Goal: Task Accomplishment & Management: Manage account settings

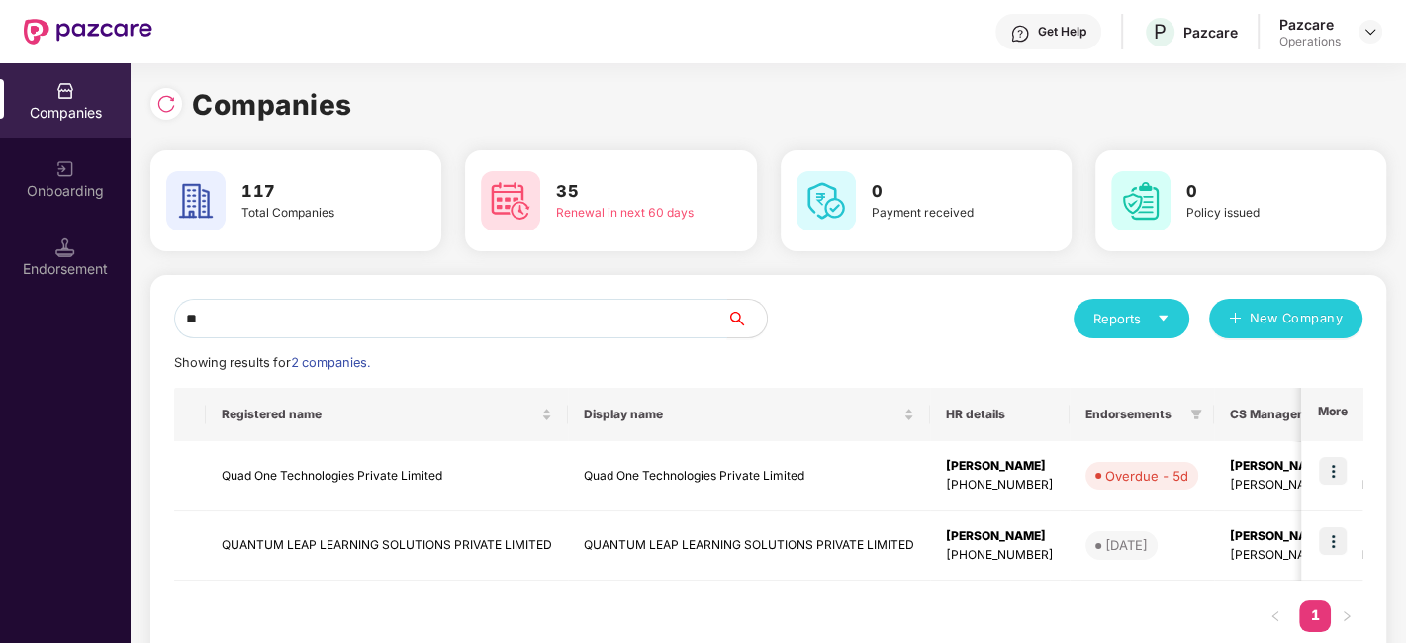
type input "*"
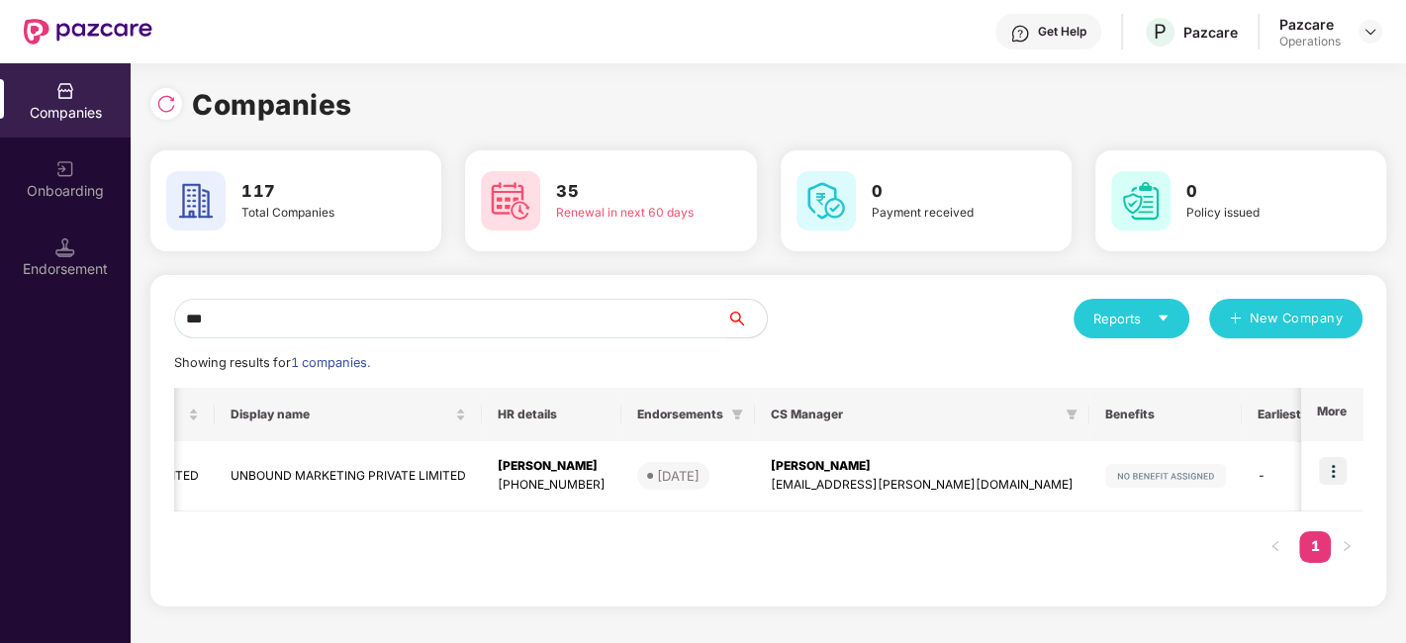
scroll to position [0, 265]
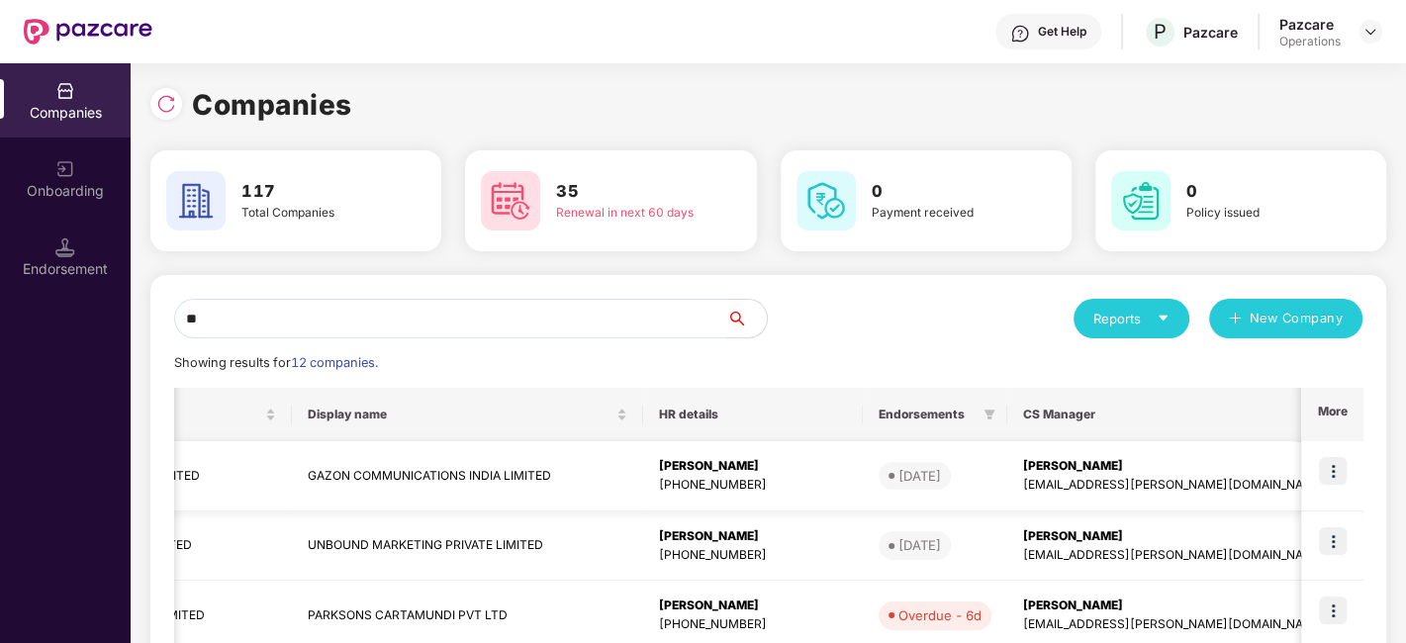
type input "*"
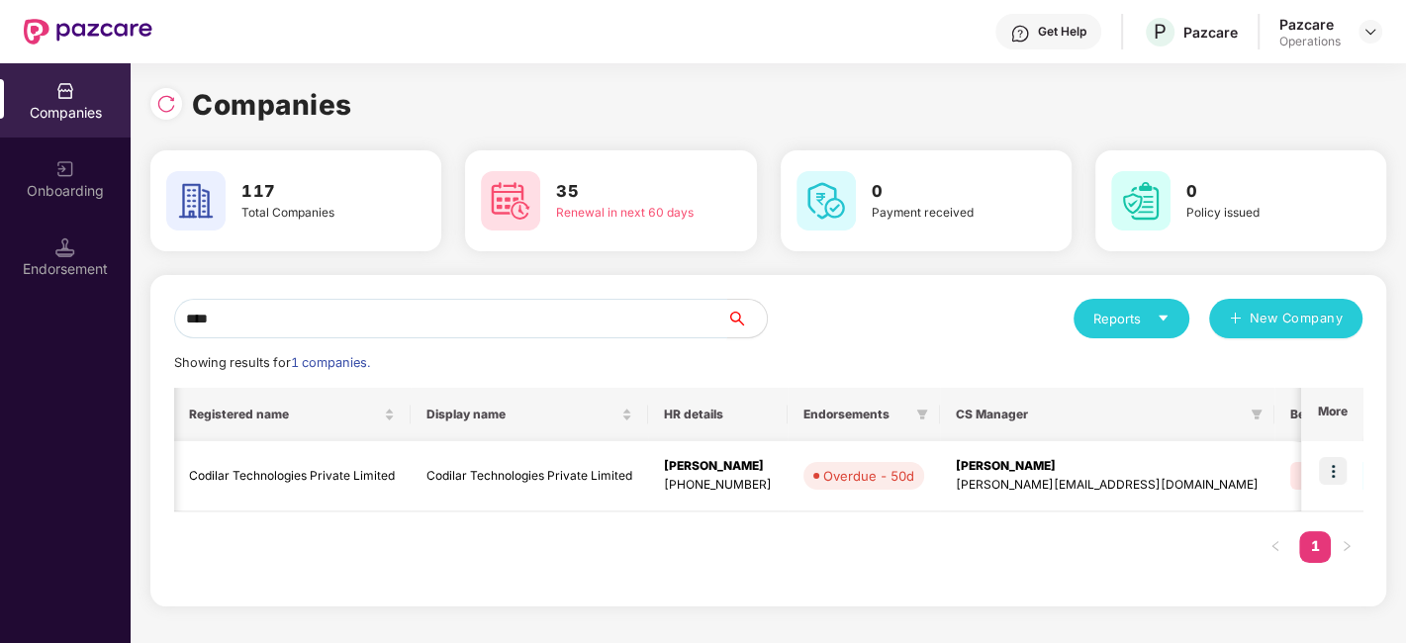
scroll to position [0, 0]
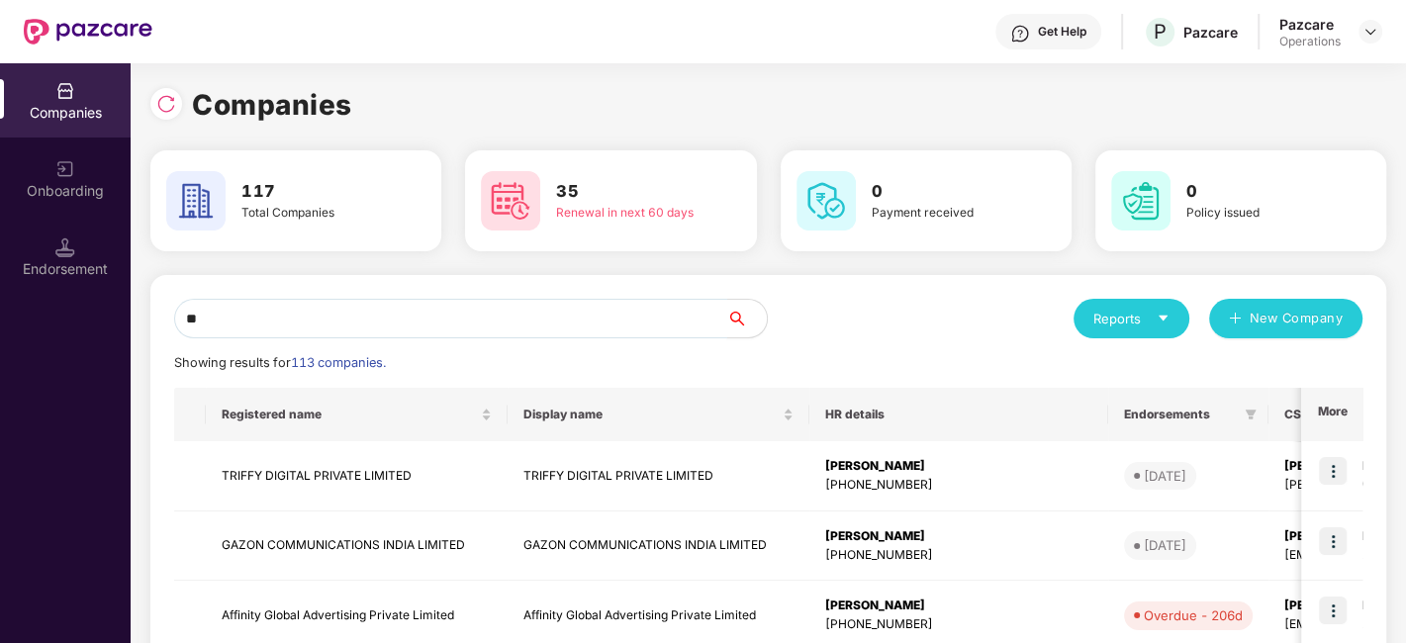
type input "*"
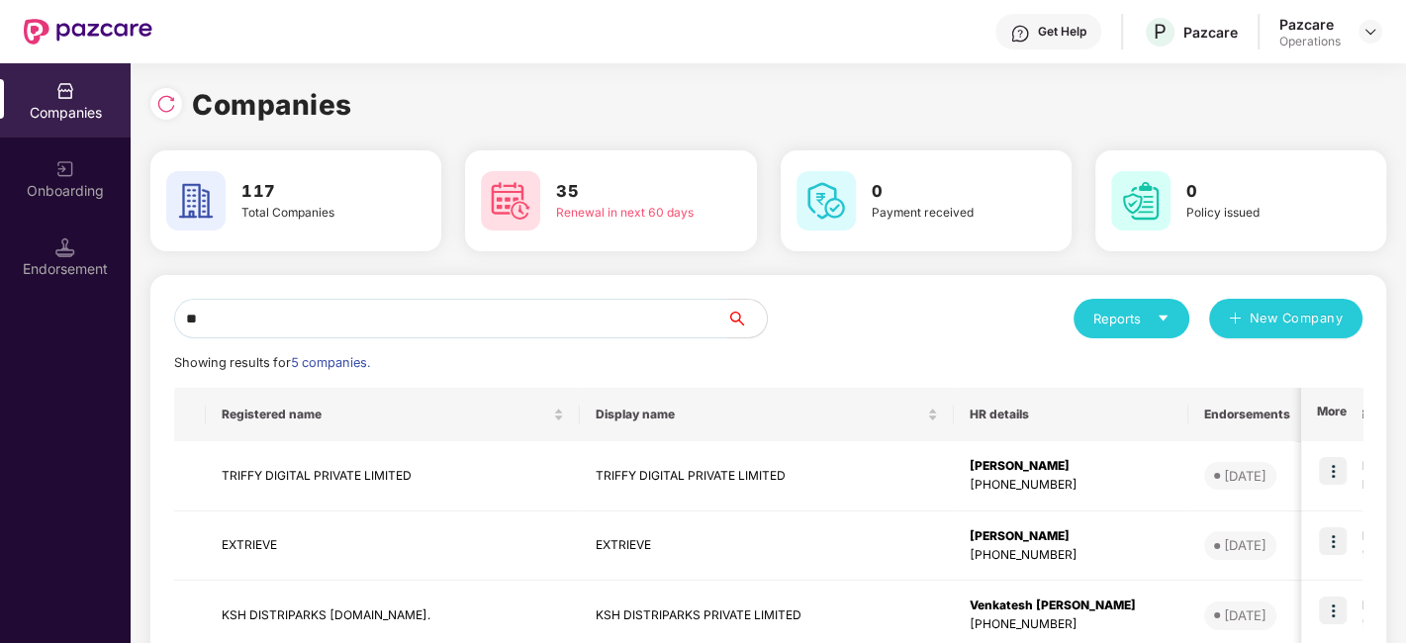
type input "*"
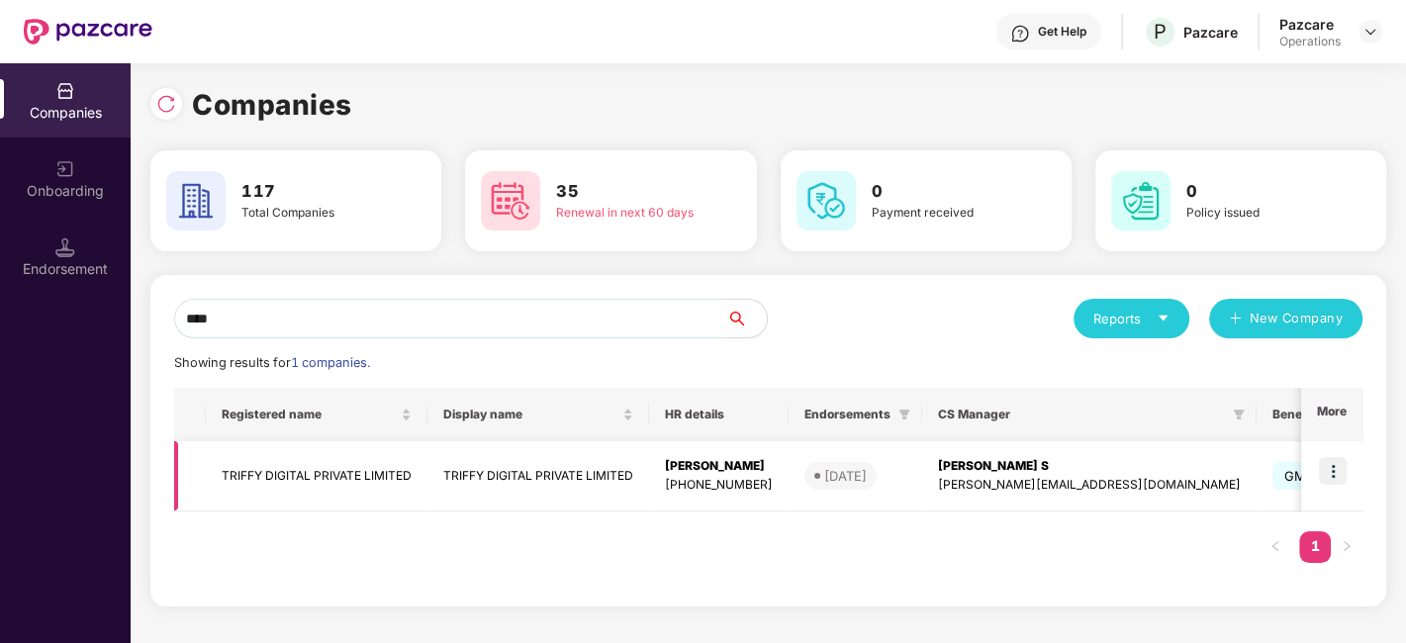
type input "****"
click at [1330, 467] on img at bounding box center [1333, 471] width 28 height 28
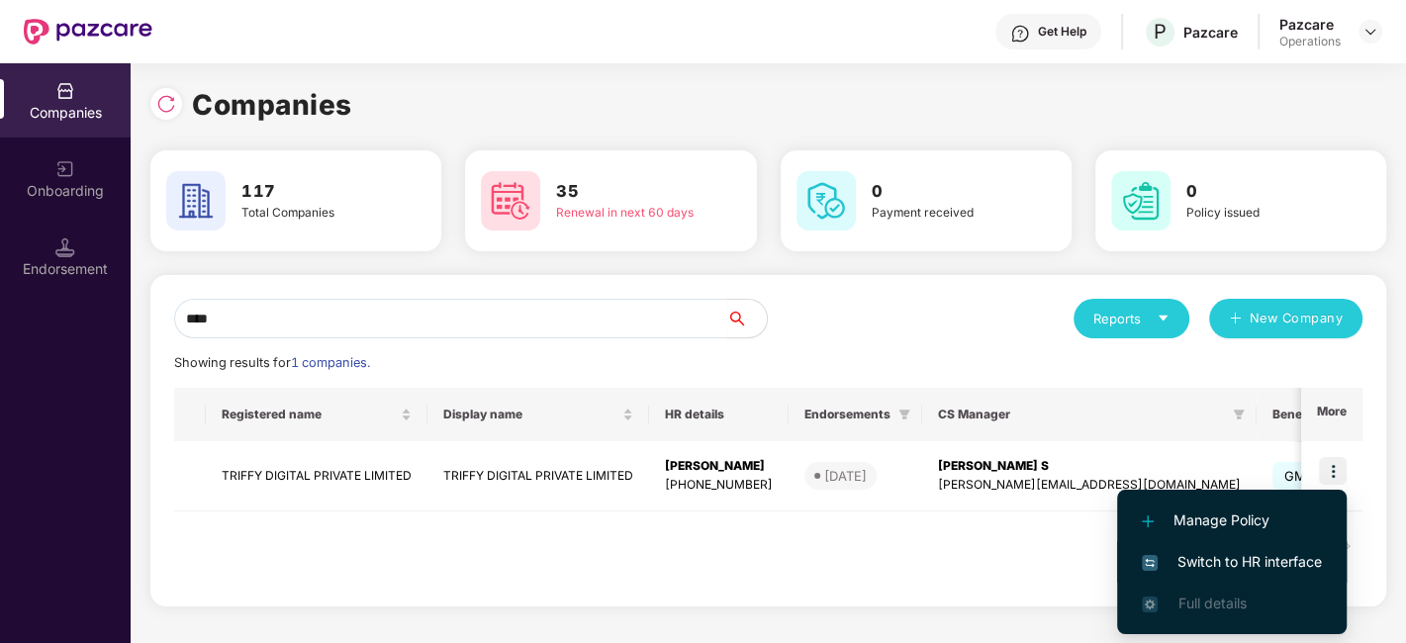
click at [1233, 555] on span "Switch to HR interface" at bounding box center [1232, 562] width 180 height 22
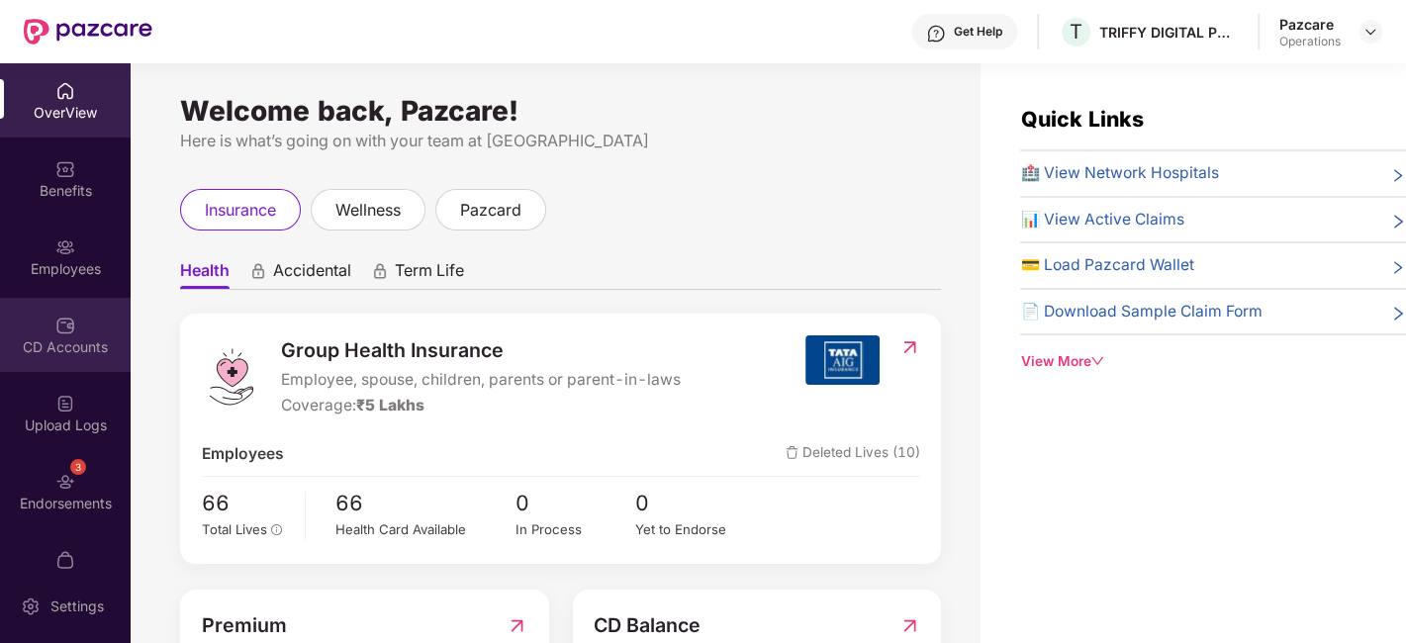
scroll to position [119, 0]
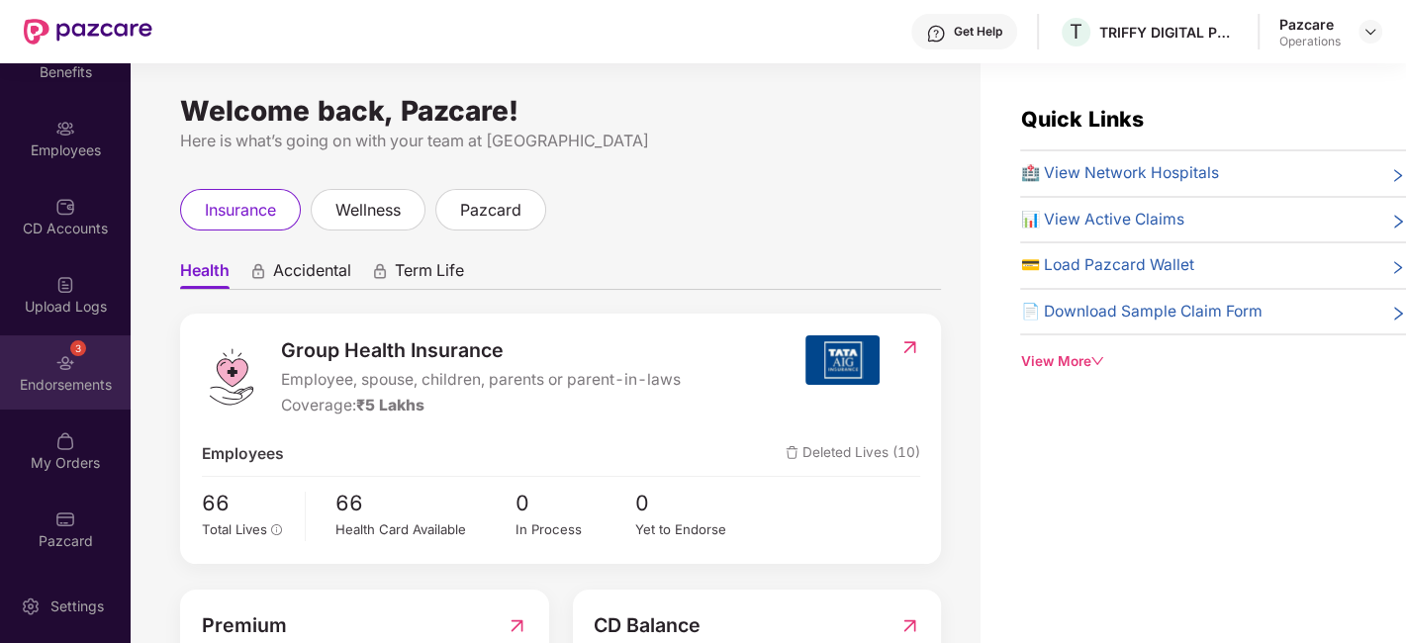
click at [50, 388] on div "Endorsements" at bounding box center [65, 385] width 131 height 20
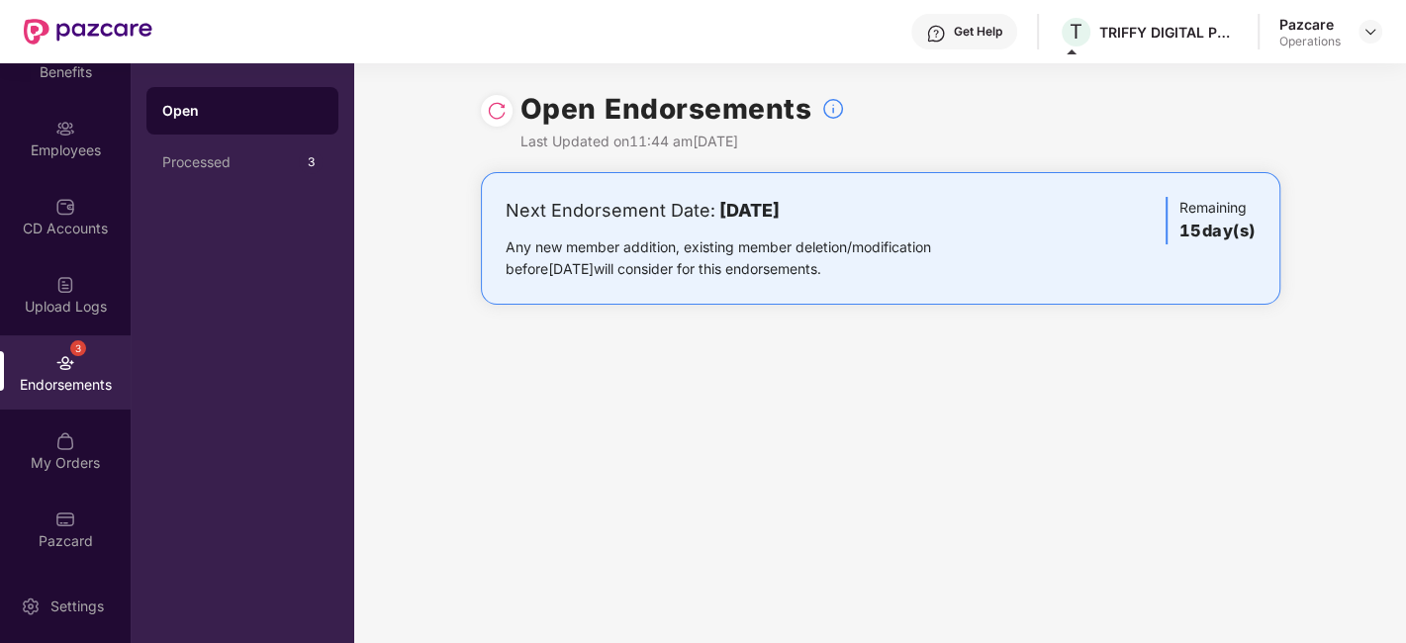
drag, startPoint x: 1370, startPoint y: 50, endPoint x: 1379, endPoint y: 1, distance: 50.3
click at [1379, 1] on div "Get Help T TRIFFY DIGITAL PRIVATE LIMITED Pazcare Operations" at bounding box center [767, 31] width 1230 height 63
click at [1371, 32] on img at bounding box center [1370, 32] width 16 height 16
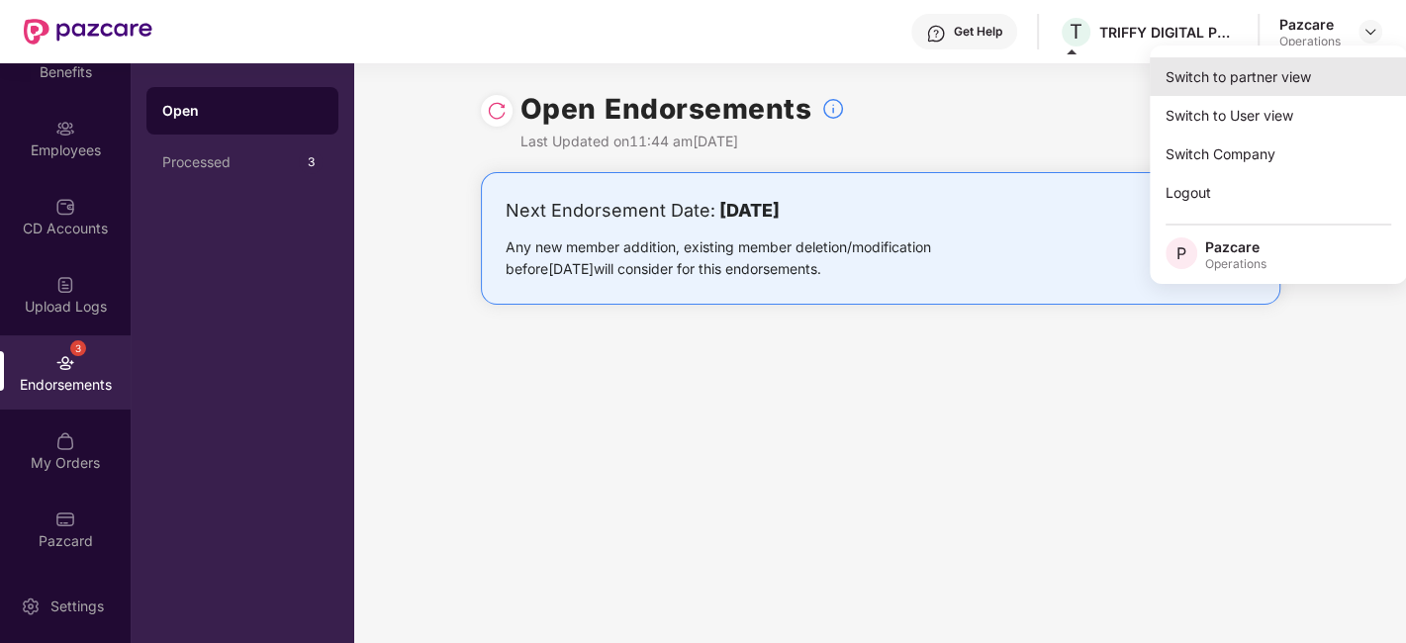
click at [1260, 86] on div "Switch to partner view" at bounding box center [1278, 76] width 257 height 39
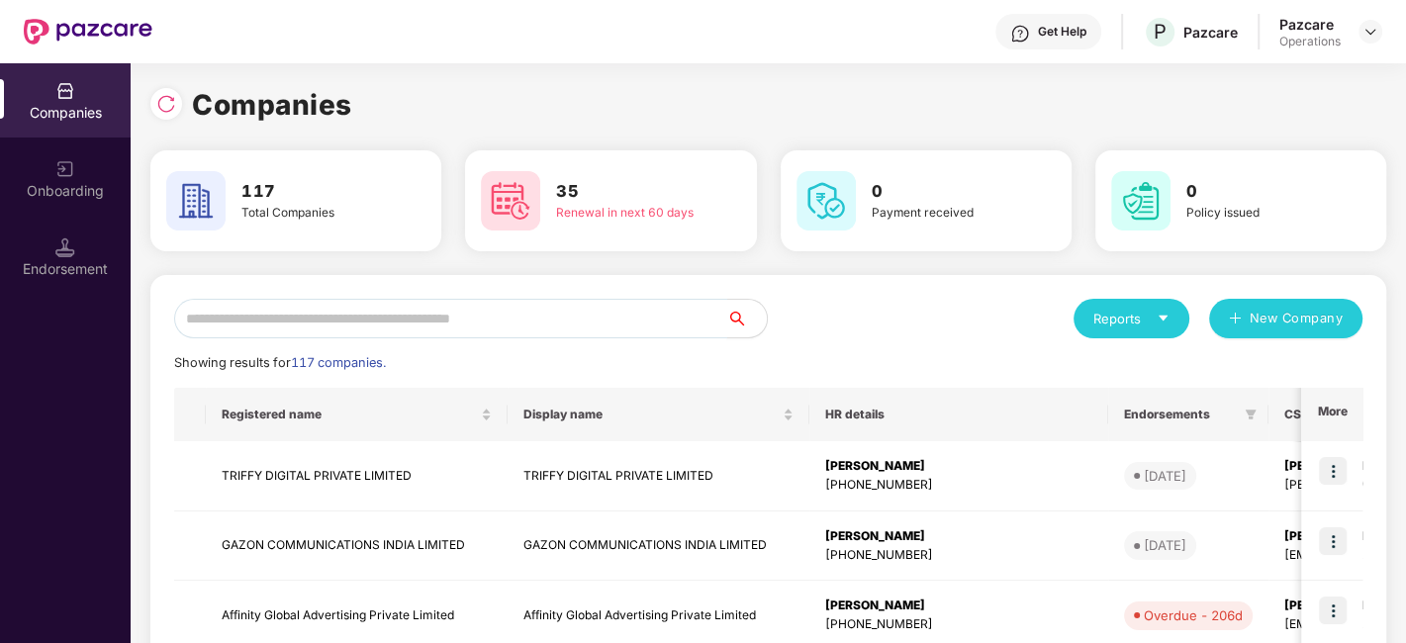
paste input "**********"
click at [474, 304] on input "text" at bounding box center [450, 319] width 553 height 40
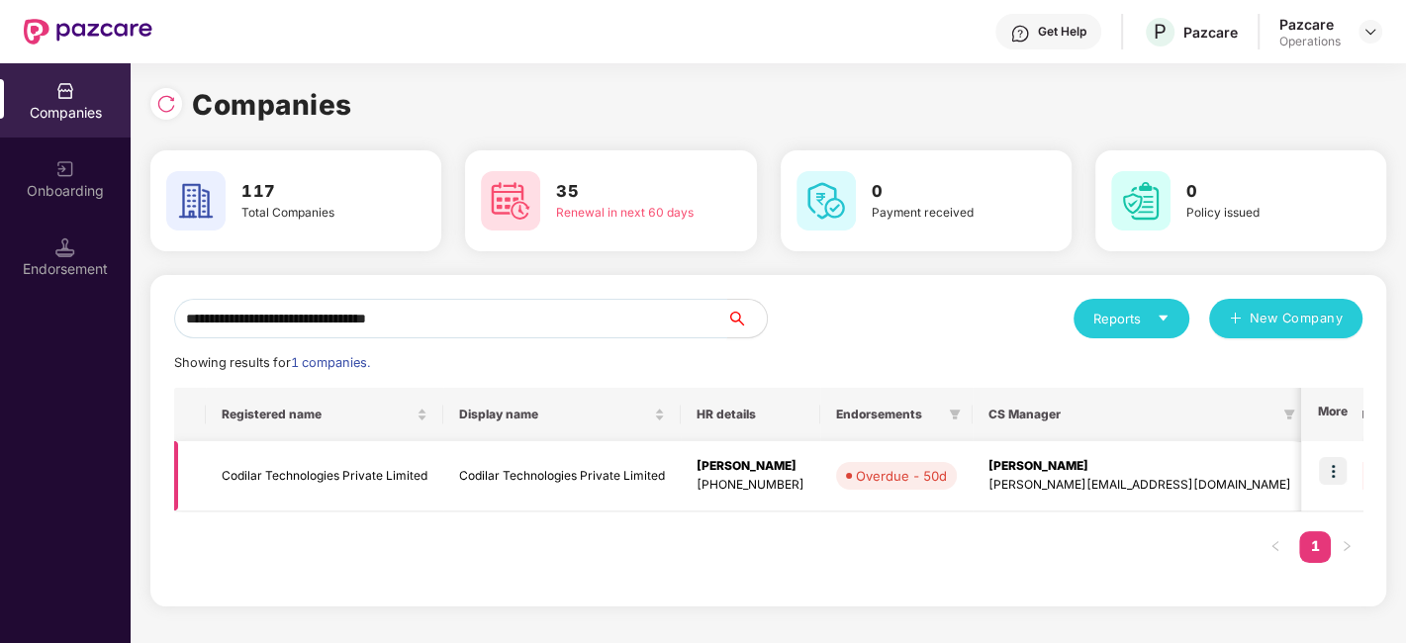
type input "**********"
click at [1340, 471] on img at bounding box center [1333, 471] width 28 height 28
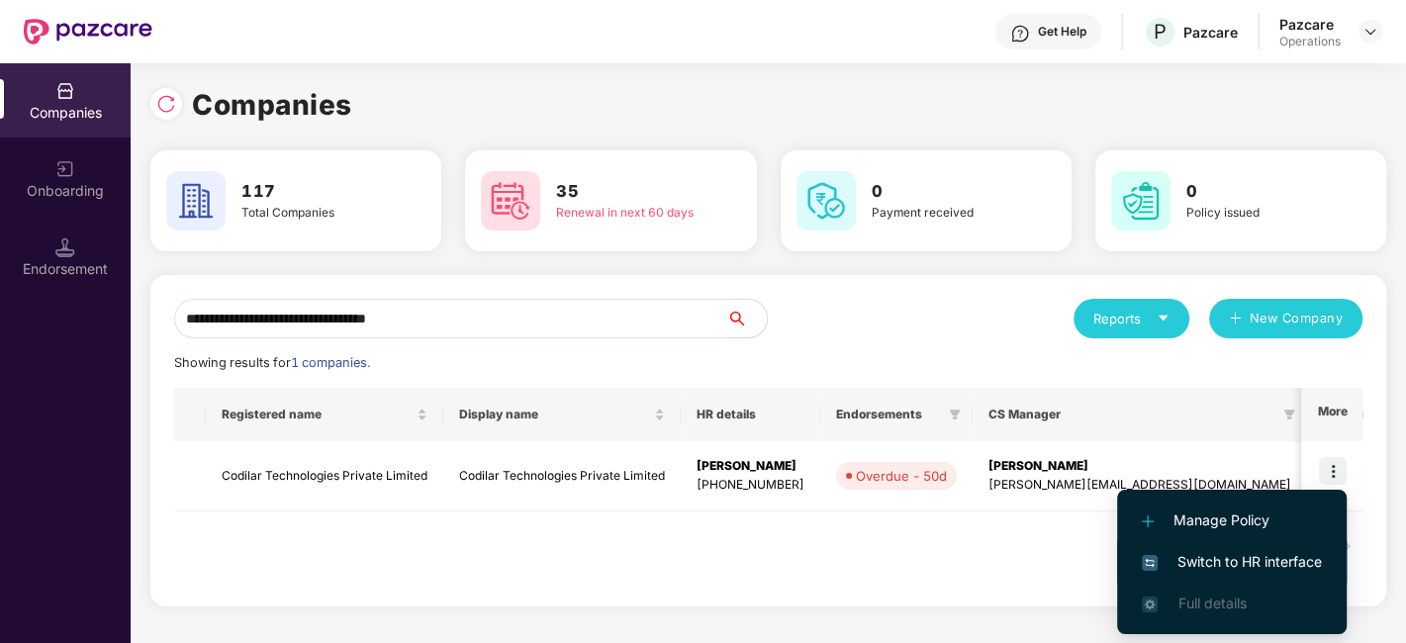
click at [1218, 551] on span "Switch to HR interface" at bounding box center [1232, 562] width 180 height 22
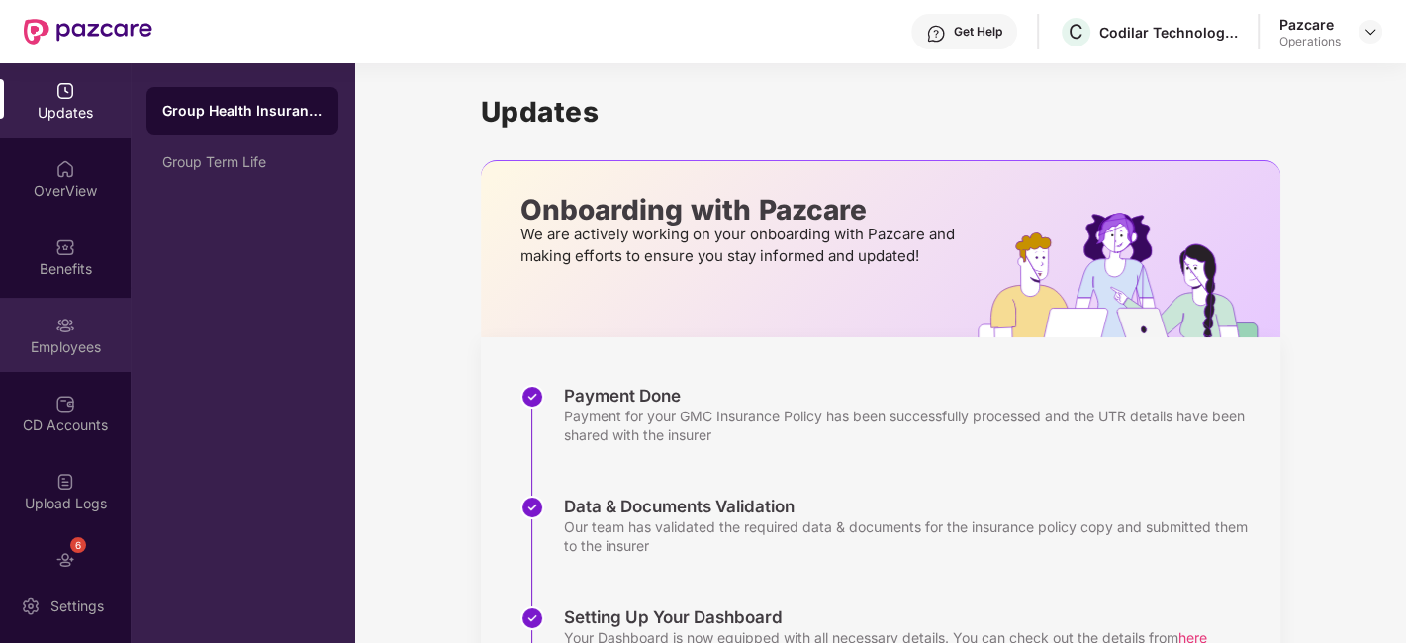
scroll to position [197, 0]
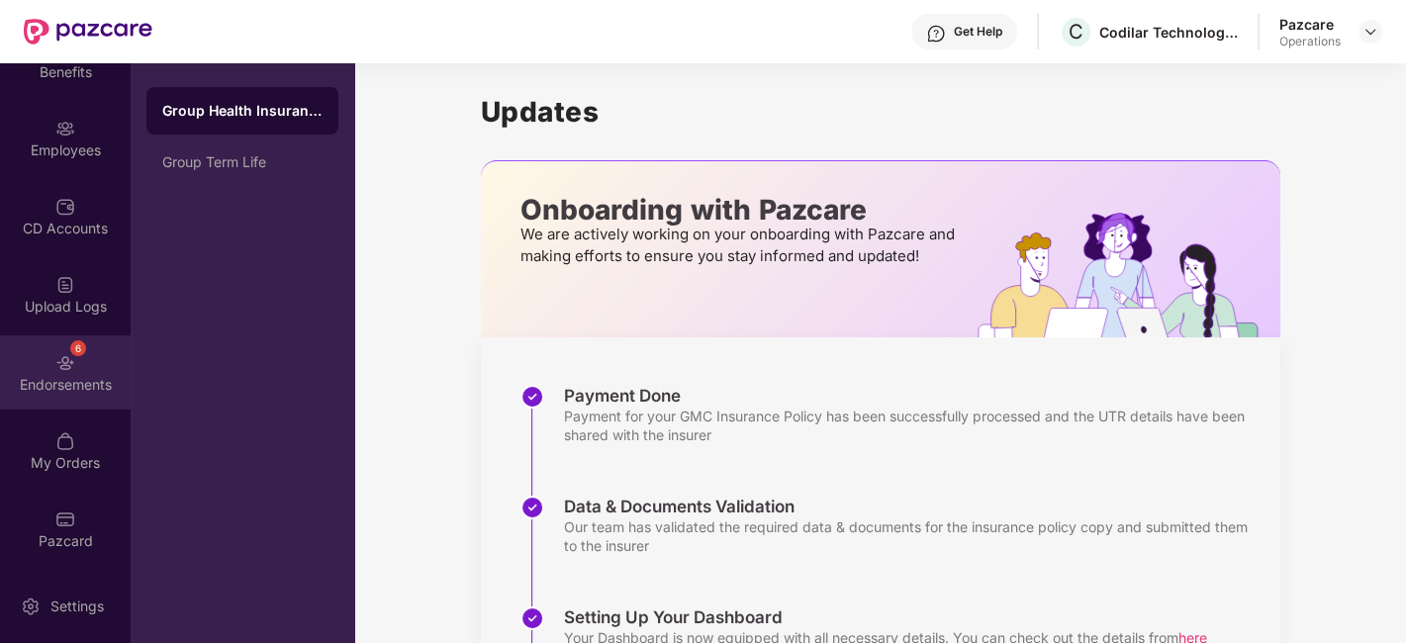
click at [25, 347] on div "6 Endorsements" at bounding box center [65, 372] width 131 height 74
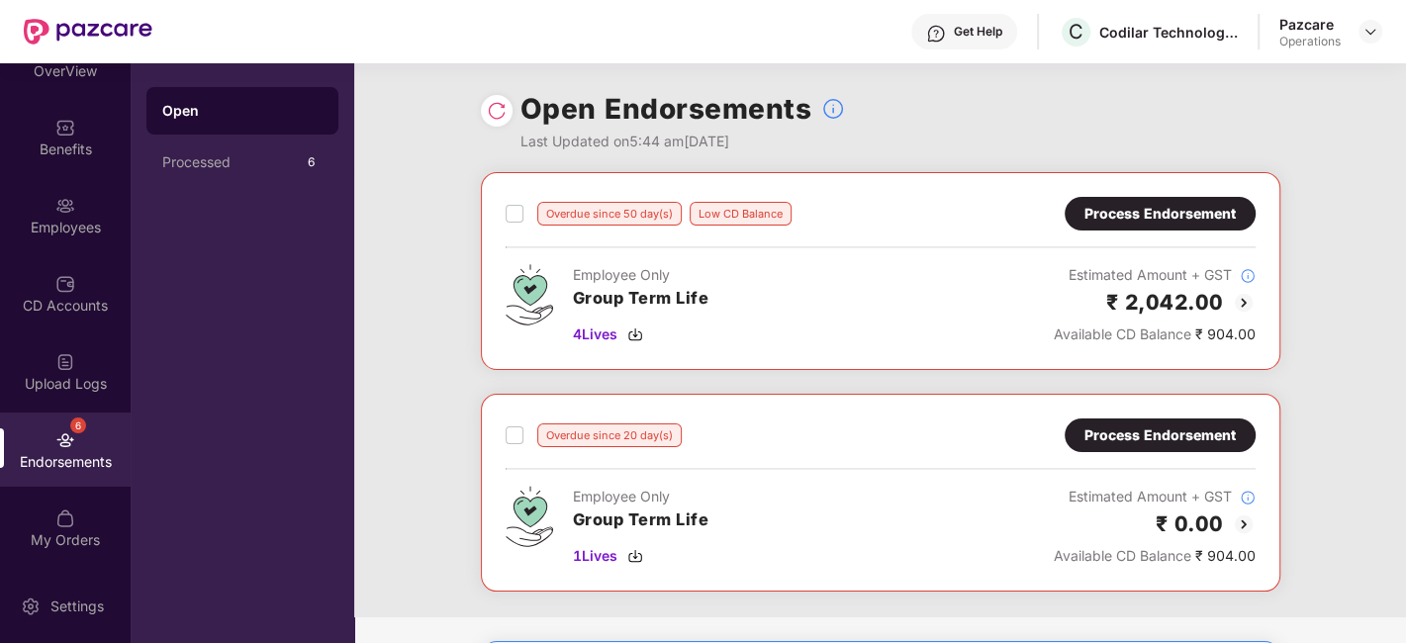
scroll to position [119, 0]
click at [1140, 198] on div "Process Endorsement" at bounding box center [1160, 214] width 191 height 34
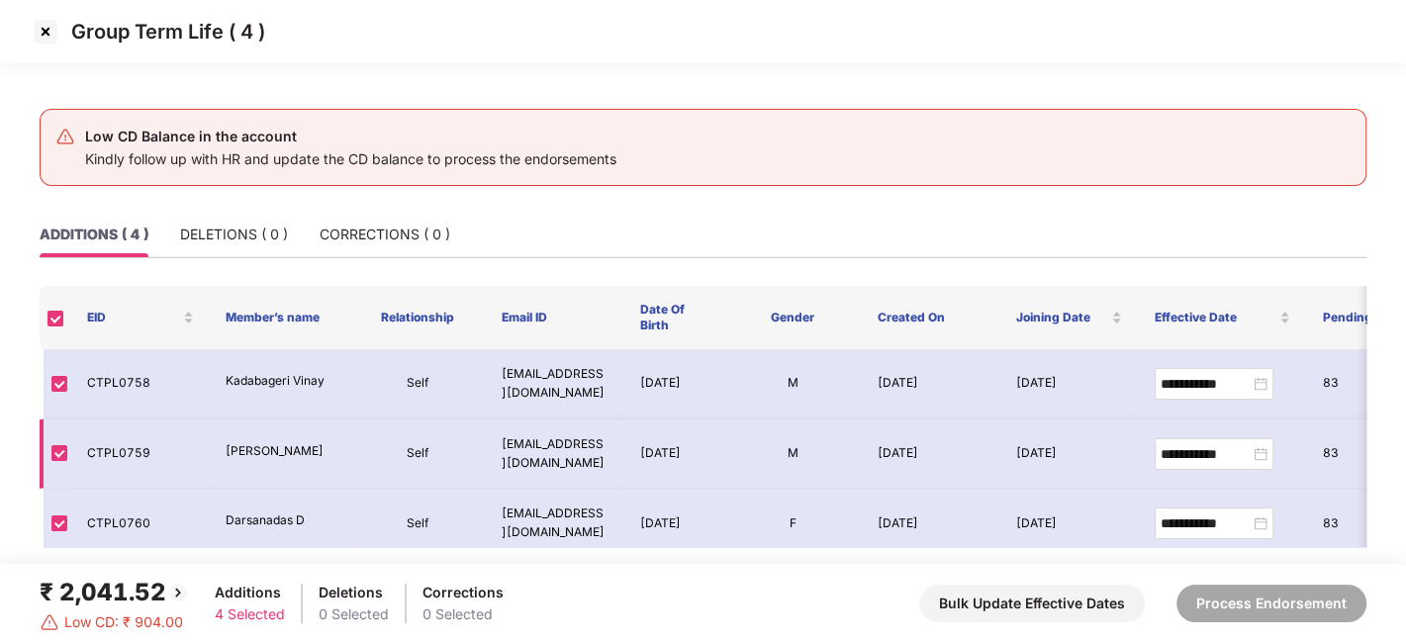
scroll to position [84, 0]
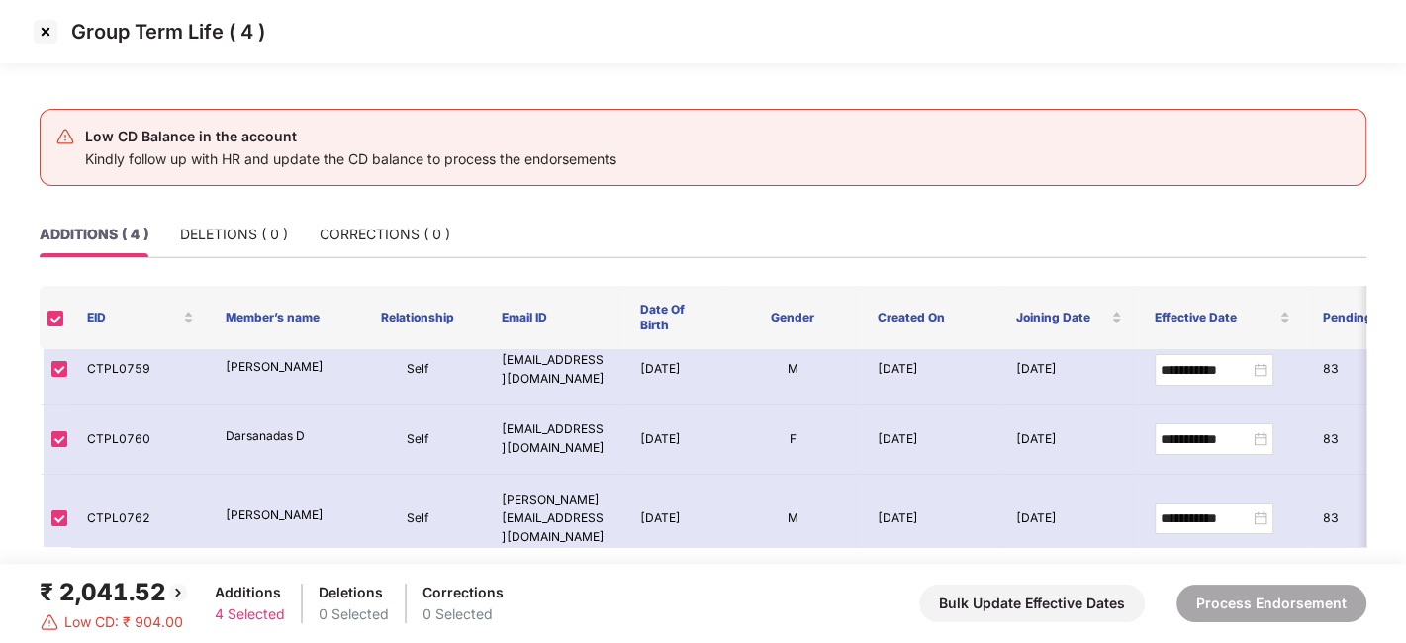
click at [40, 43] on img at bounding box center [46, 32] width 32 height 32
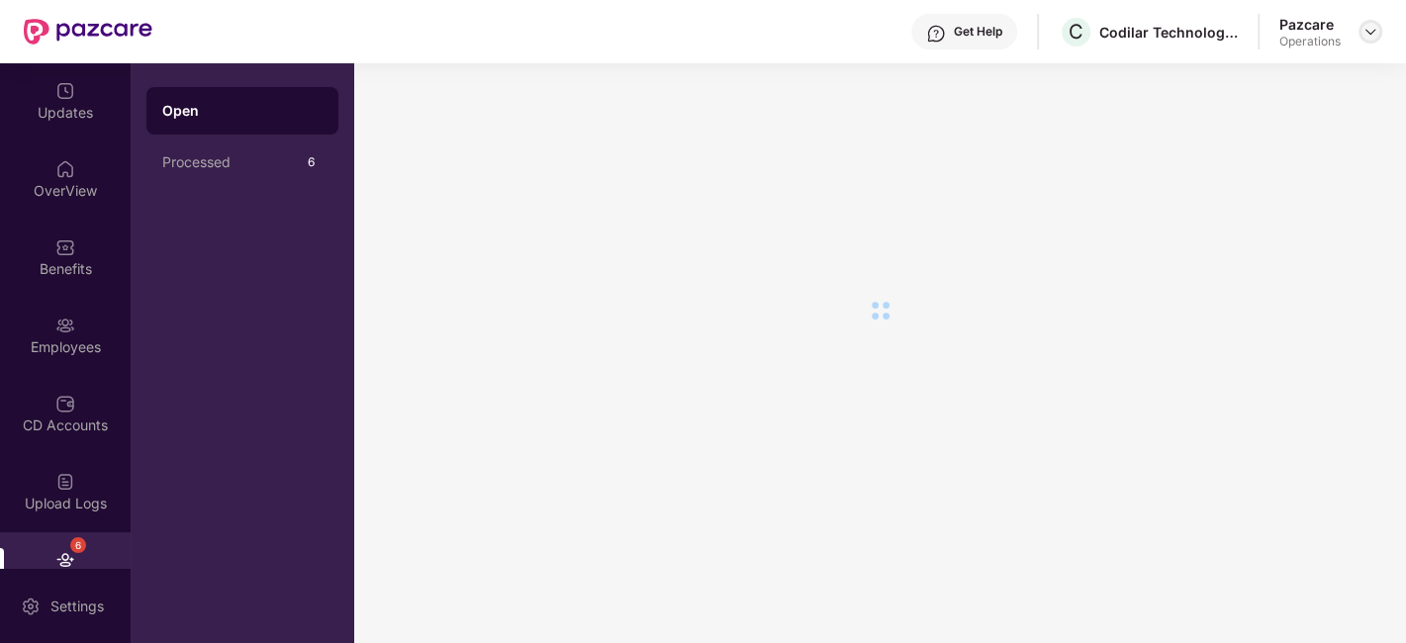
click at [1370, 35] on img at bounding box center [1370, 32] width 16 height 16
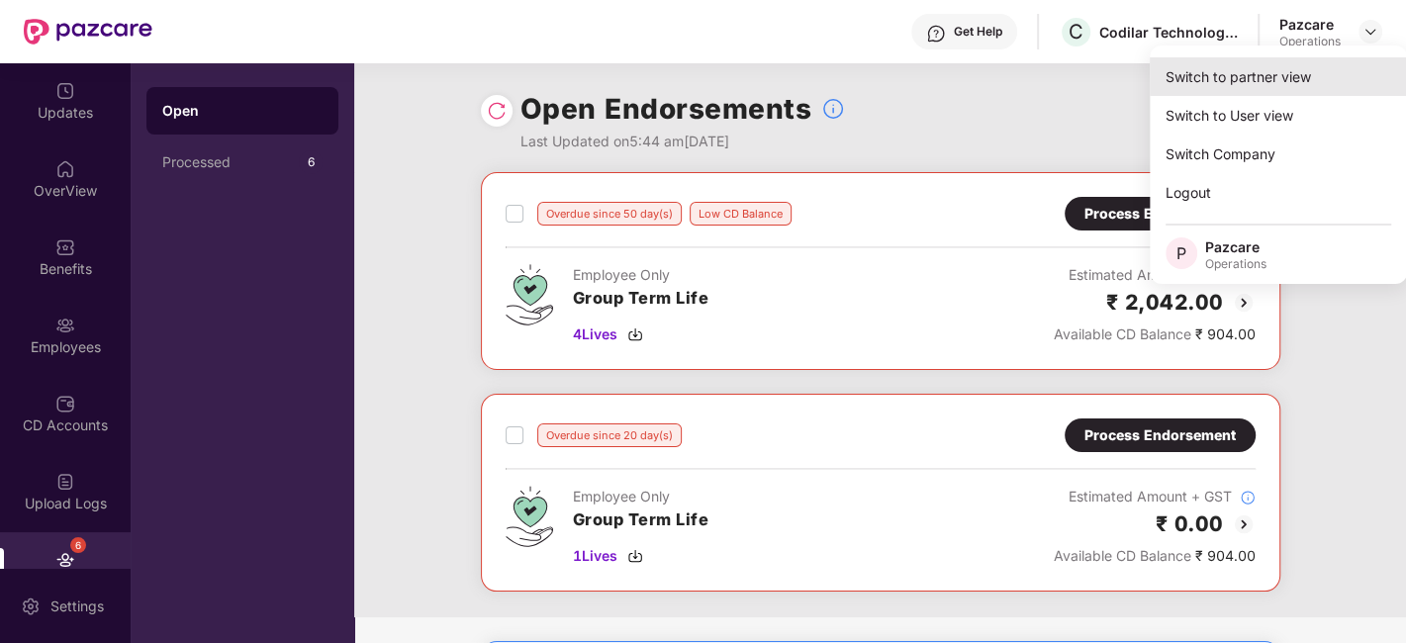
click at [1210, 74] on div "Switch to partner view" at bounding box center [1278, 76] width 257 height 39
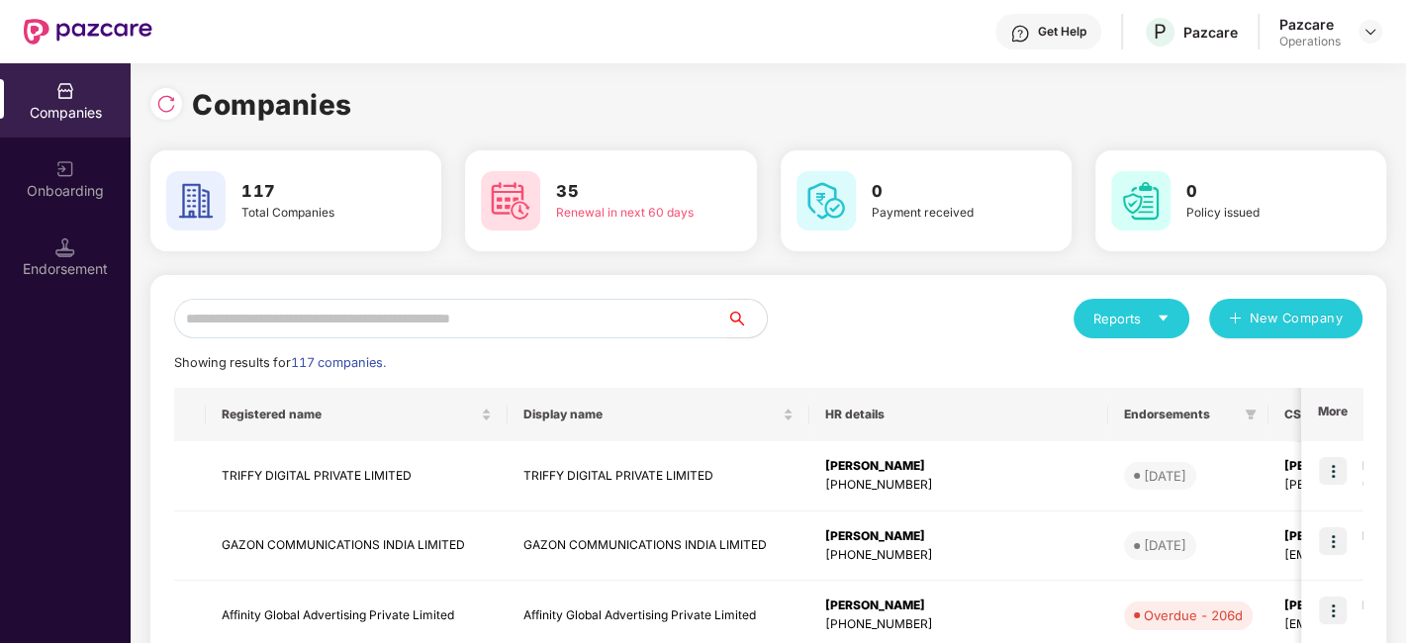
click at [647, 318] on input "text" at bounding box center [450, 319] width 553 height 40
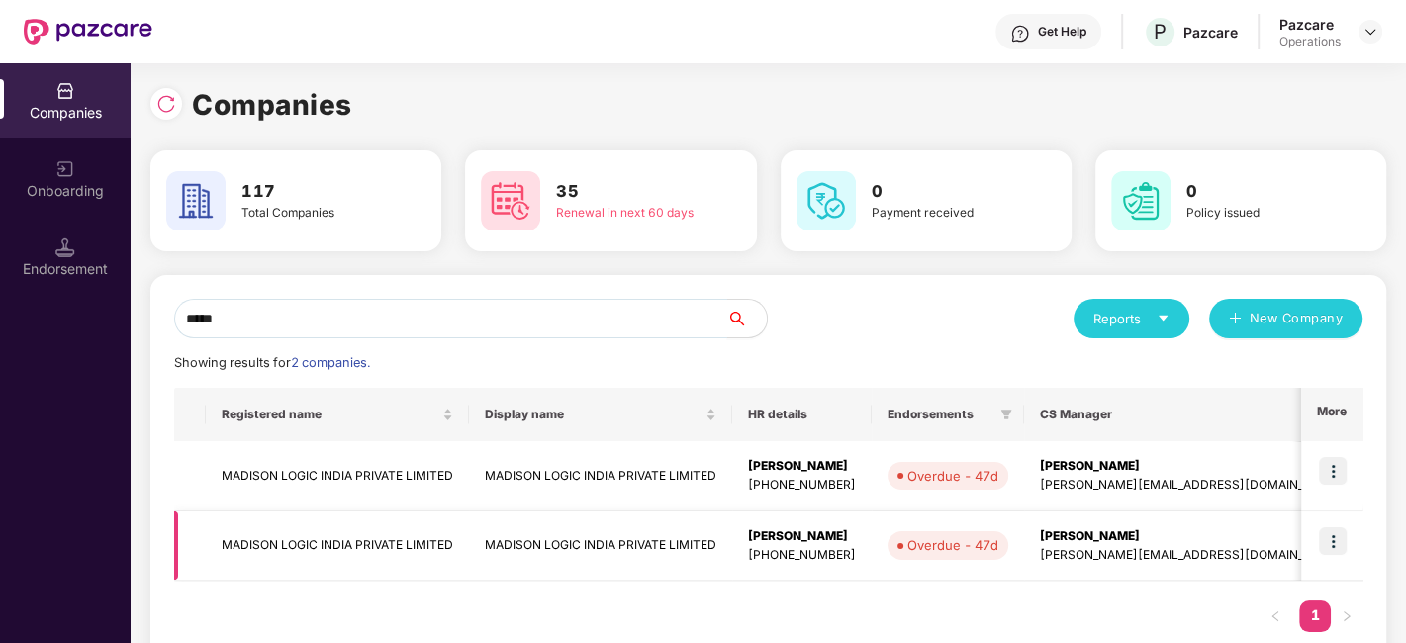
type input "*****"
click at [1337, 541] on img at bounding box center [1333, 541] width 28 height 28
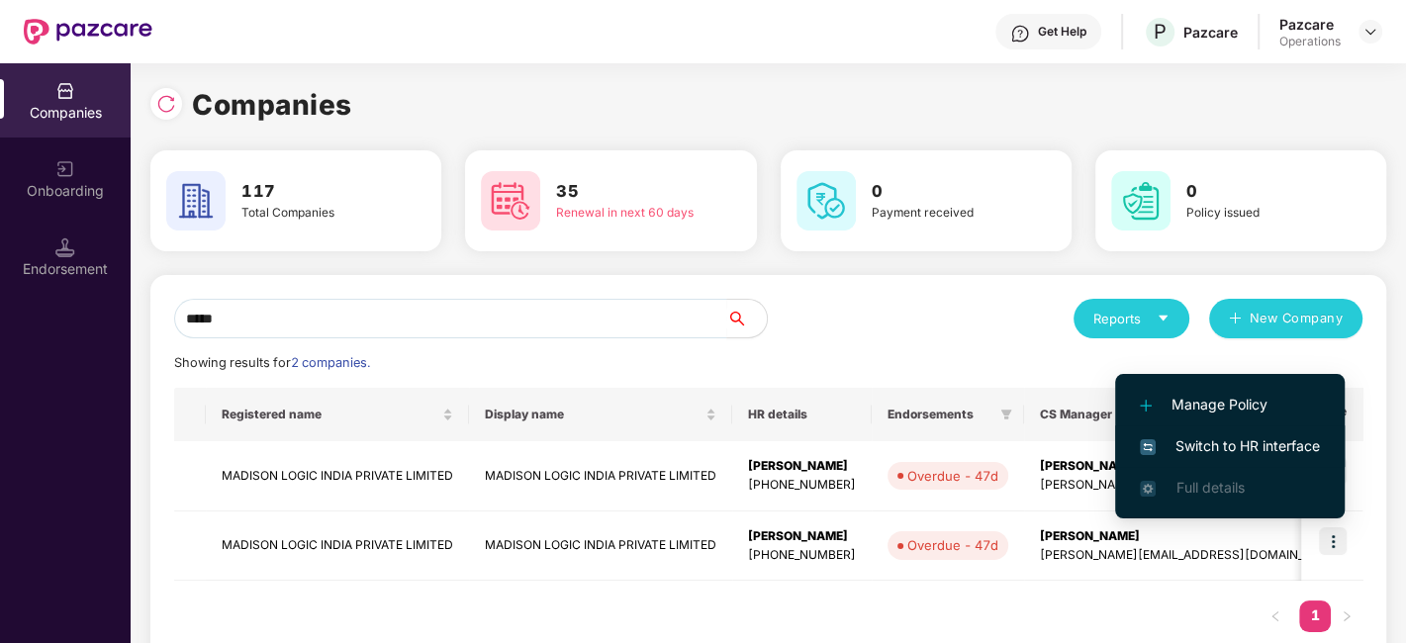
click at [1208, 447] on span "Switch to HR interface" at bounding box center [1230, 446] width 180 height 22
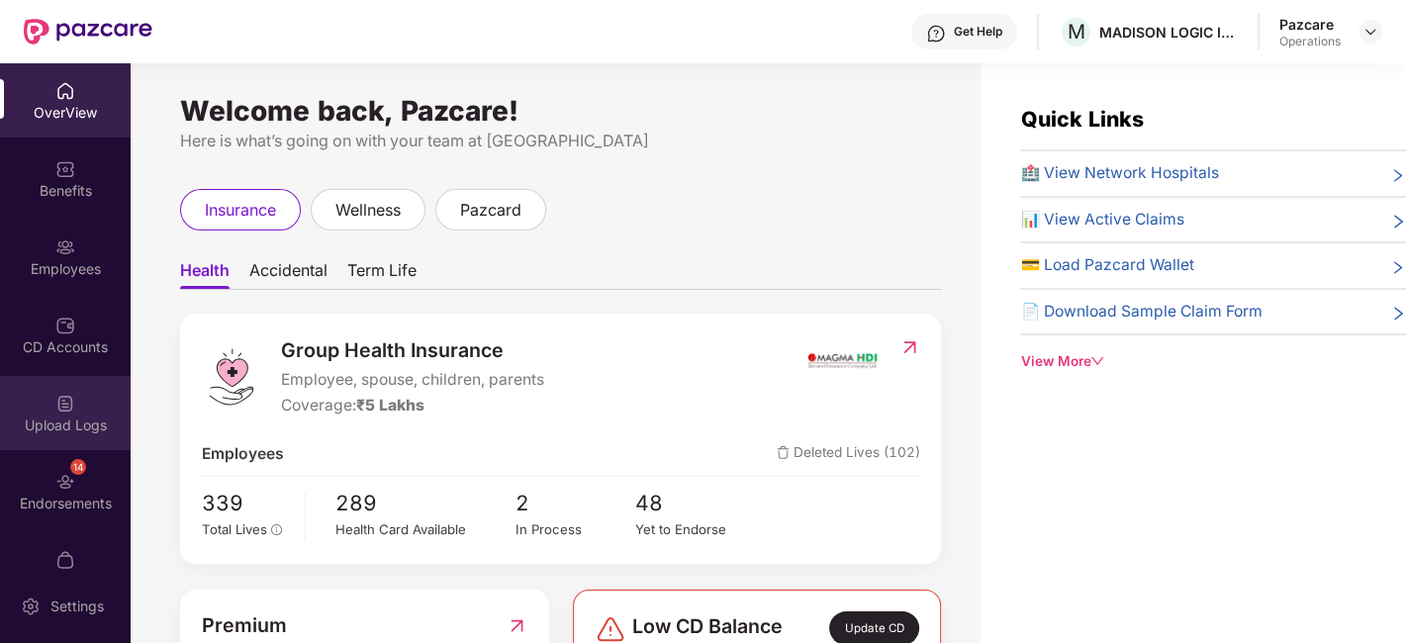
scroll to position [119, 0]
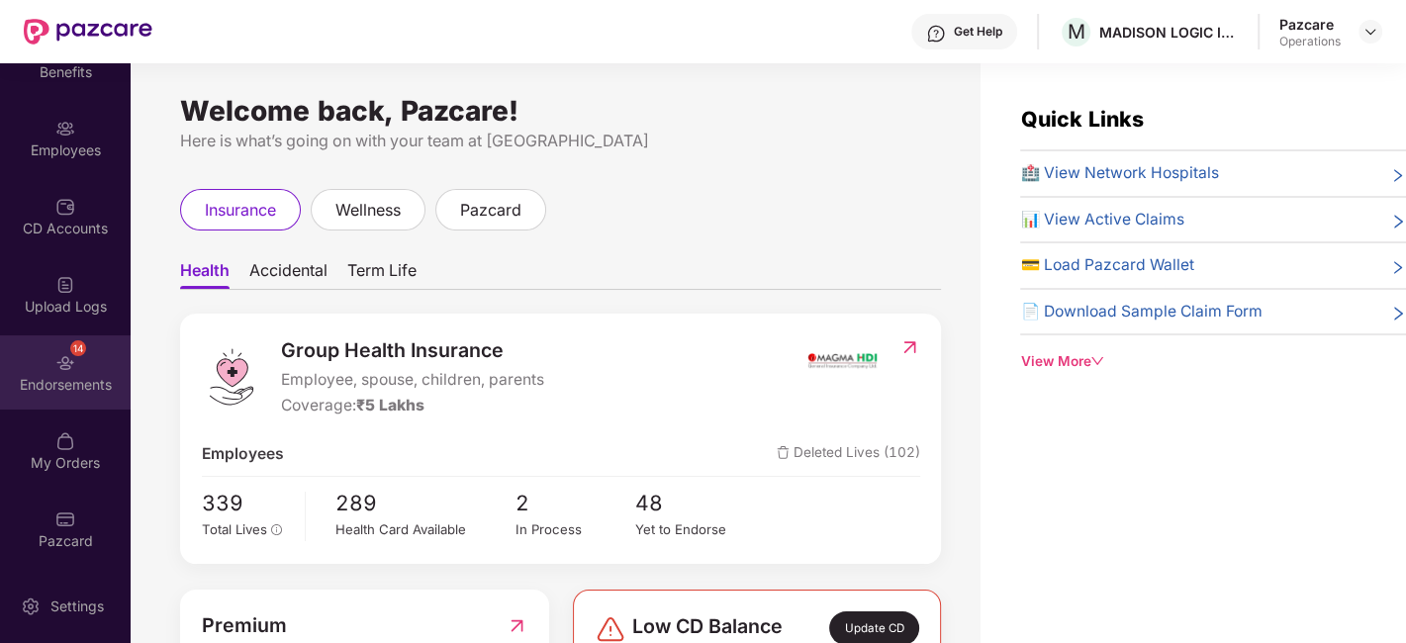
click at [33, 348] on div "14 Endorsements" at bounding box center [65, 372] width 131 height 74
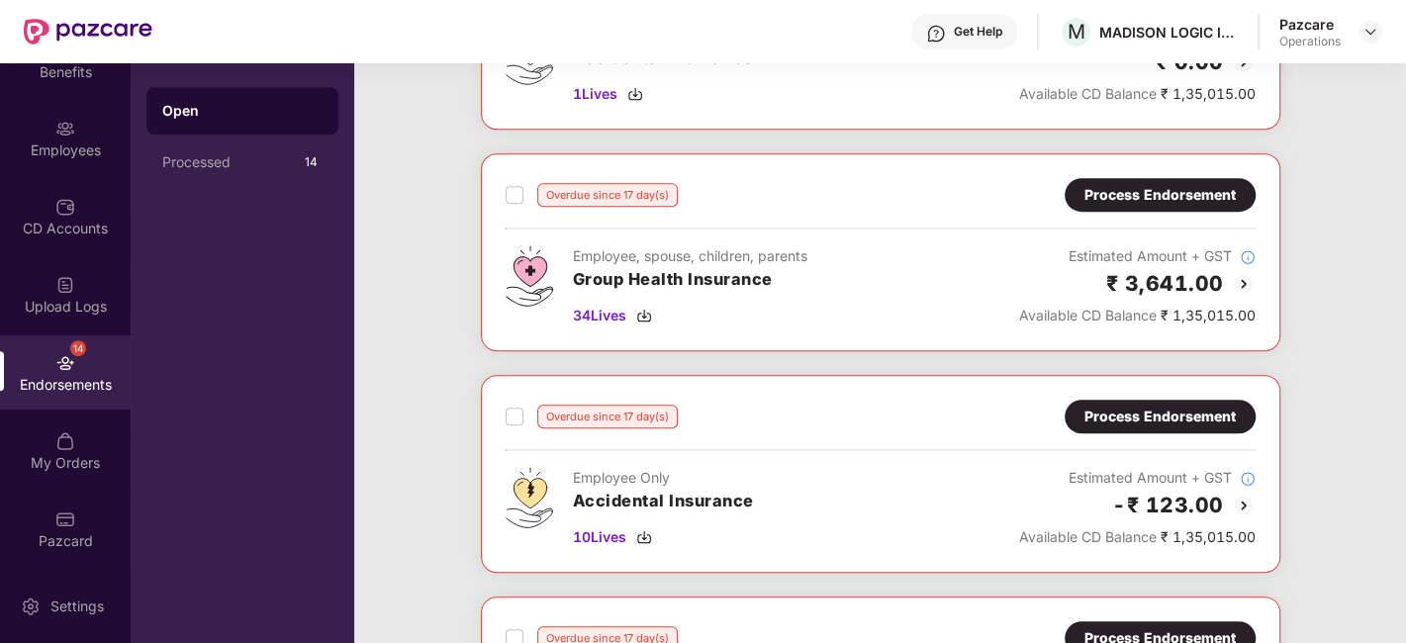
scroll to position [0, 0]
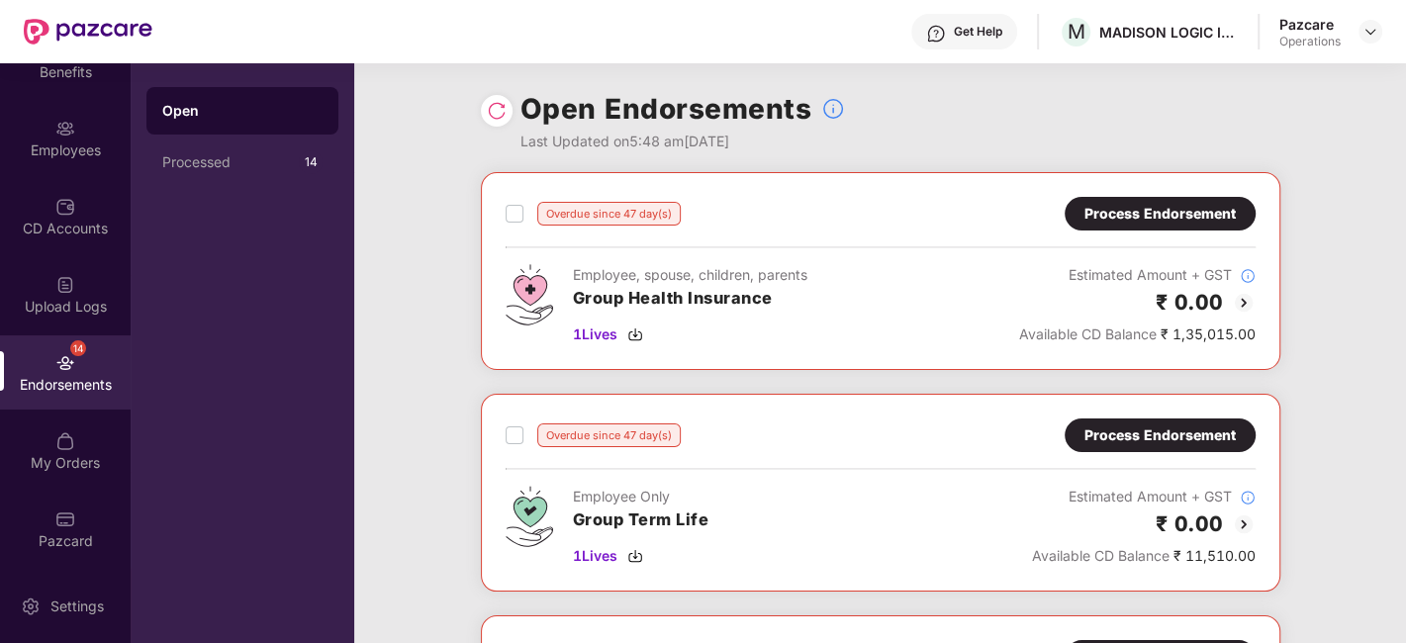
click at [1146, 204] on div "Process Endorsement" at bounding box center [1159, 214] width 151 height 22
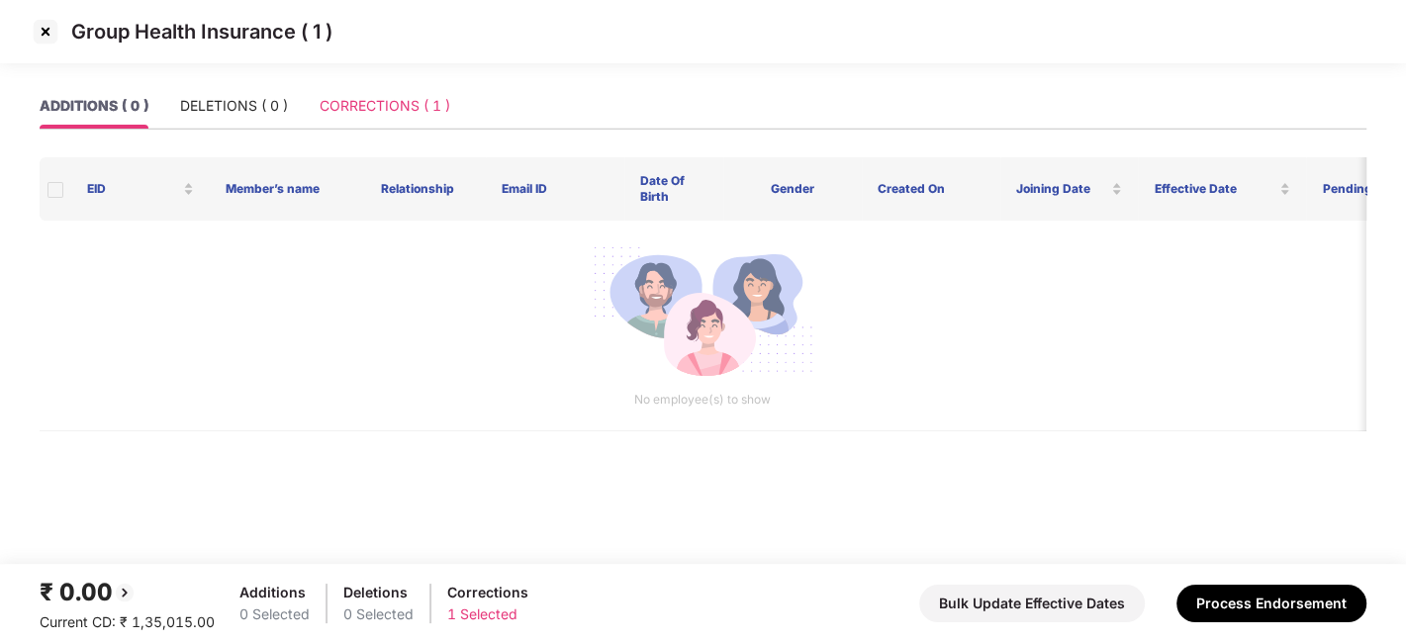
click at [398, 128] on div "CORRECTIONS ( 1 )" at bounding box center [385, 106] width 131 height 46
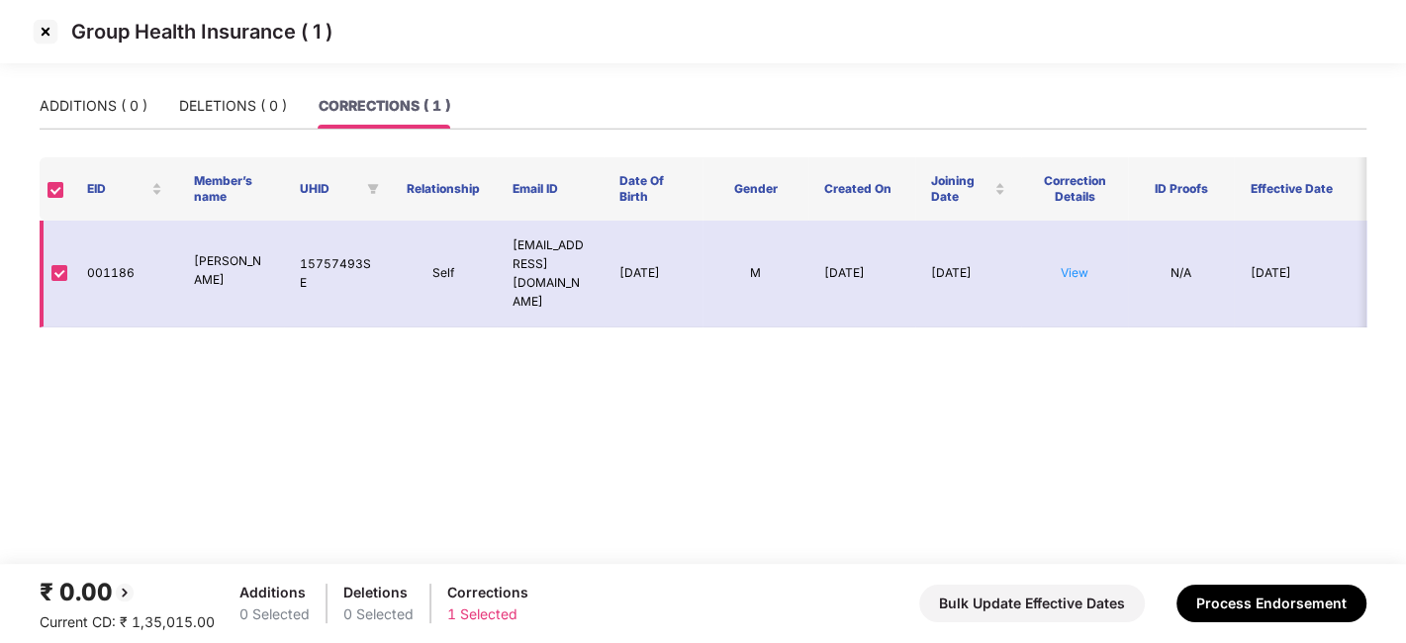
click at [96, 269] on td "001186" at bounding box center [124, 274] width 107 height 107
copy td "001186"
click at [96, 269] on td "001186" at bounding box center [124, 274] width 107 height 107
click at [223, 252] on p "[PERSON_NAME]" at bounding box center [231, 271] width 75 height 38
copy p "Sikander"
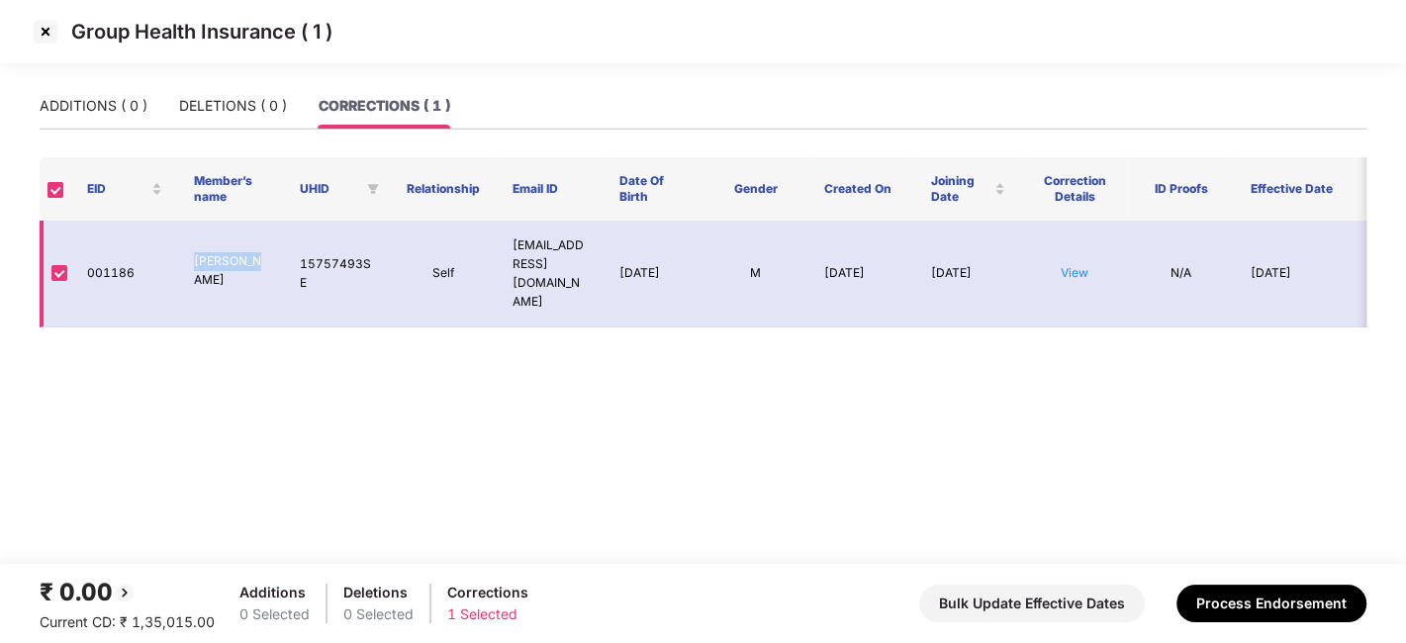
click at [223, 252] on p "[PERSON_NAME]" at bounding box center [231, 271] width 75 height 38
drag, startPoint x: 232, startPoint y: 283, endPoint x: 191, endPoint y: 250, distance: 52.1
click at [191, 250] on td "[PERSON_NAME]" at bounding box center [231, 274] width 107 height 107
copy p "[PERSON_NAME]"
click at [44, 33] on img at bounding box center [46, 32] width 32 height 32
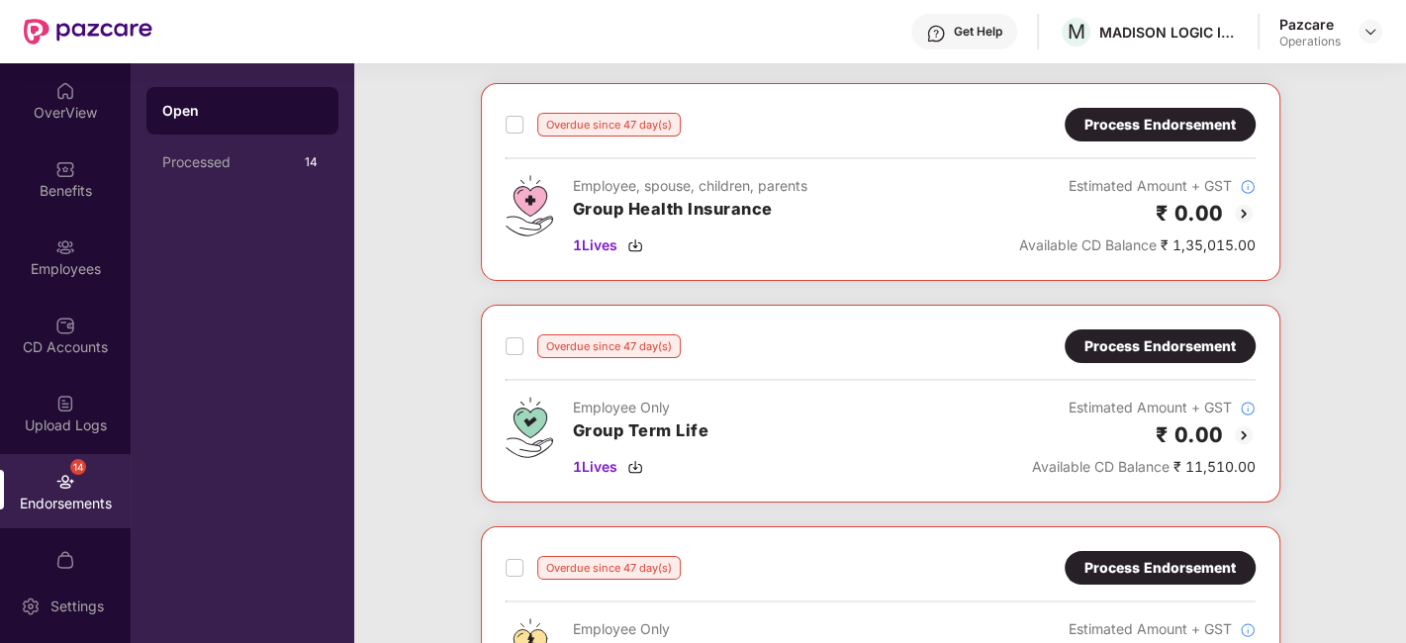
scroll to position [87, 0]
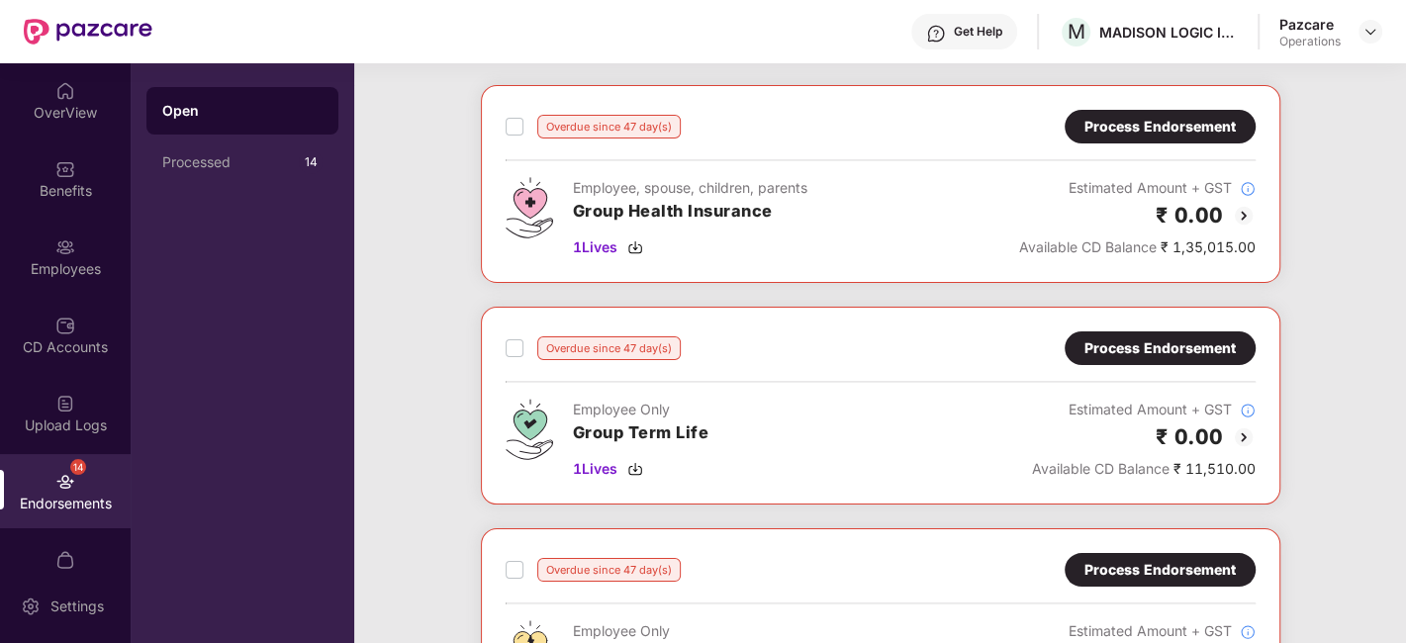
click at [1132, 337] on div "Process Endorsement" at bounding box center [1159, 348] width 151 height 22
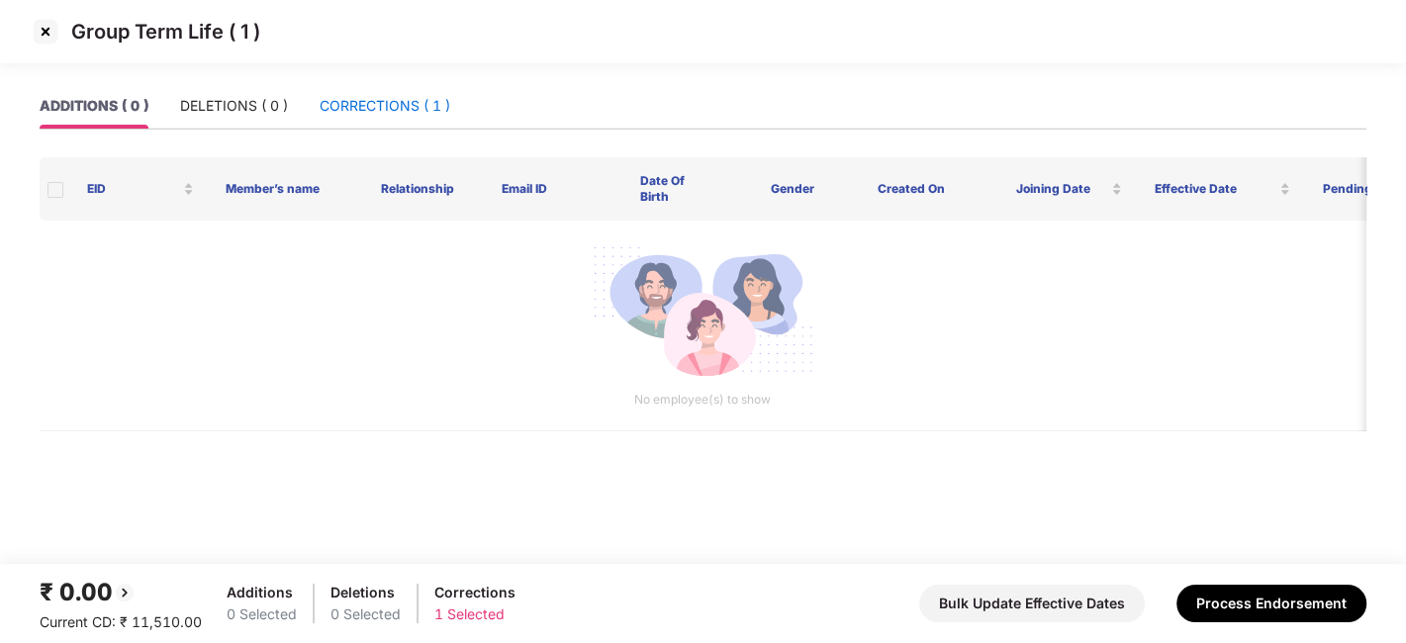
click at [378, 100] on div "CORRECTIONS ( 1 )" at bounding box center [385, 106] width 131 height 22
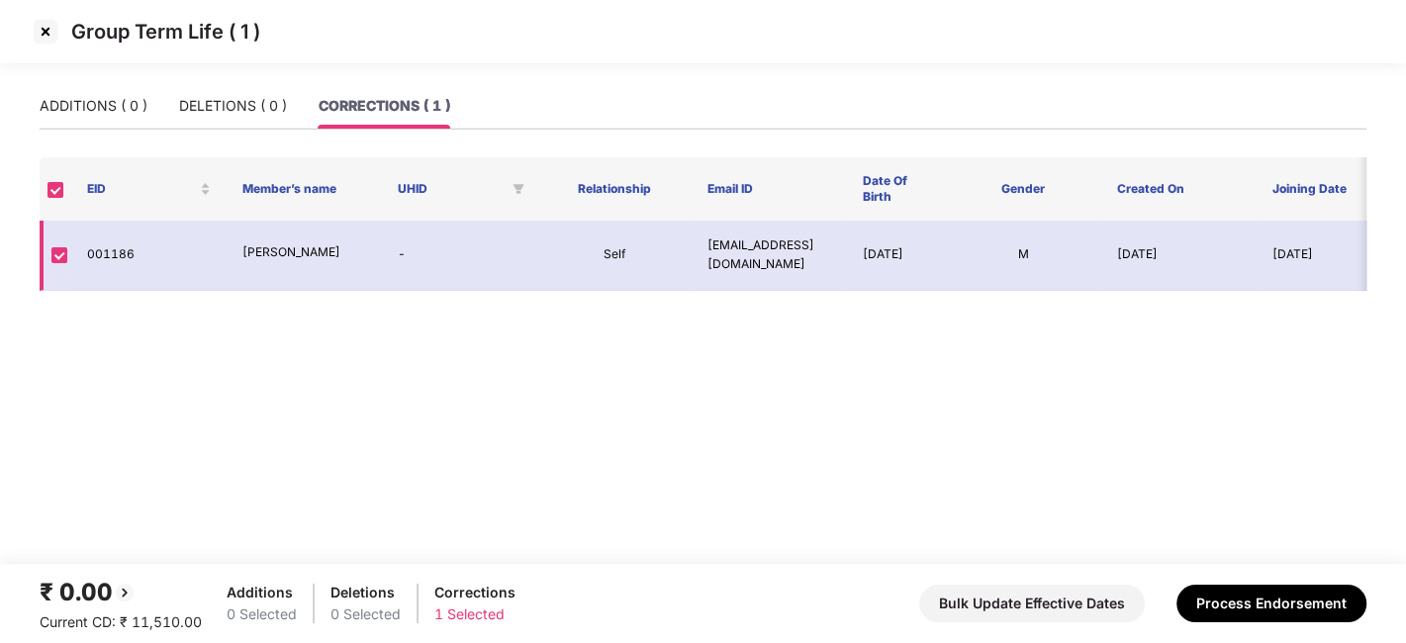
click at [103, 256] on td "001186" at bounding box center [148, 256] width 155 height 70
copy td "001186"
click at [42, 32] on img at bounding box center [46, 32] width 32 height 32
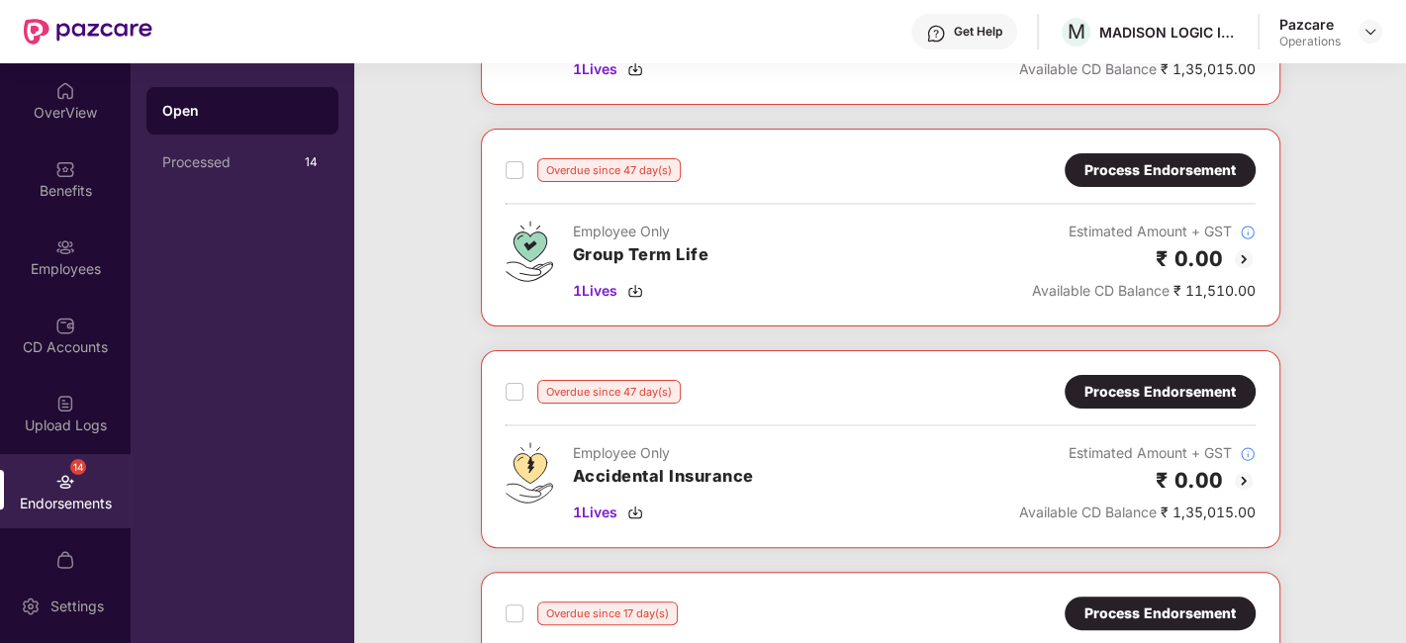
scroll to position [267, 0]
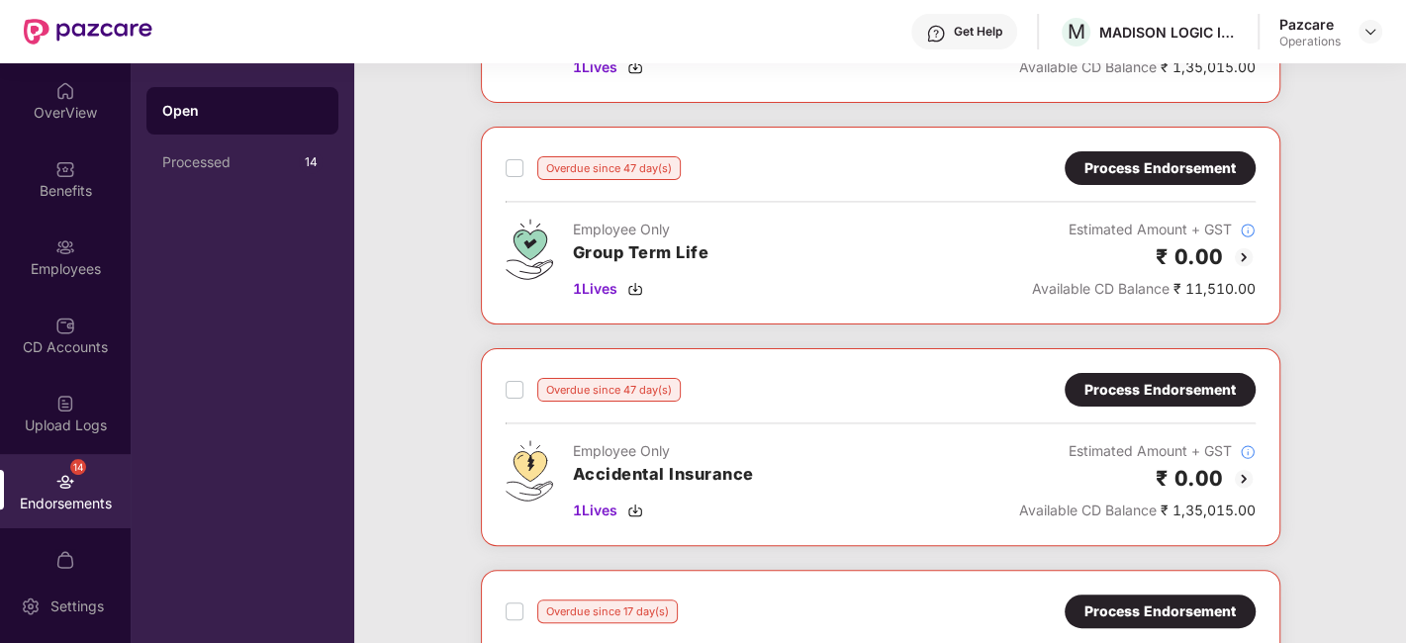
click at [1136, 381] on div "Process Endorsement" at bounding box center [1159, 390] width 151 height 22
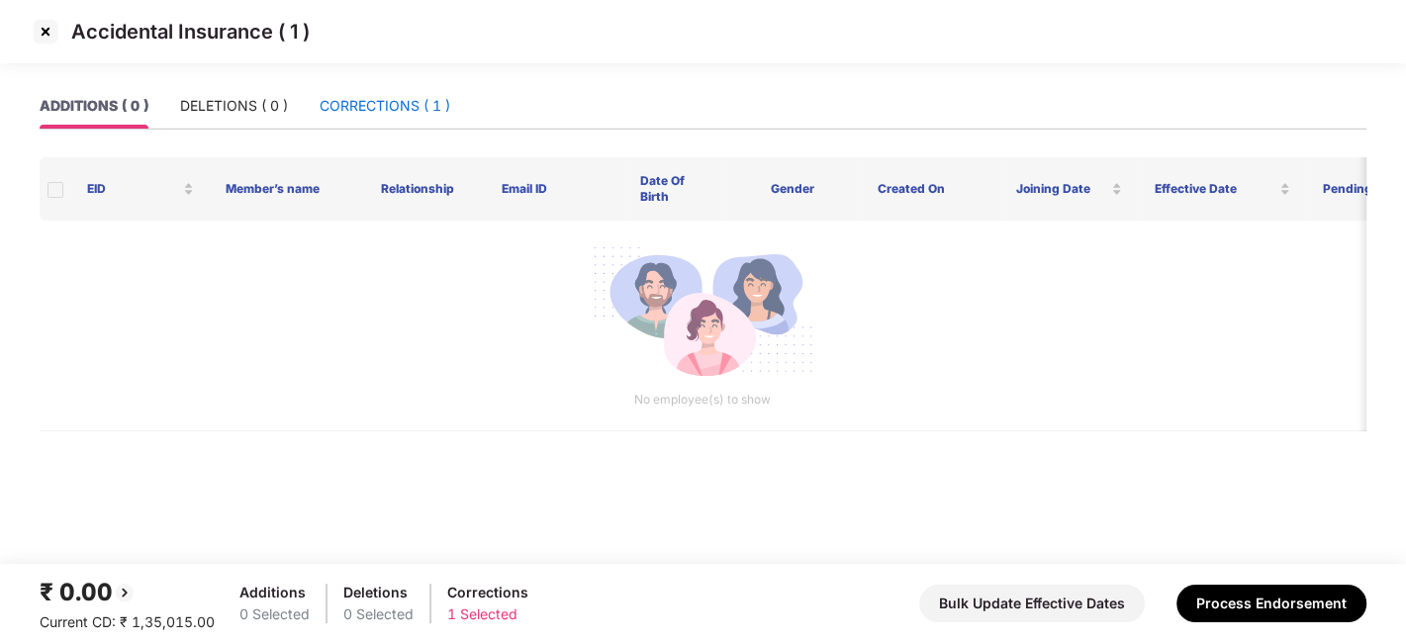
click at [367, 105] on div "CORRECTIONS ( 1 )" at bounding box center [385, 106] width 131 height 22
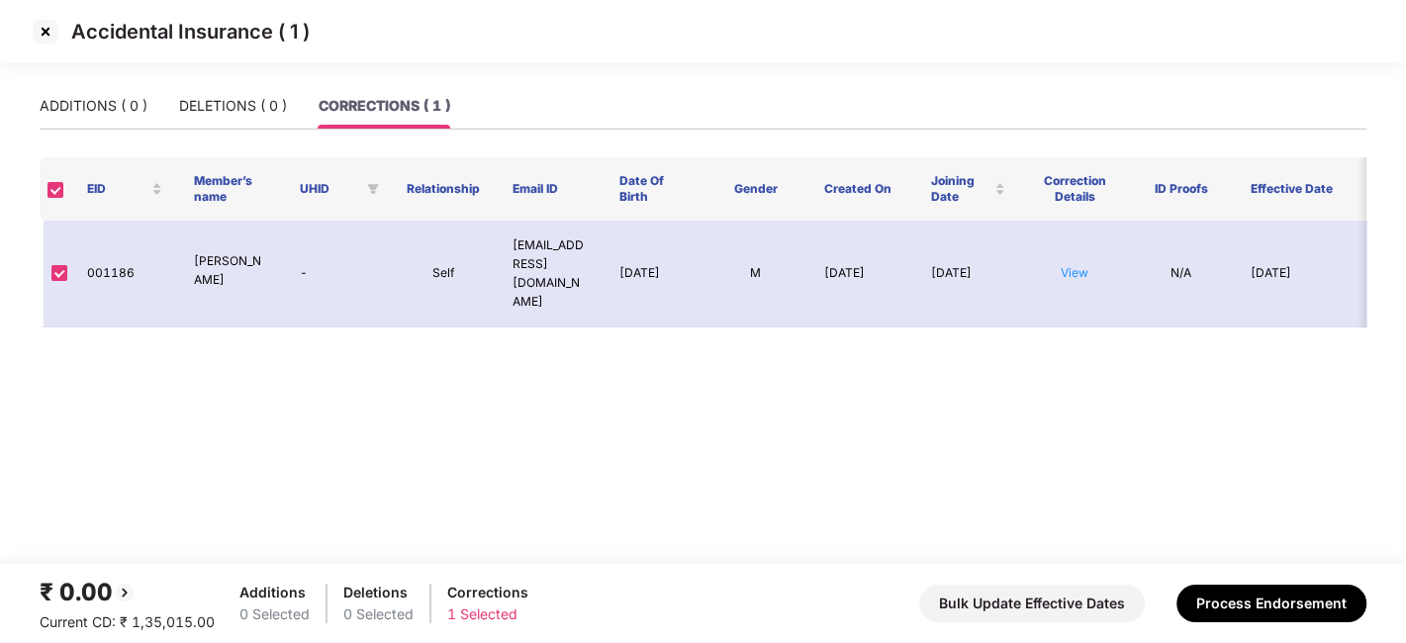
click at [44, 30] on img at bounding box center [46, 32] width 32 height 32
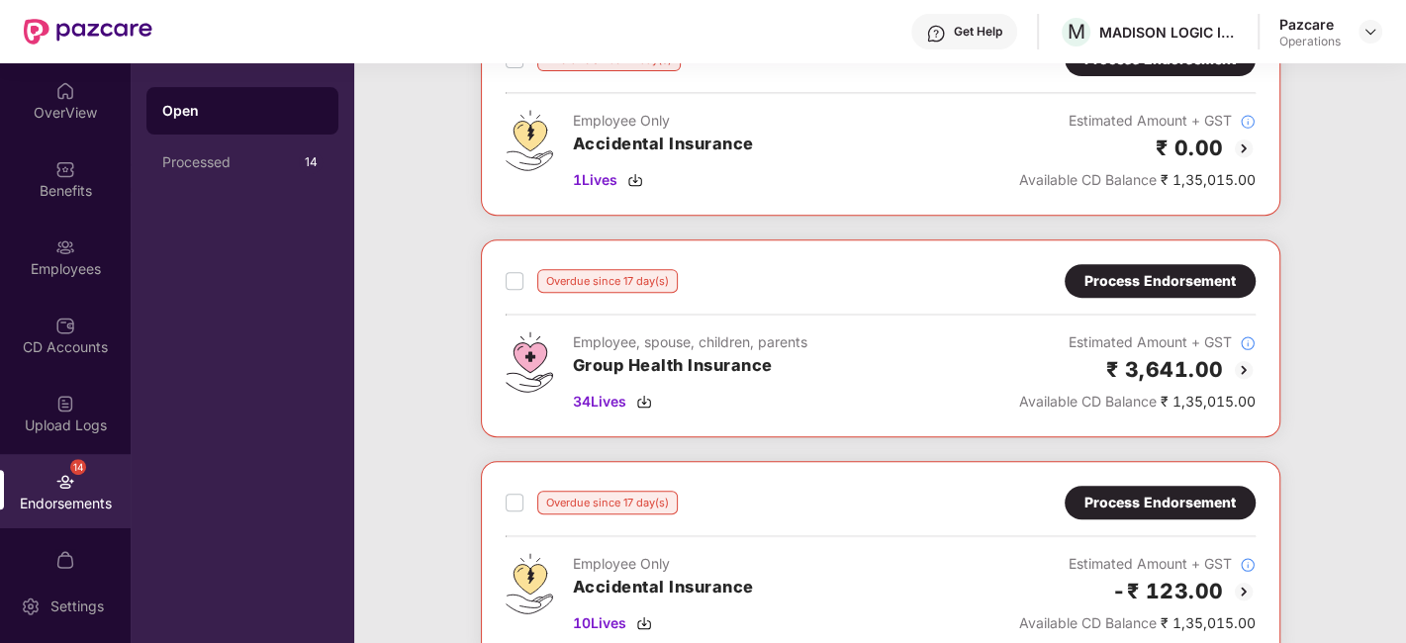
scroll to position [591, 0]
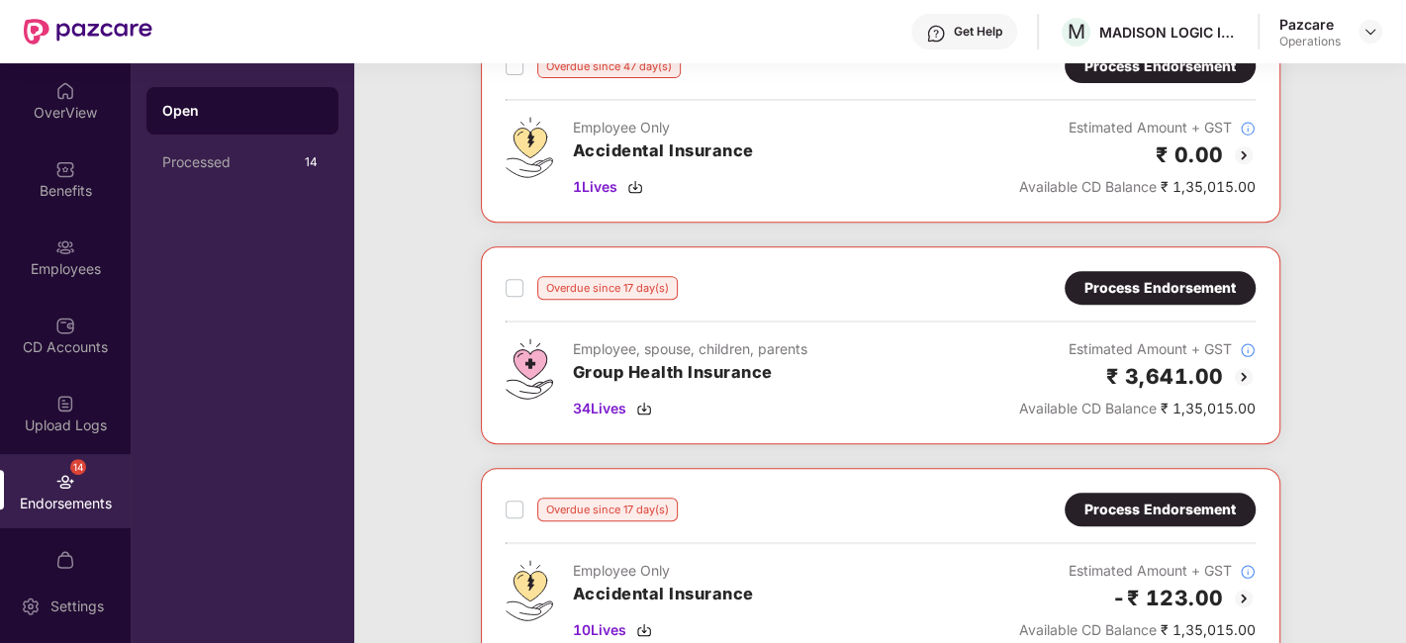
click at [1198, 290] on div "Process Endorsement" at bounding box center [1159, 288] width 151 height 22
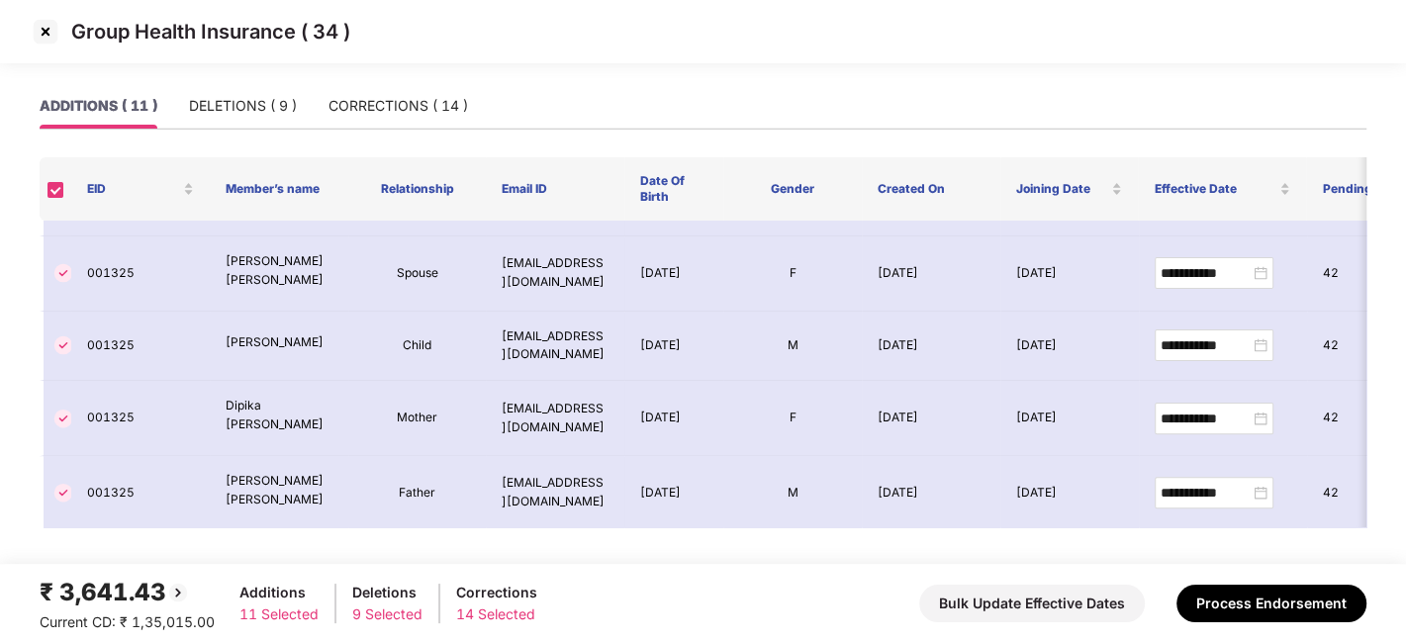
scroll to position [0, 0]
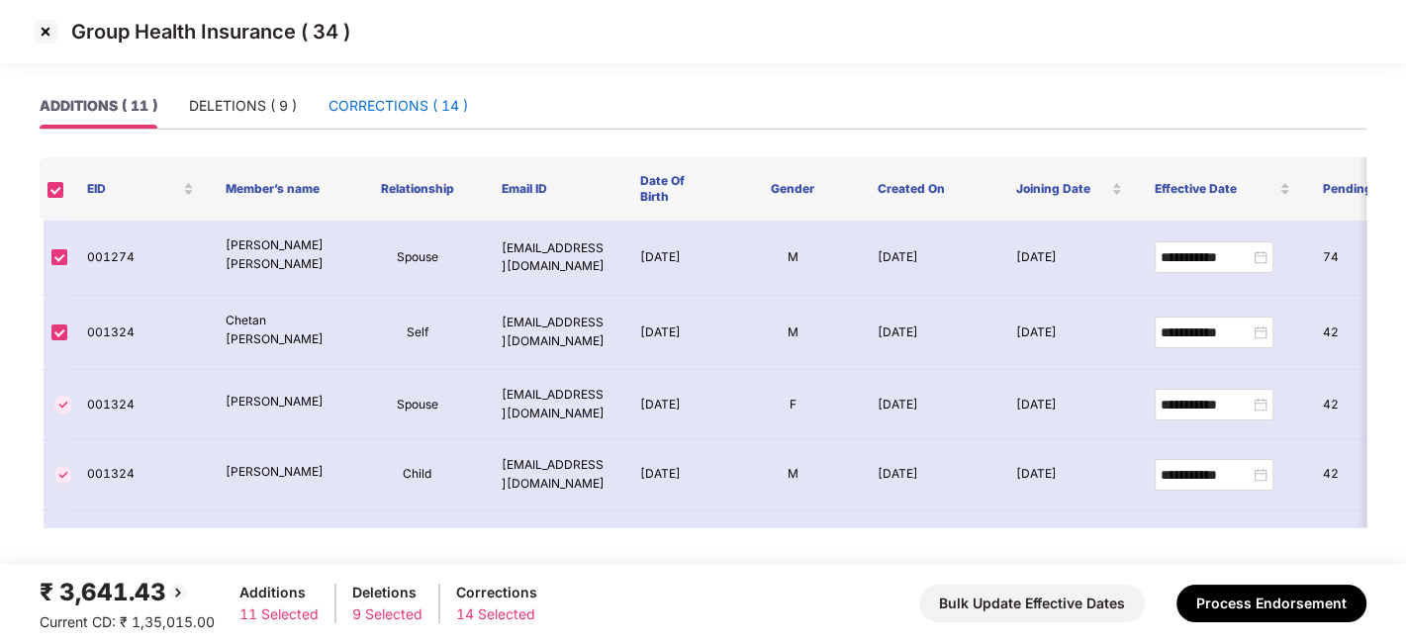
click at [396, 111] on div "CORRECTIONS ( 14 )" at bounding box center [398, 106] width 140 height 22
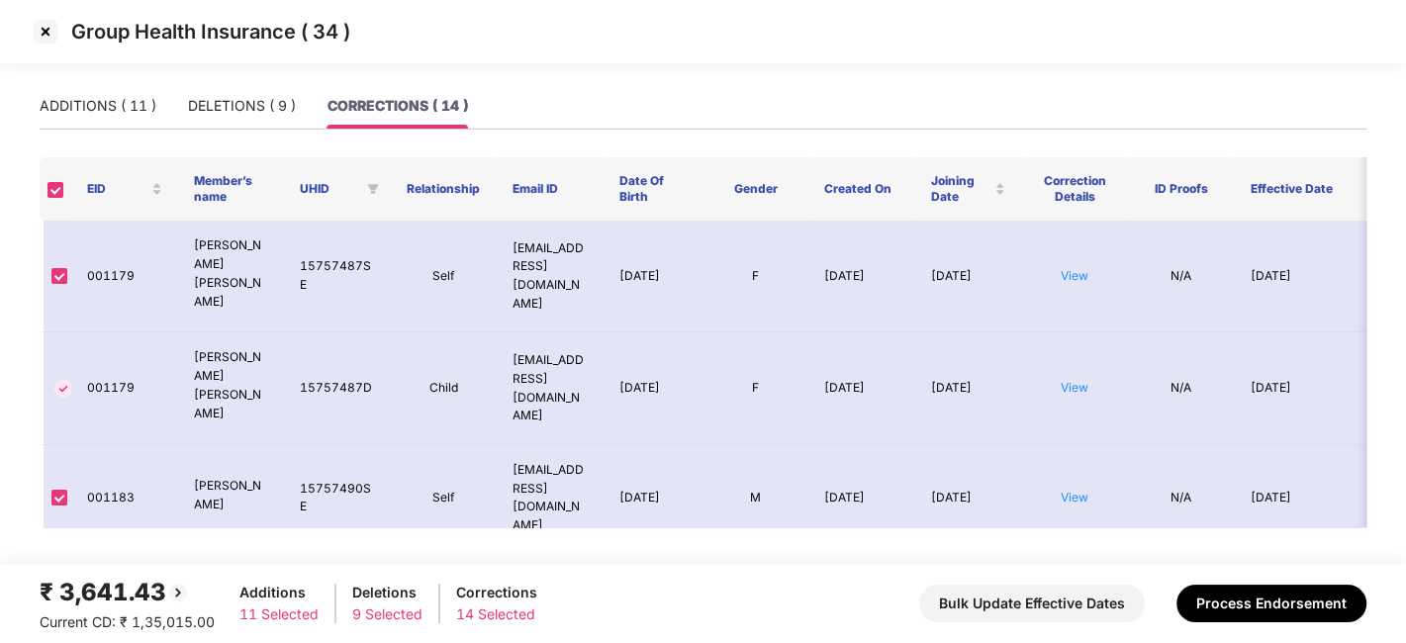
click at [45, 29] on img at bounding box center [46, 32] width 32 height 32
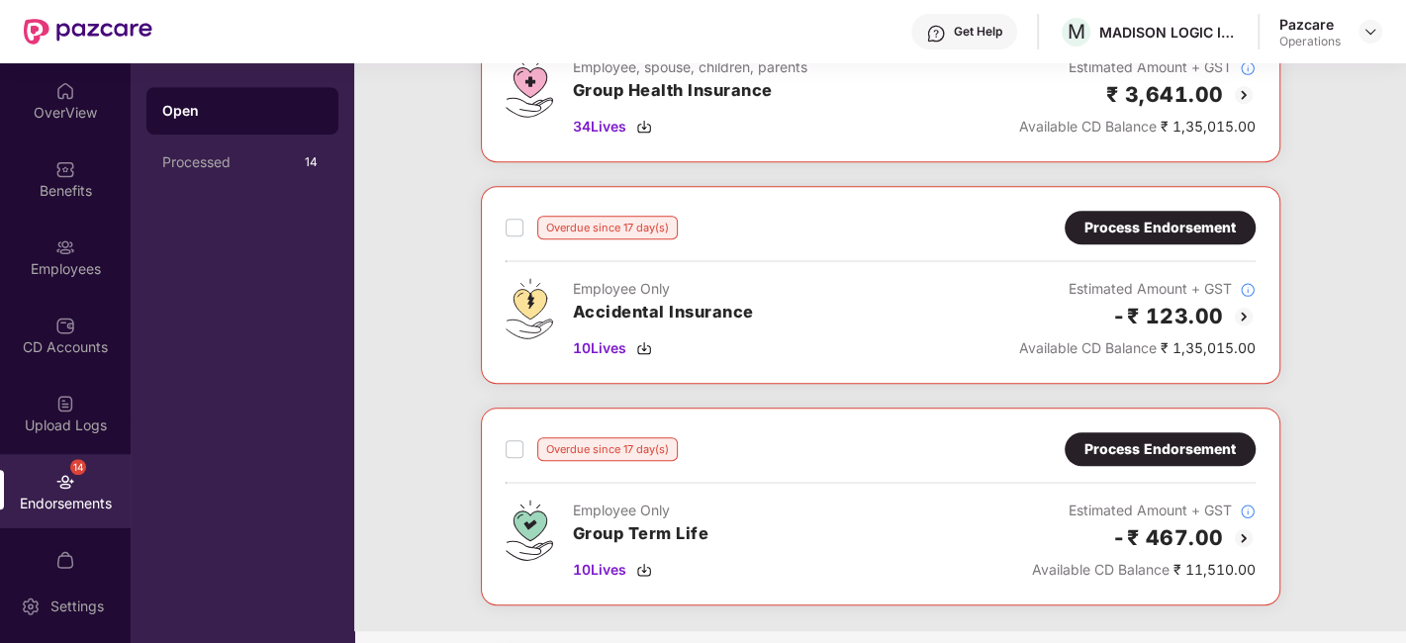
scroll to position [863, 0]
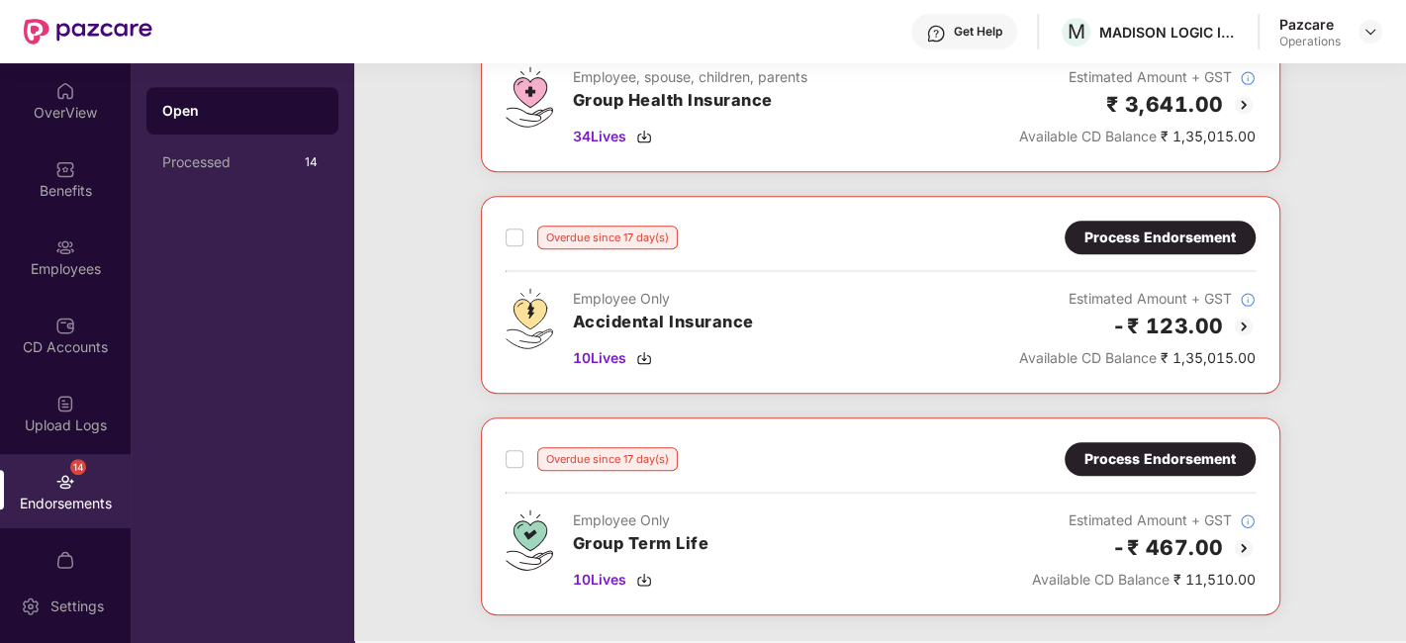
click at [1126, 239] on div "Process Endorsement" at bounding box center [1159, 238] width 151 height 22
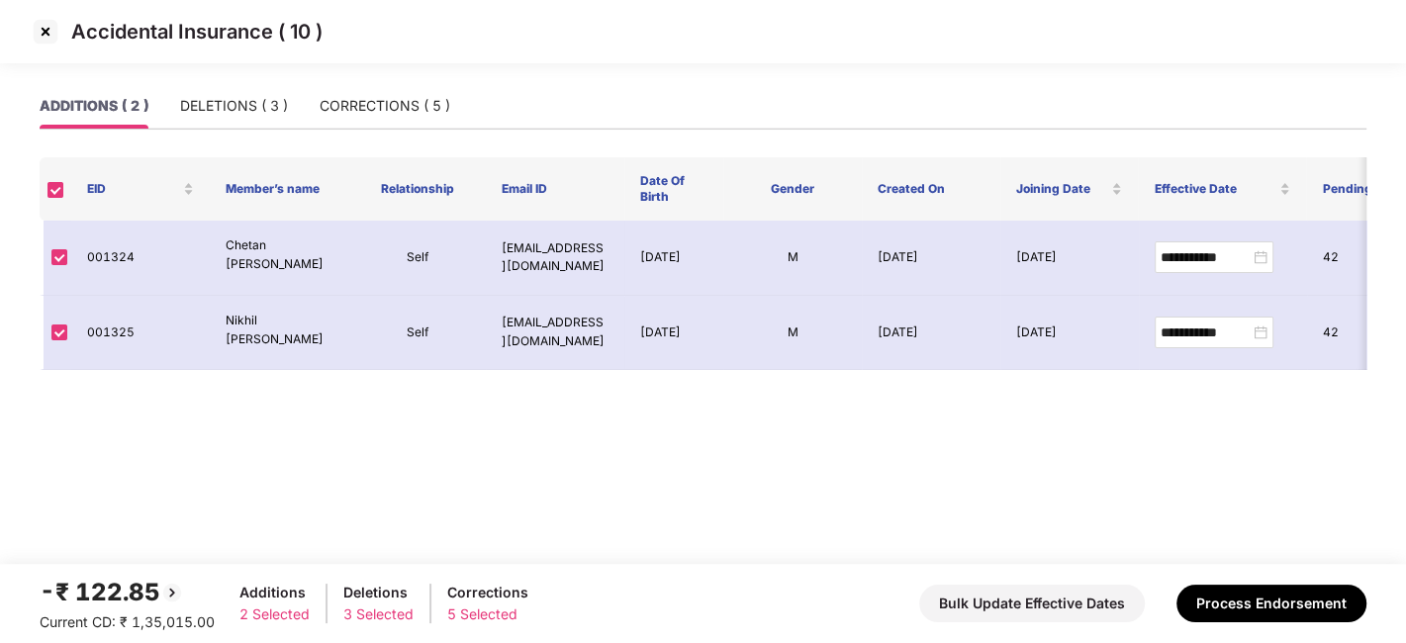
click at [40, 24] on img at bounding box center [46, 32] width 32 height 32
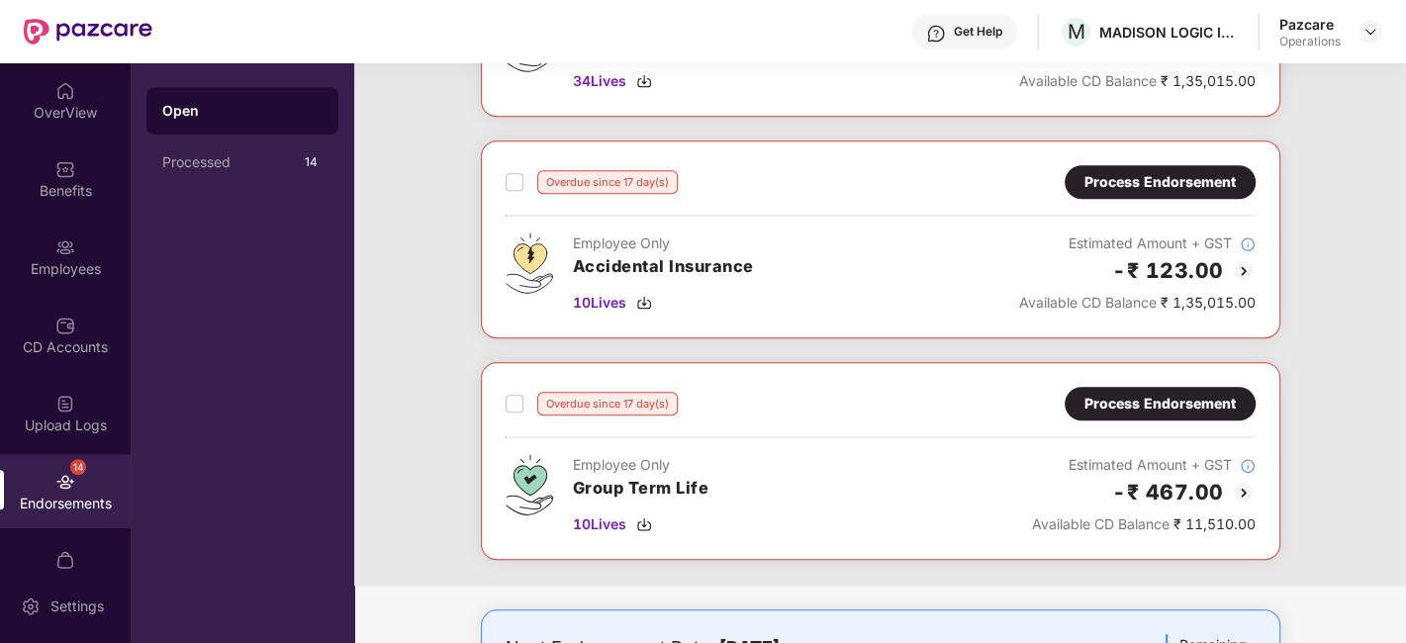
scroll to position [929, 0]
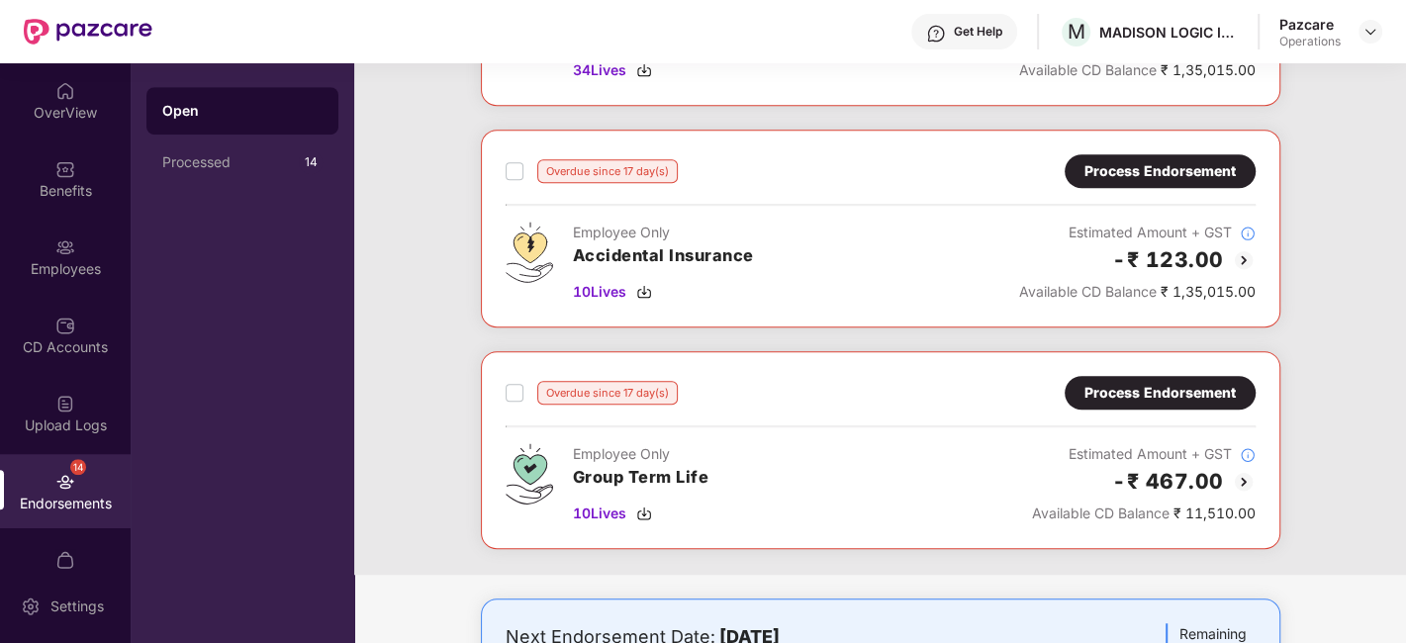
click at [1162, 383] on div "Process Endorsement" at bounding box center [1159, 393] width 151 height 22
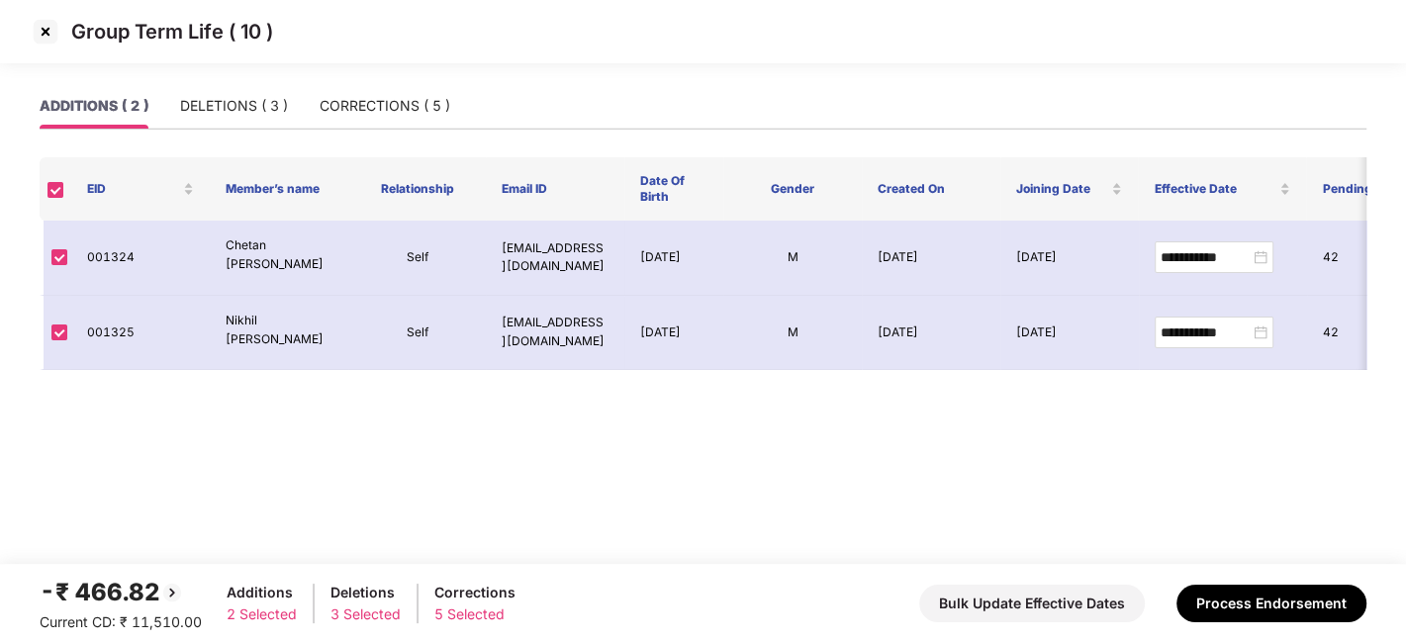
click at [42, 30] on img at bounding box center [46, 32] width 32 height 32
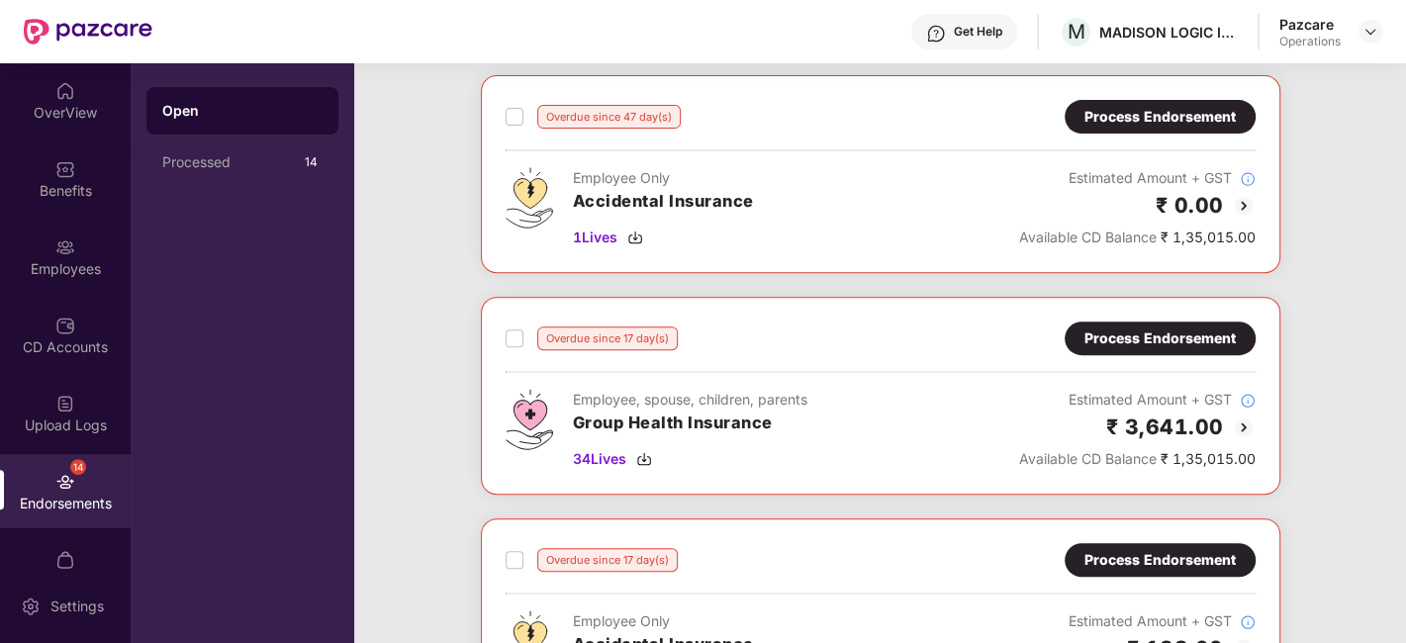
scroll to position [657, 0]
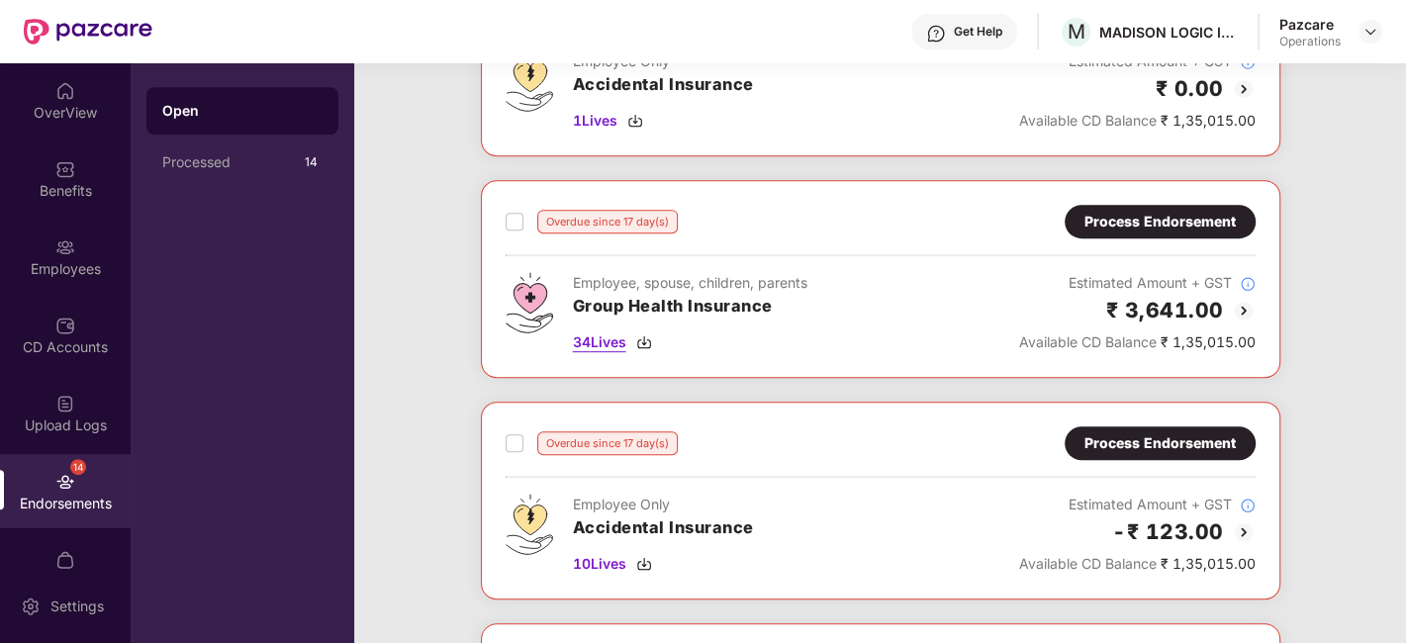
click at [603, 342] on span "34 Lives" at bounding box center [599, 342] width 53 height 22
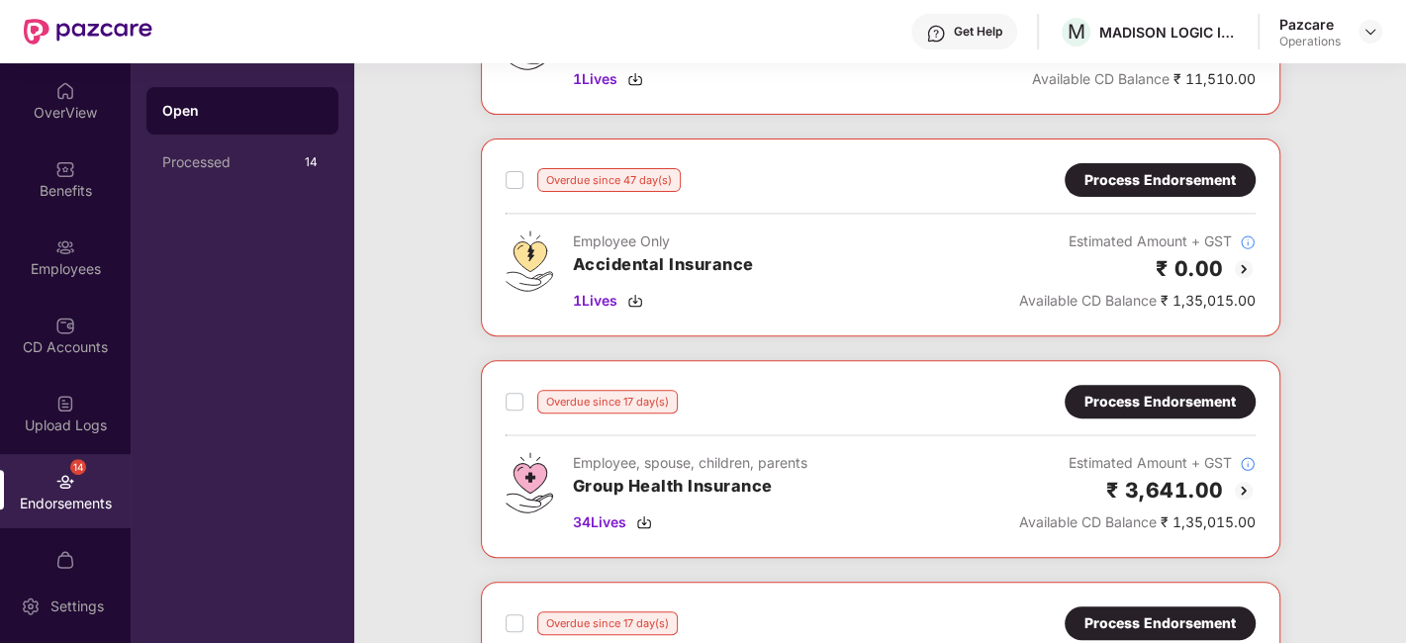
scroll to position [614, 0]
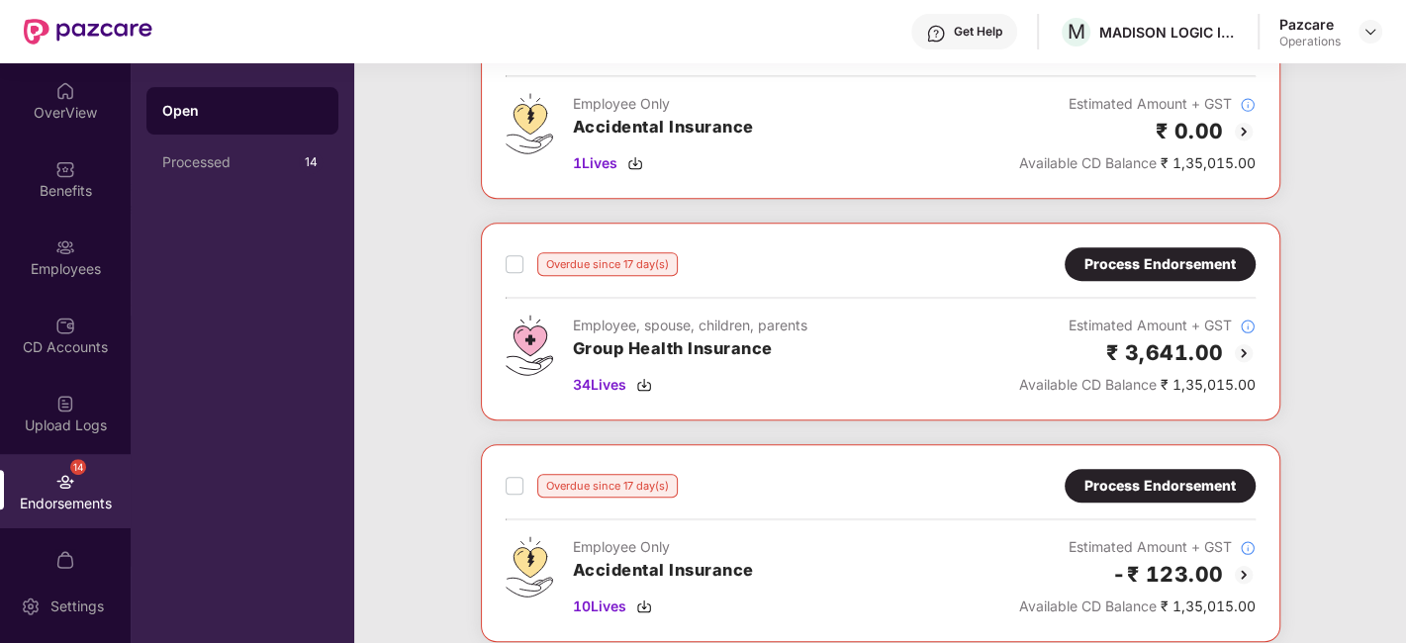
click at [1122, 265] on div "Process Endorsement" at bounding box center [1159, 264] width 151 height 22
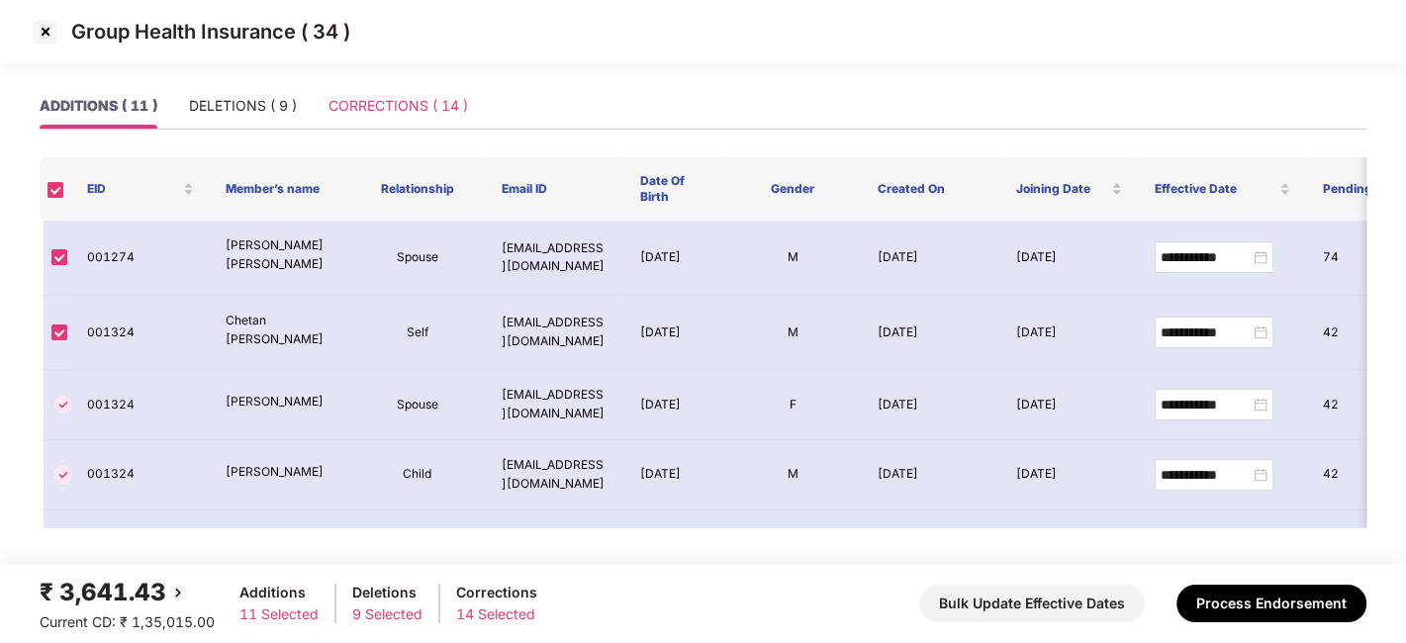
click at [378, 117] on div "CORRECTIONS ( 14 )" at bounding box center [398, 106] width 140 height 46
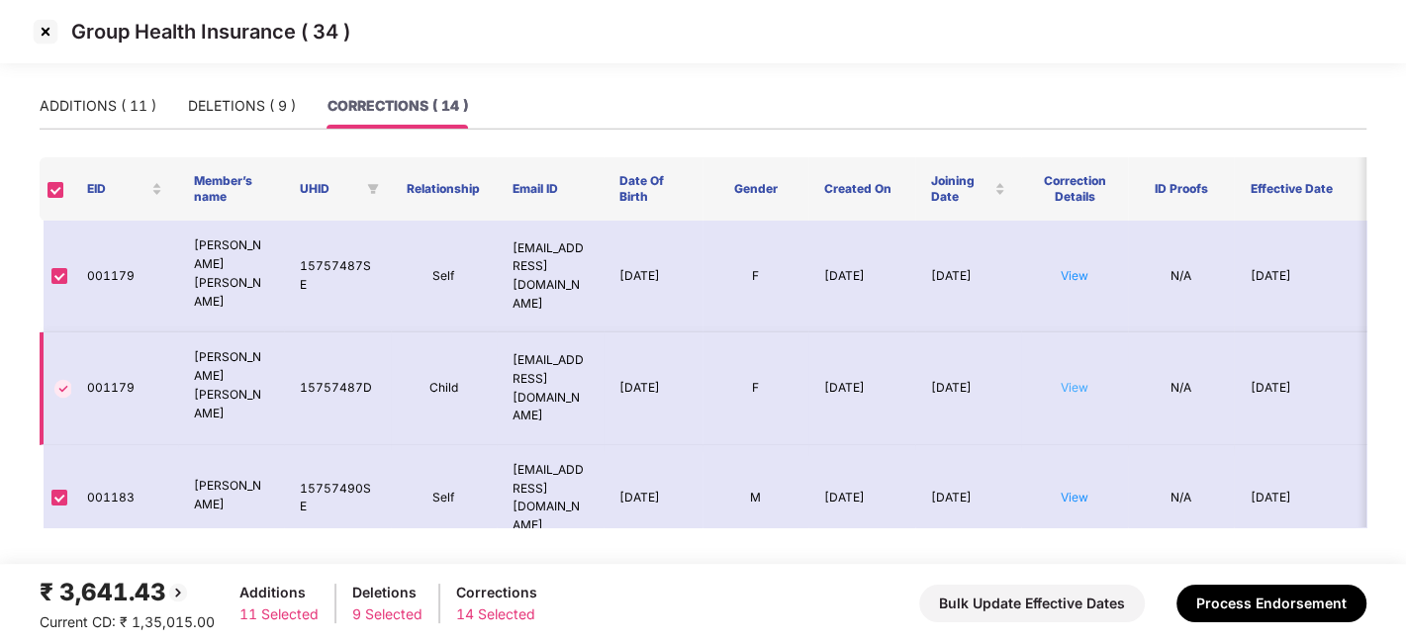
click at [1076, 380] on link "View" at bounding box center [1075, 387] width 28 height 15
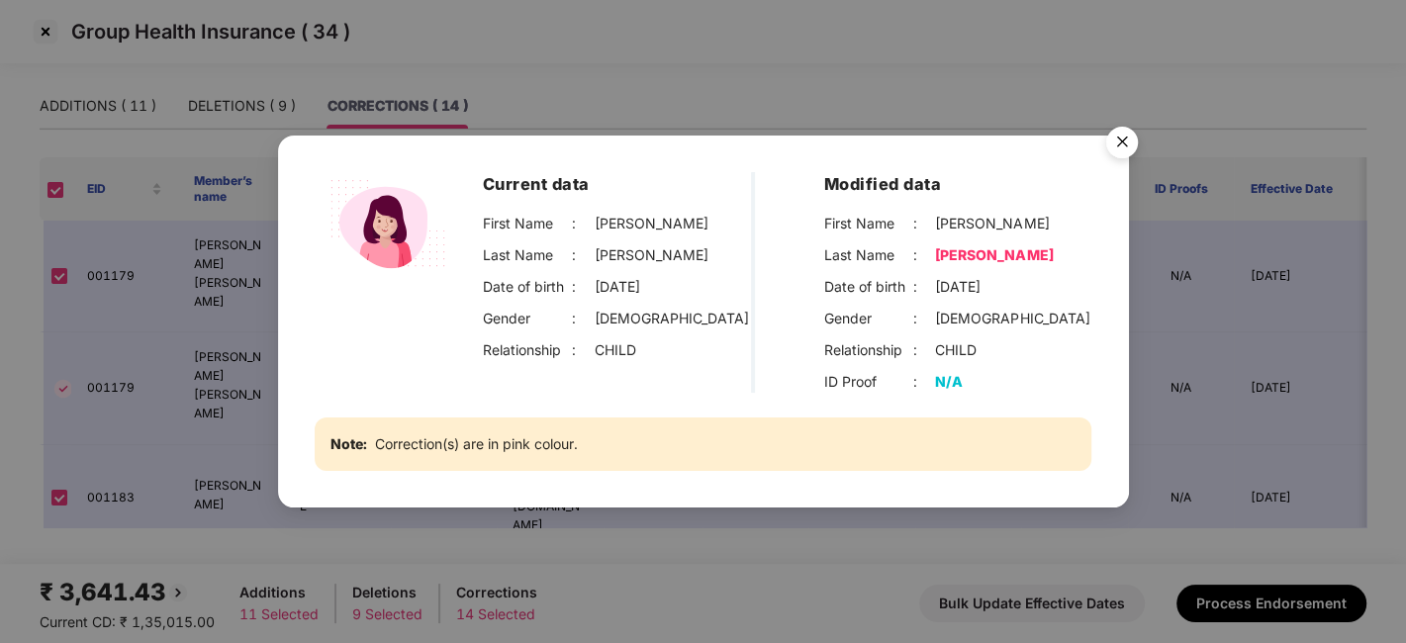
click at [1124, 142] on img "Close" at bounding box center [1121, 145] width 55 height 55
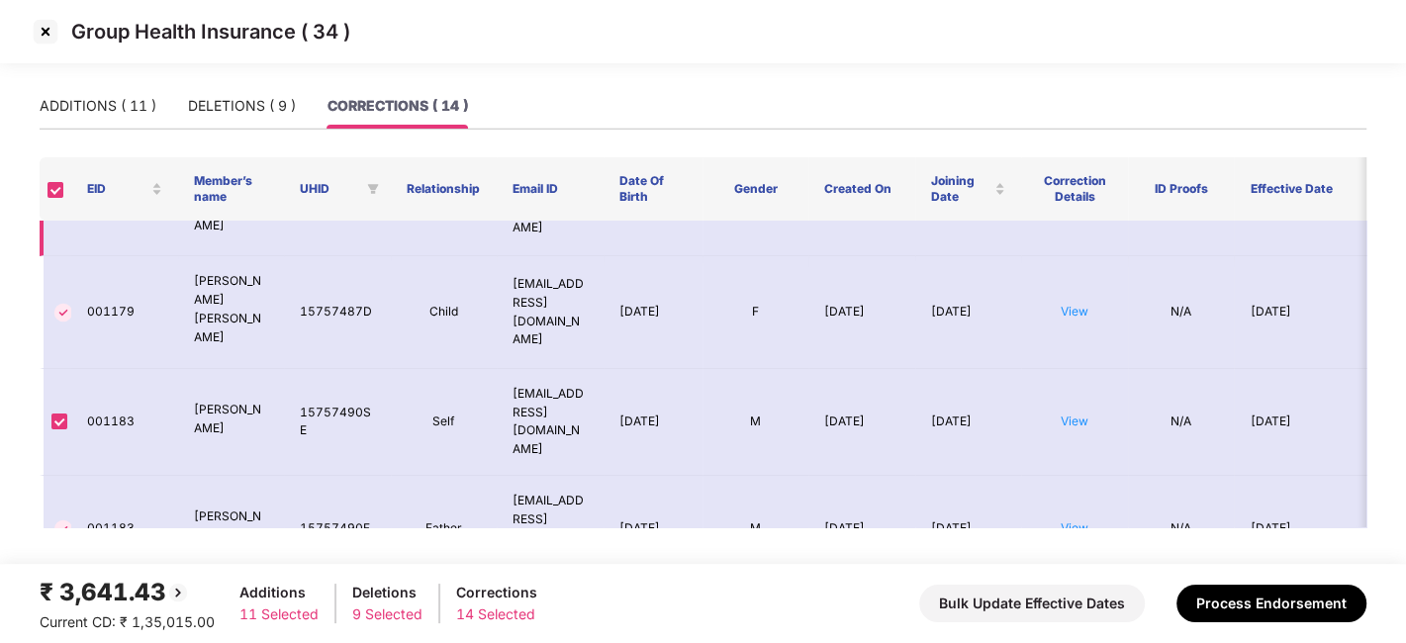
scroll to position [0, 0]
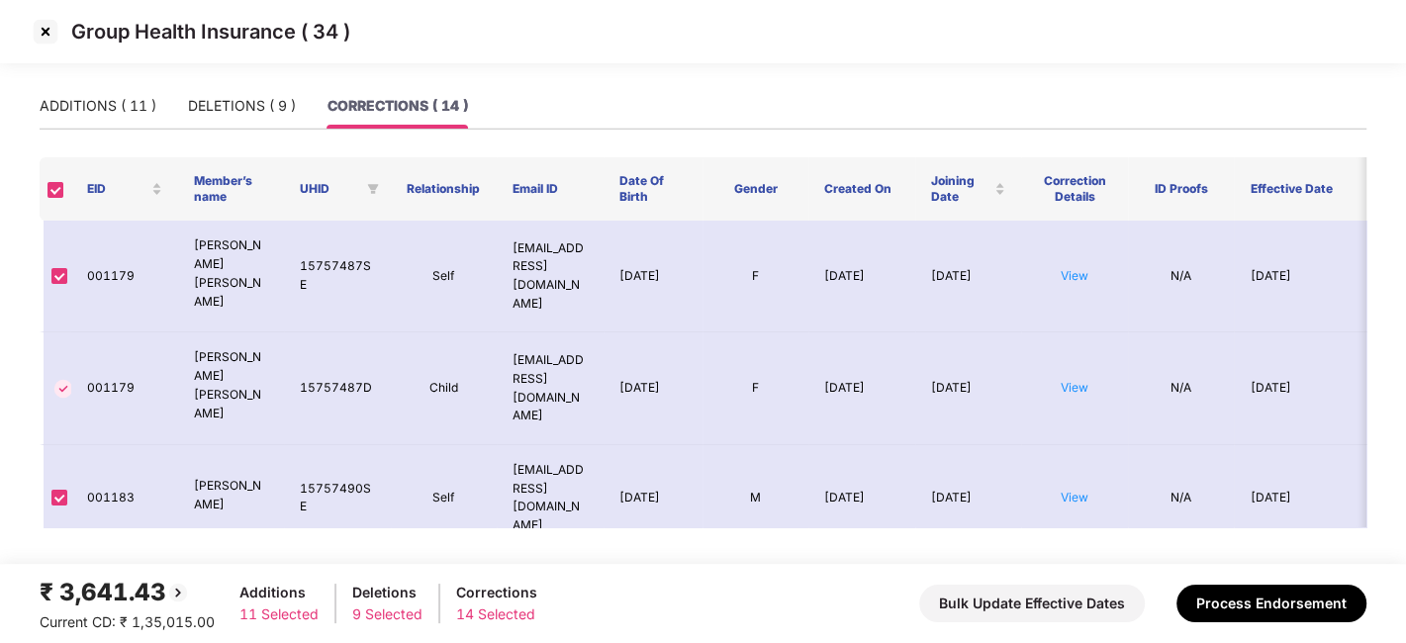
click at [46, 33] on img at bounding box center [46, 32] width 32 height 32
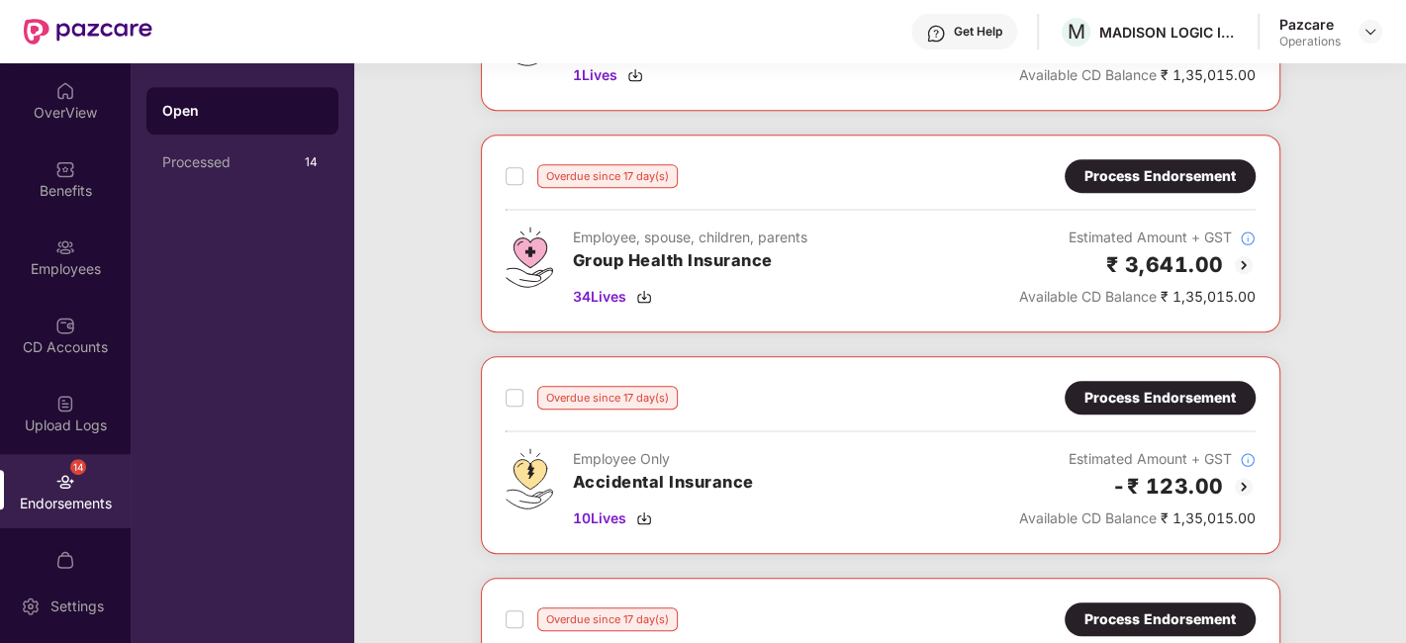
scroll to position [732, 0]
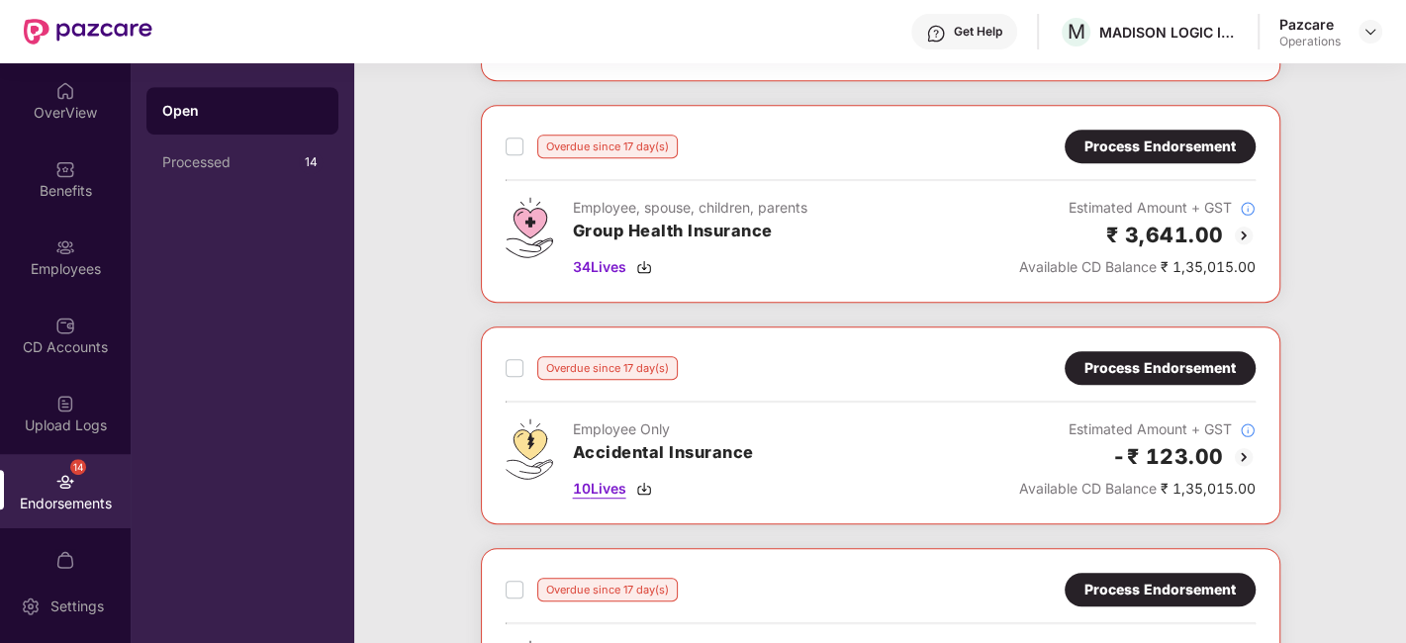
click at [605, 485] on span "10 Lives" at bounding box center [599, 489] width 53 height 22
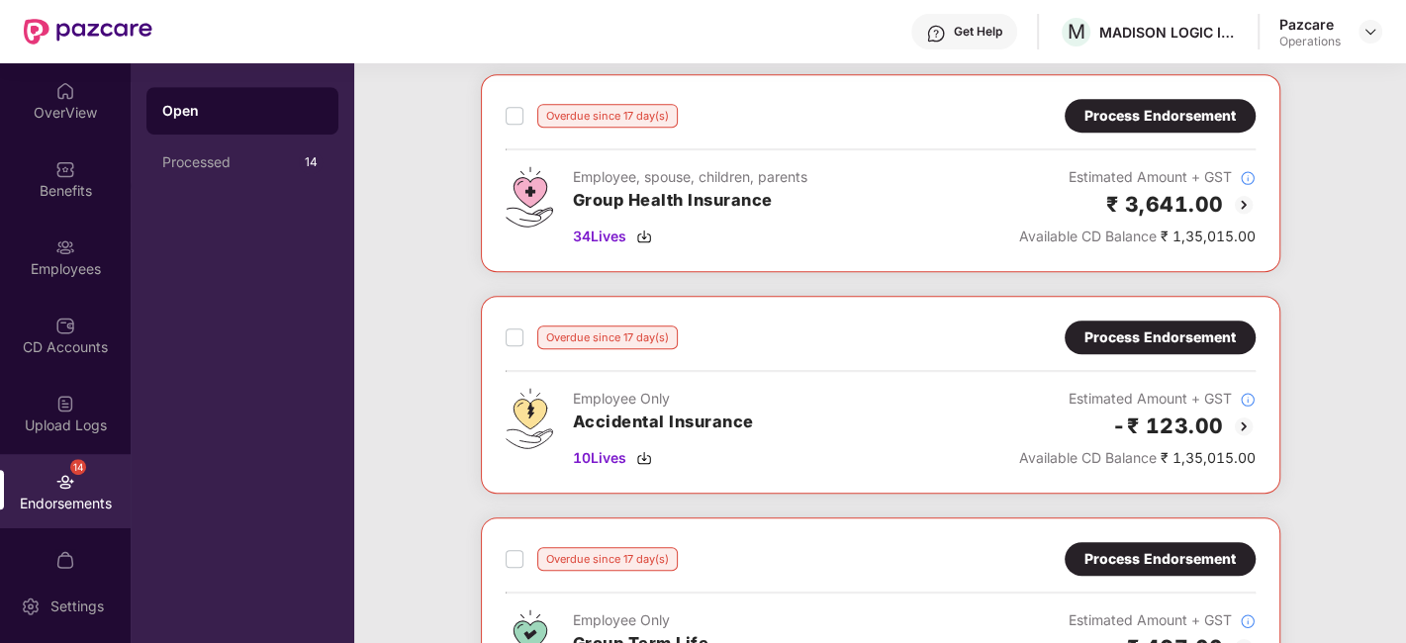
click at [1130, 327] on div "Process Endorsement" at bounding box center [1159, 338] width 151 height 22
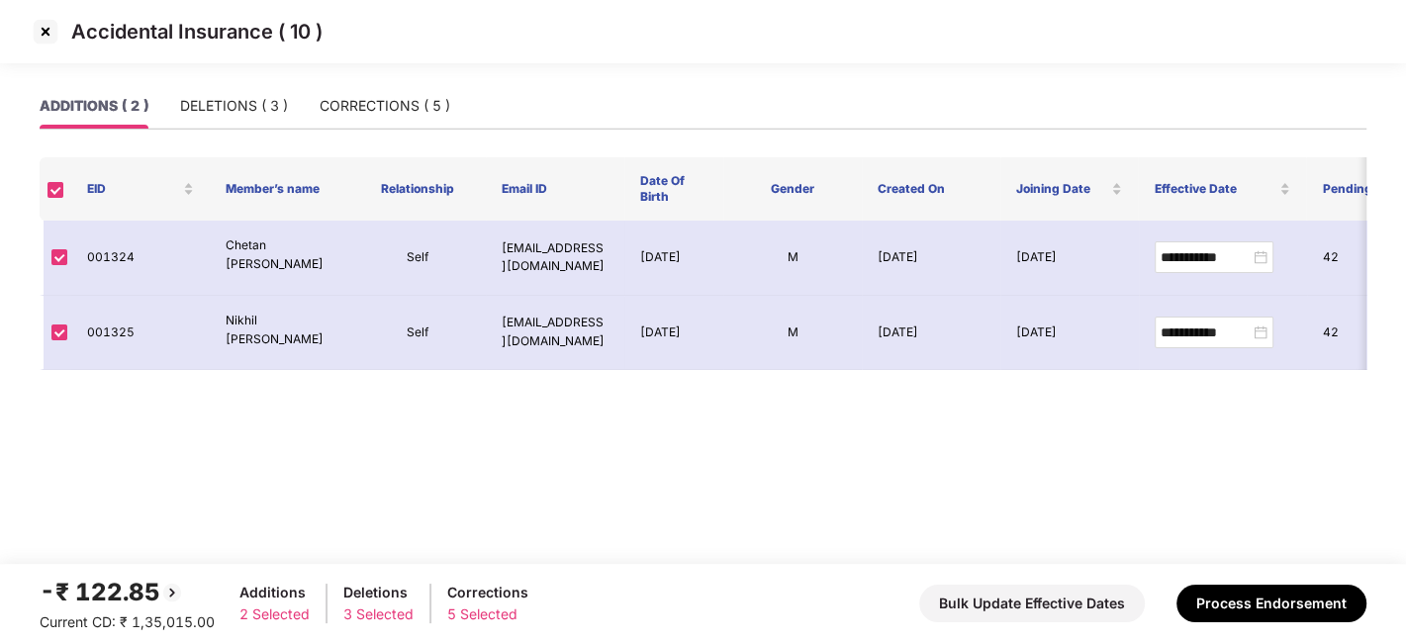
click at [50, 26] on img at bounding box center [46, 32] width 32 height 32
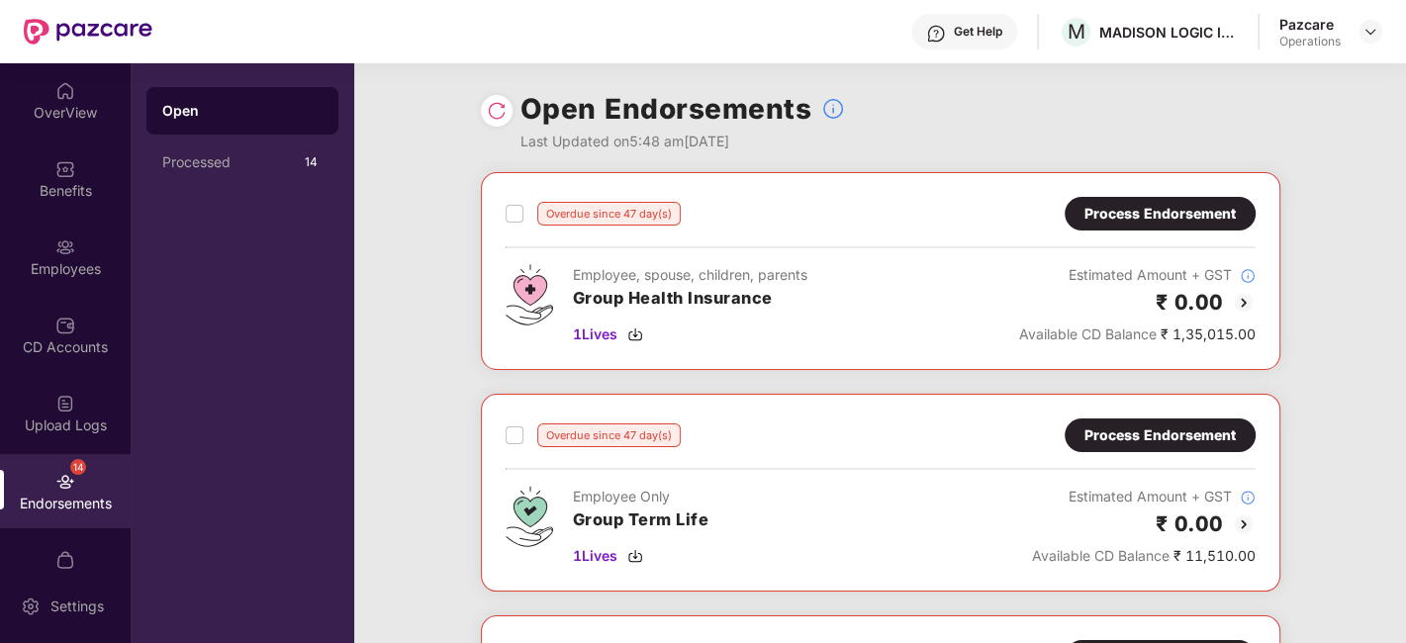
click at [36, 262] on div "Employees" at bounding box center [65, 269] width 131 height 20
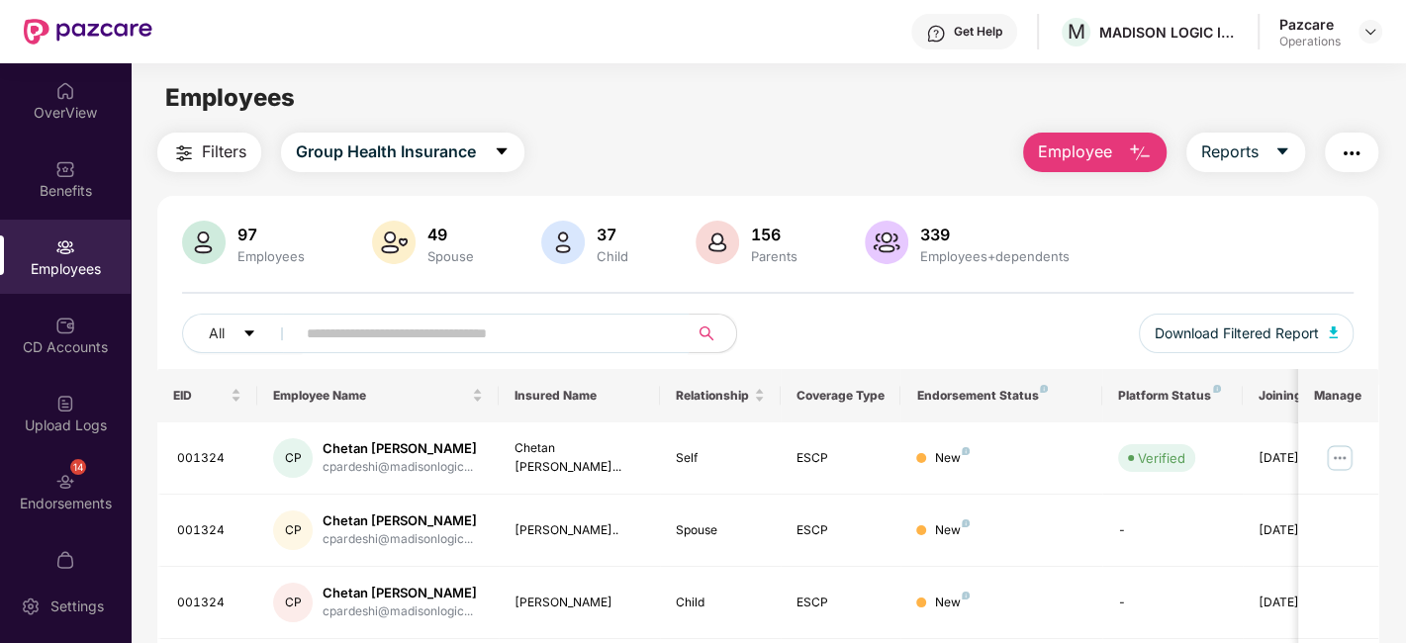
paste input "******"
click at [414, 337] on input "text" at bounding box center [484, 334] width 355 height 30
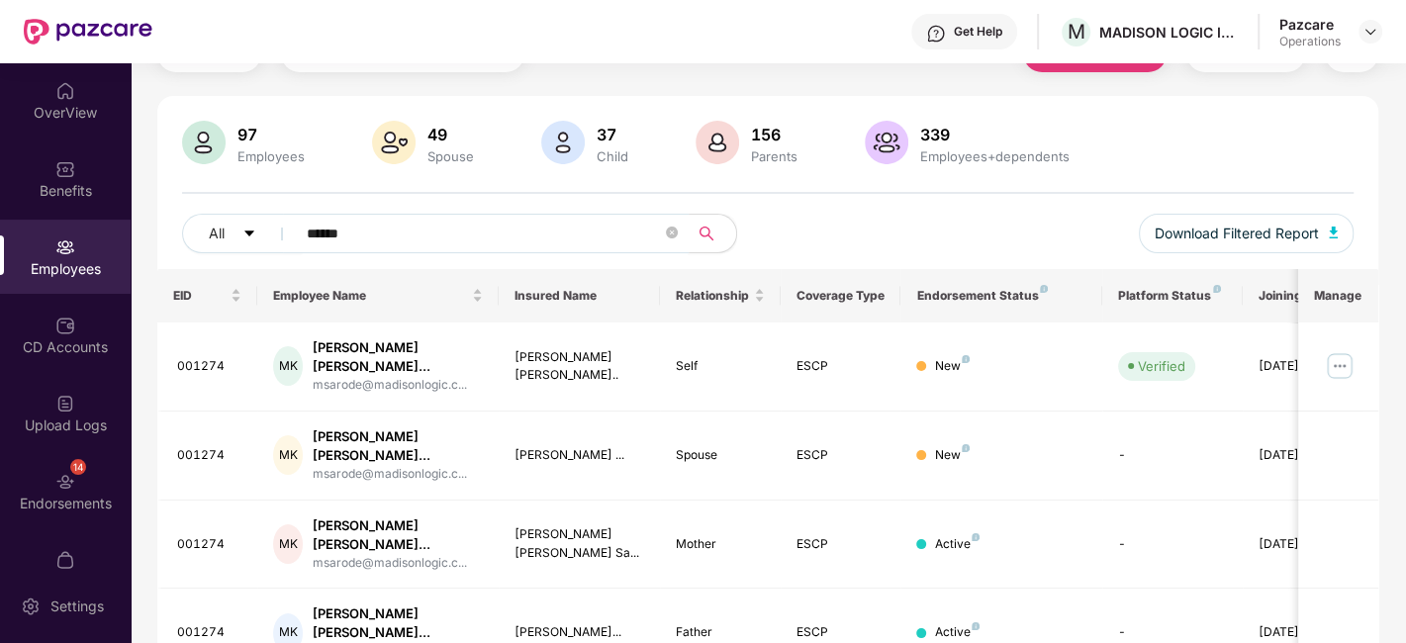
scroll to position [203, 0]
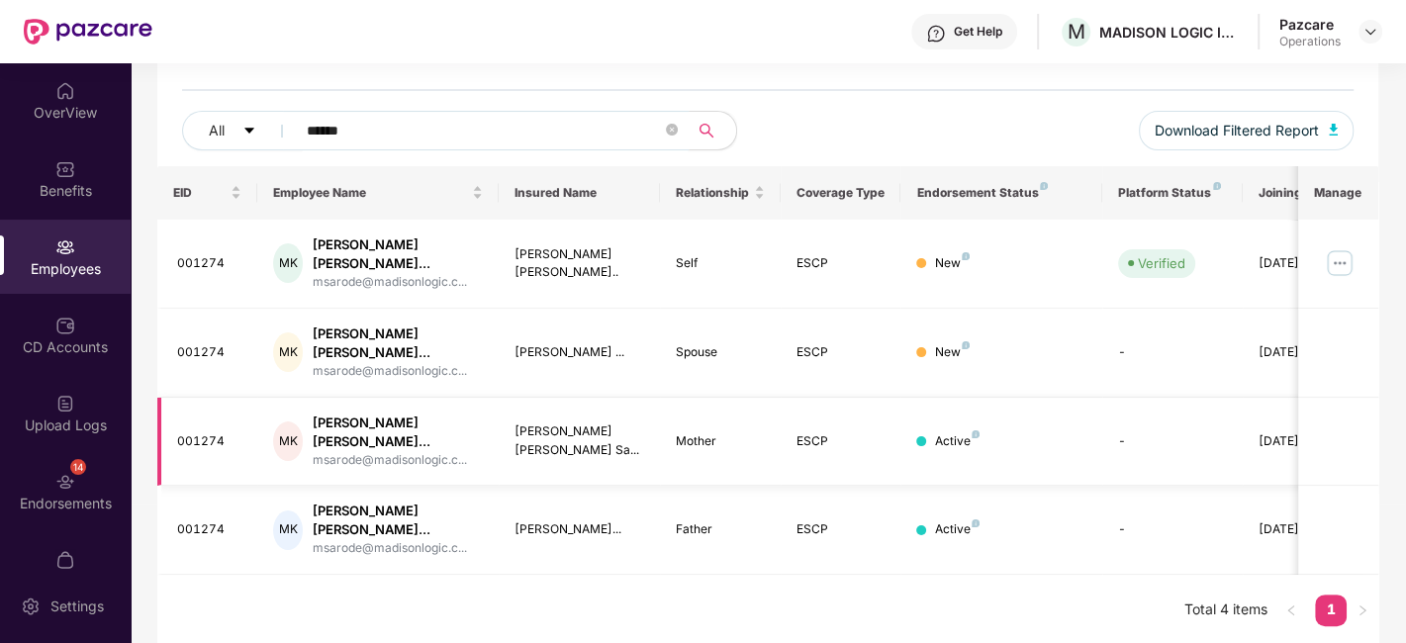
type input "******"
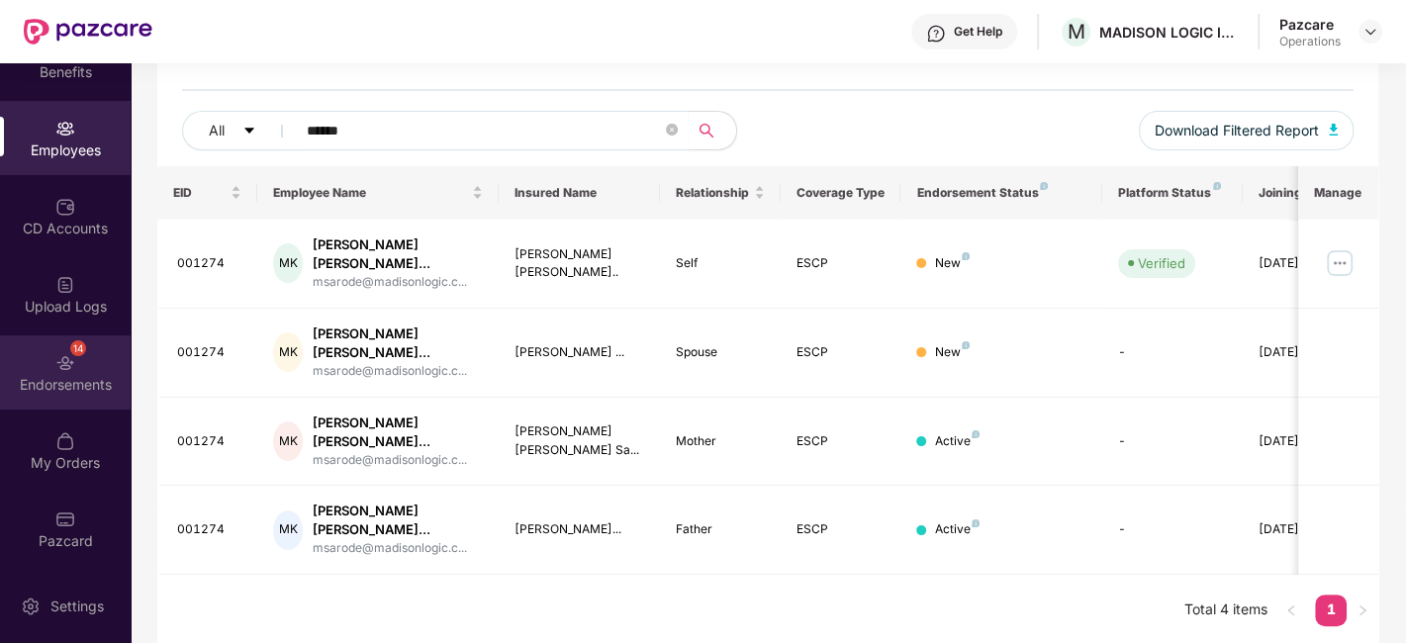
click at [55, 366] on img at bounding box center [65, 363] width 20 height 20
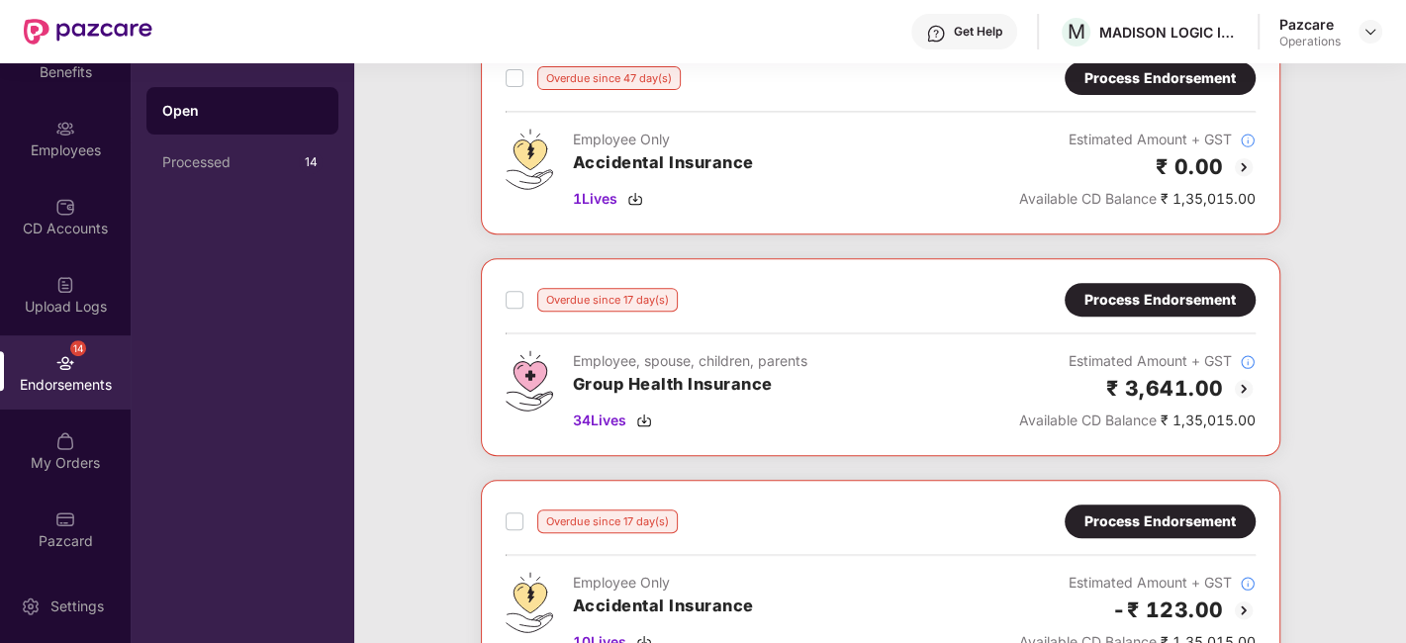
scroll to position [580, 0]
click at [1144, 293] on div "Process Endorsement" at bounding box center [1159, 299] width 151 height 22
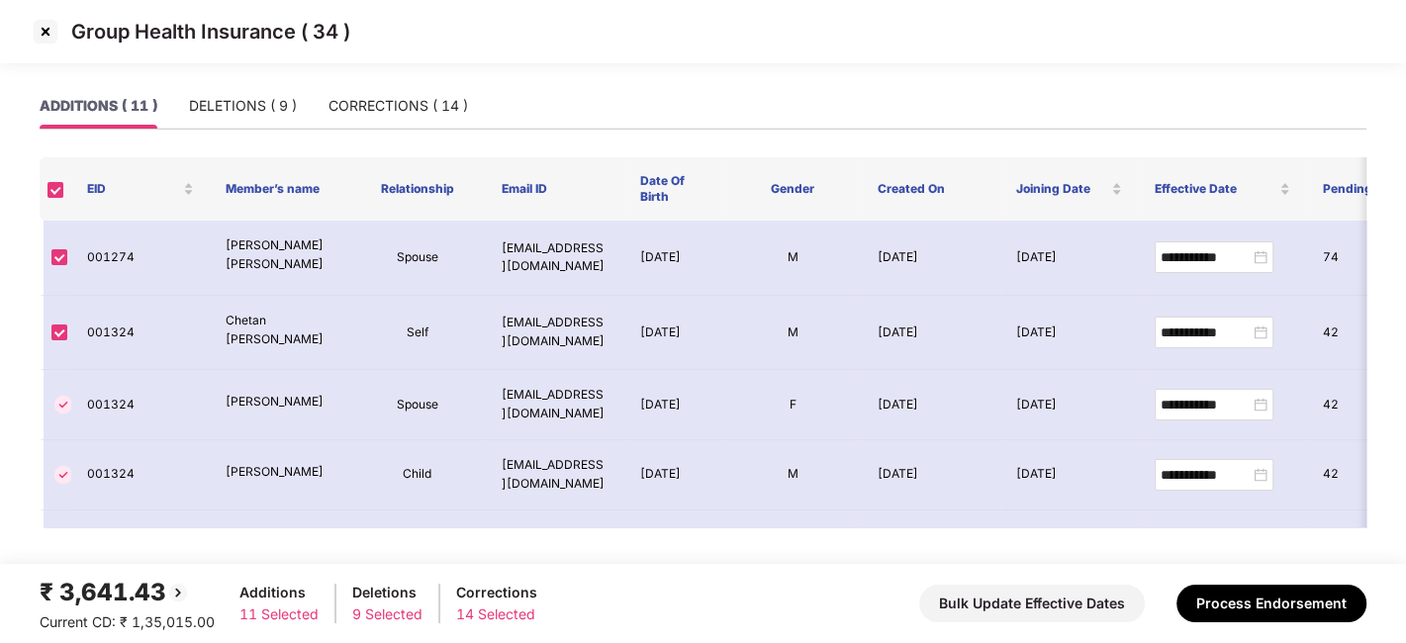
click at [41, 27] on img at bounding box center [46, 32] width 32 height 32
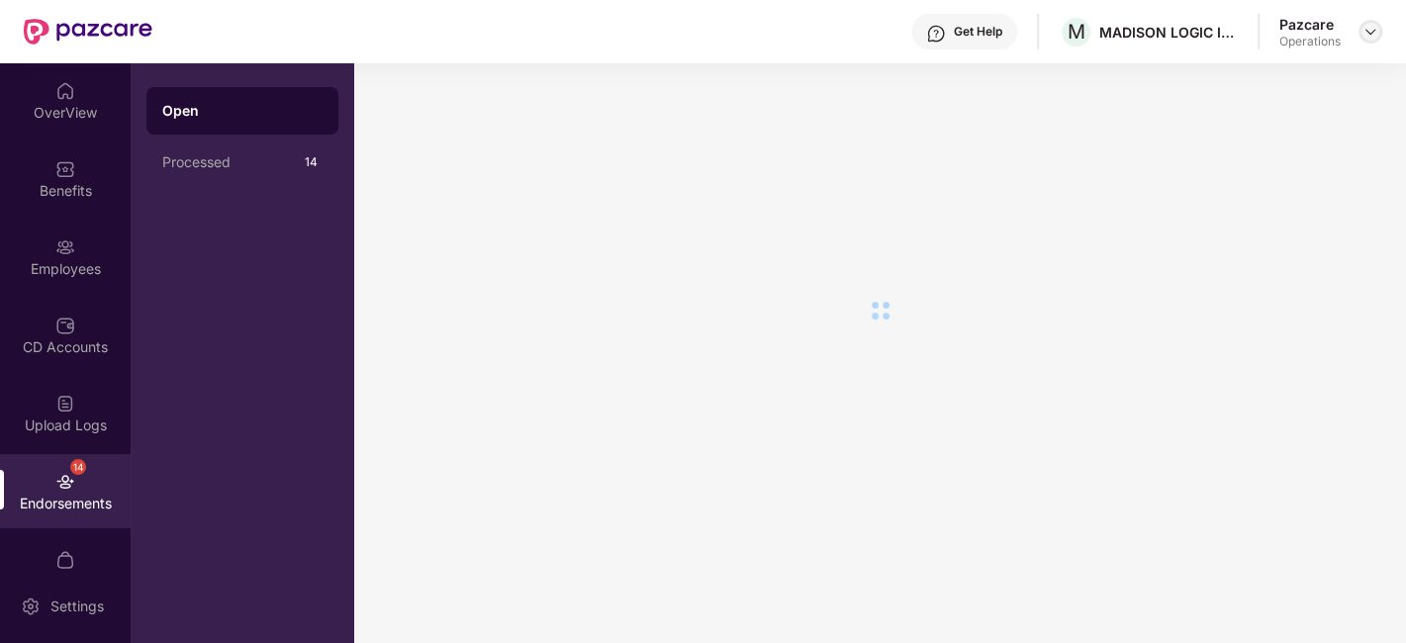
click at [1372, 24] on img at bounding box center [1370, 32] width 16 height 16
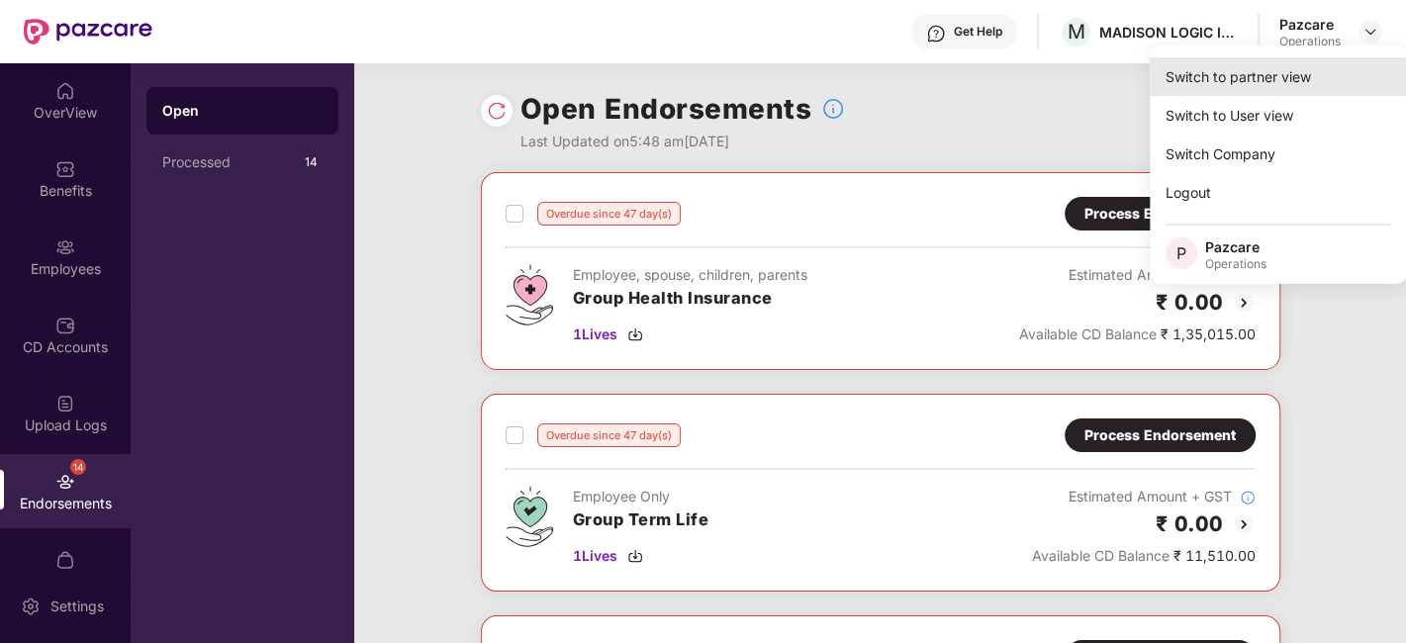
click at [1239, 78] on div "Switch to partner view" at bounding box center [1278, 76] width 257 height 39
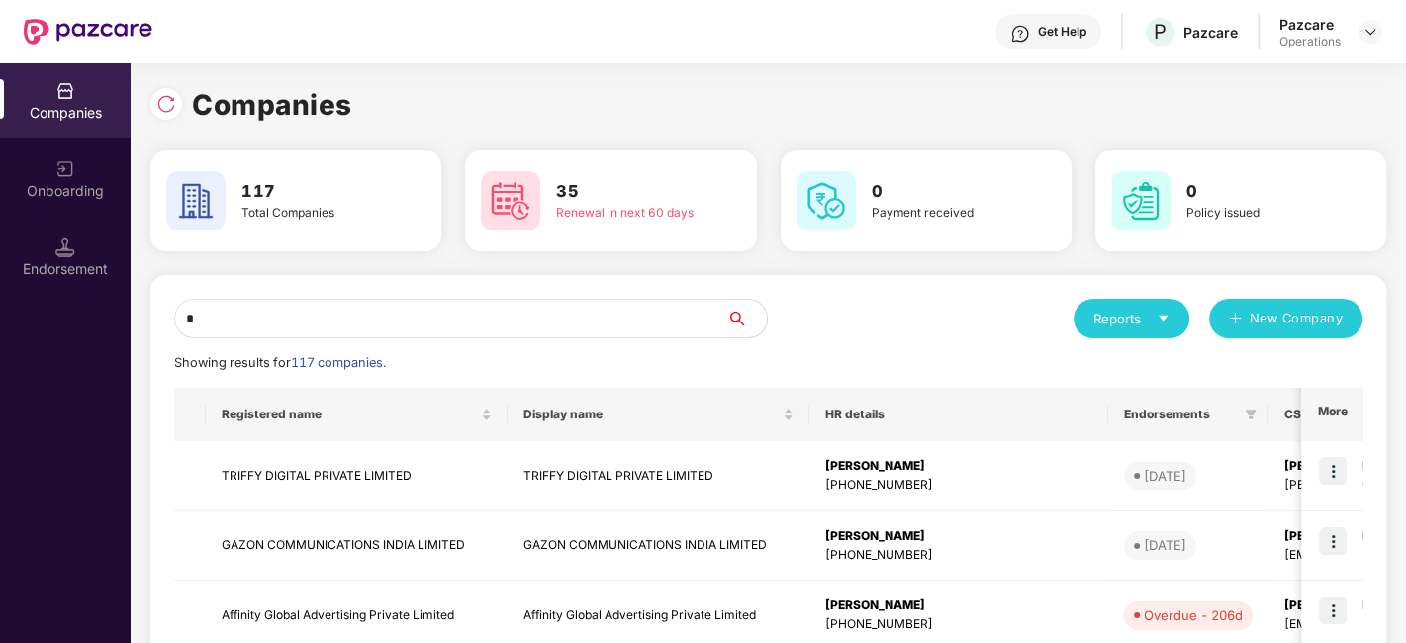
click at [571, 320] on input "*" at bounding box center [450, 319] width 553 height 40
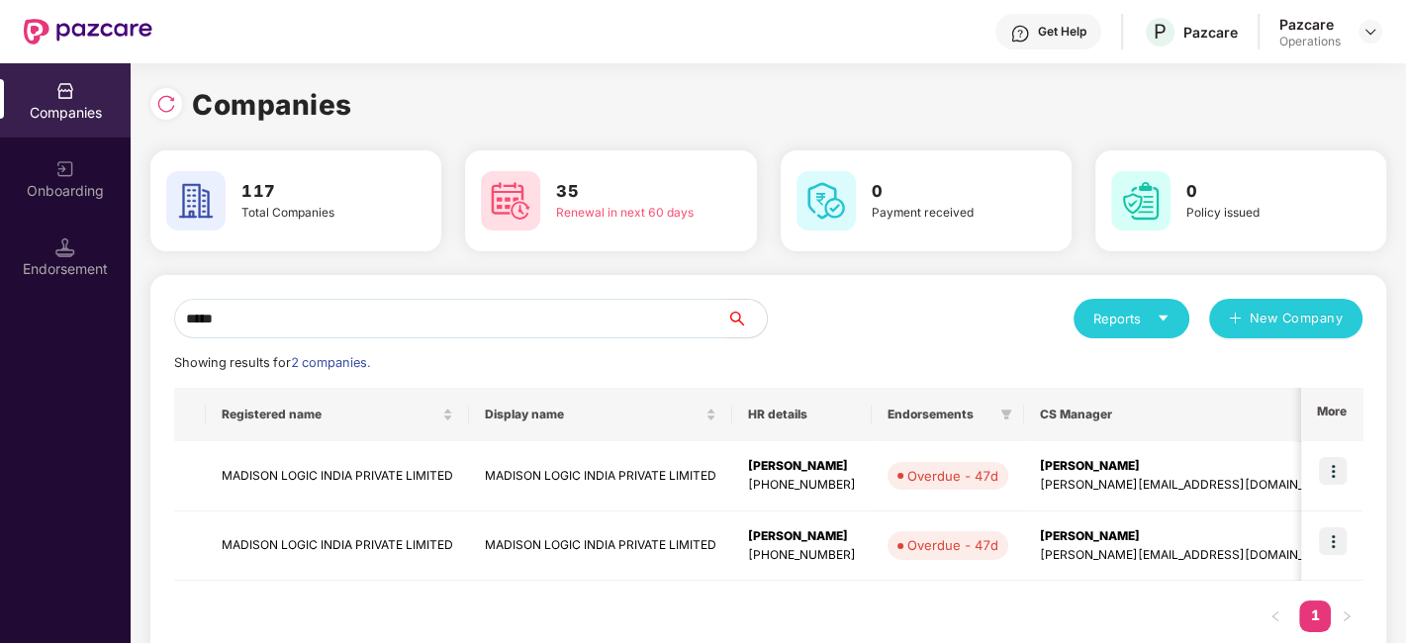
type input "*****"
click at [1336, 535] on img at bounding box center [1333, 541] width 28 height 28
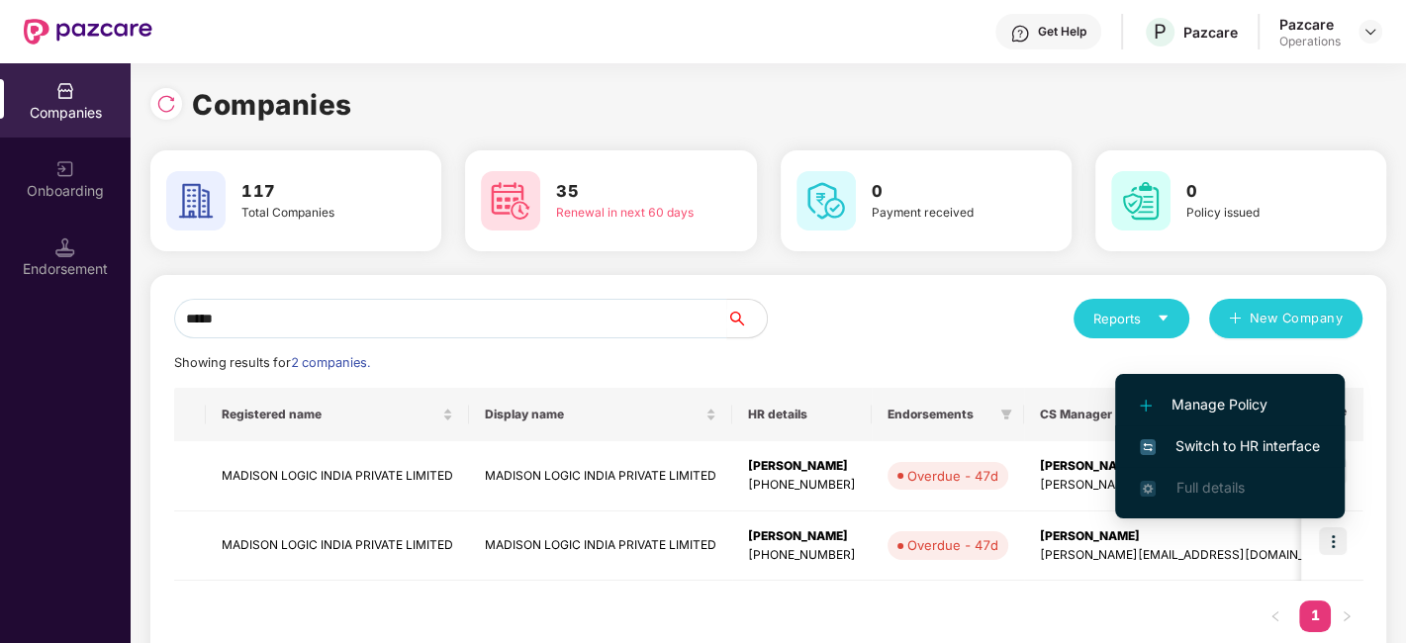
click at [1203, 450] on span "Switch to HR interface" at bounding box center [1230, 446] width 180 height 22
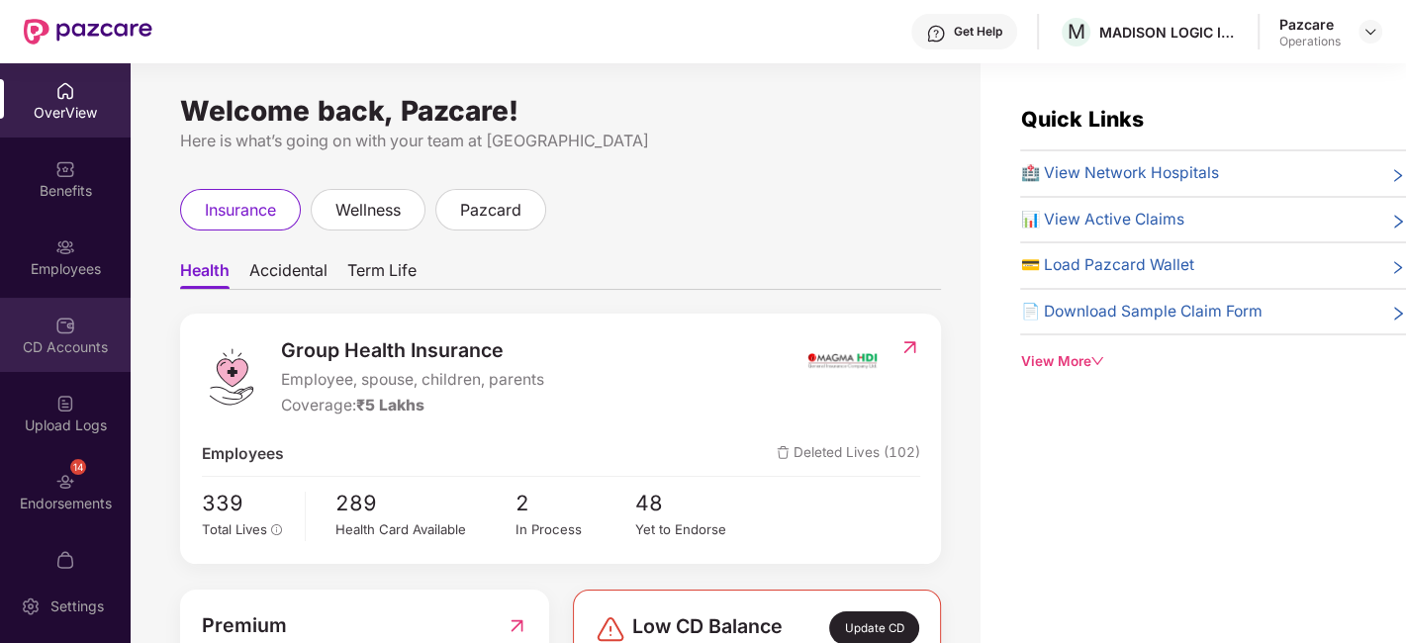
scroll to position [119, 0]
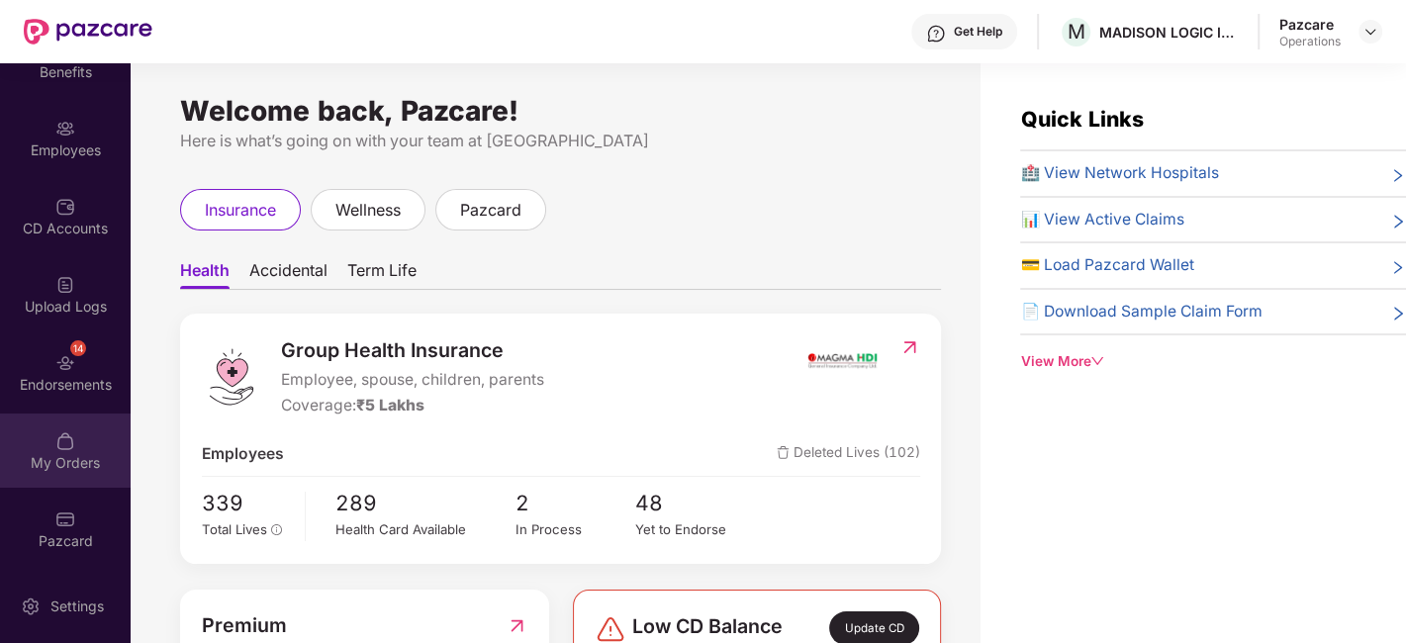
click at [40, 431] on div "My Orders" at bounding box center [65, 451] width 131 height 74
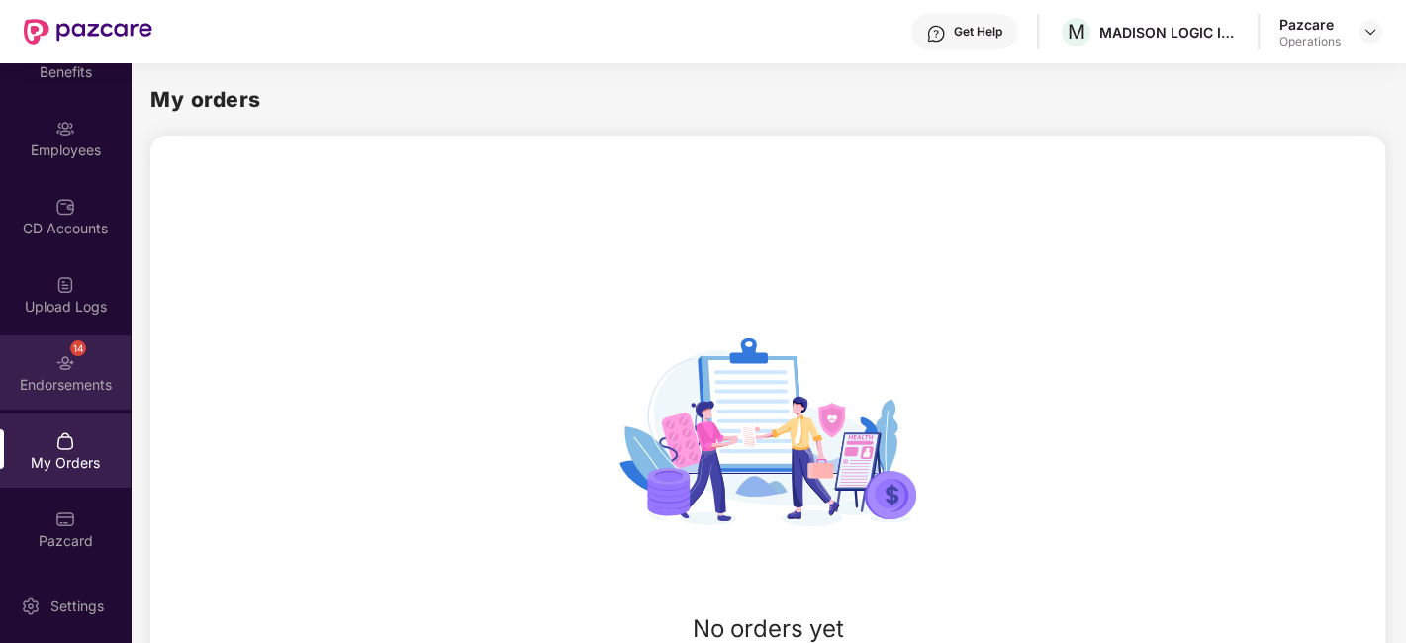
click at [47, 351] on div "14 Endorsements" at bounding box center [65, 372] width 131 height 74
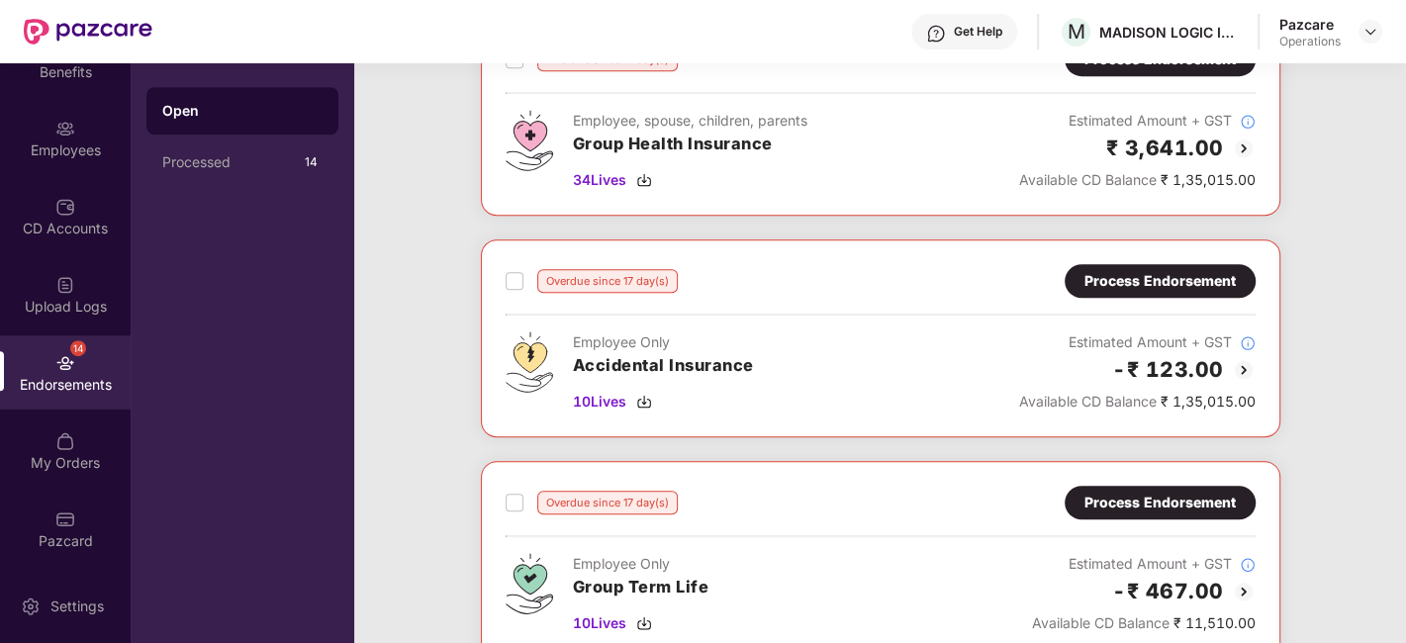
scroll to position [882, 0]
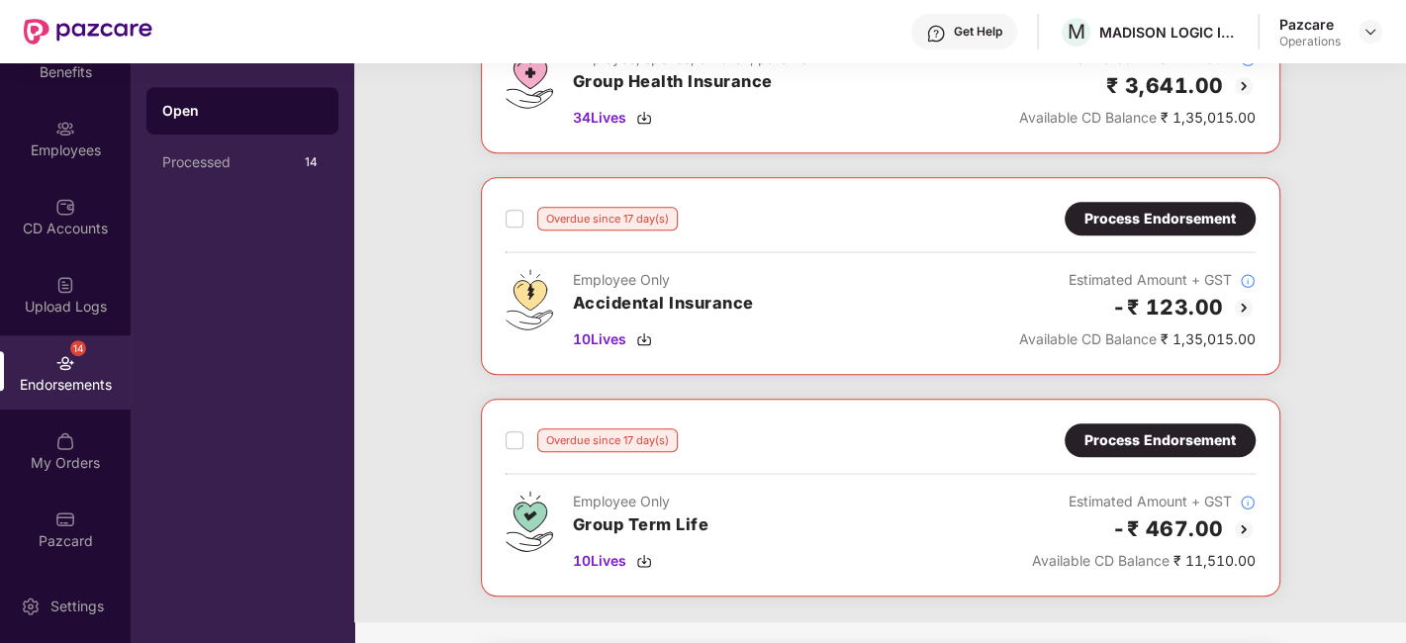
click at [1153, 211] on div "Process Endorsement" at bounding box center [1159, 219] width 151 height 22
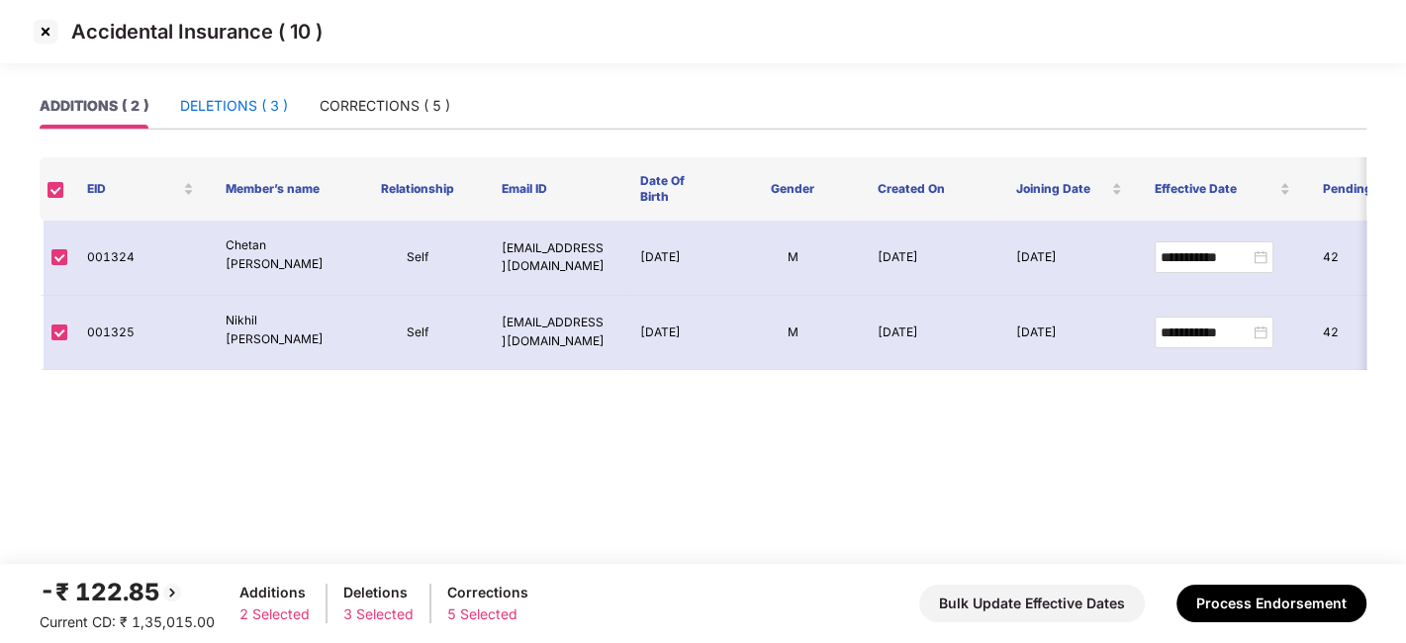
click at [224, 103] on div "DELETIONS ( 3 )" at bounding box center [234, 106] width 108 height 22
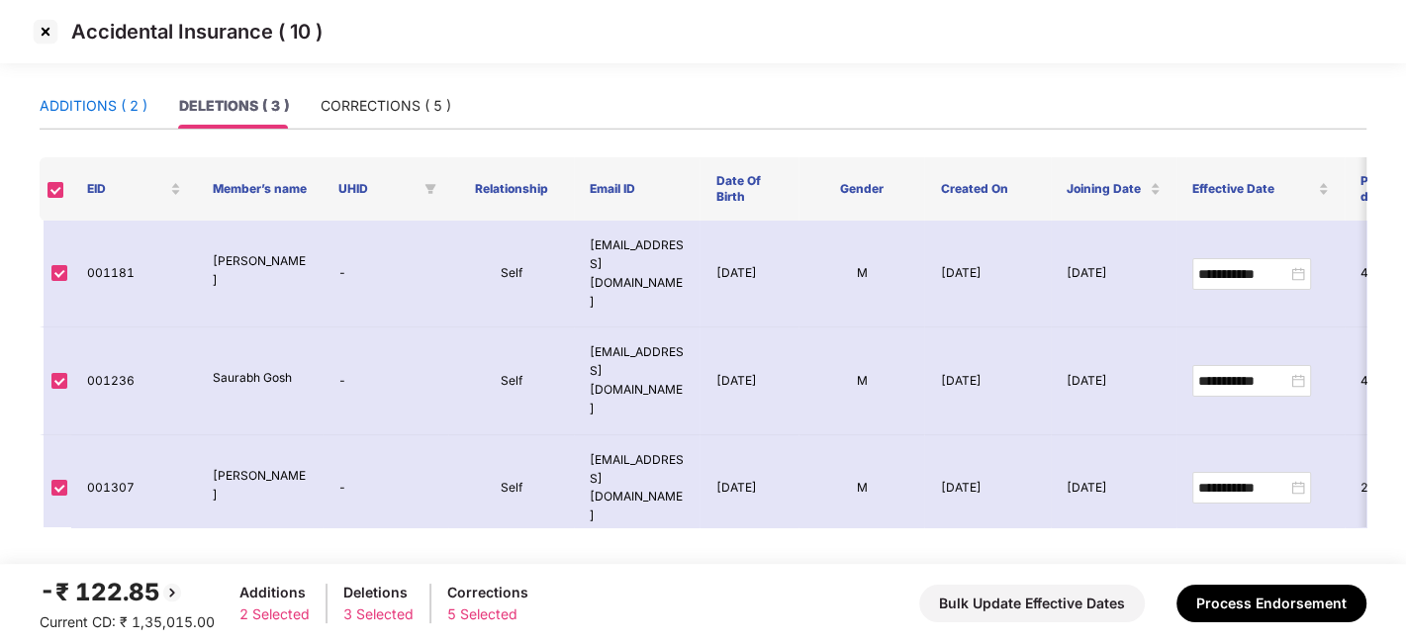
click at [83, 114] on div "ADDITIONS ( 2 )" at bounding box center [94, 106] width 108 height 22
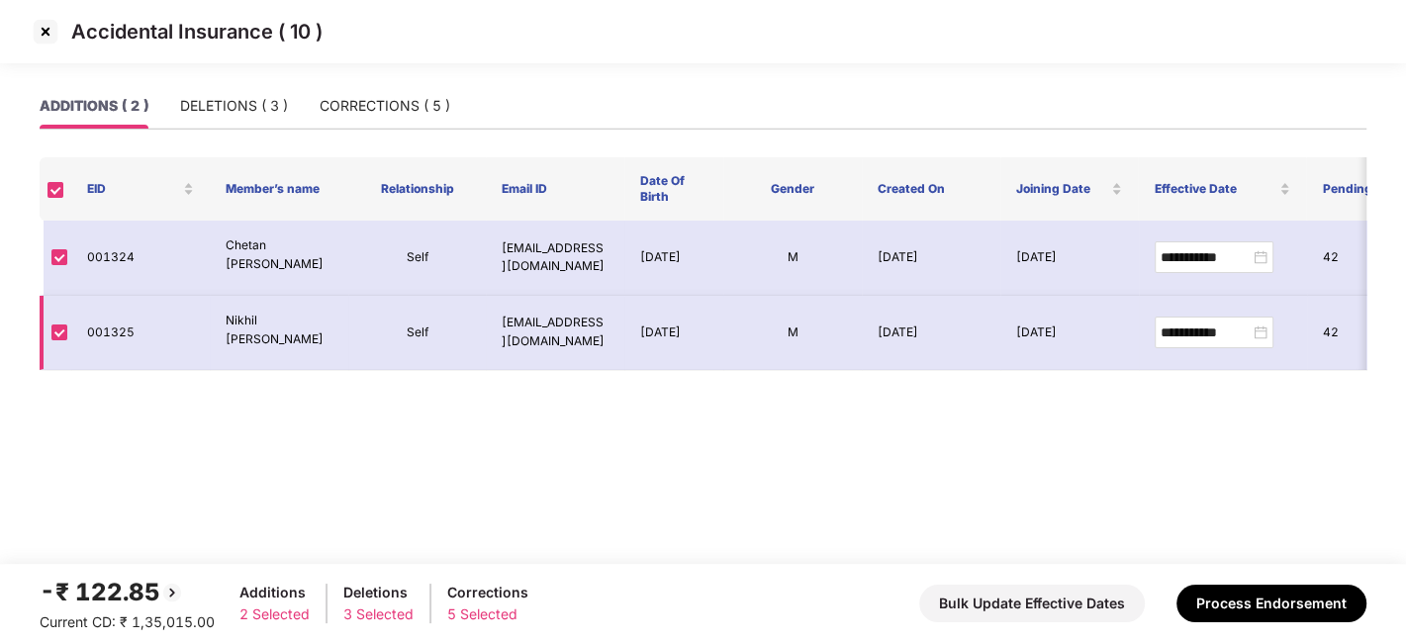
scroll to position [0, 356]
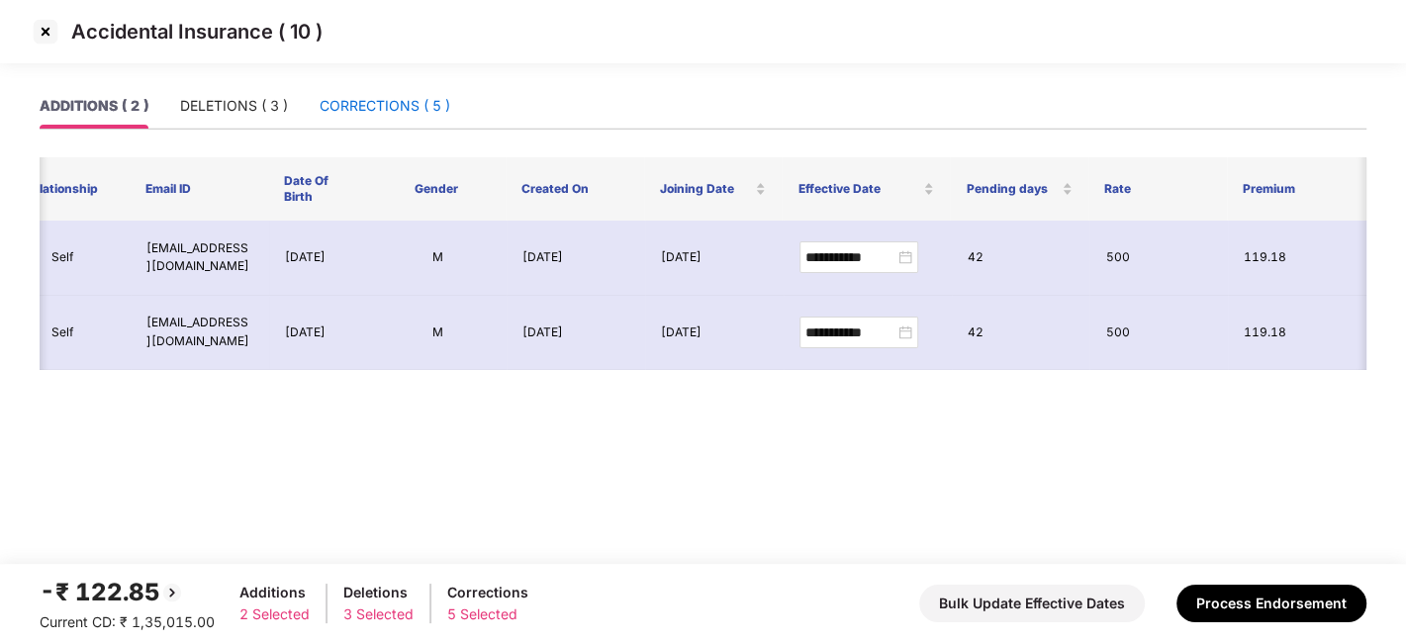
click at [342, 101] on div "CORRECTIONS ( 5 )" at bounding box center [385, 106] width 131 height 22
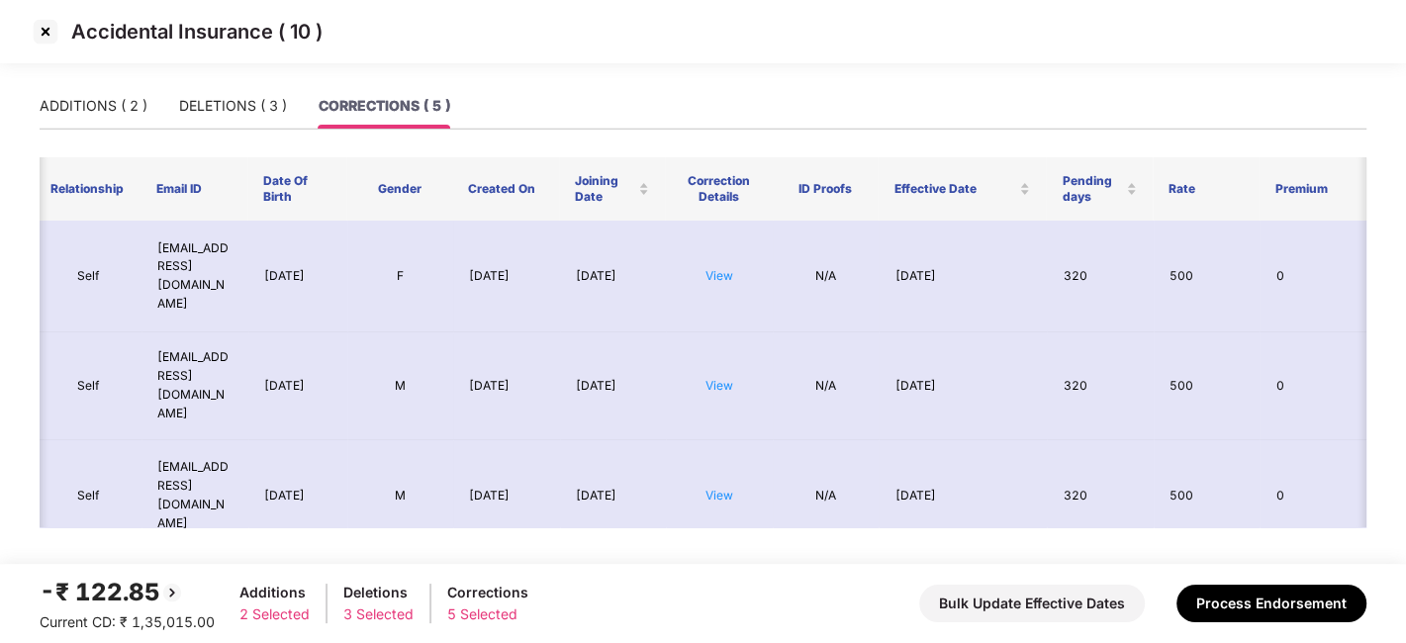
scroll to position [0, 0]
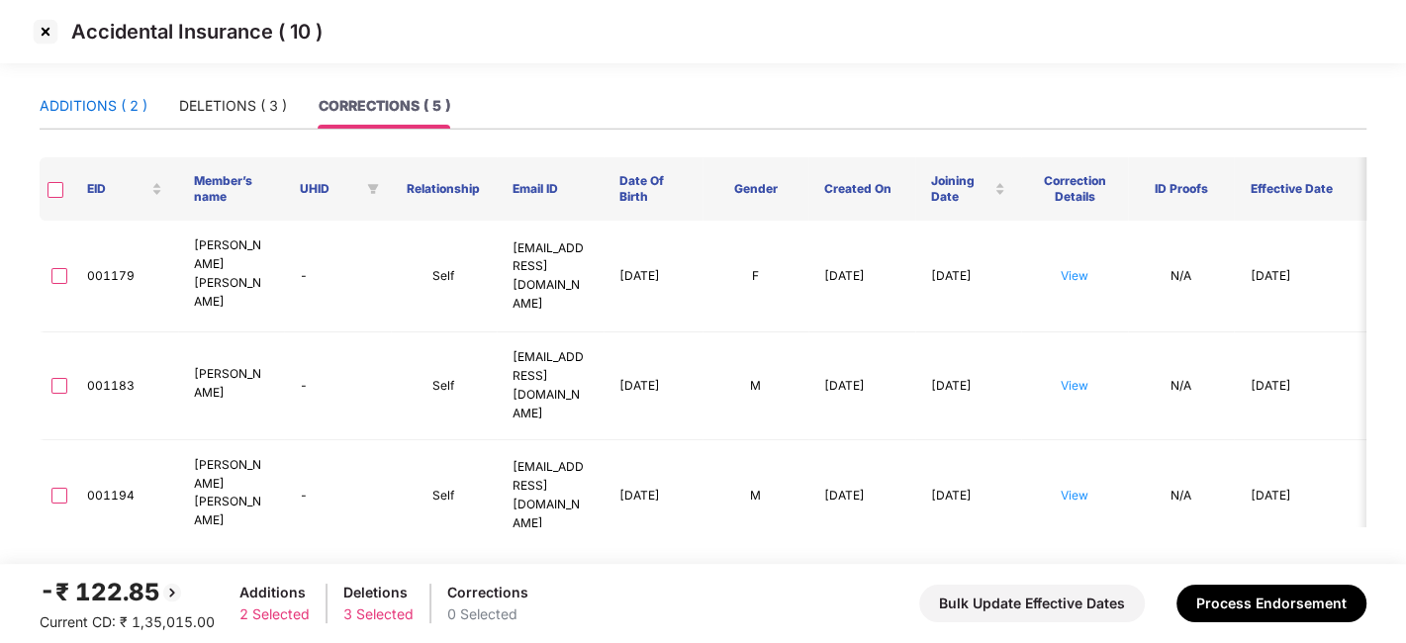
click at [103, 111] on div "ADDITIONS ( 2 )" at bounding box center [94, 106] width 108 height 22
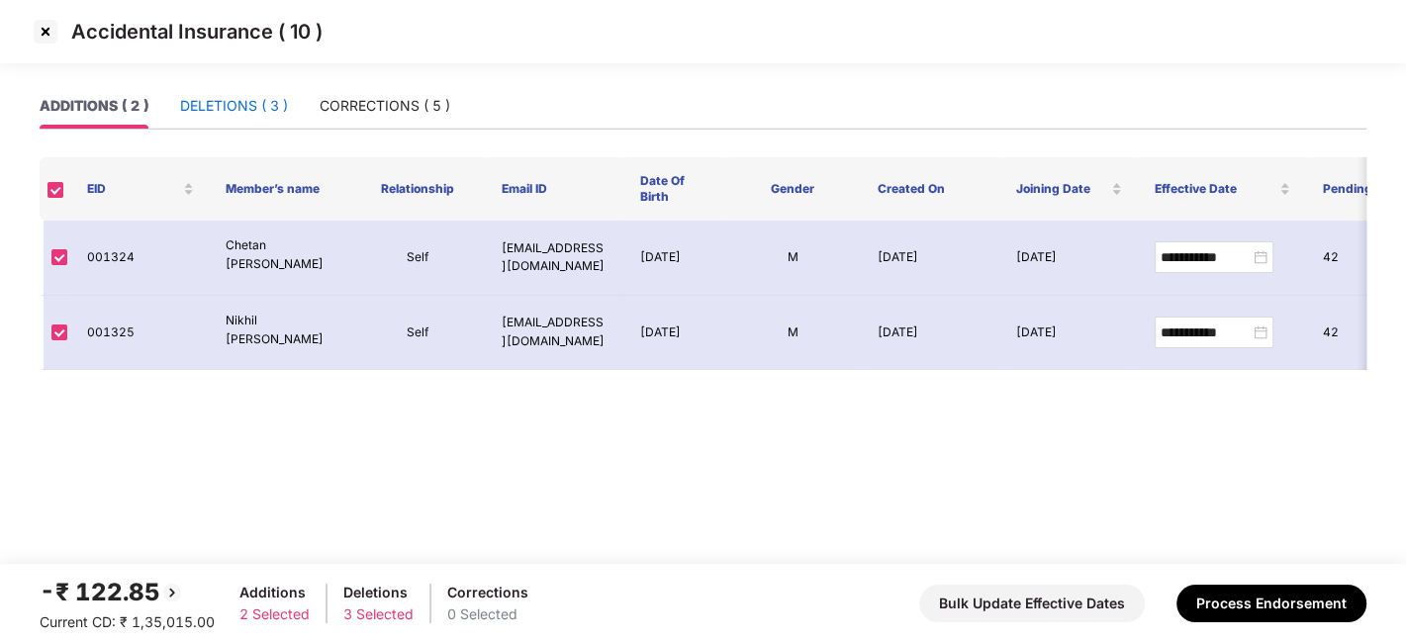
click at [216, 109] on div "DELETIONS ( 3 )" at bounding box center [234, 106] width 108 height 22
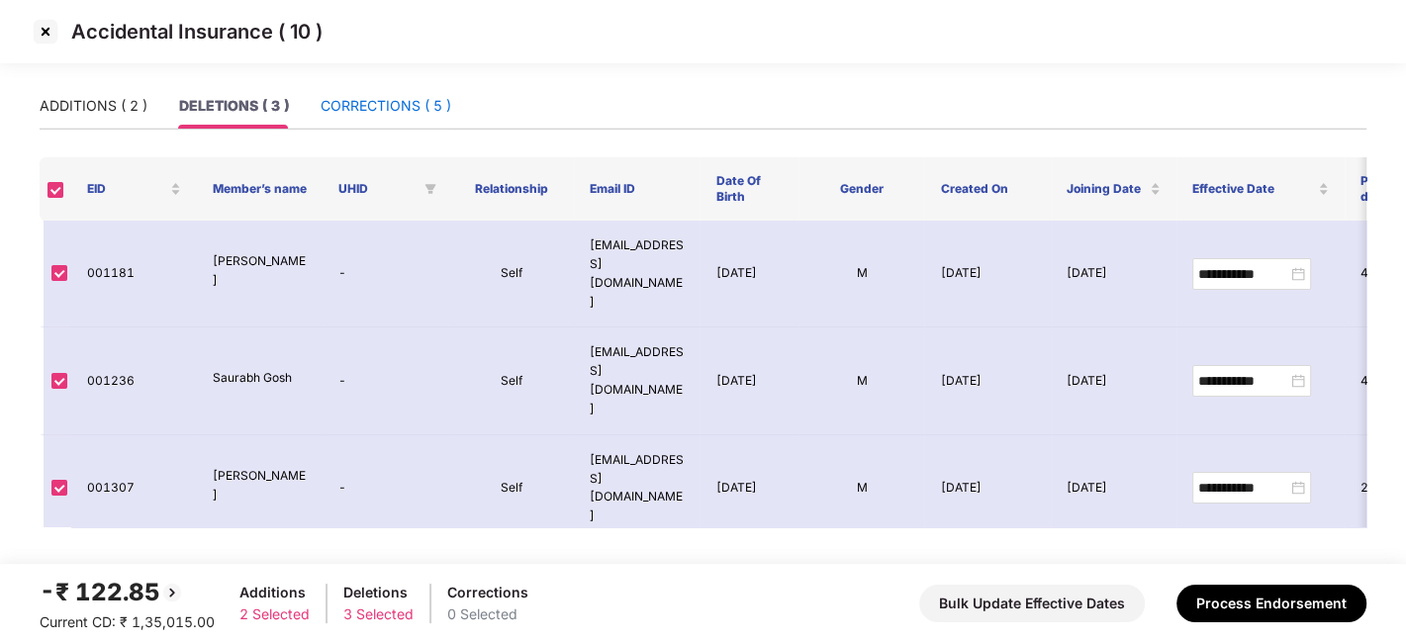
click at [328, 98] on div "CORRECTIONS ( 5 )" at bounding box center [386, 106] width 131 height 22
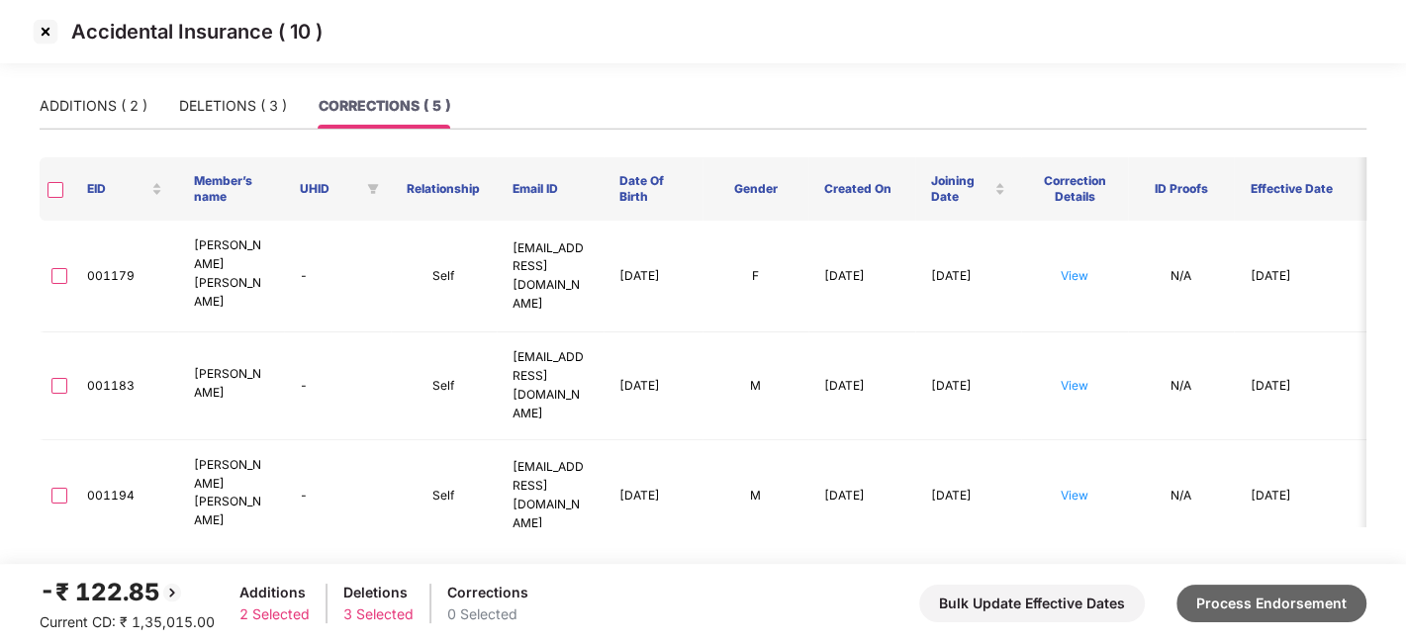
click at [1232, 597] on button "Process Endorsement" at bounding box center [1271, 604] width 190 height 38
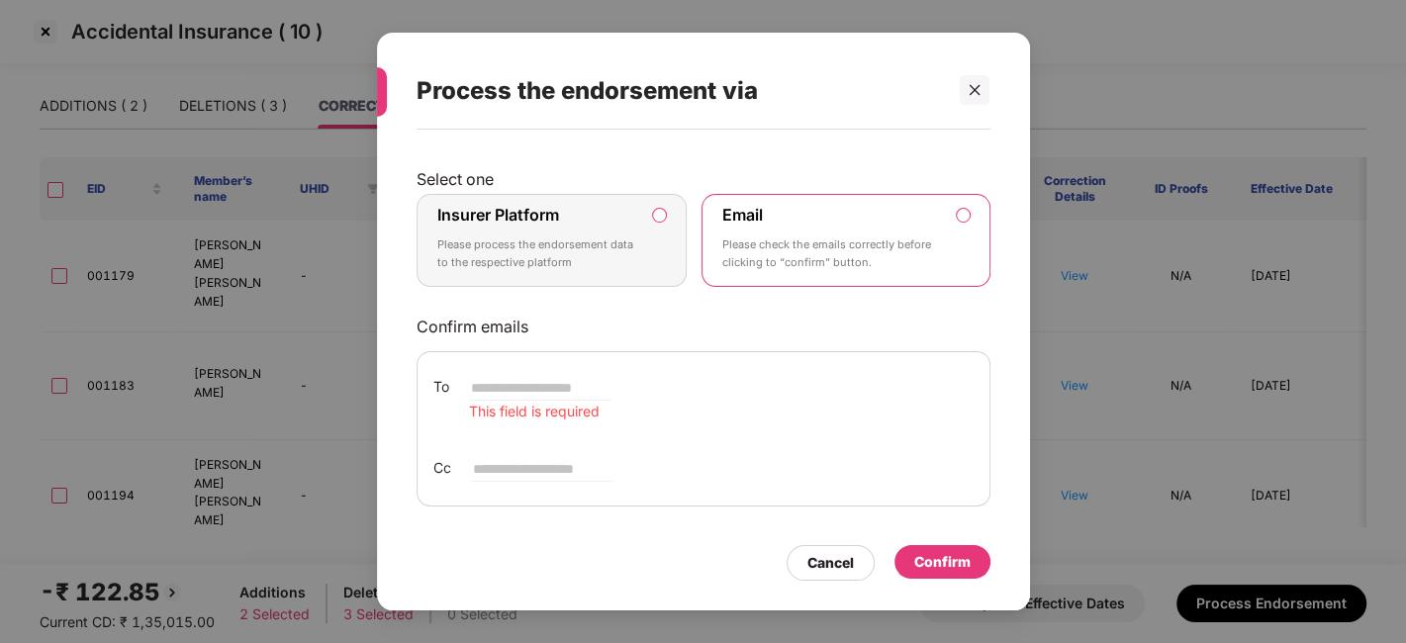
click at [610, 242] on p "Please process the endorsement data to the respective platform" at bounding box center [538, 253] width 202 height 35
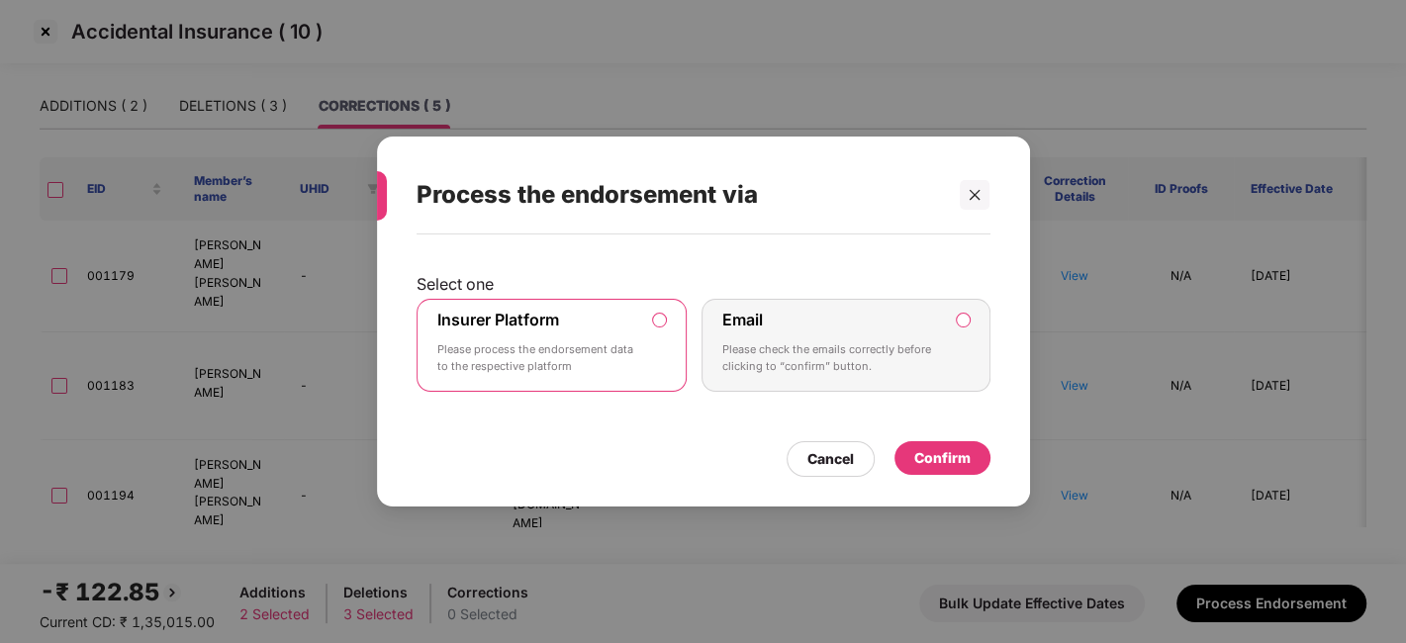
click at [937, 456] on div "Confirm" at bounding box center [942, 458] width 56 height 22
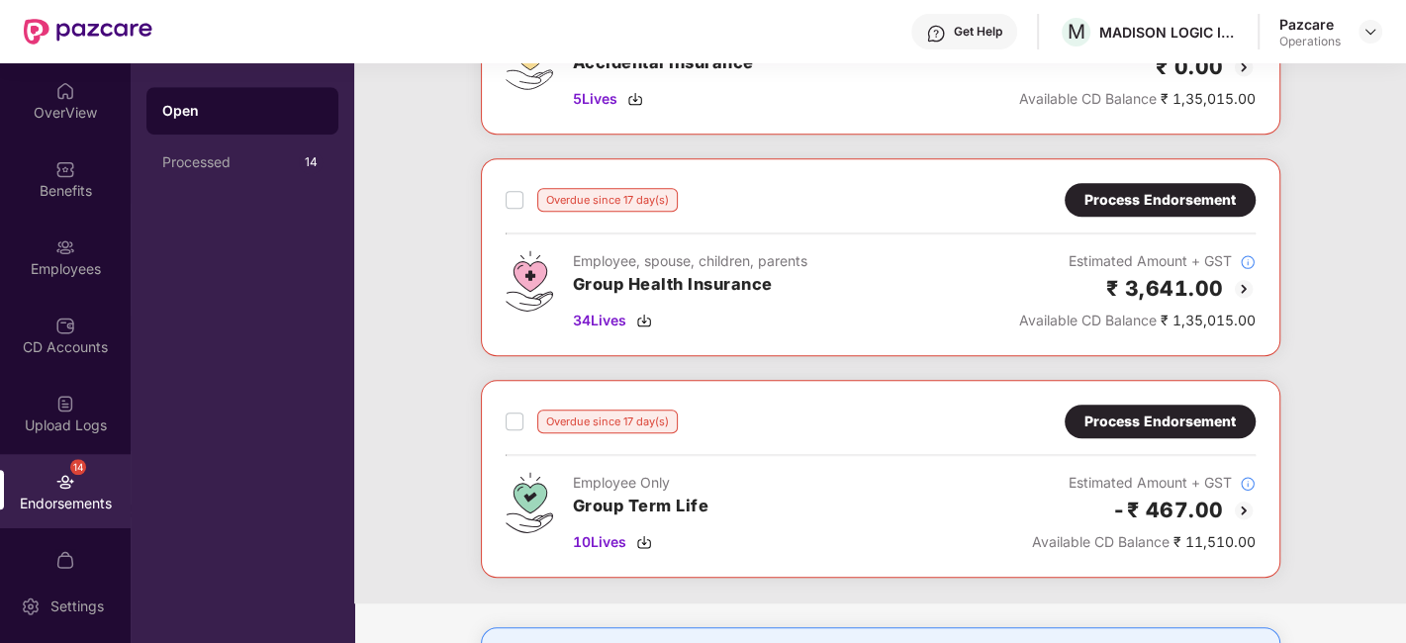
scroll to position [902, 0]
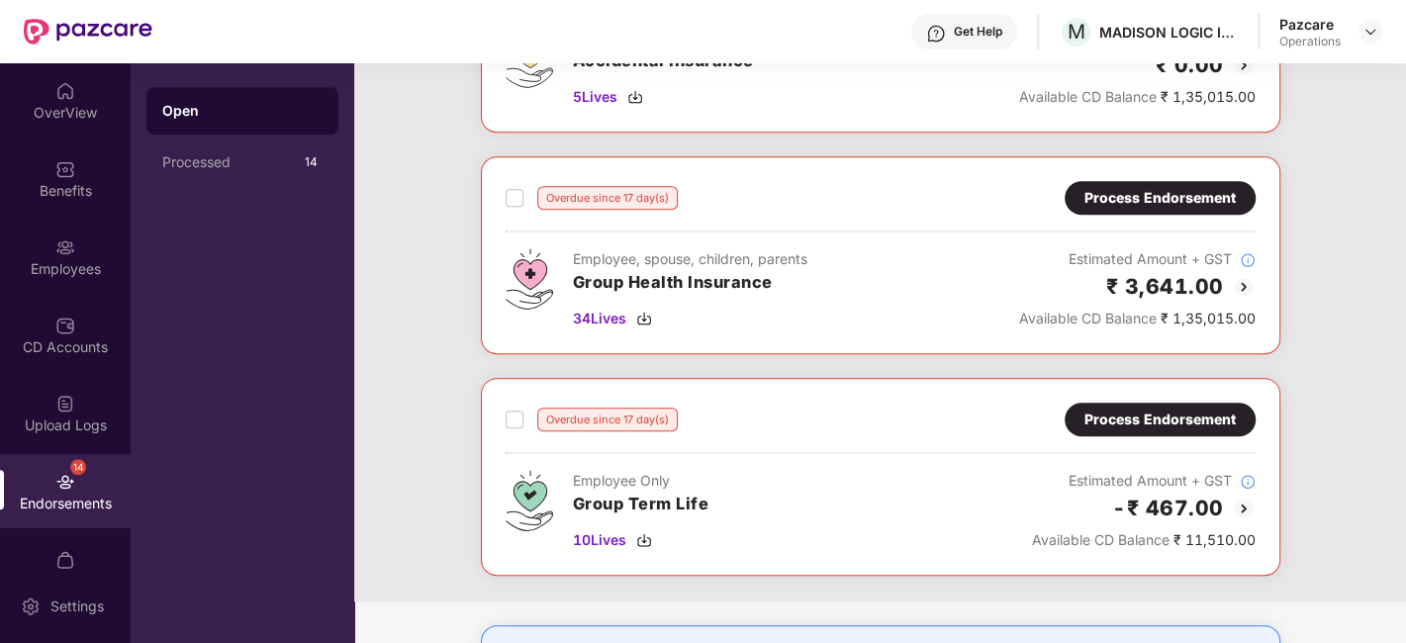
click at [1142, 199] on div "Process Endorsement" at bounding box center [1159, 198] width 151 height 22
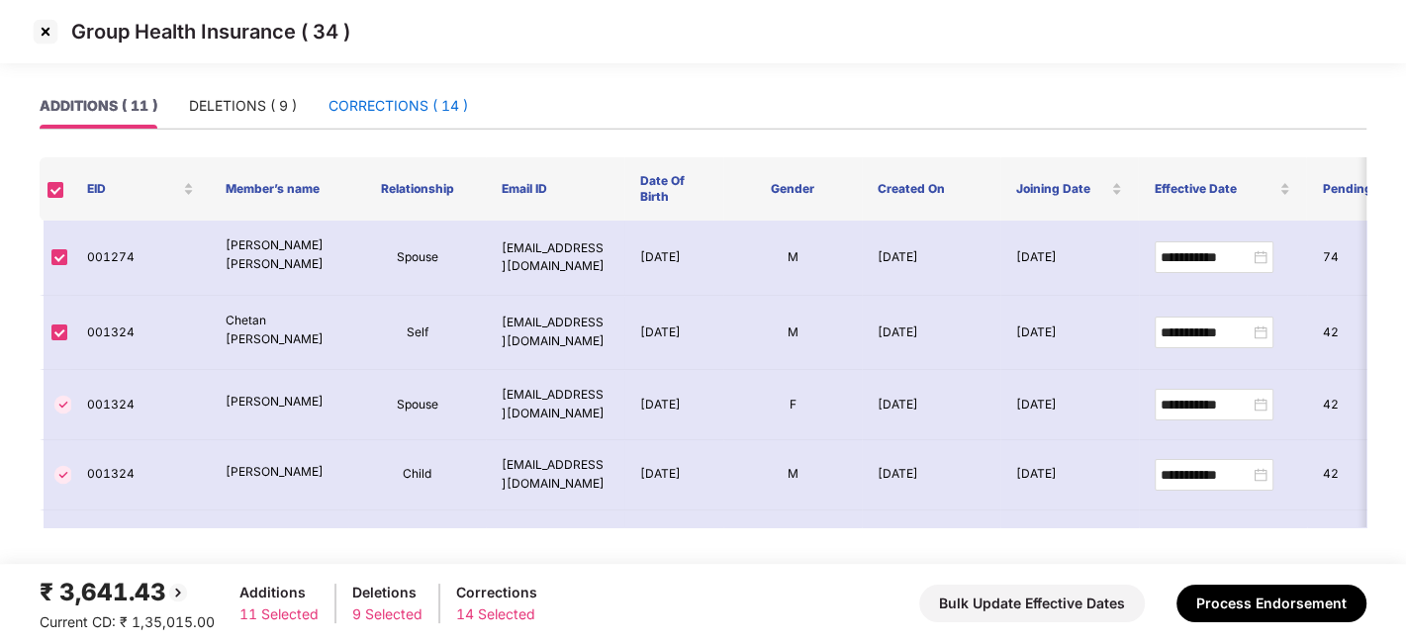
click at [381, 106] on div "CORRECTIONS ( 14 )" at bounding box center [398, 106] width 140 height 22
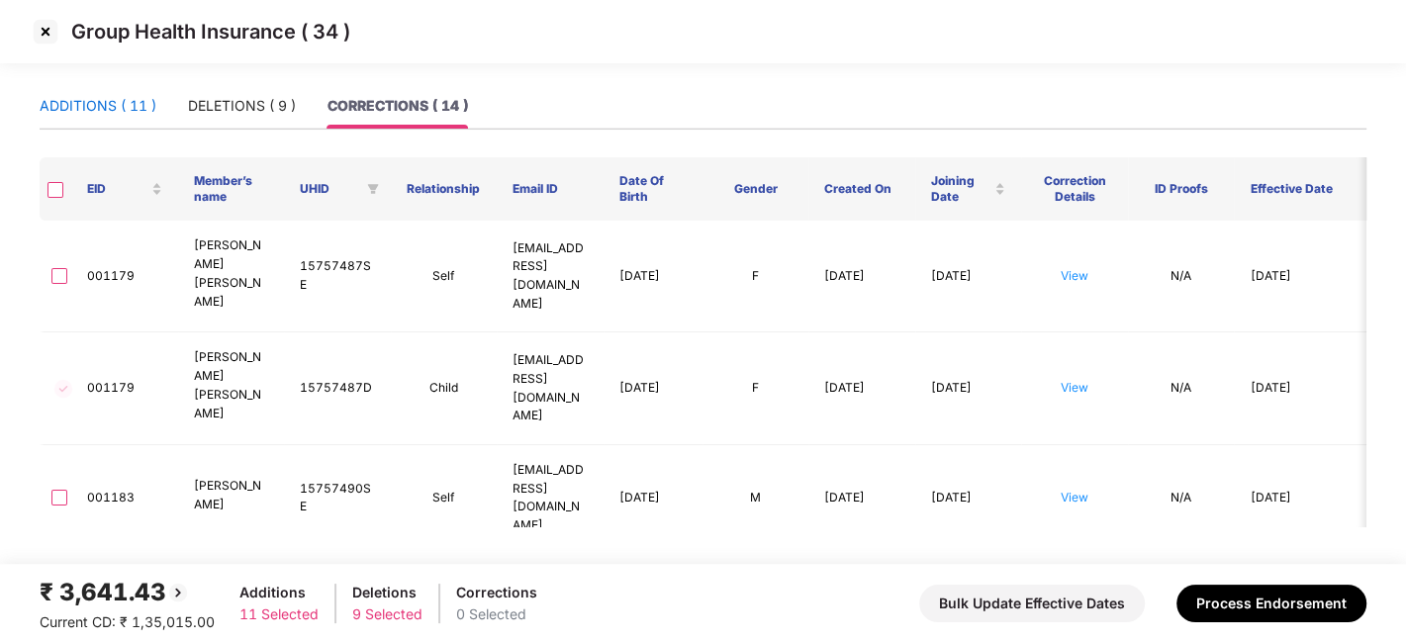
click at [79, 106] on div "ADDITIONS ( 11 )" at bounding box center [98, 106] width 117 height 22
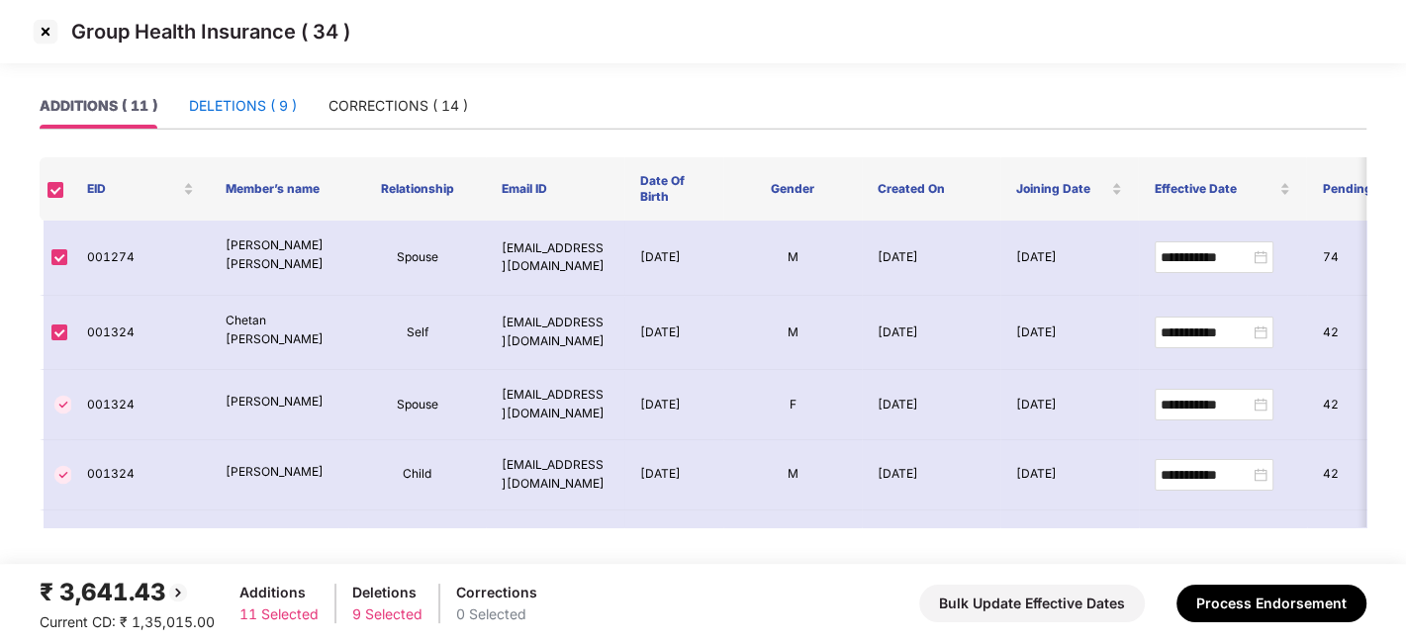
click at [225, 101] on div "DELETIONS ( 9 )" at bounding box center [243, 106] width 108 height 22
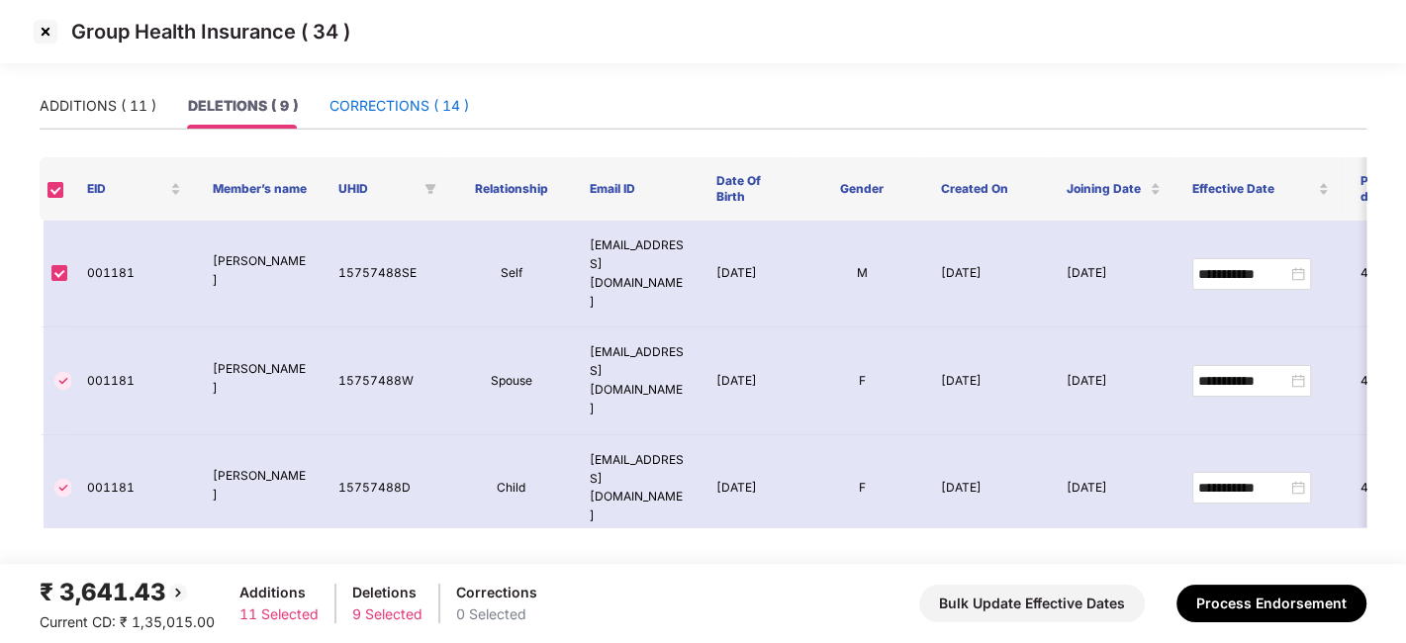
click at [359, 111] on div "CORRECTIONS ( 14 )" at bounding box center [399, 106] width 140 height 22
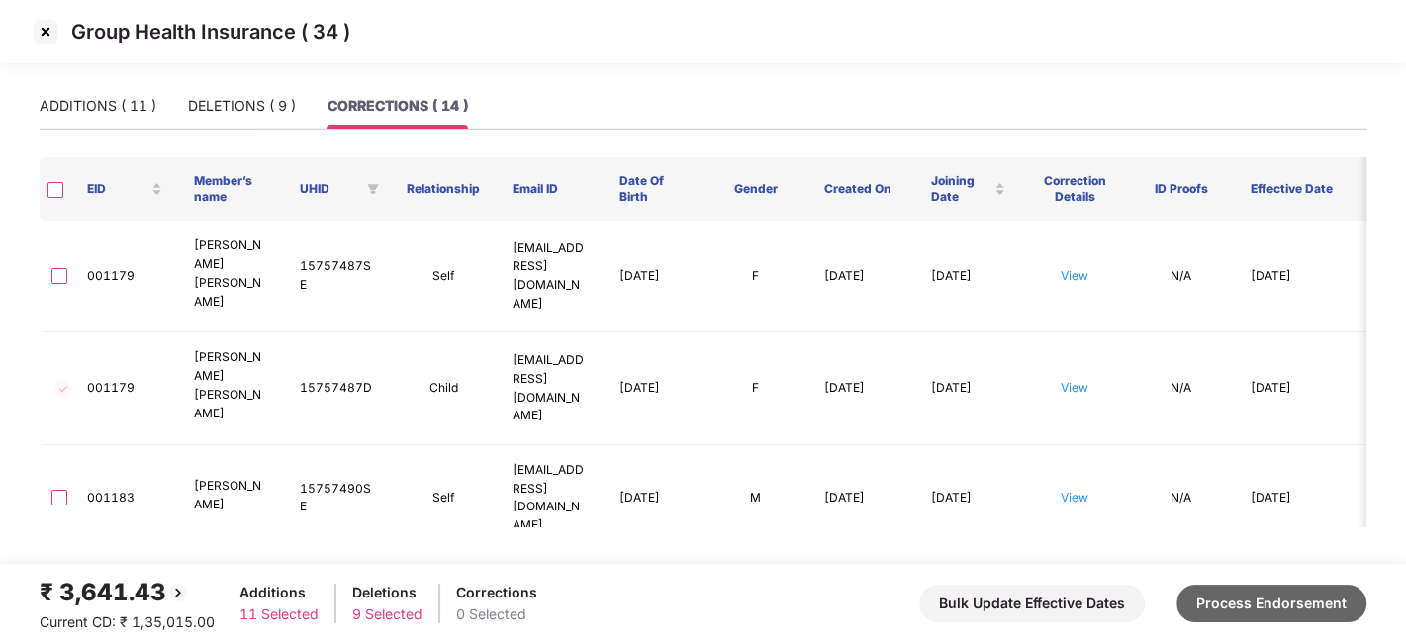
click at [1255, 606] on button "Process Endorsement" at bounding box center [1271, 604] width 190 height 38
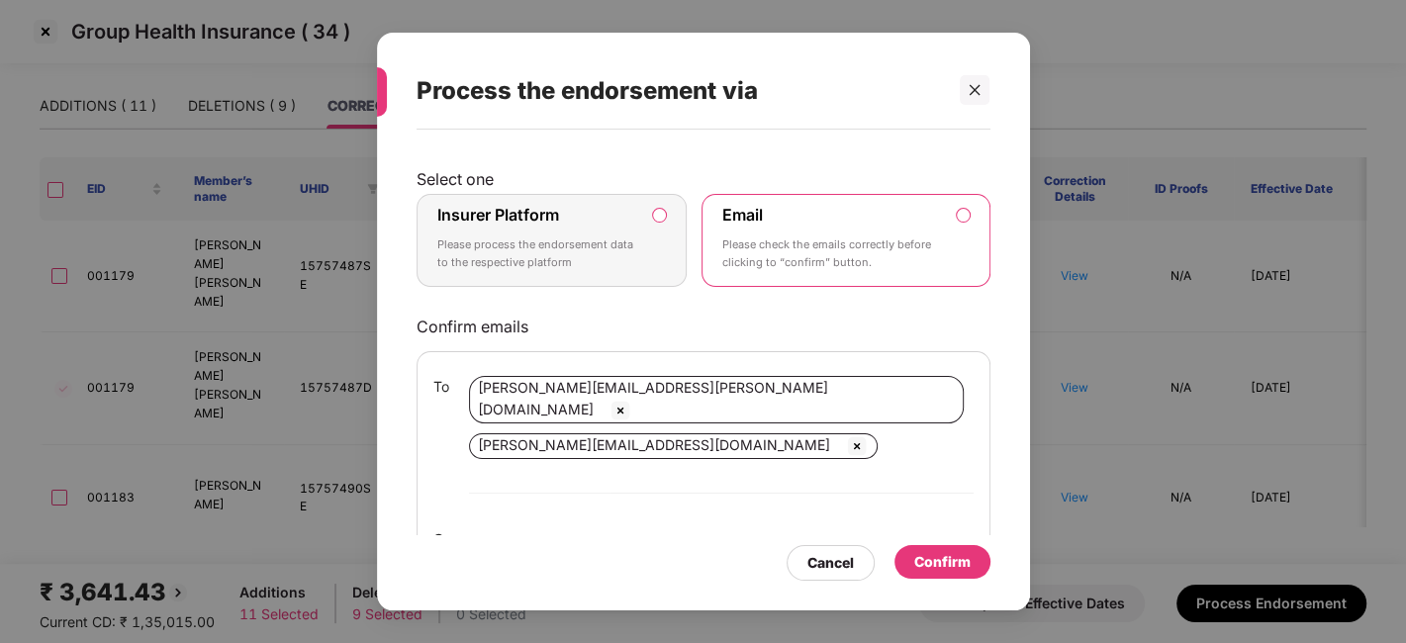
click at [594, 234] on div "Insurer Platform Please process the endorsement data to the respective platform" at bounding box center [538, 240] width 202 height 71
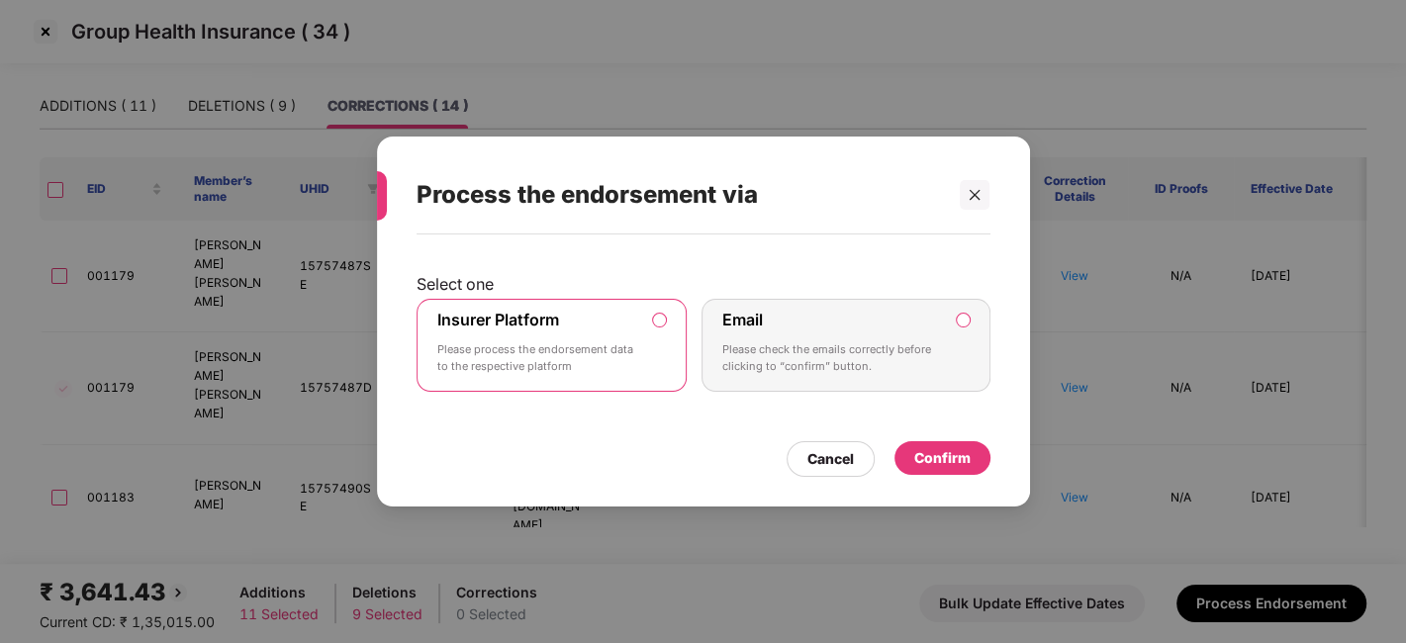
click at [940, 461] on div "Confirm" at bounding box center [942, 458] width 56 height 22
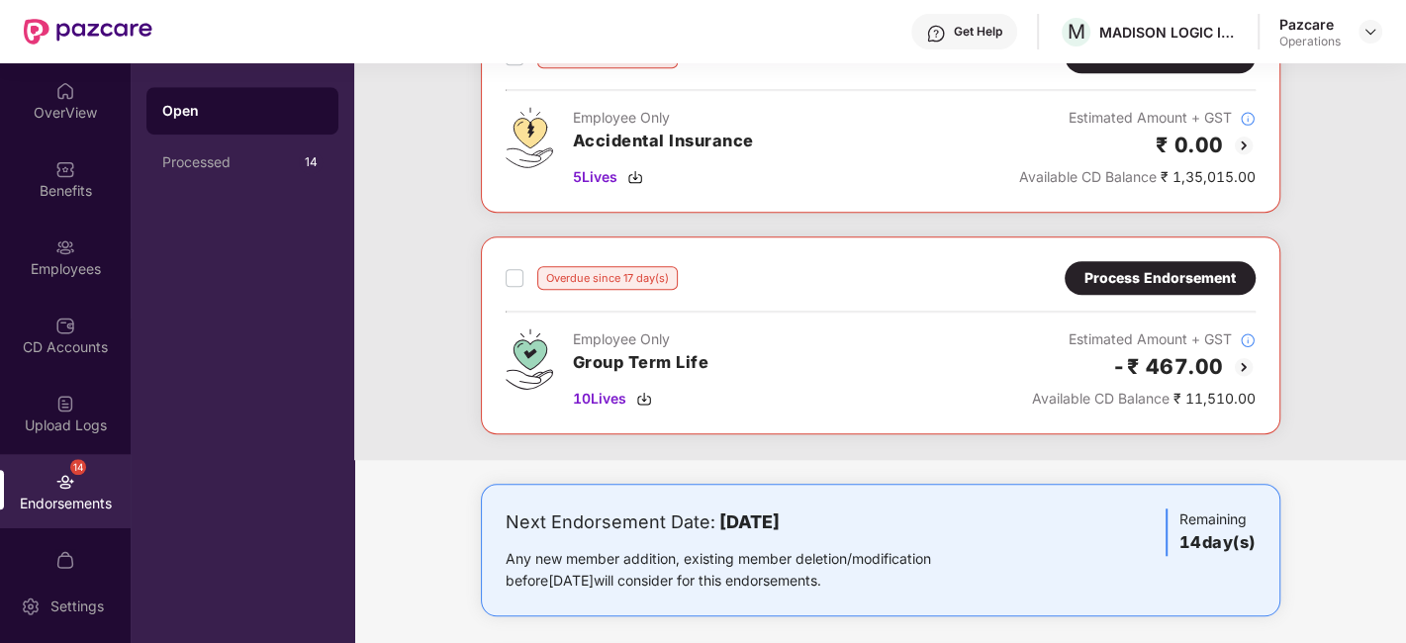
scroll to position [1073, 0]
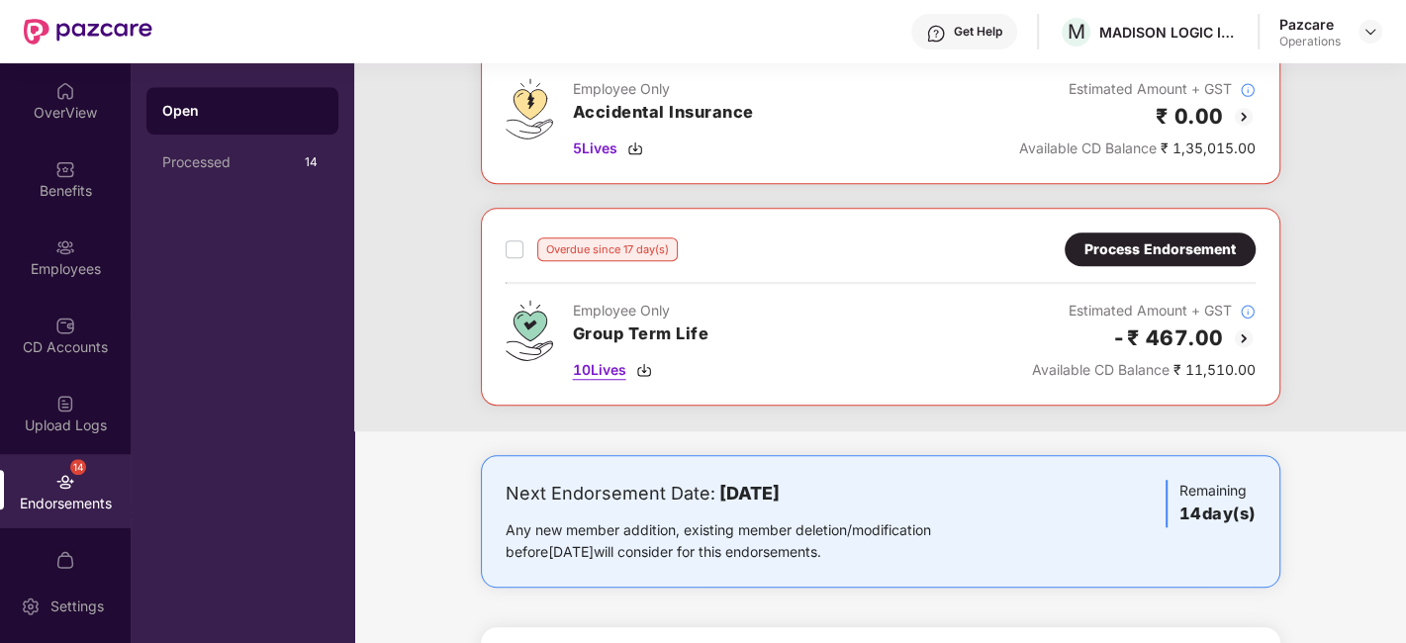
click at [594, 363] on span "10 Lives" at bounding box center [599, 370] width 53 height 22
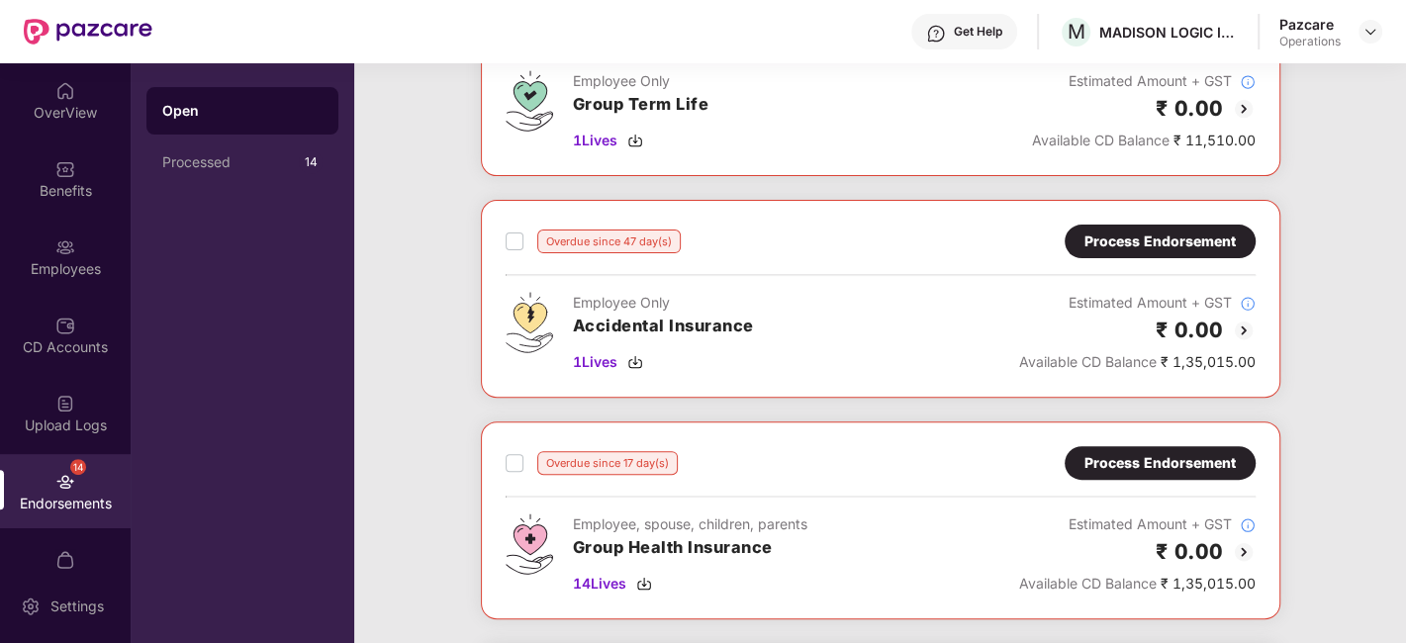
scroll to position [0, 0]
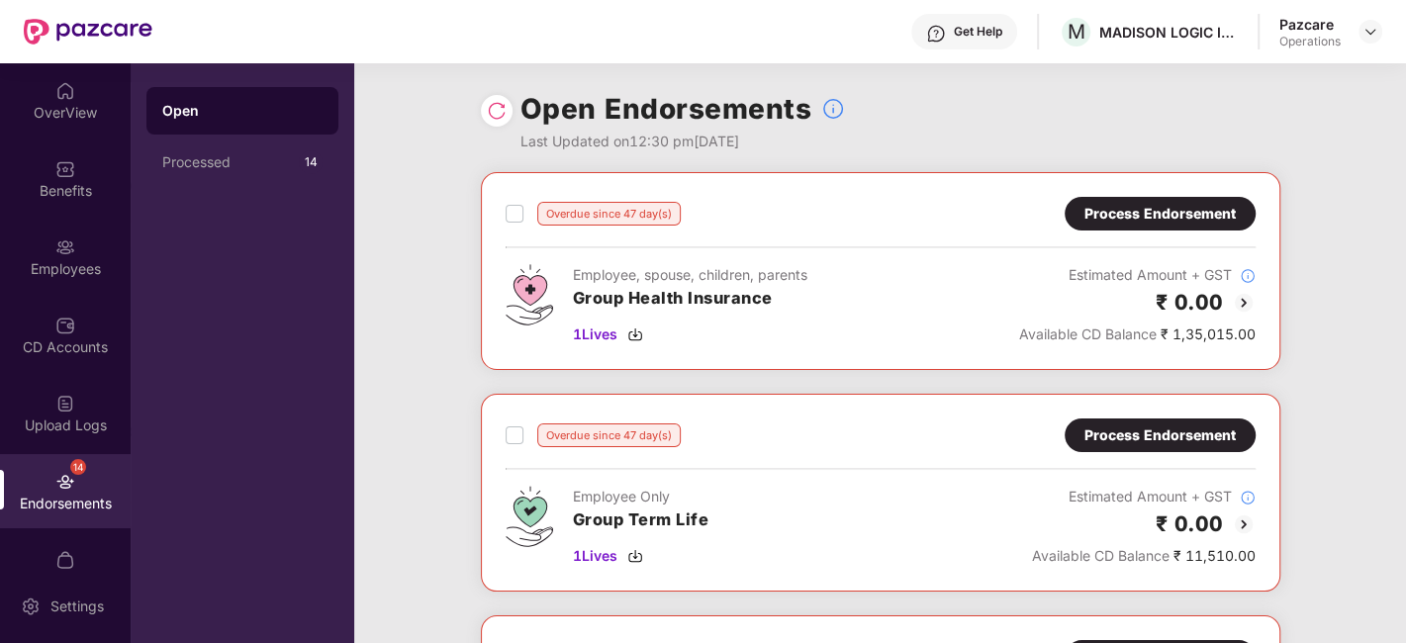
click at [1349, 32] on div "Pazcare Operations" at bounding box center [1330, 32] width 103 height 35
click at [1369, 30] on img at bounding box center [1370, 32] width 16 height 16
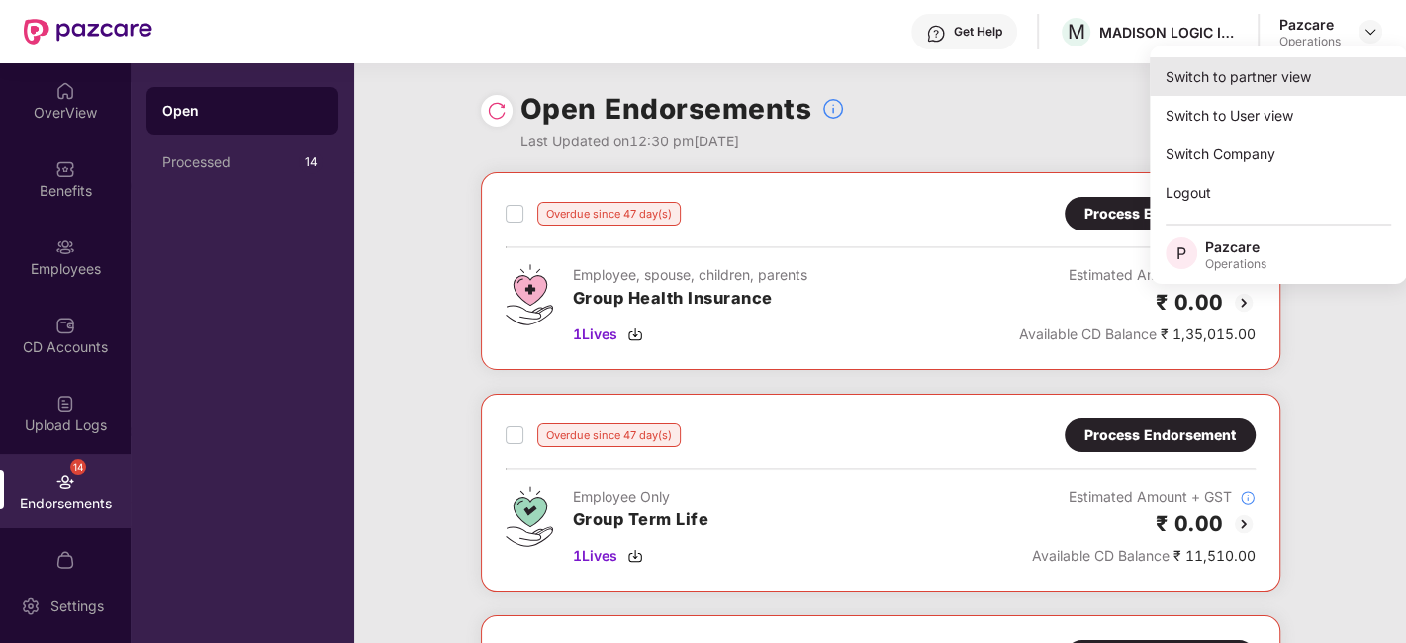
click at [1242, 79] on div "Switch to partner view" at bounding box center [1278, 76] width 257 height 39
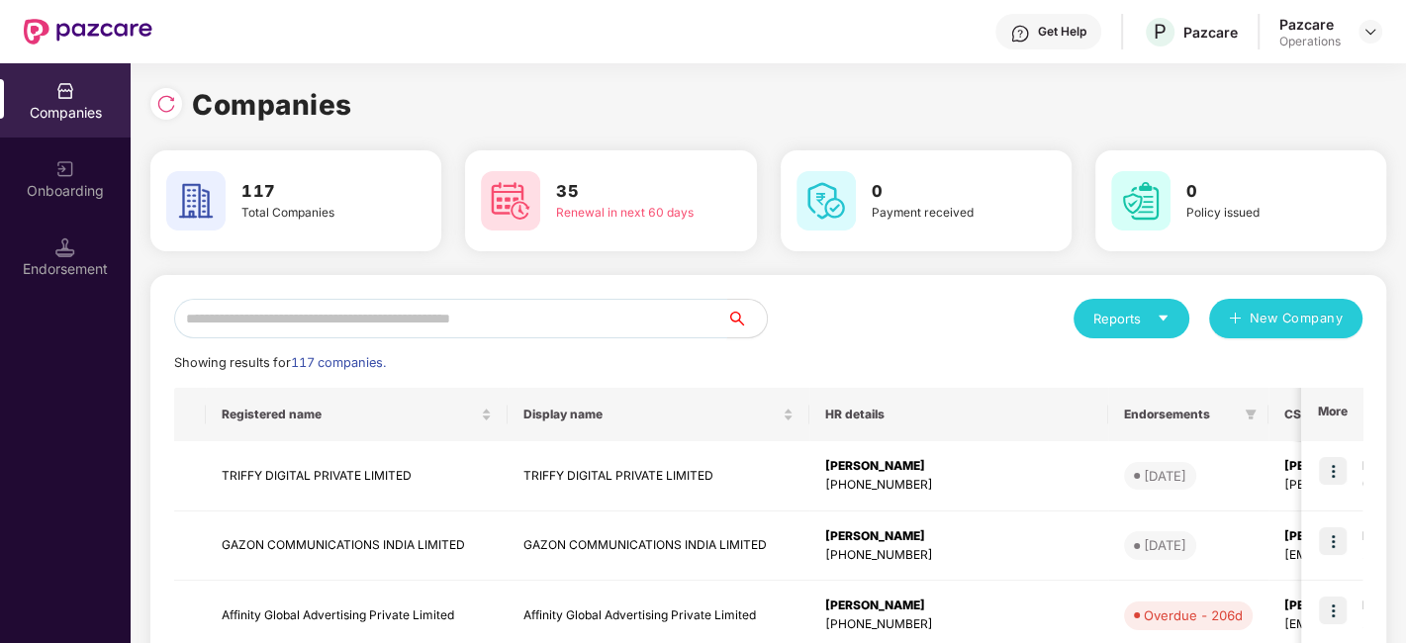
click at [556, 327] on input "text" at bounding box center [450, 319] width 553 height 40
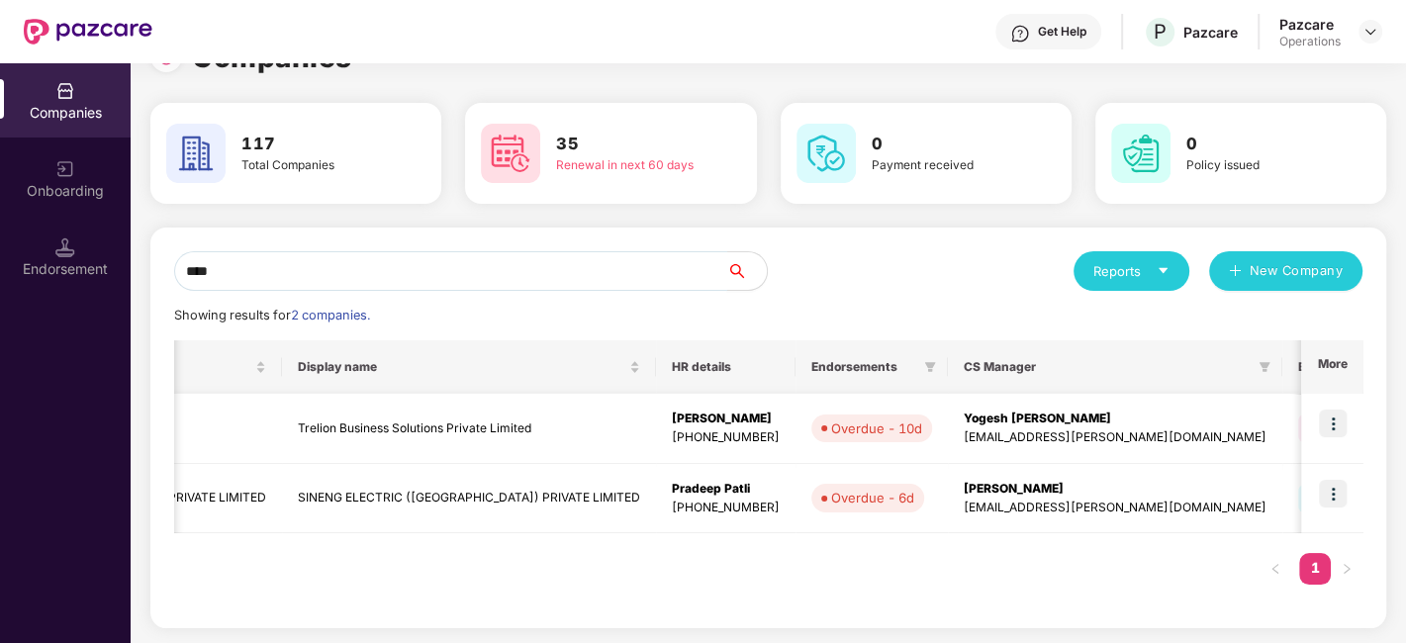
scroll to position [0, 299]
type input "****"
click at [1328, 494] on img at bounding box center [1333, 494] width 28 height 28
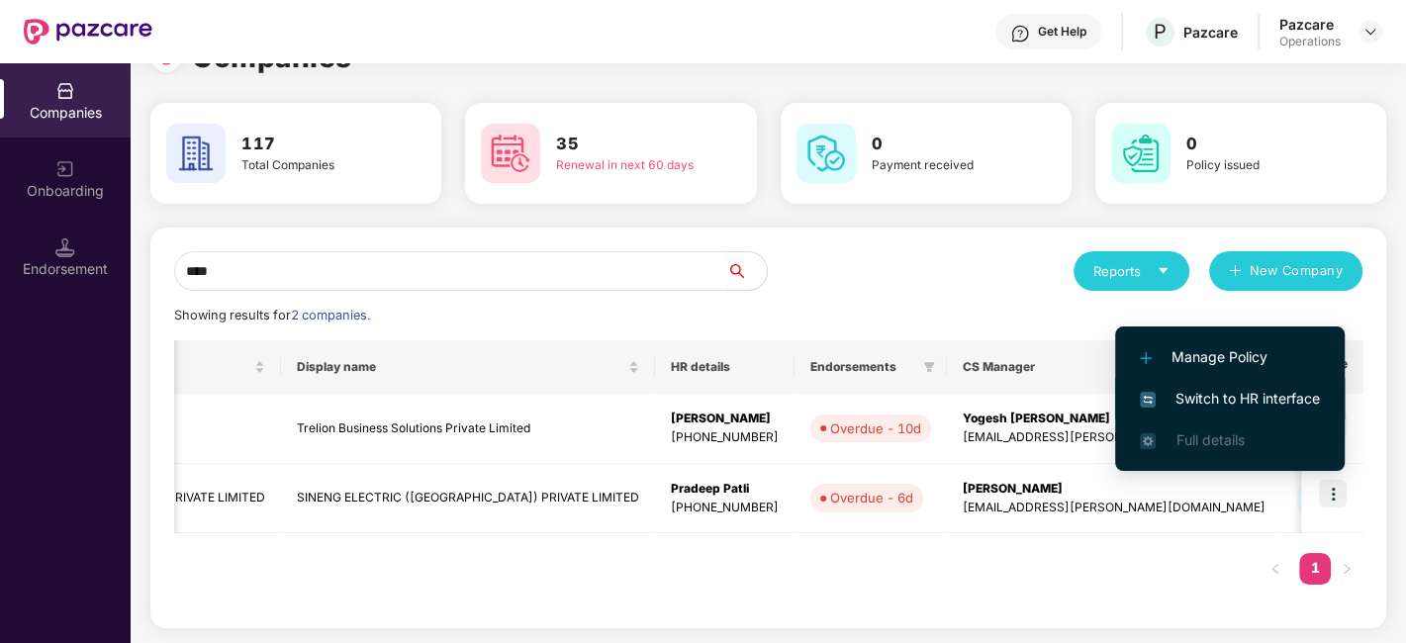
click at [1212, 402] on span "Switch to HR interface" at bounding box center [1230, 399] width 180 height 22
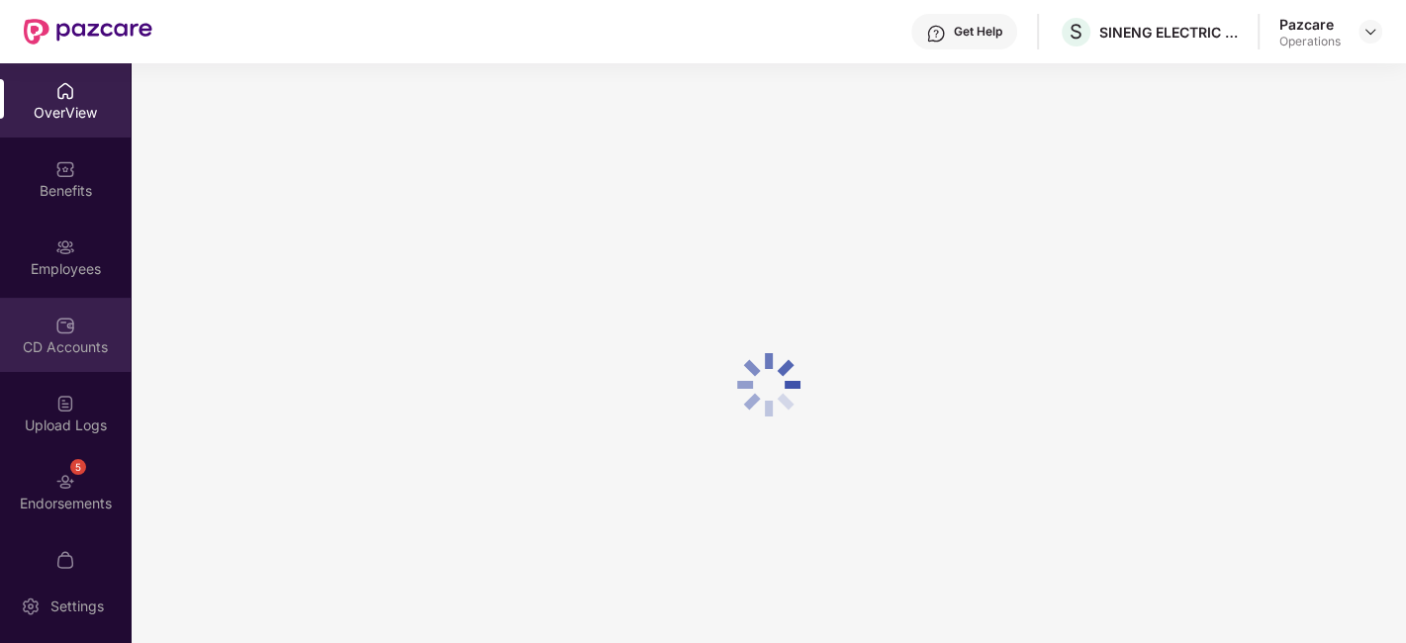
scroll to position [41, 0]
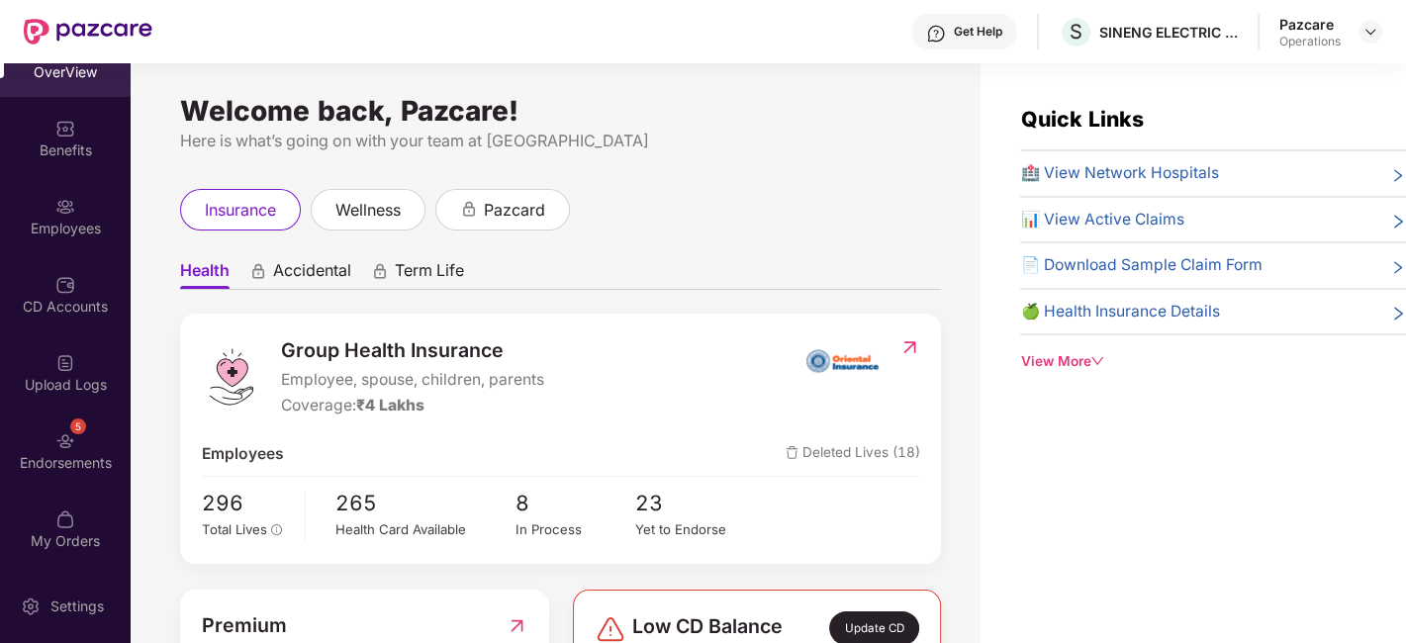
click at [47, 441] on div "5 Endorsements" at bounding box center [65, 451] width 131 height 74
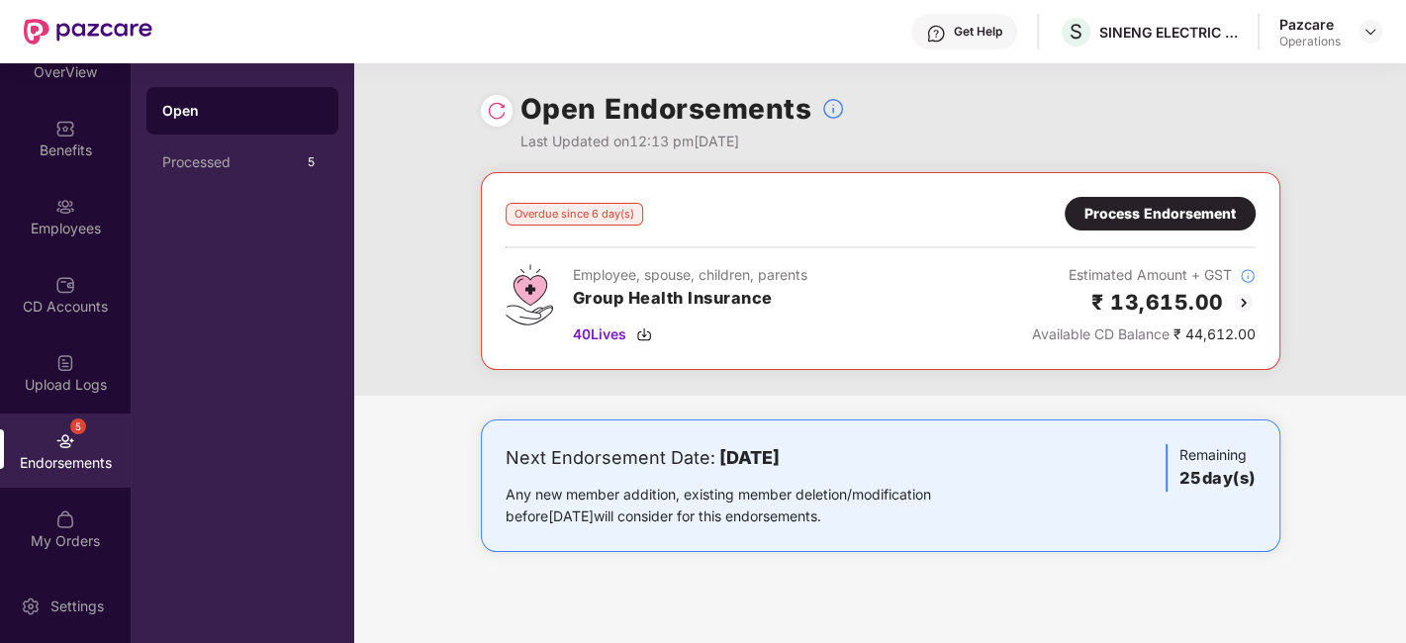
click at [1136, 216] on div "Process Endorsement" at bounding box center [1159, 214] width 151 height 22
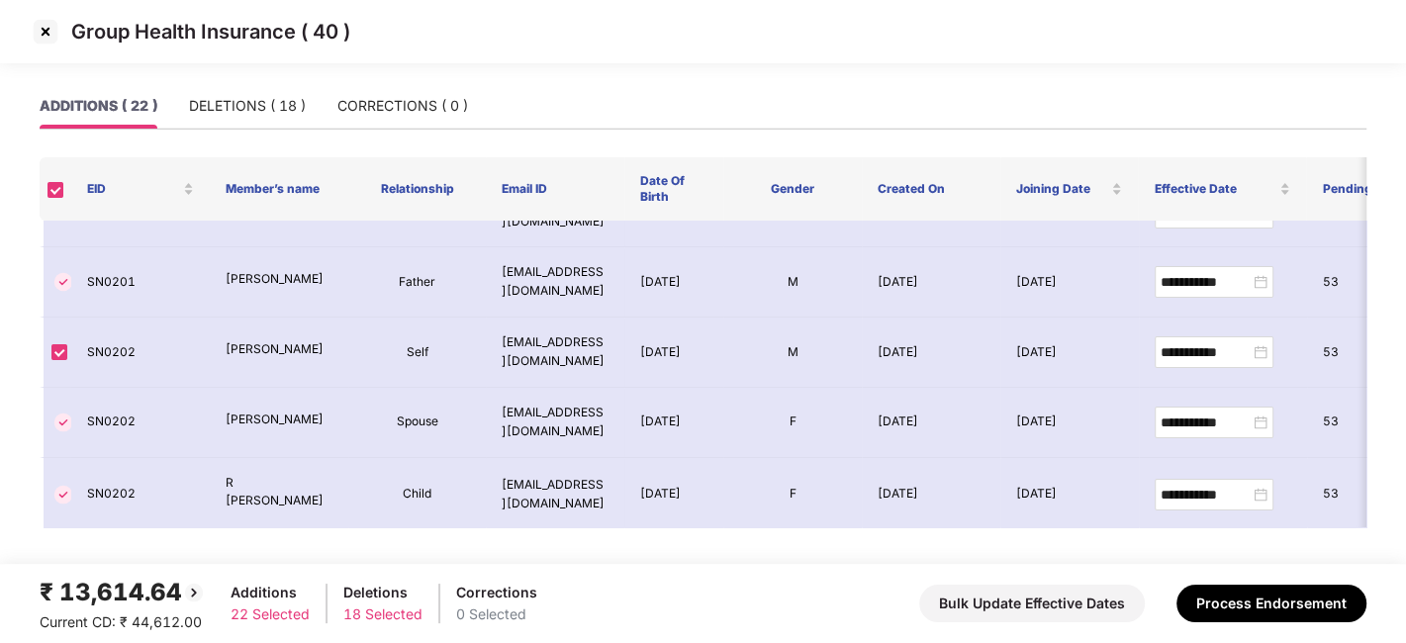
scroll to position [0, 0]
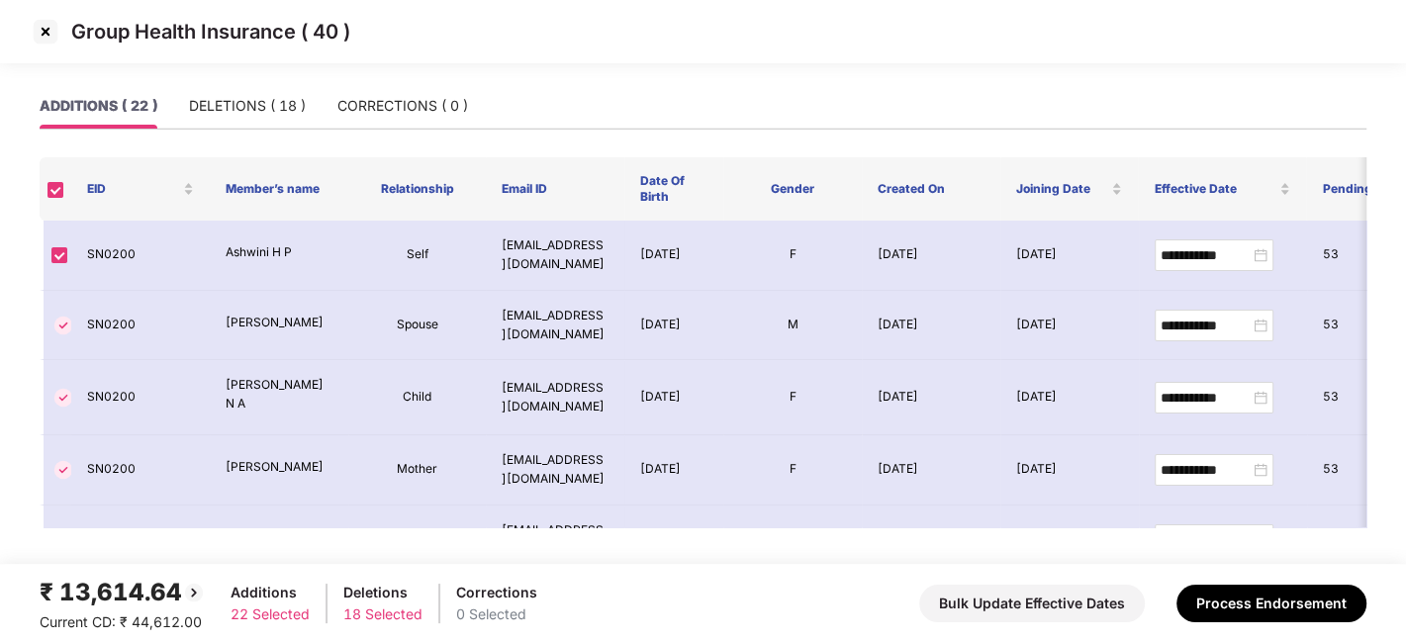
click at [42, 32] on img at bounding box center [46, 32] width 32 height 32
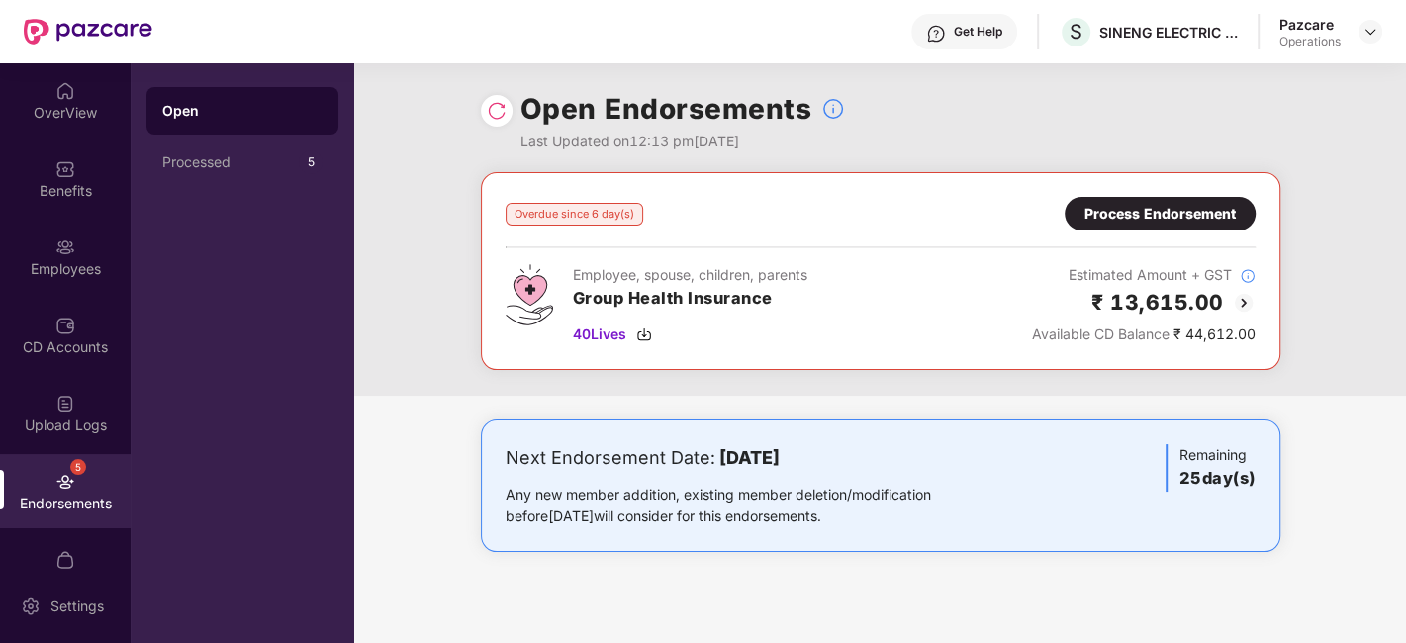
click at [1159, 204] on div "Process Endorsement" at bounding box center [1159, 214] width 151 height 22
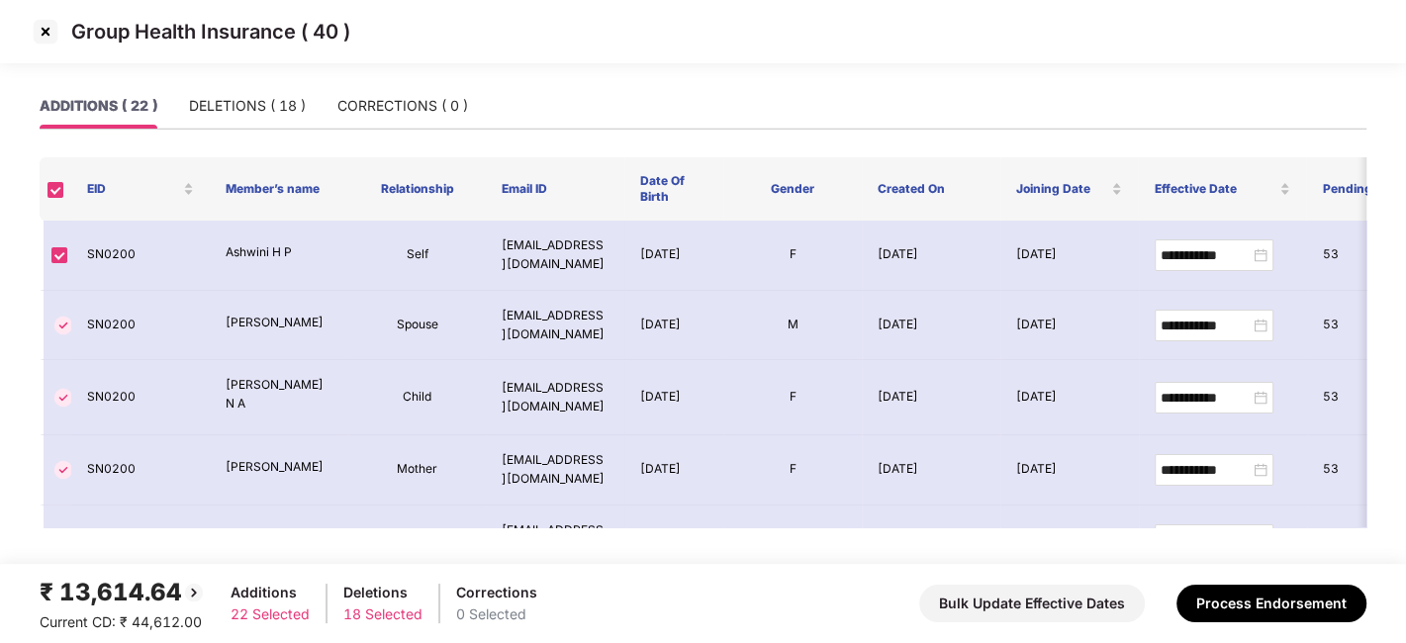
click at [43, 29] on img at bounding box center [46, 32] width 32 height 32
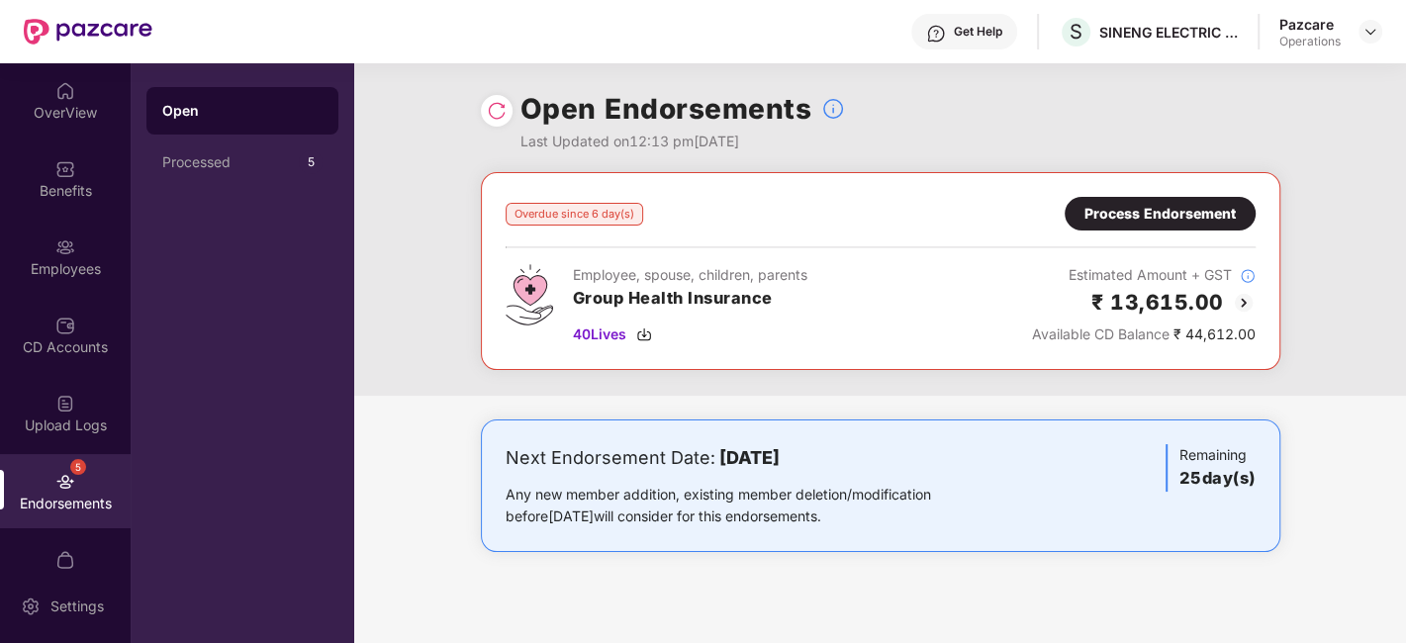
click at [46, 489] on div "5 Endorsements" at bounding box center [65, 491] width 131 height 74
click at [210, 162] on div "Processed" at bounding box center [230, 162] width 137 height 16
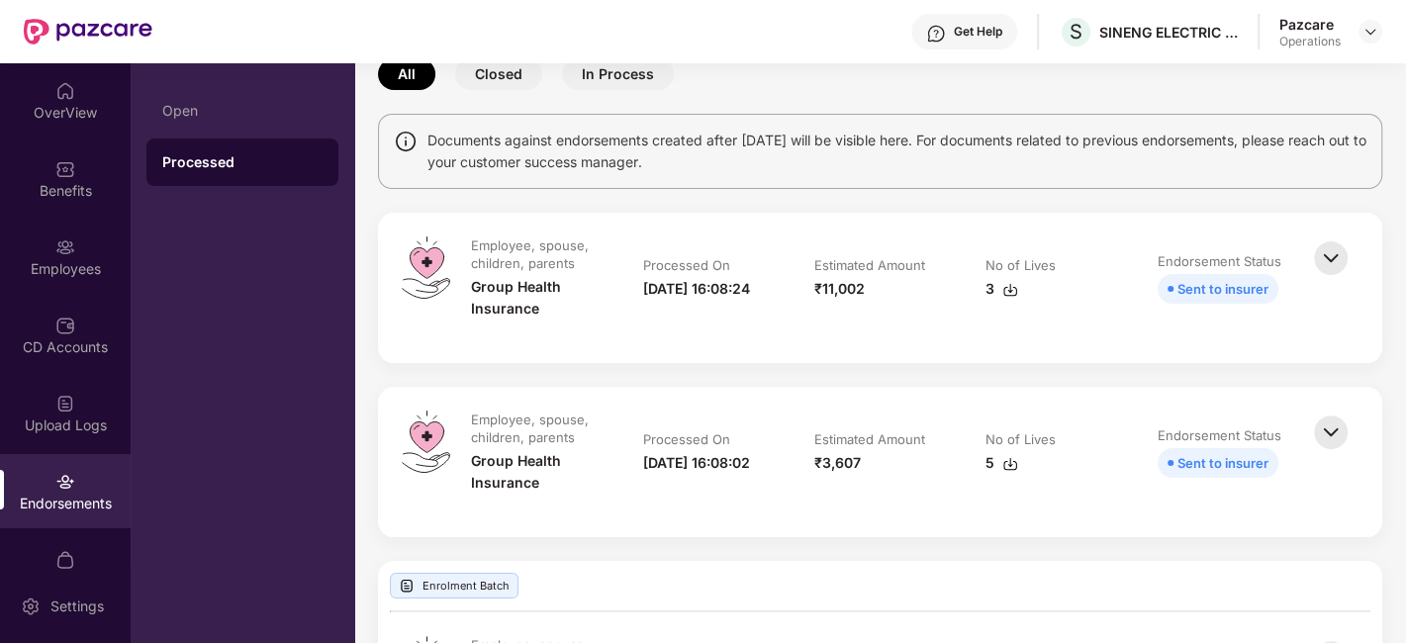
scroll to position [105, 0]
click at [1002, 461] on img at bounding box center [1010, 466] width 16 height 16
click at [1006, 292] on img at bounding box center [1010, 290] width 16 height 16
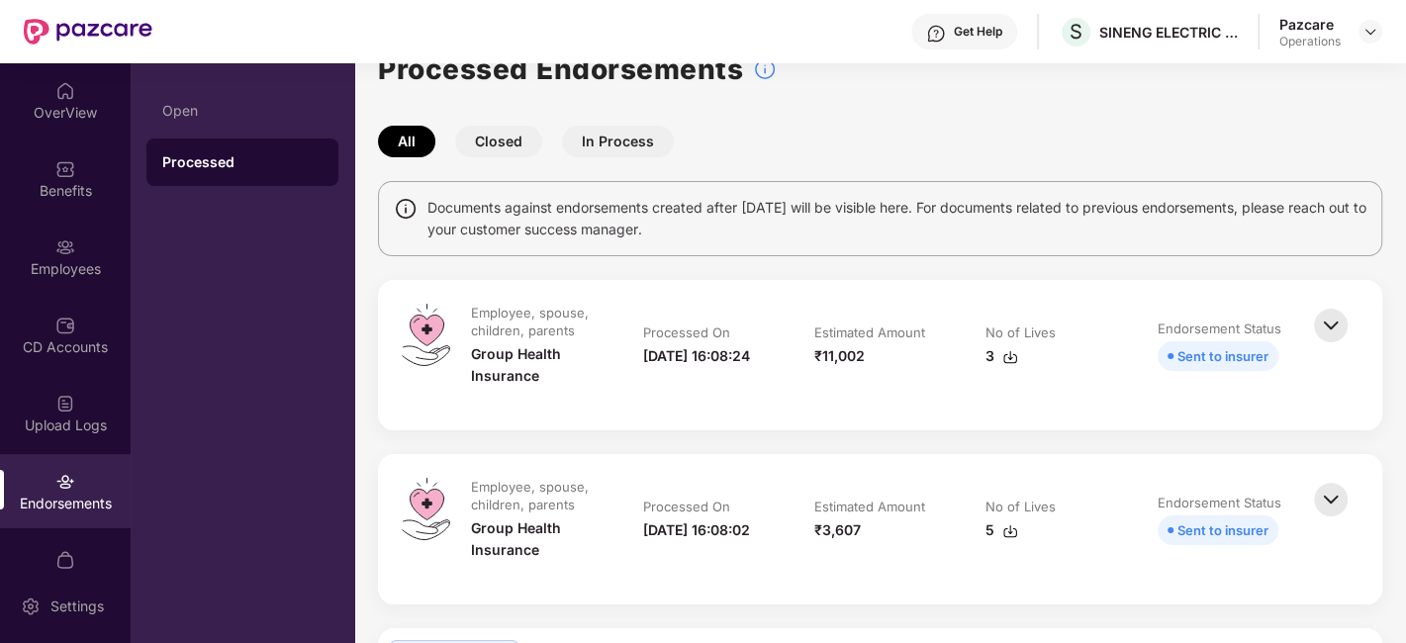
scroll to position [39, 0]
click at [70, 245] on img at bounding box center [65, 247] width 20 height 20
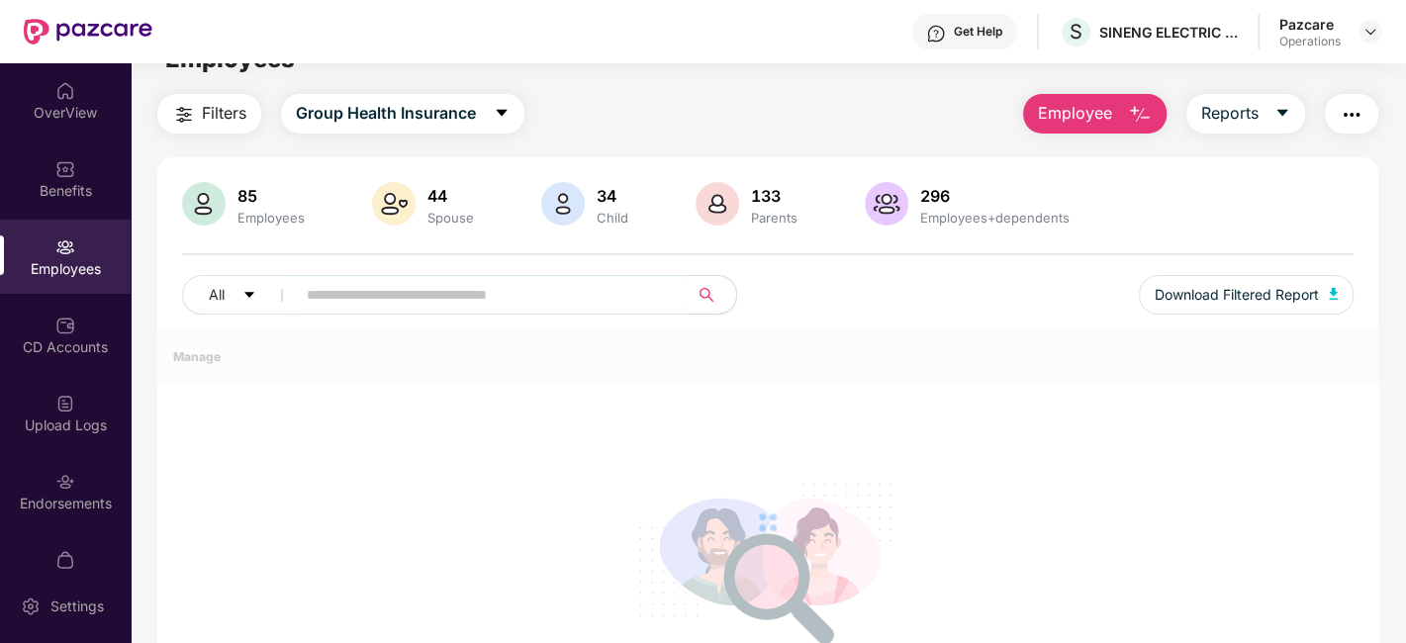
scroll to position [41, 0]
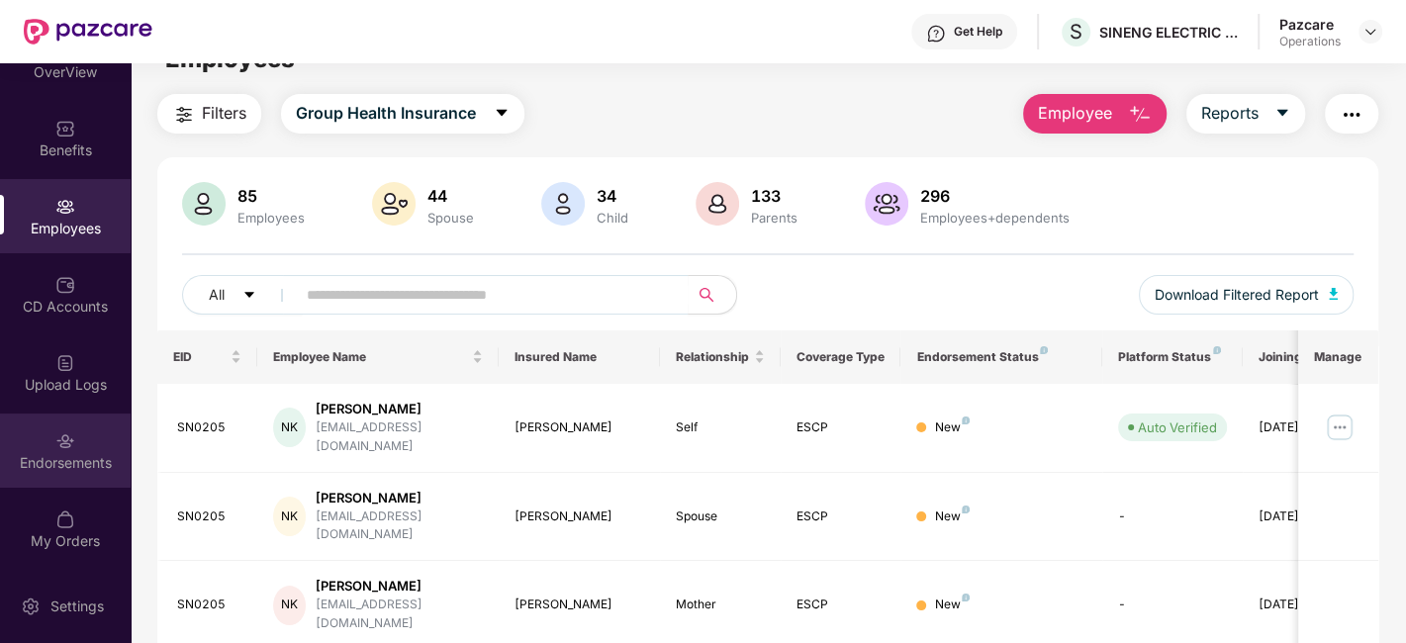
click at [47, 447] on div "Endorsements" at bounding box center [65, 451] width 131 height 74
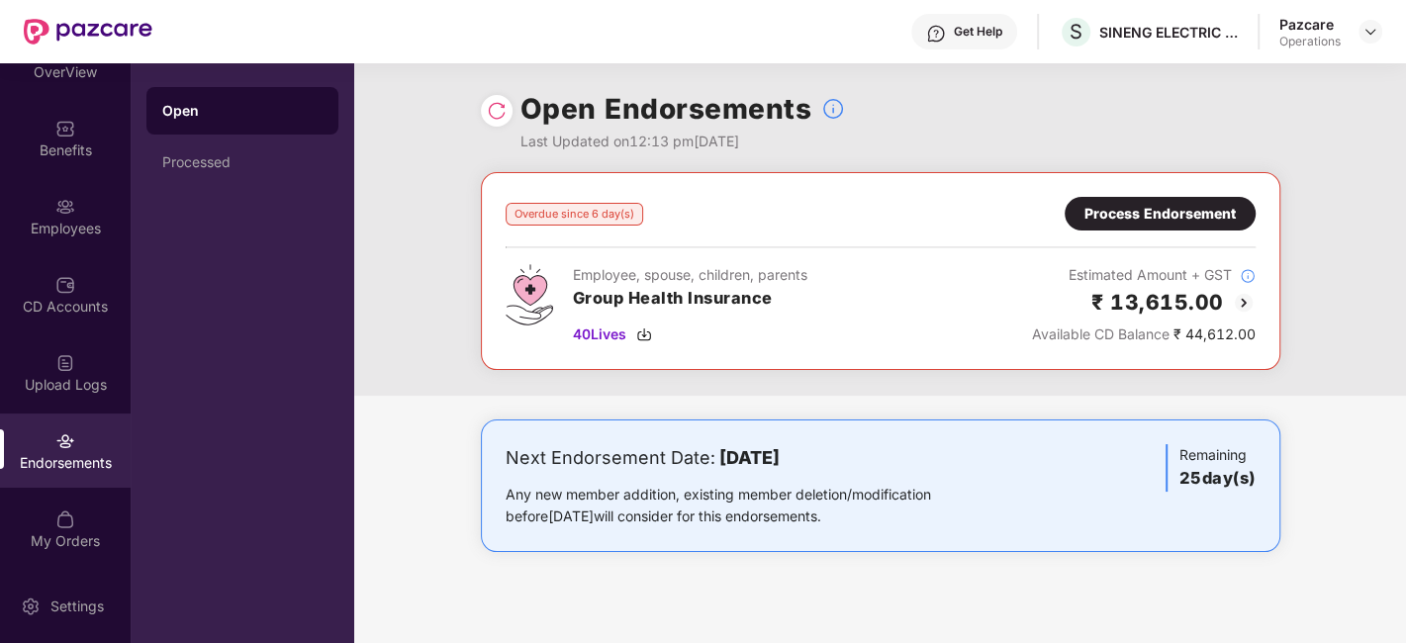
click at [1192, 209] on div "Process Endorsement" at bounding box center [1159, 214] width 151 height 22
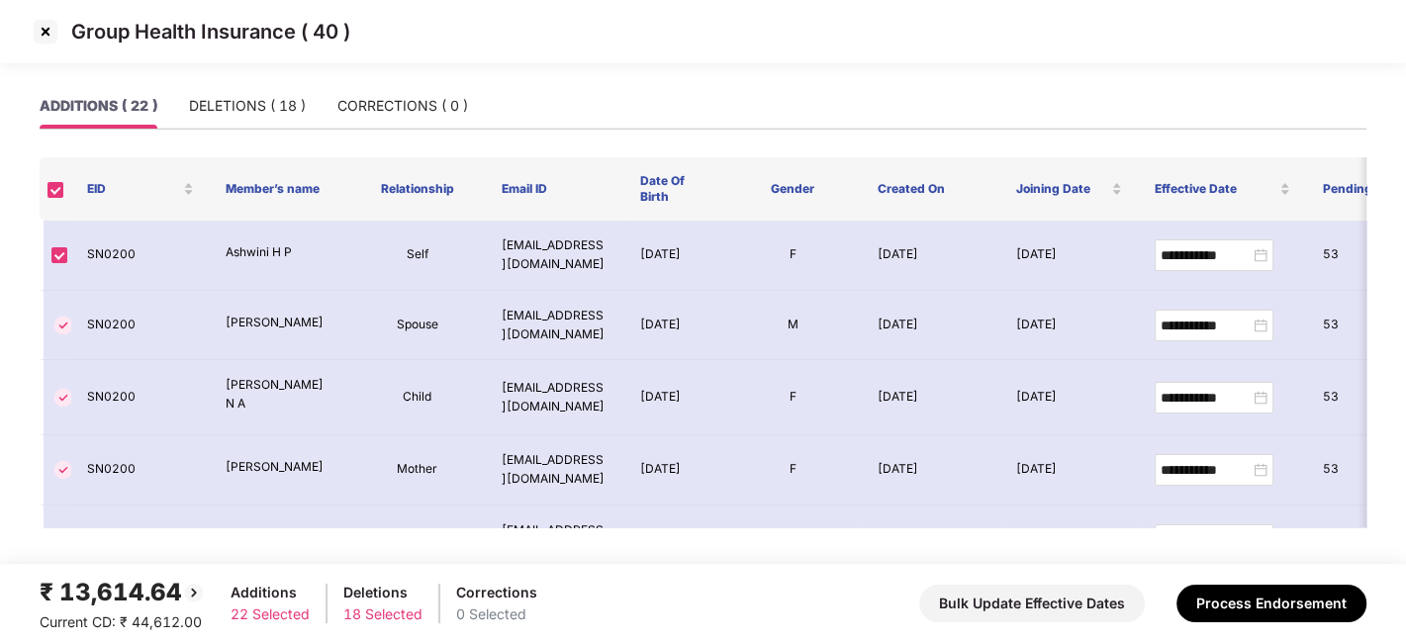
click at [37, 33] on img at bounding box center [46, 32] width 32 height 32
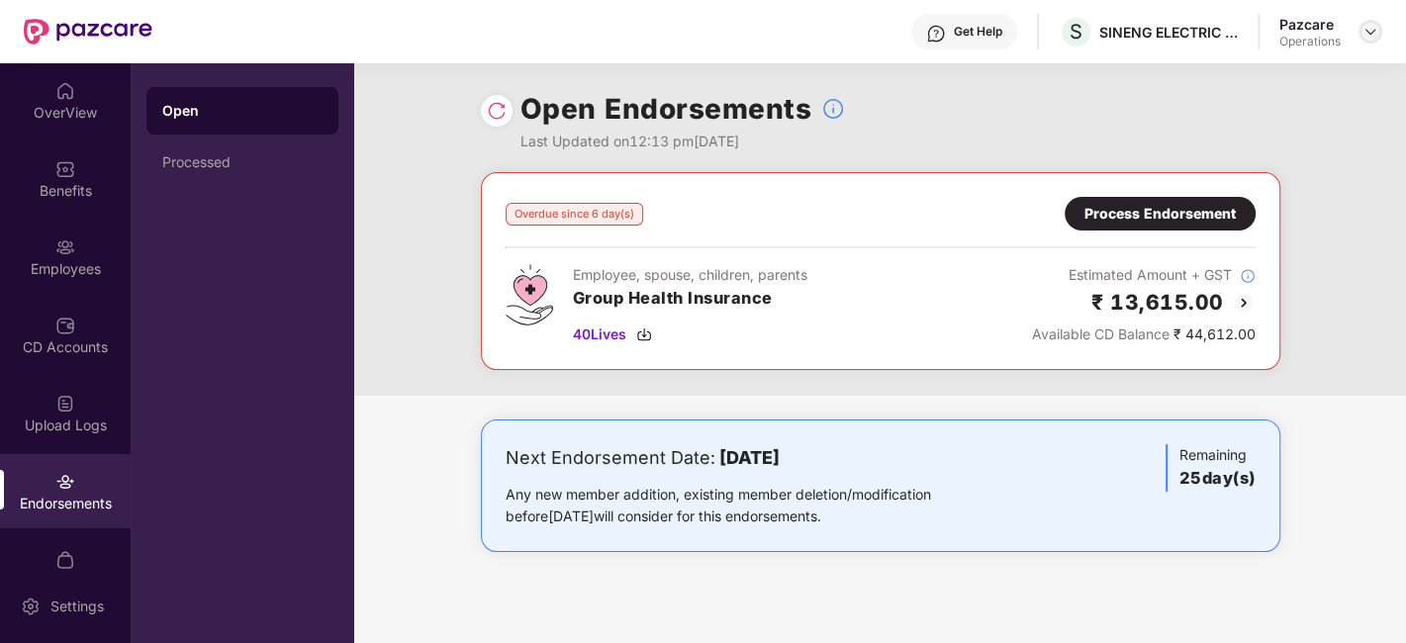
click at [1373, 32] on img at bounding box center [1370, 32] width 16 height 16
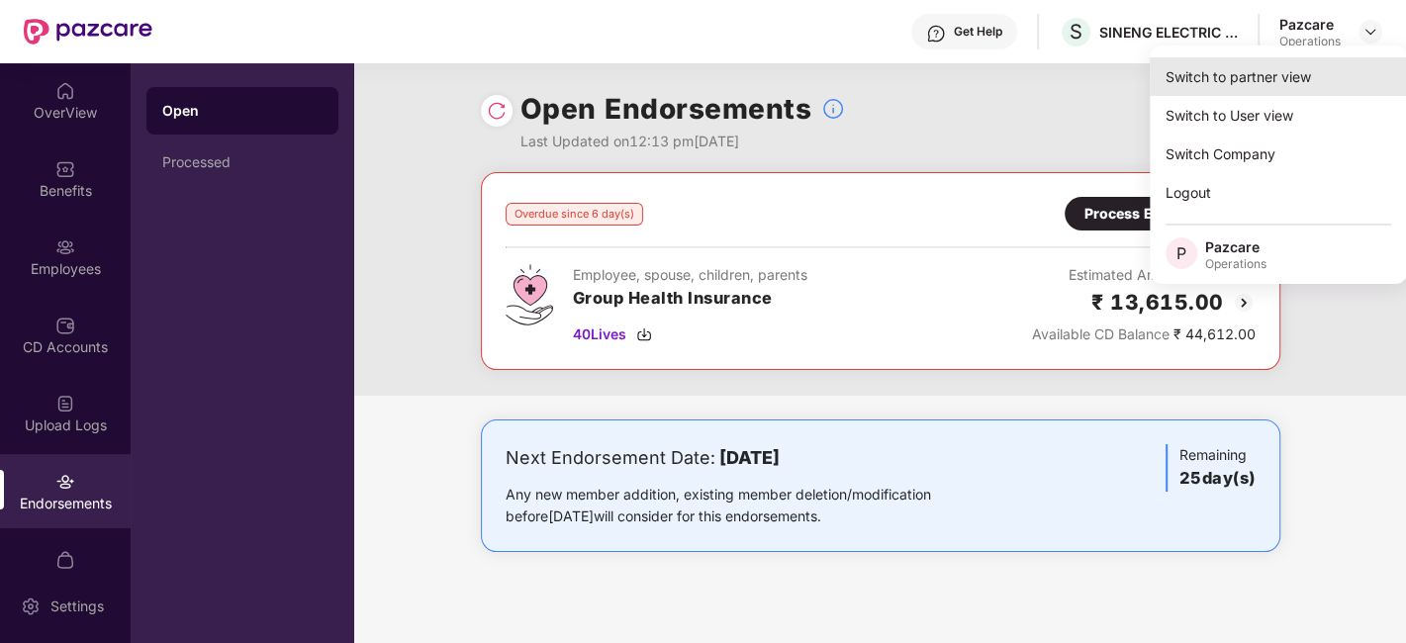
click at [1201, 82] on div "Switch to partner view" at bounding box center [1278, 76] width 257 height 39
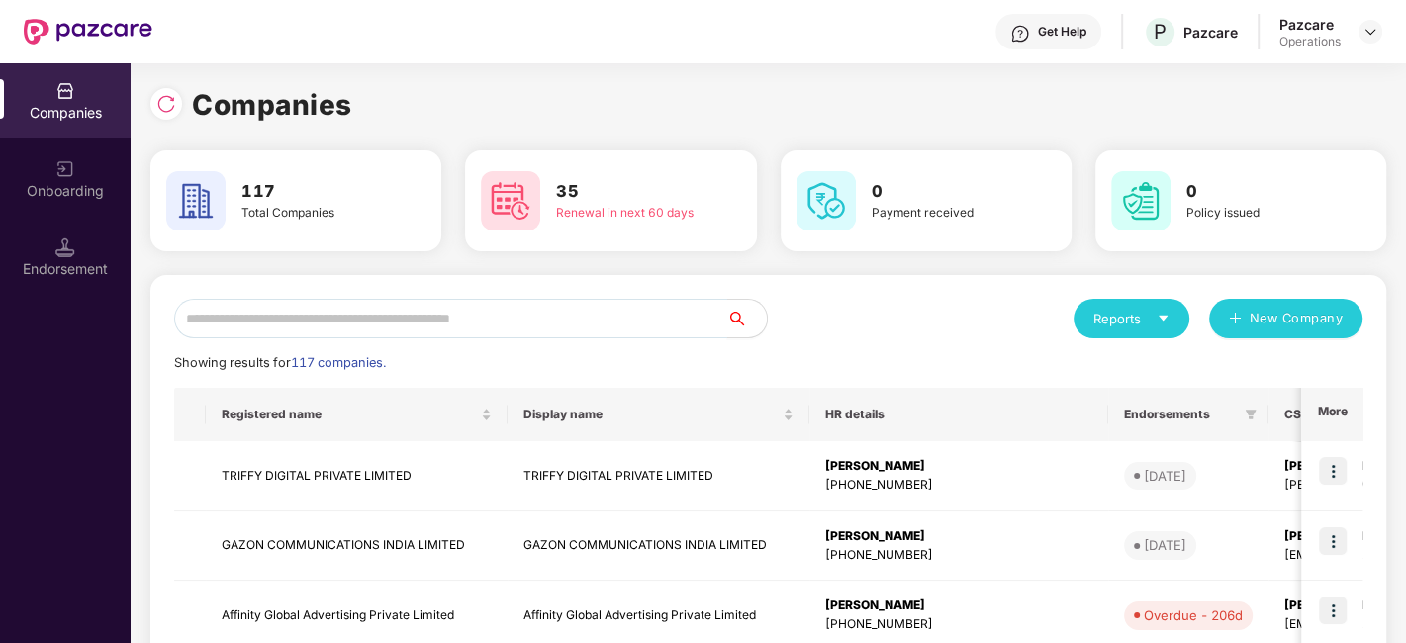
click at [422, 321] on input "text" at bounding box center [450, 319] width 553 height 40
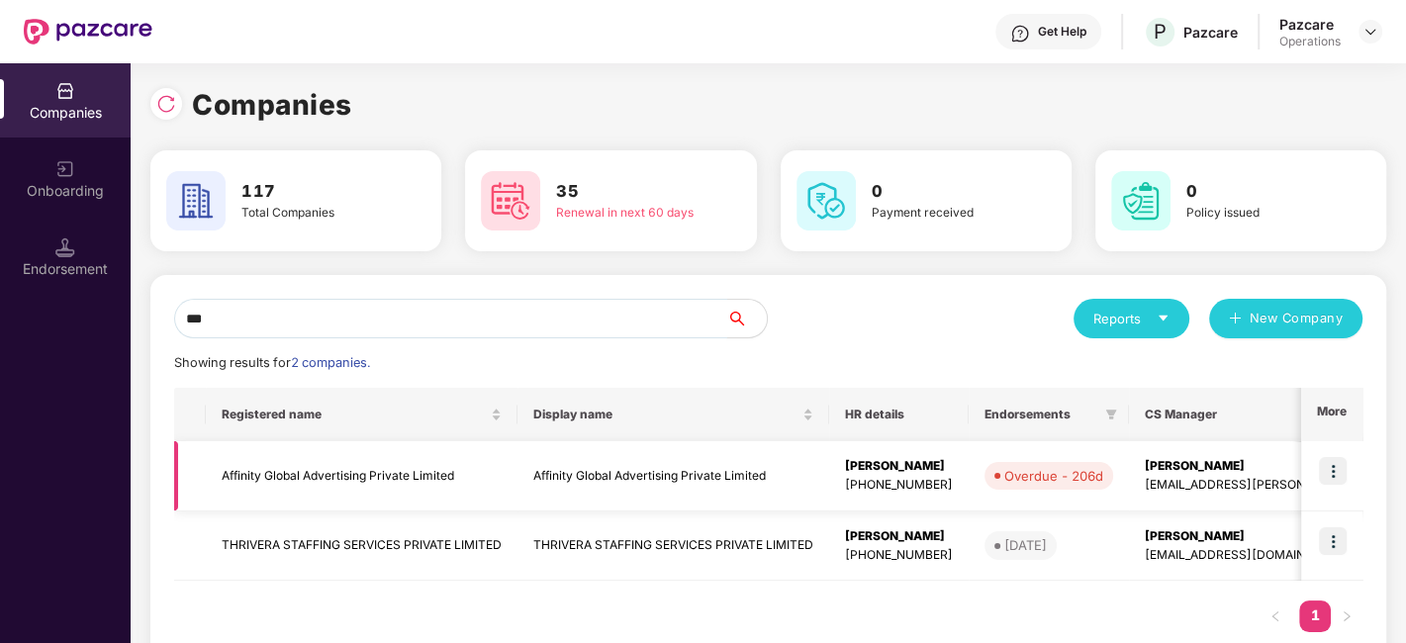
type input "***"
click at [1323, 471] on img at bounding box center [1333, 471] width 28 height 28
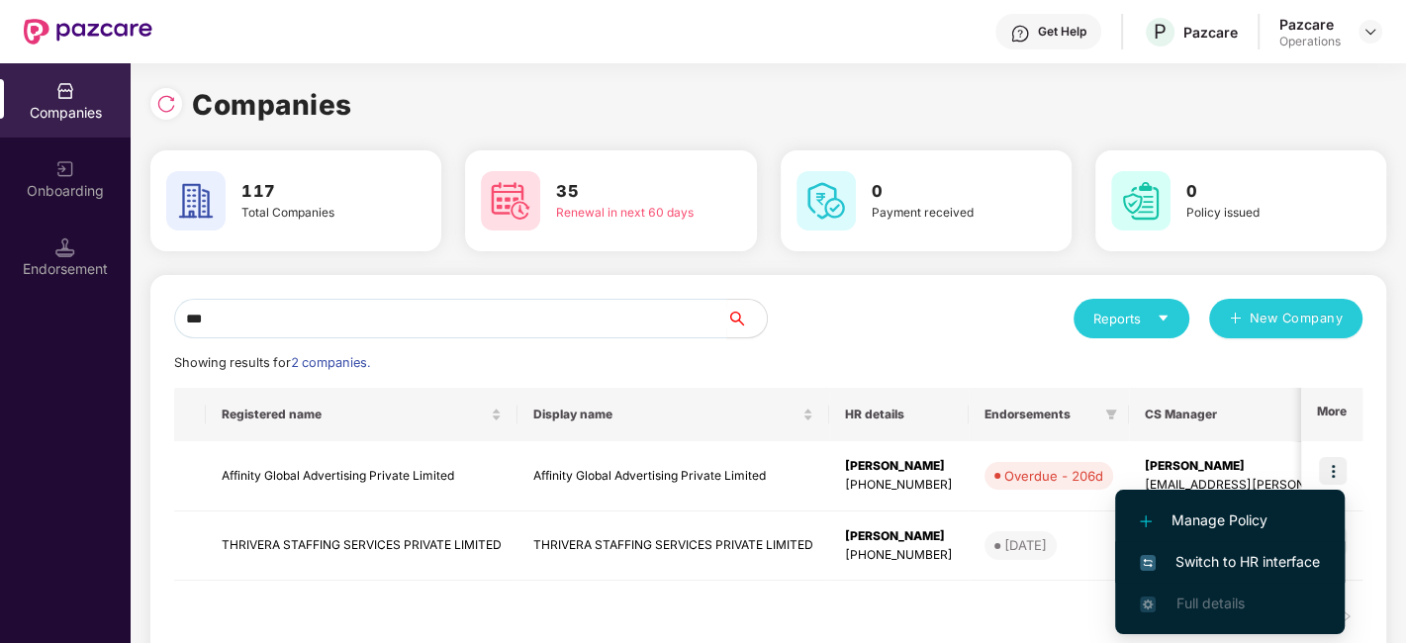
click at [1214, 560] on span "Switch to HR interface" at bounding box center [1230, 562] width 180 height 22
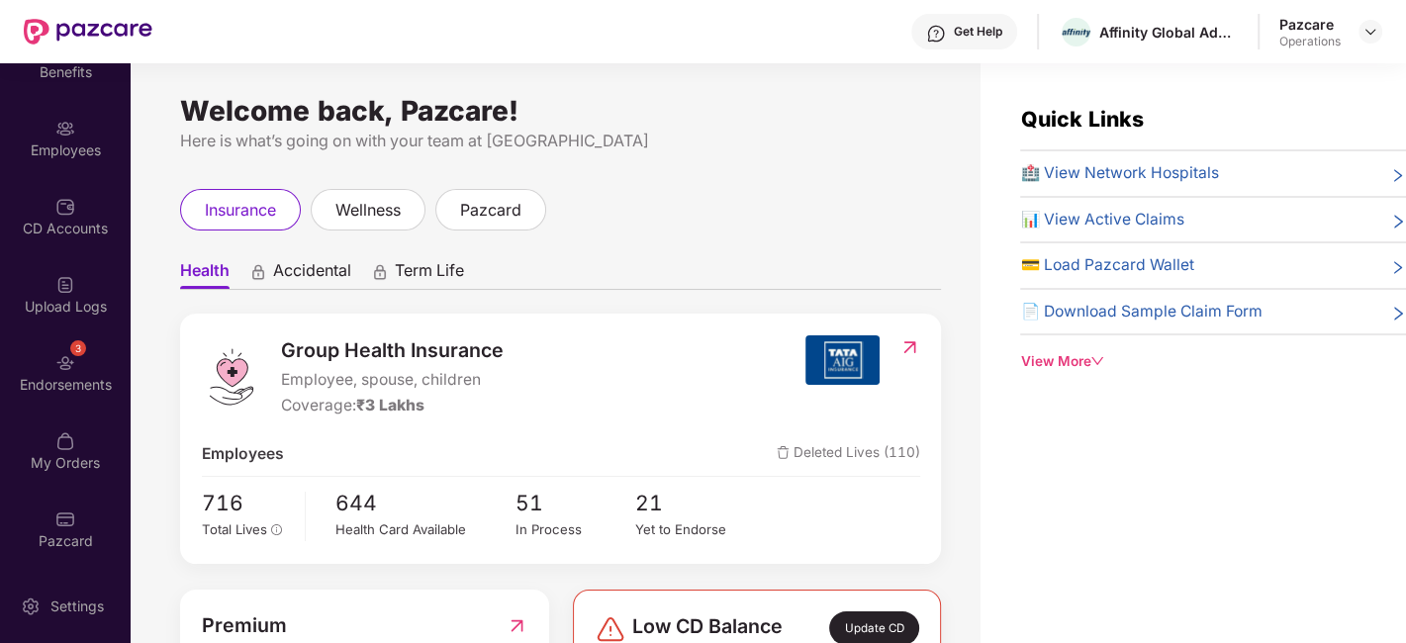
scroll to position [62, 0]
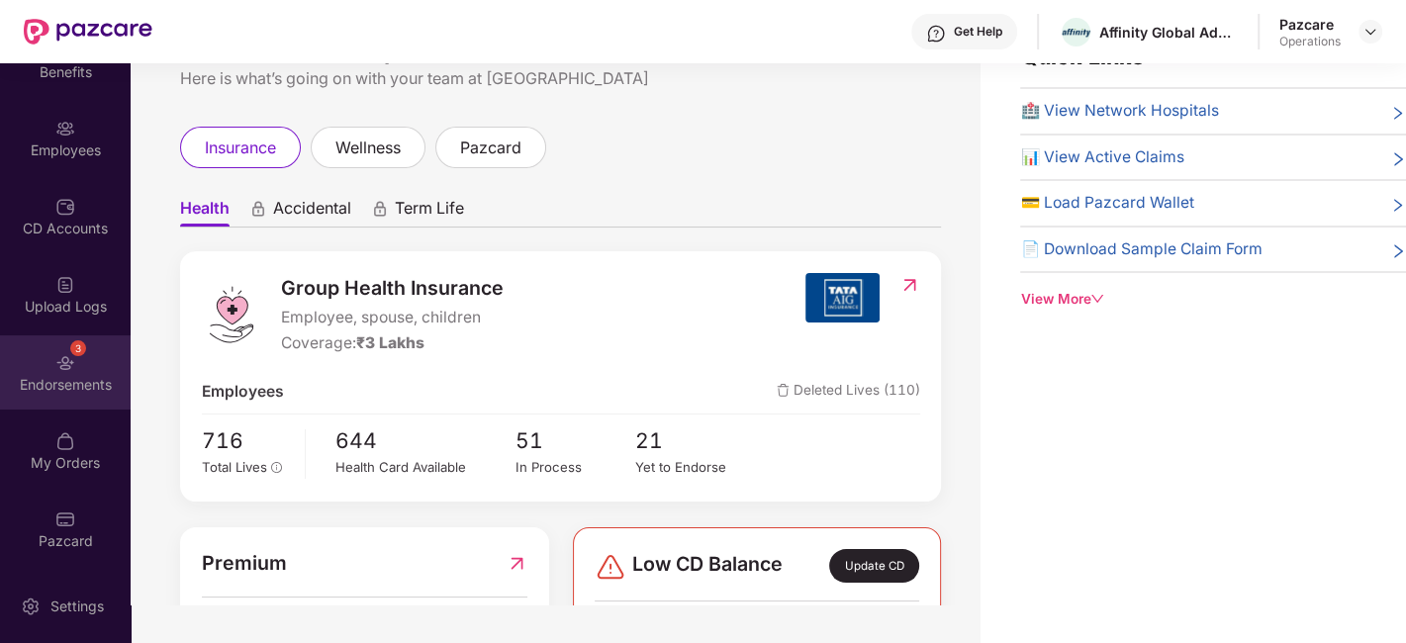
click at [34, 356] on div "3 Endorsements" at bounding box center [65, 372] width 131 height 74
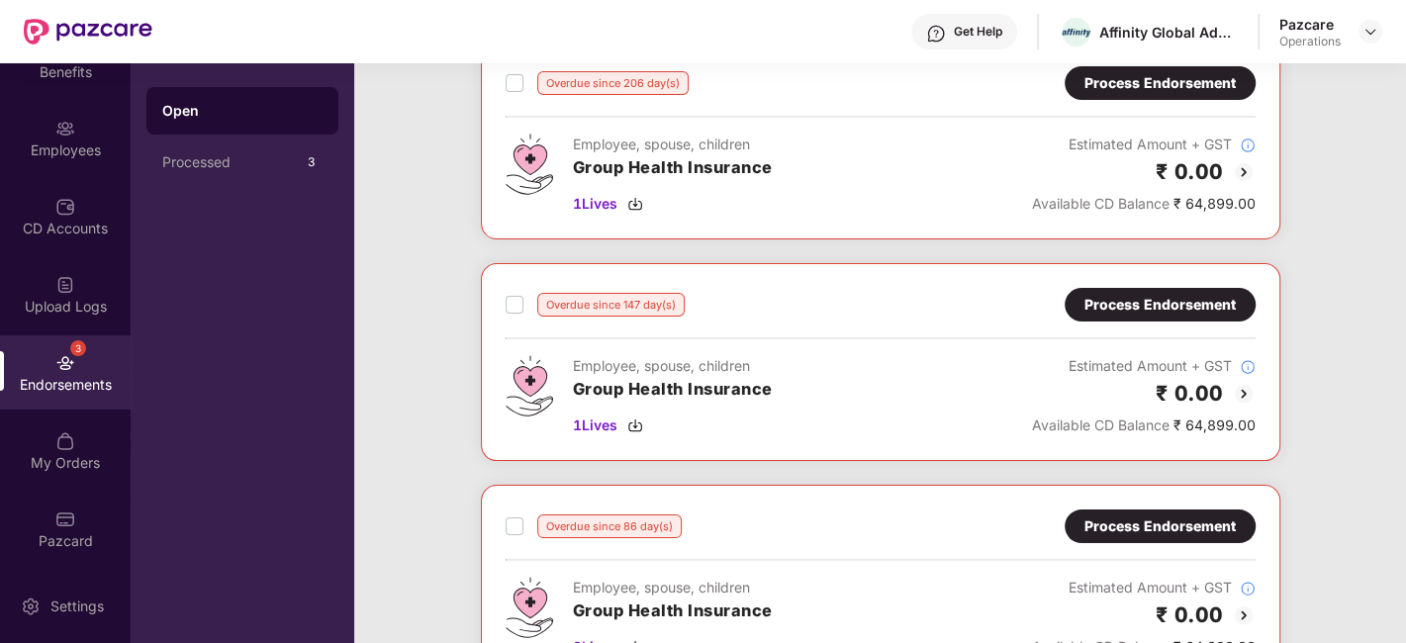
scroll to position [328, 0]
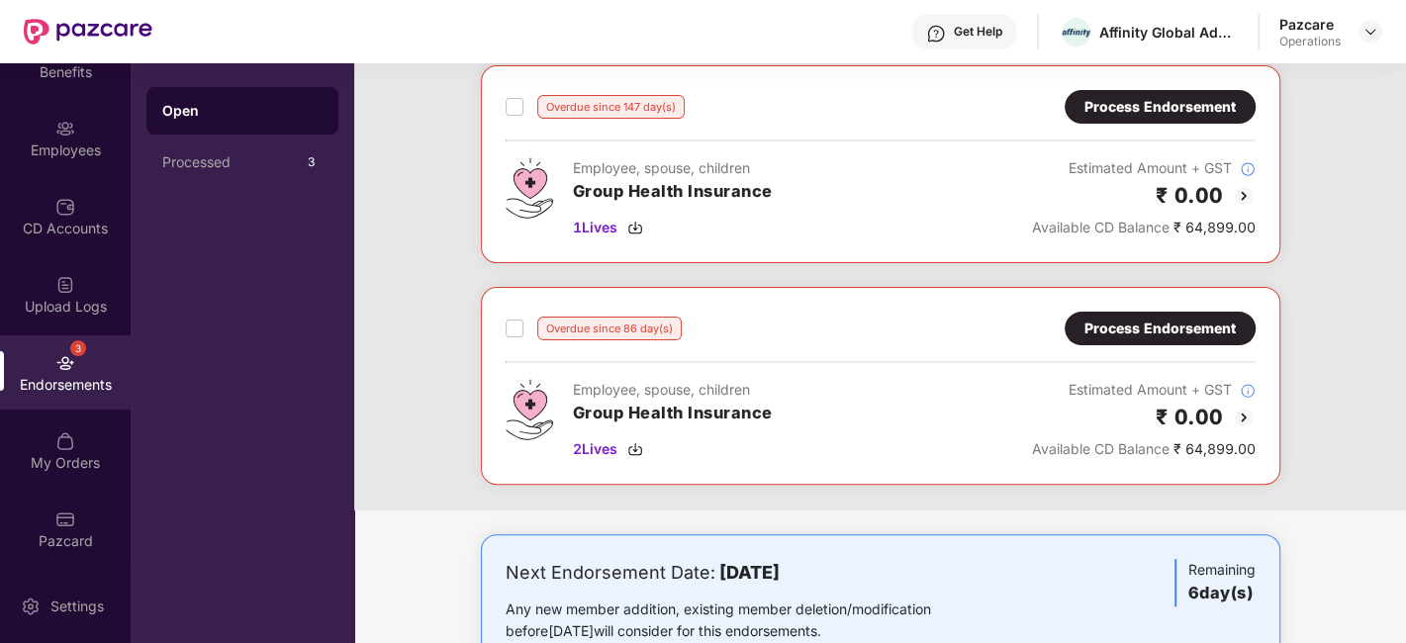
click at [1136, 324] on div "Process Endorsement" at bounding box center [1159, 329] width 151 height 22
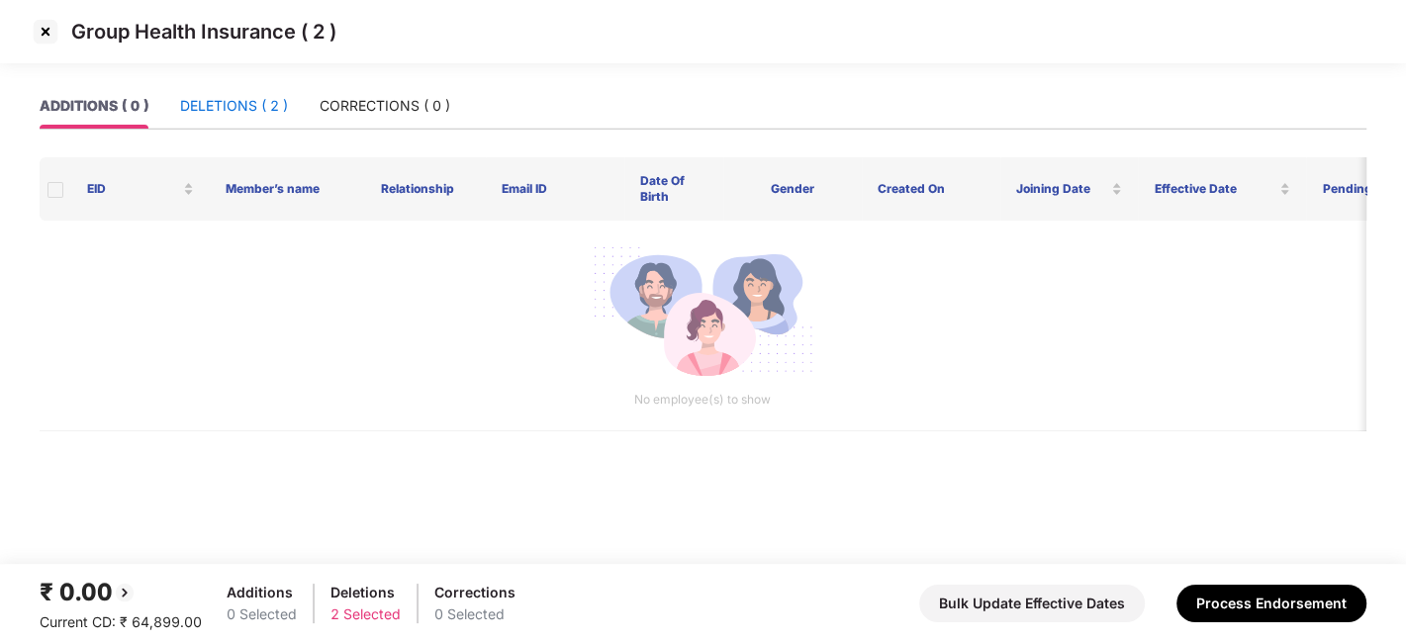
click at [209, 103] on div "DELETIONS ( 2 )" at bounding box center [234, 106] width 108 height 22
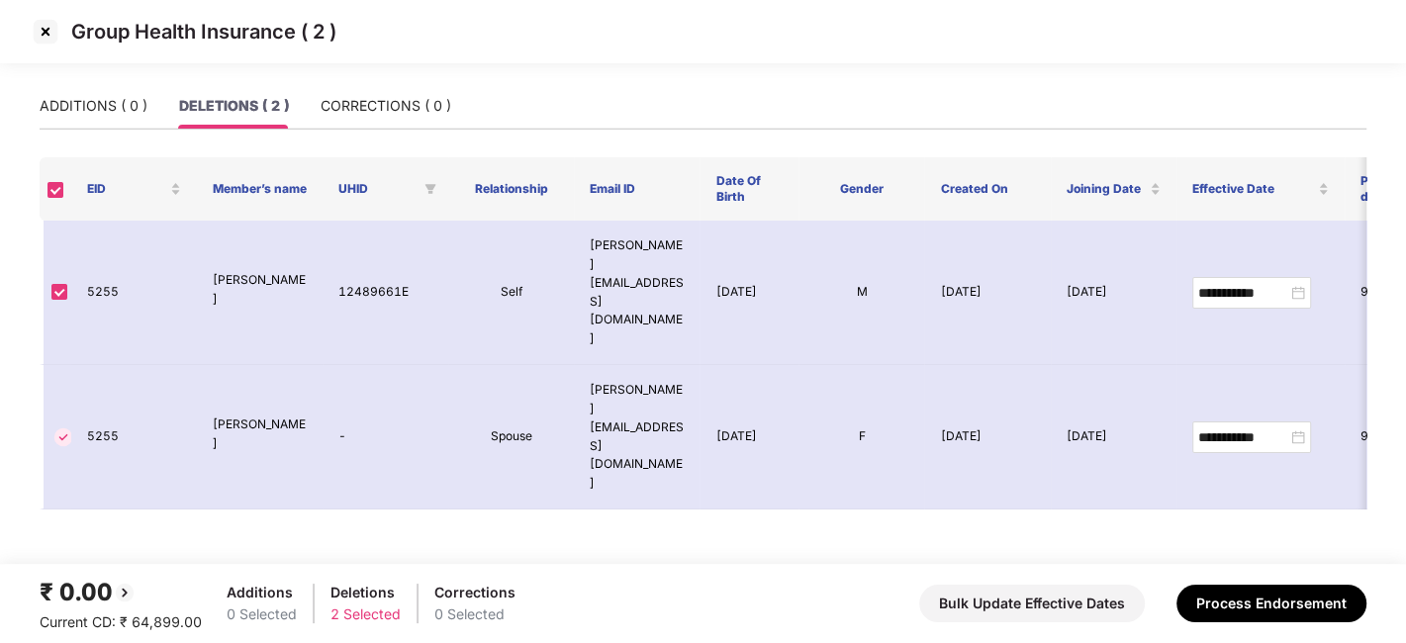
click at [52, 35] on img at bounding box center [46, 32] width 32 height 32
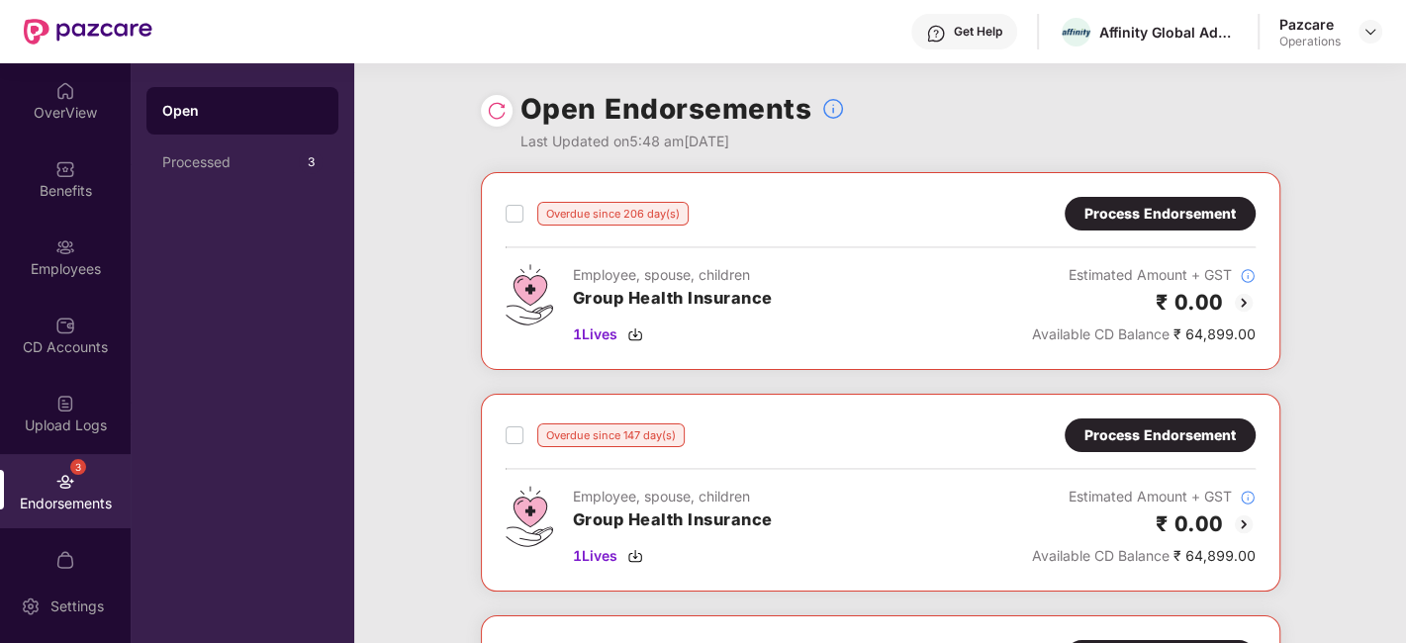
scroll to position [0, 0]
click at [1109, 224] on div "Process Endorsement" at bounding box center [1159, 214] width 151 height 22
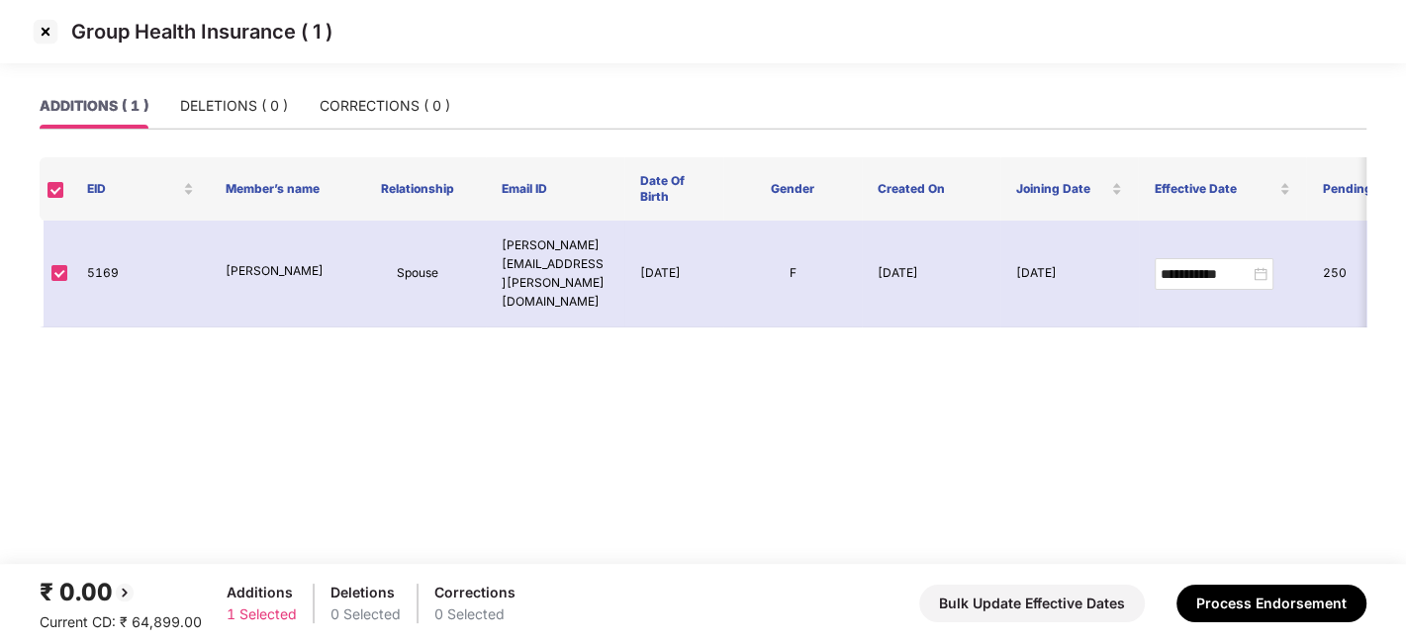
click at [39, 37] on img at bounding box center [46, 32] width 32 height 32
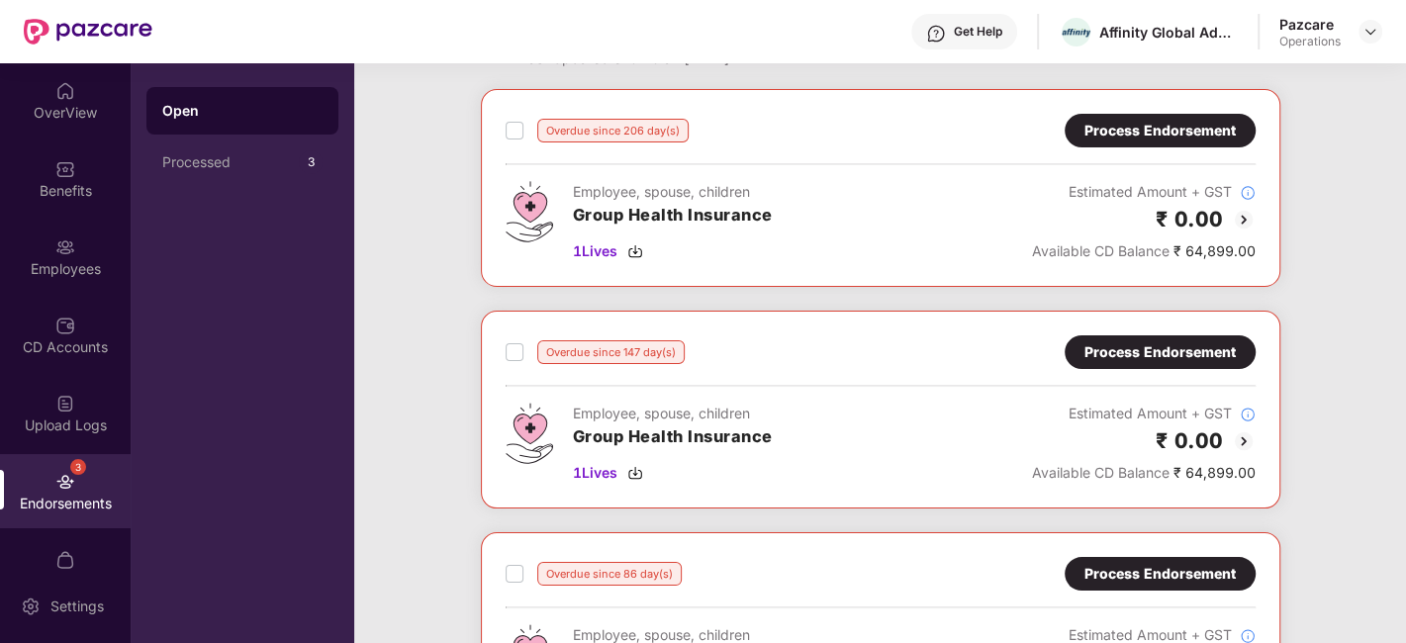
scroll to position [99, 0]
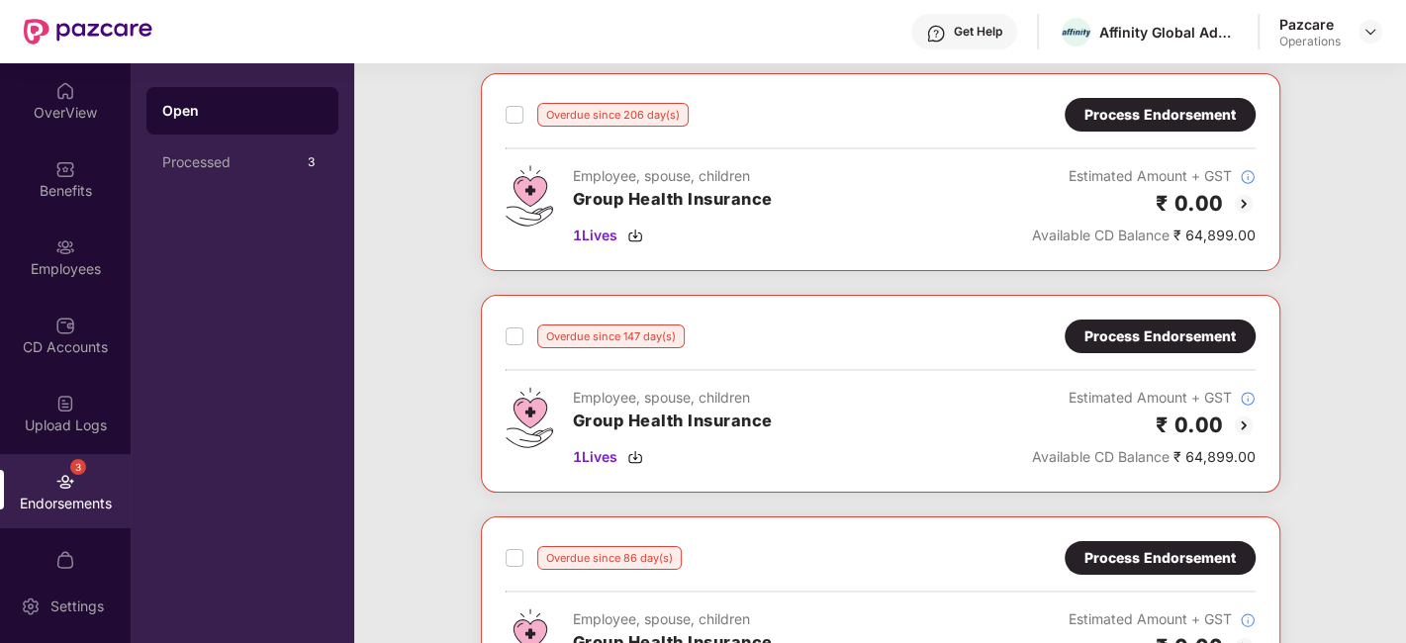
click at [1159, 327] on div "Process Endorsement" at bounding box center [1159, 337] width 151 height 22
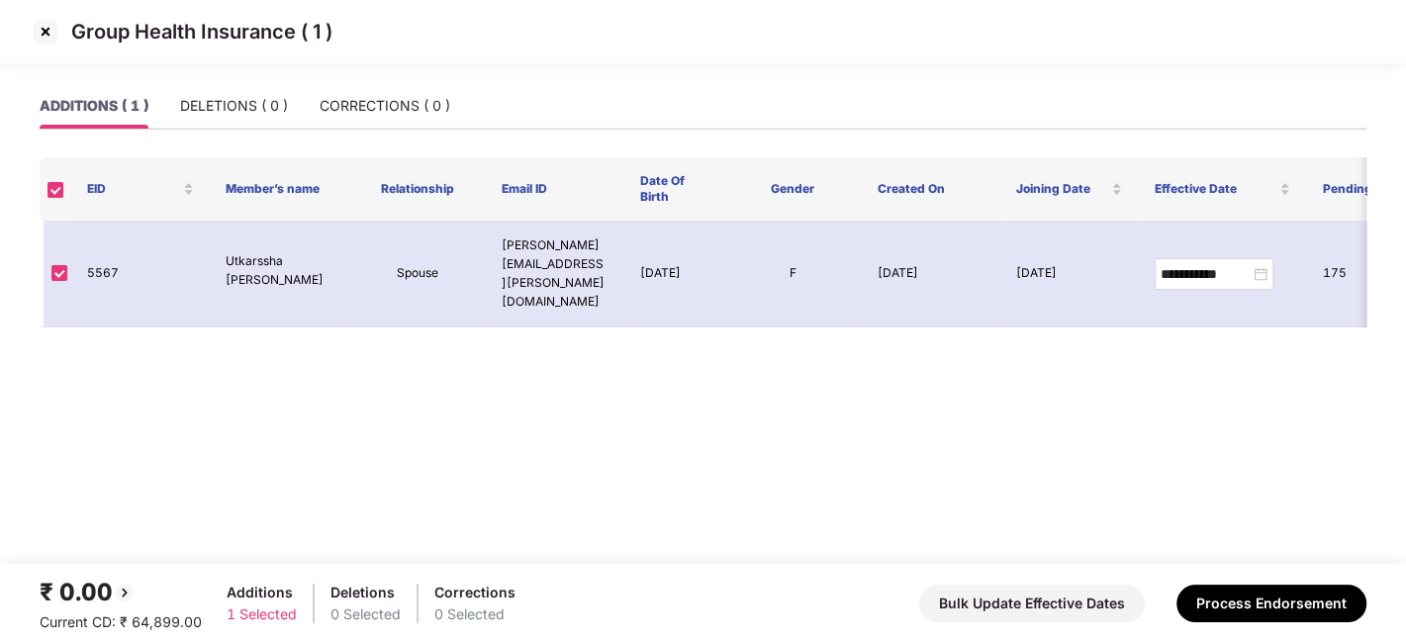
click at [49, 35] on img at bounding box center [46, 32] width 32 height 32
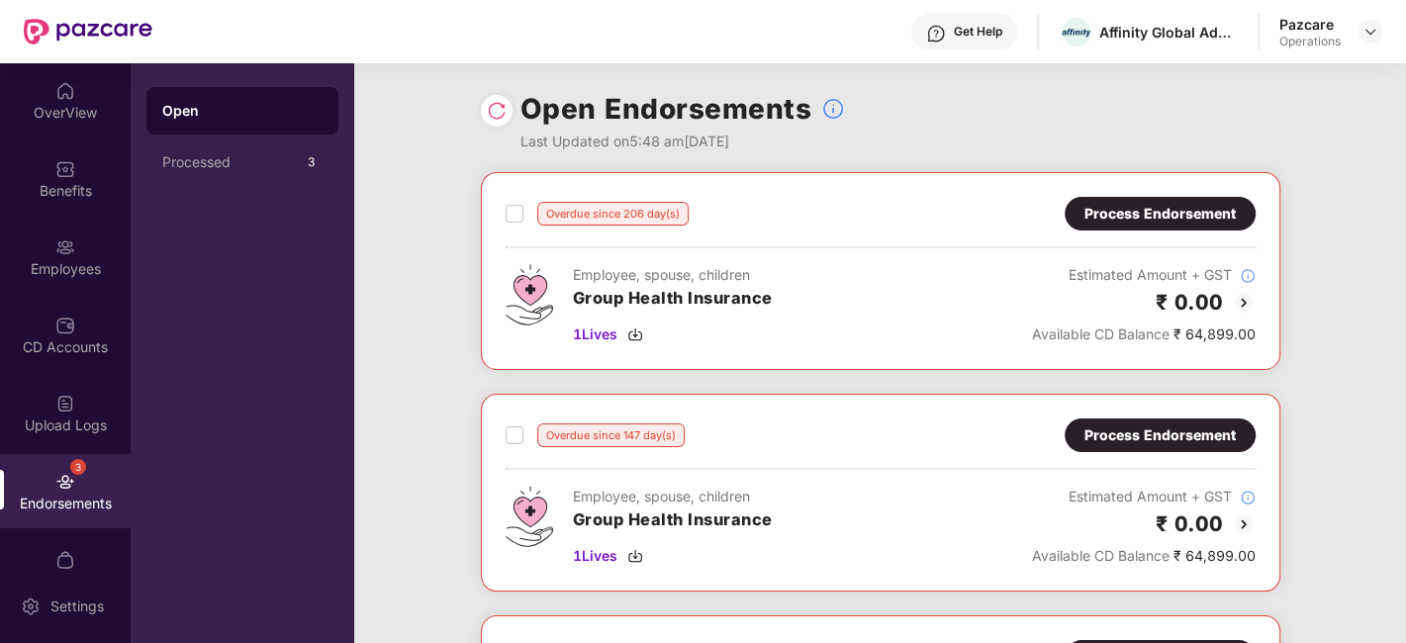
scroll to position [607, 0]
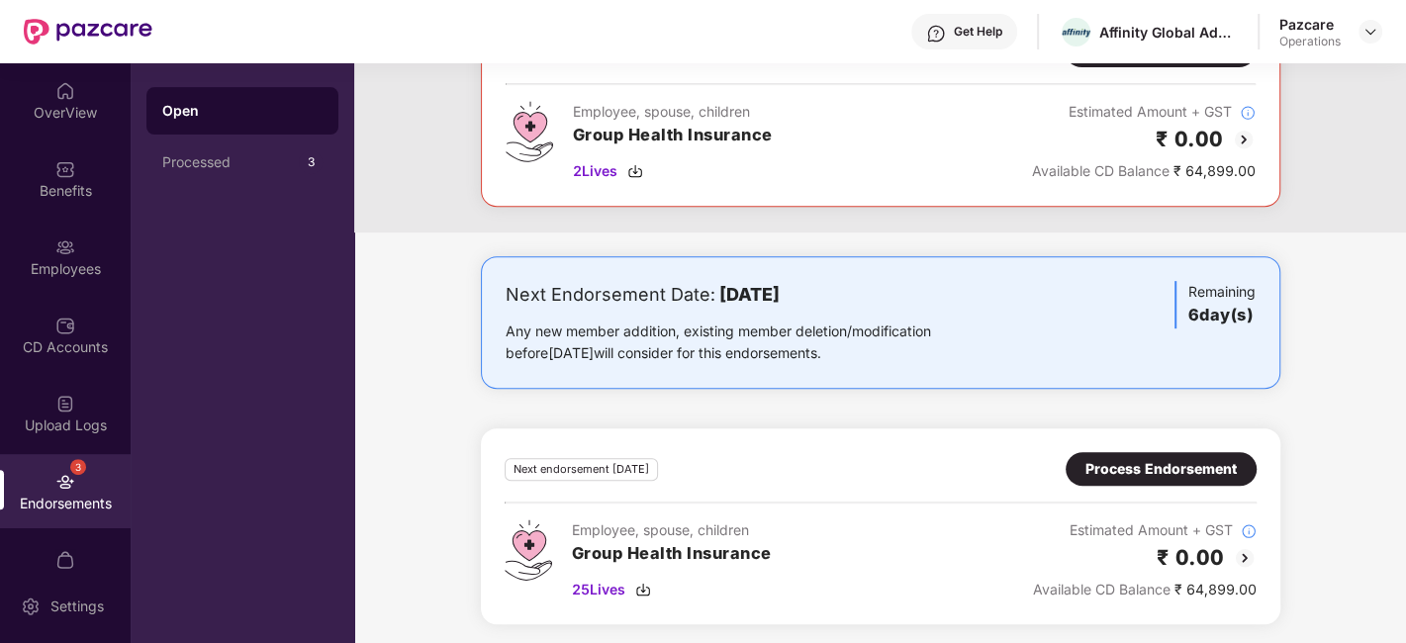
click at [1127, 462] on div "Process Endorsement" at bounding box center [1160, 469] width 151 height 22
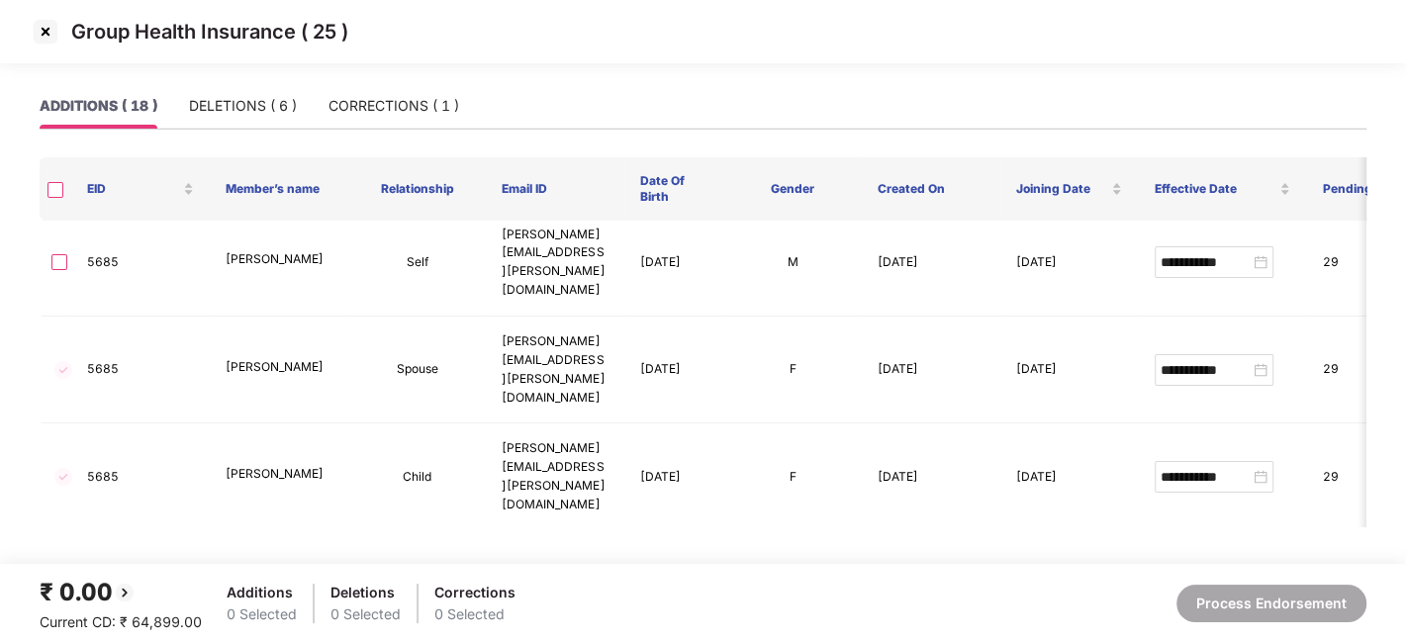
scroll to position [0, 0]
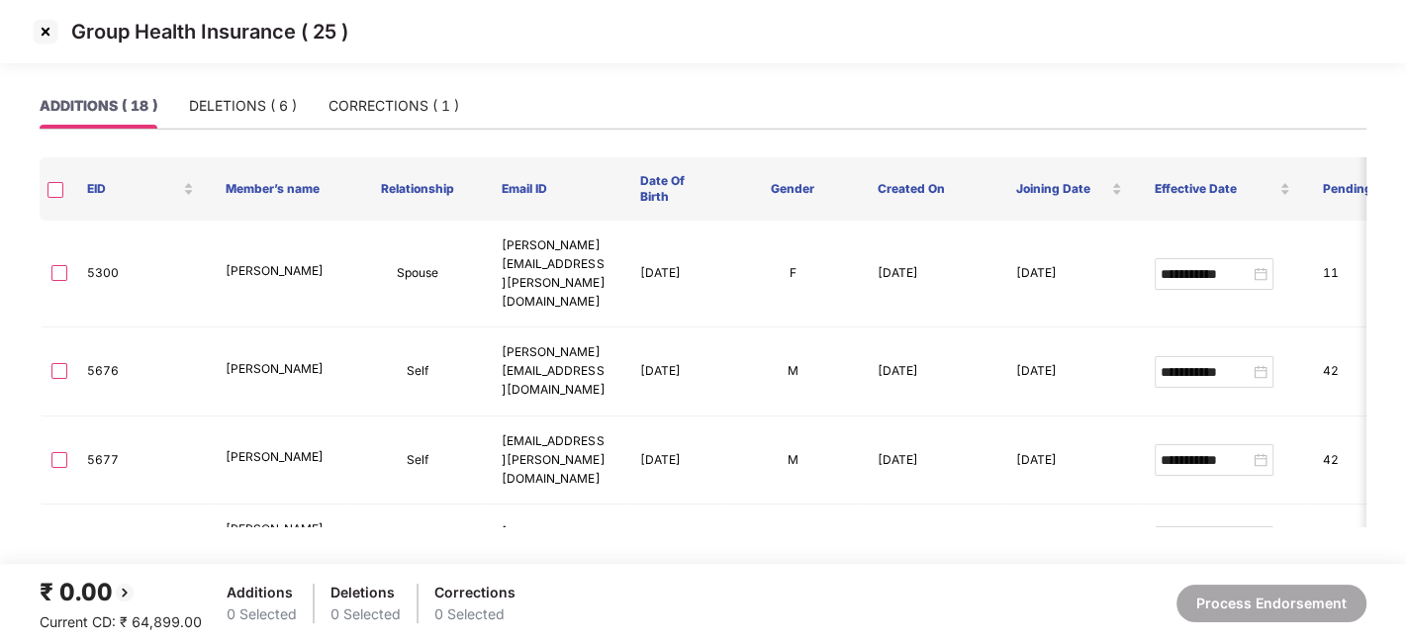
click at [47, 31] on img at bounding box center [46, 32] width 32 height 32
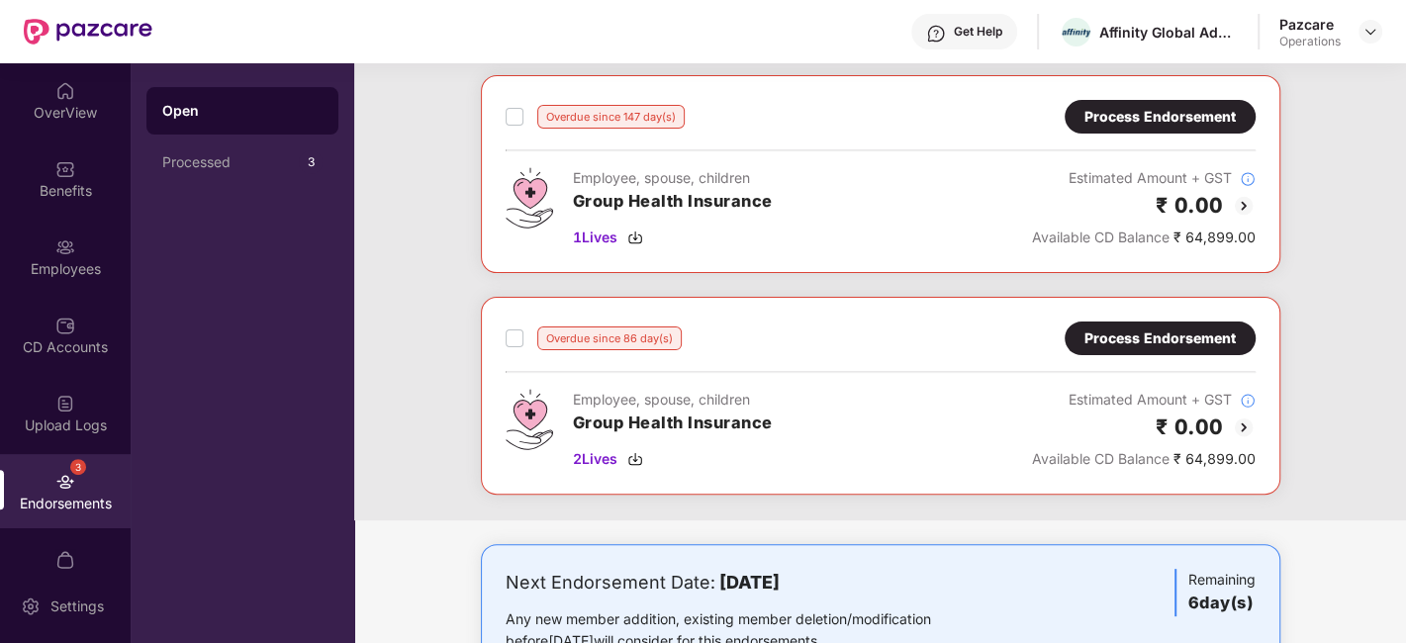
scroll to position [328, 0]
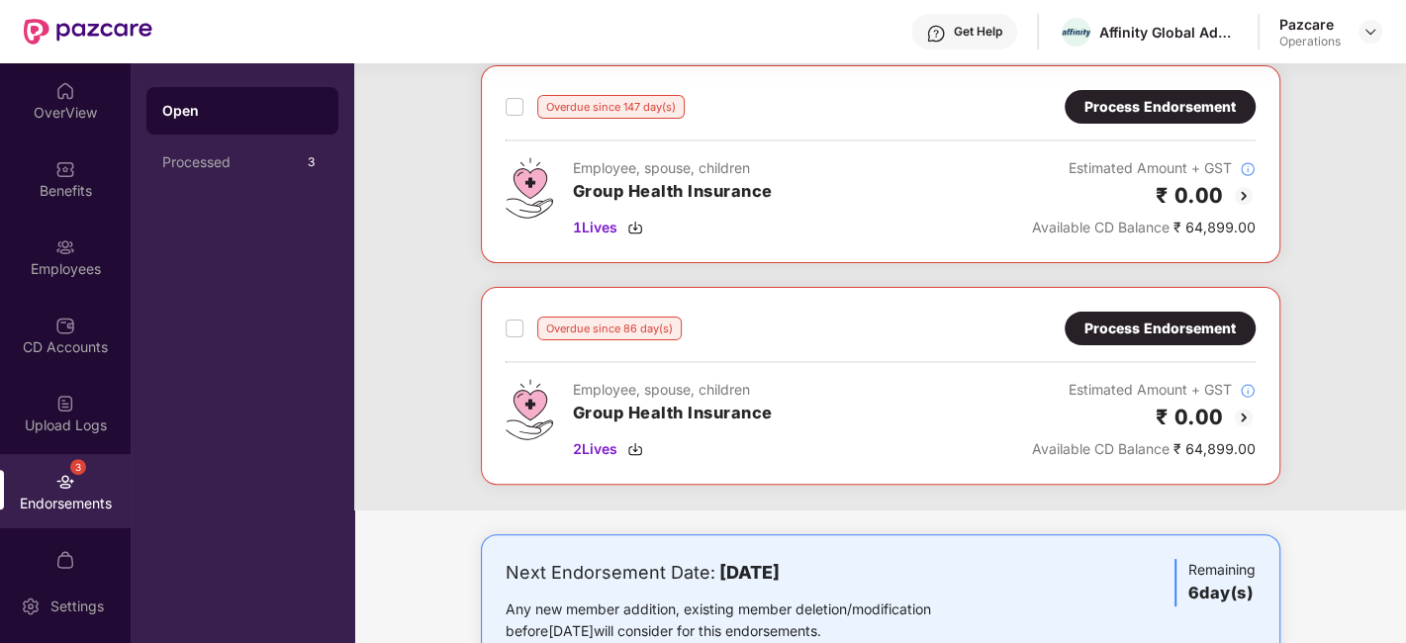
click at [1133, 328] on div "Process Endorsement" at bounding box center [1159, 329] width 151 height 22
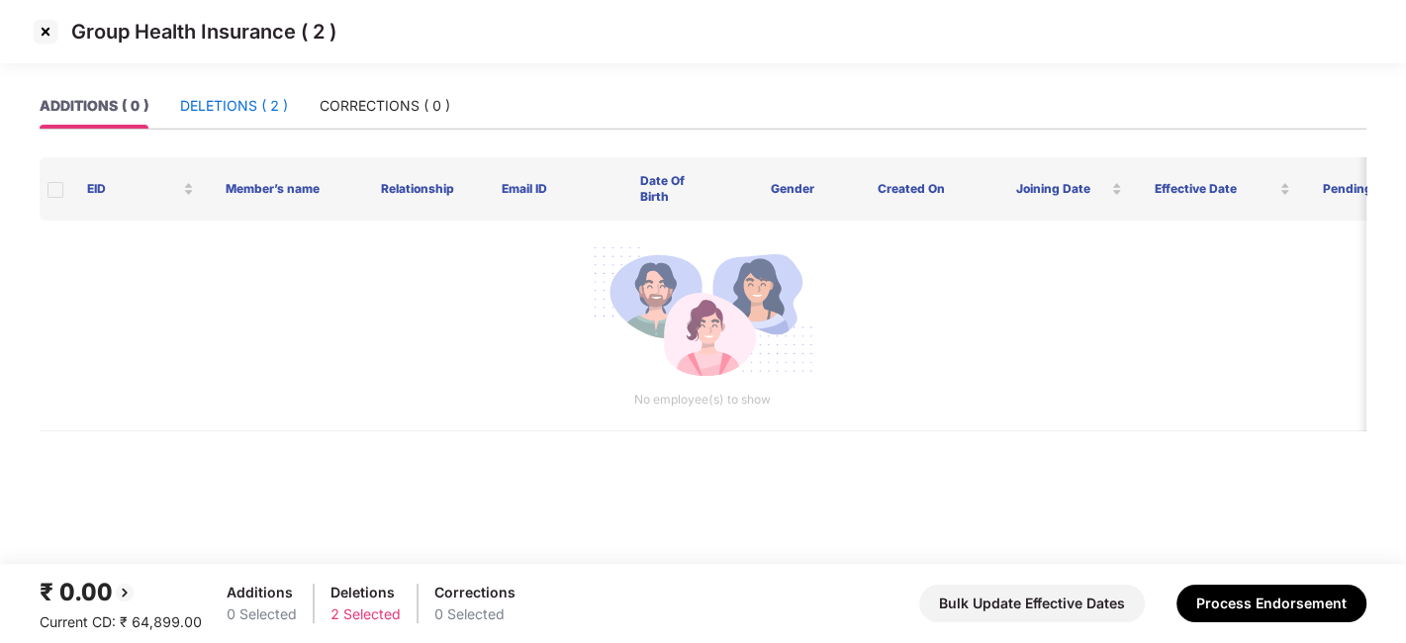
click at [227, 97] on div "DELETIONS ( 2 )" at bounding box center [234, 106] width 108 height 22
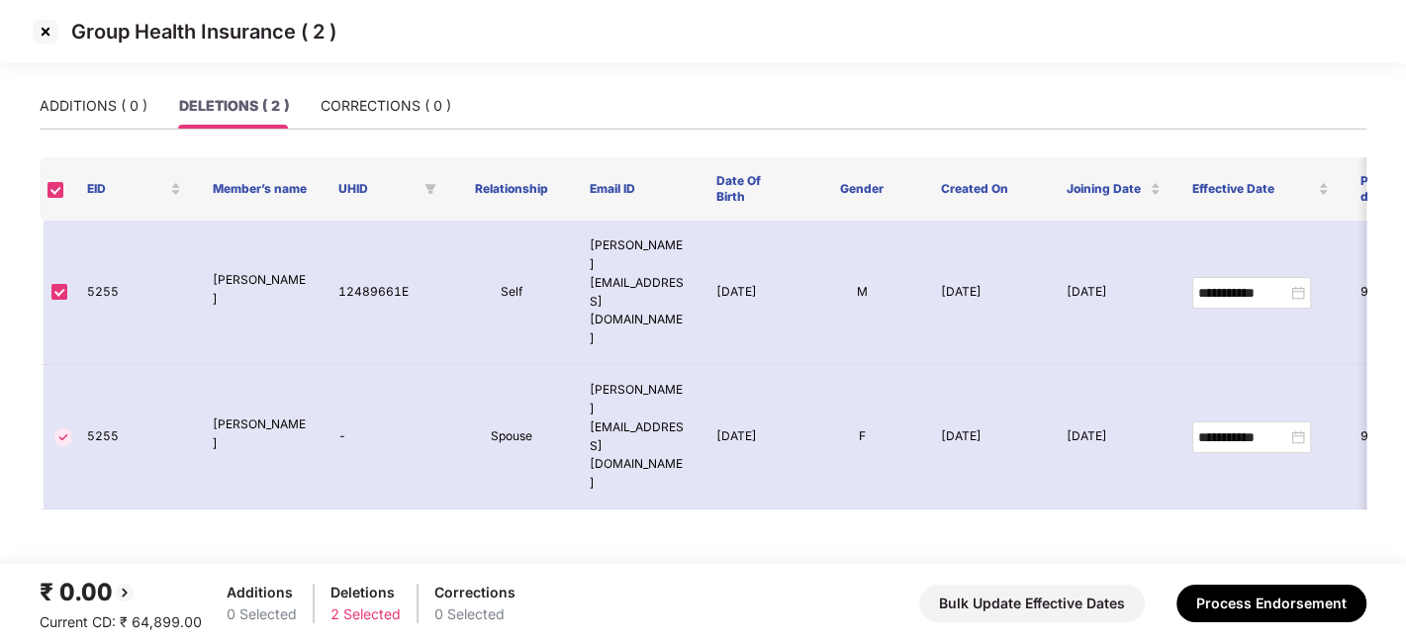
click at [44, 32] on img at bounding box center [46, 32] width 32 height 32
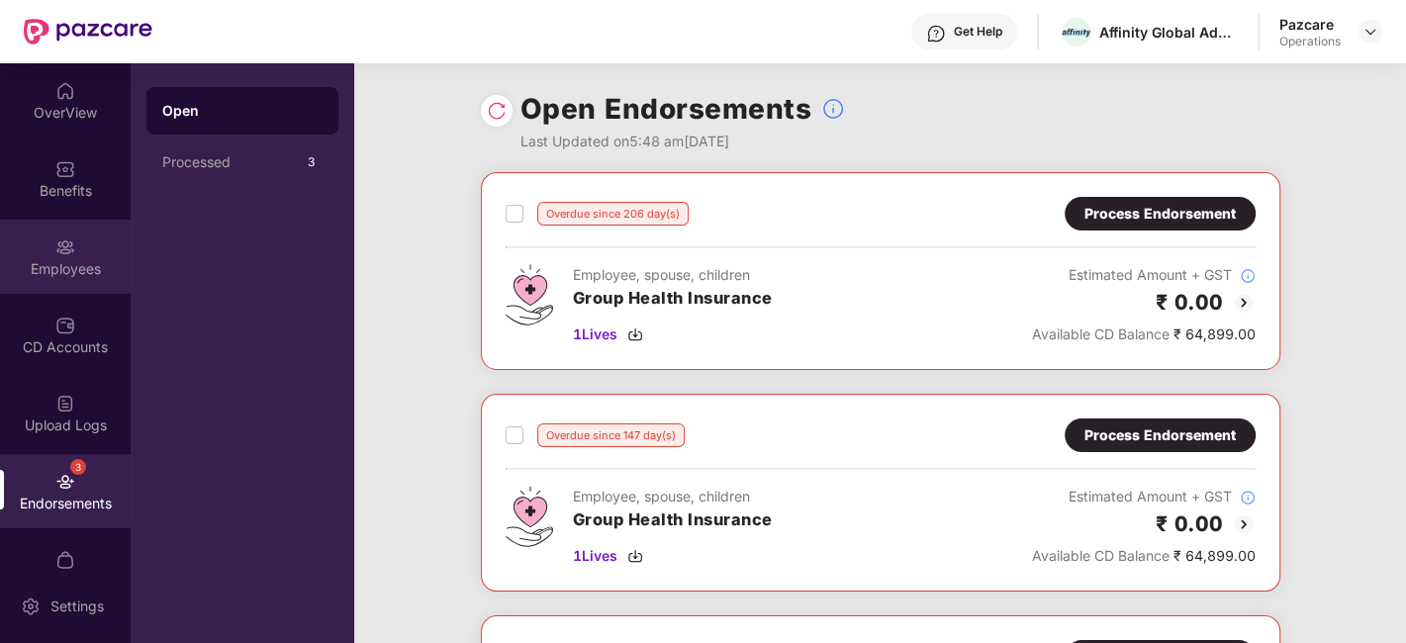
click at [67, 238] on img at bounding box center [65, 247] width 20 height 20
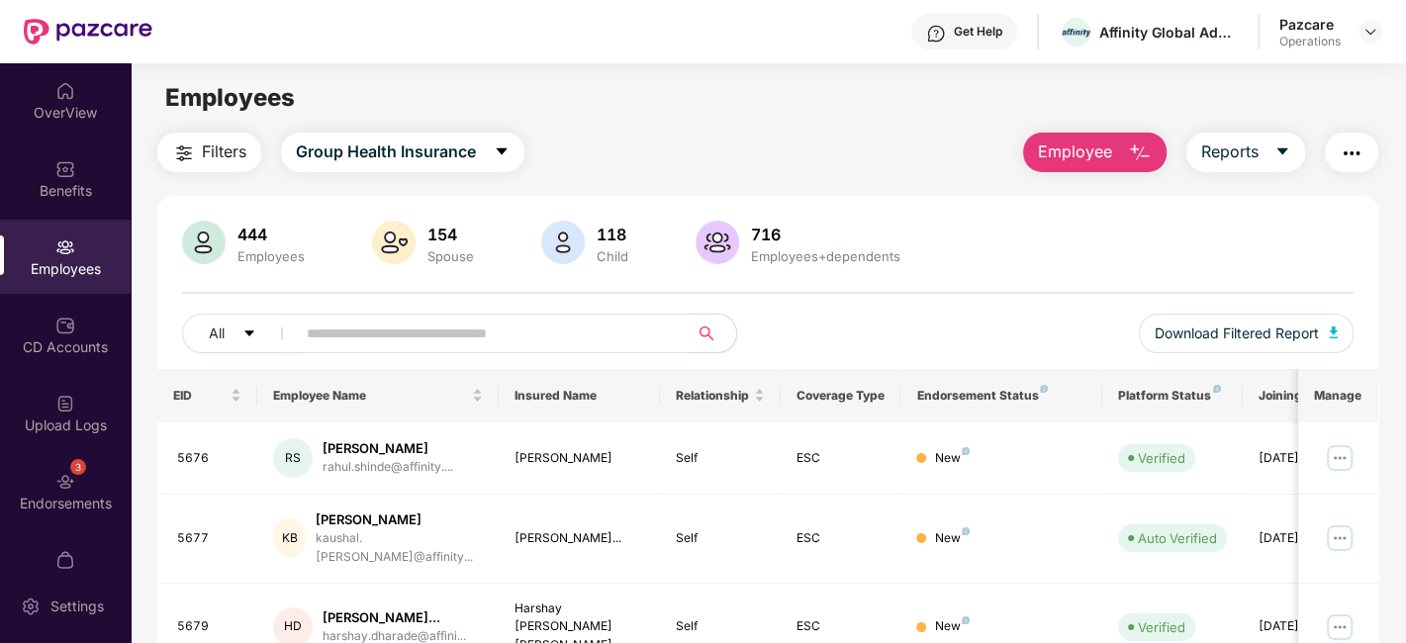
click at [482, 330] on input "text" at bounding box center [484, 334] width 355 height 30
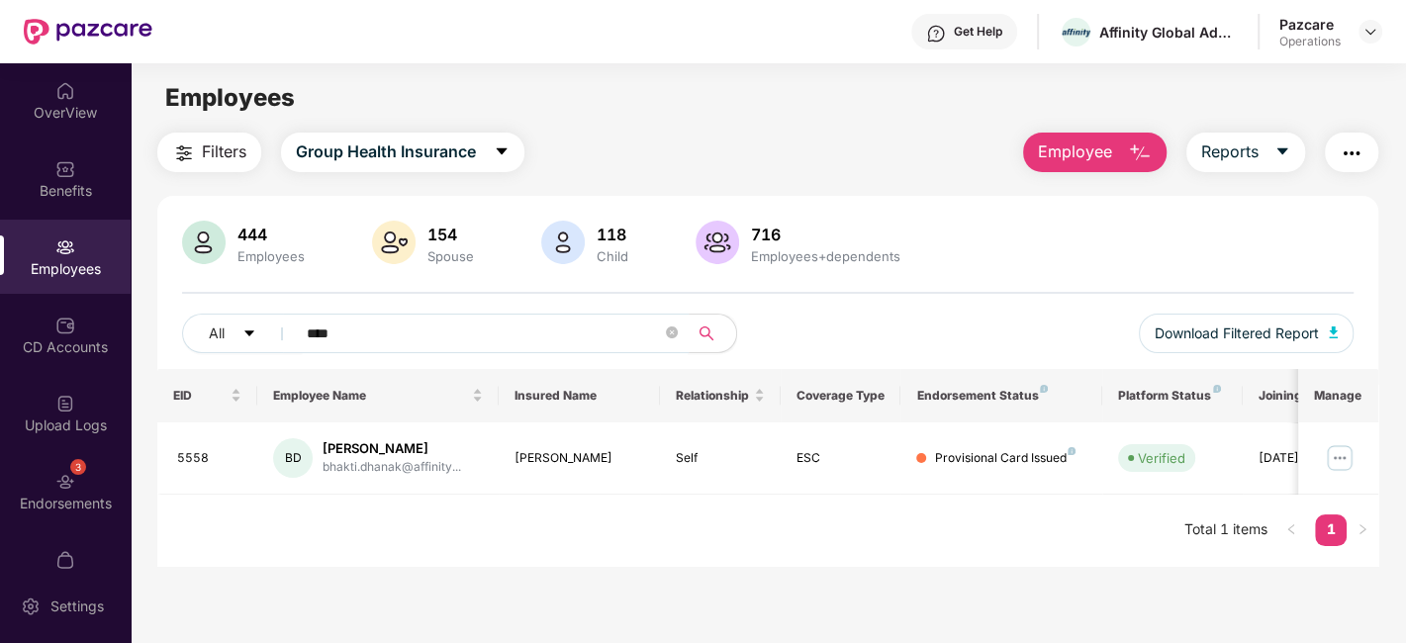
type input "****"
click at [1260, 333] on span "Download Filtered Report" at bounding box center [1237, 334] width 164 height 22
click at [1367, 31] on img at bounding box center [1370, 32] width 16 height 16
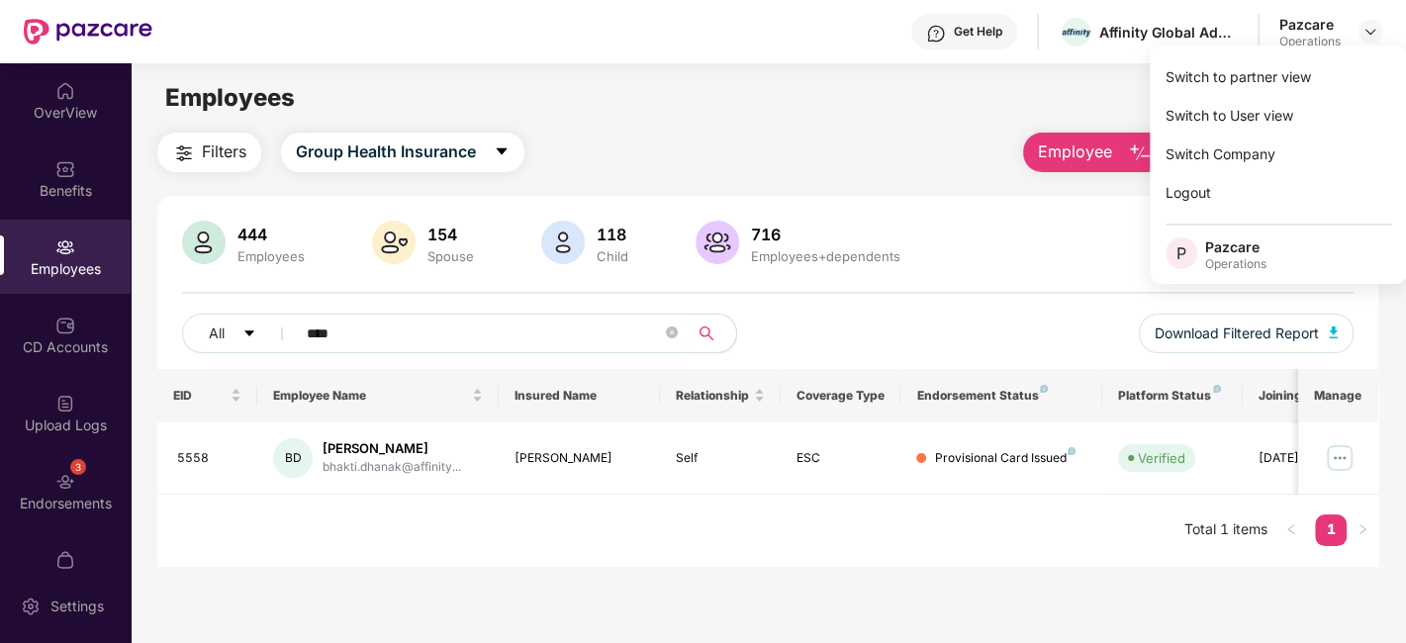
click at [1255, 51] on div "Switch to partner view Switch to User view Switch Company Logout P Pazcare Oper…" at bounding box center [1278, 165] width 257 height 238
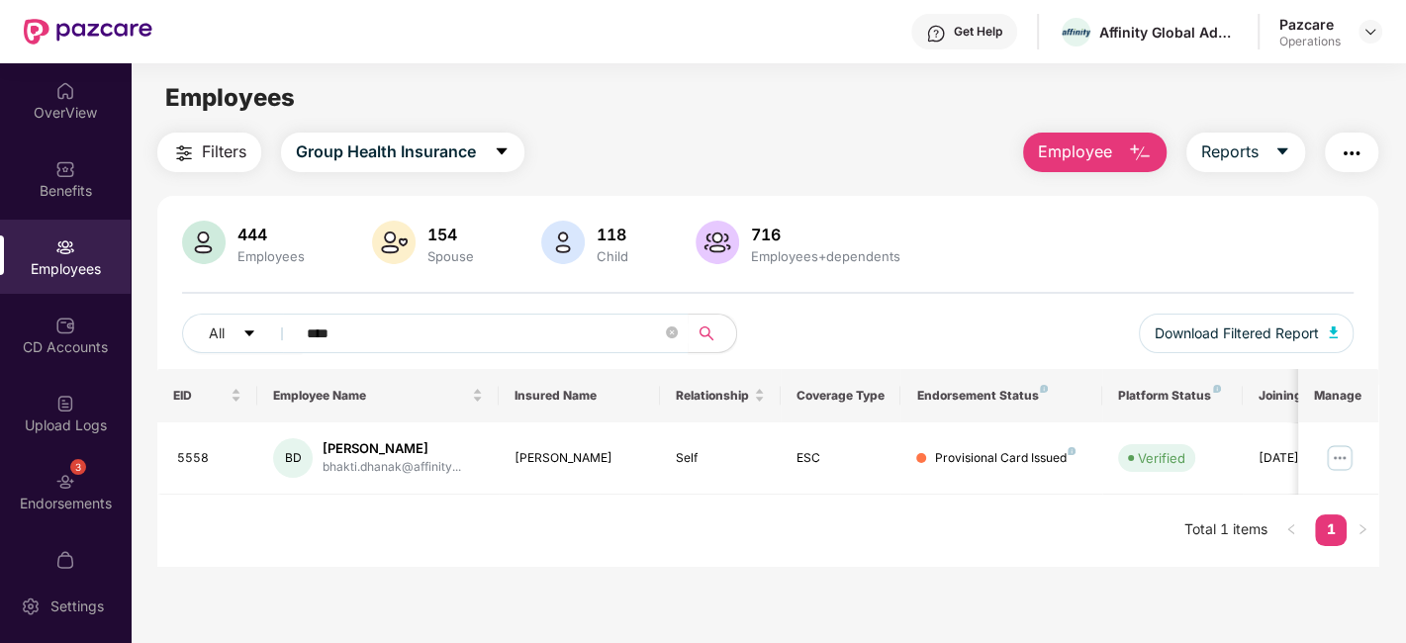
click at [1246, 64] on main "Employees Filters Group Health Insurance Employee Reports 444 Employees 154 Spo…" at bounding box center [768, 384] width 1274 height 643
click at [1365, 44] on div "Pazcare Operations" at bounding box center [1330, 32] width 103 height 35
click at [1372, 30] on img at bounding box center [1370, 32] width 16 height 16
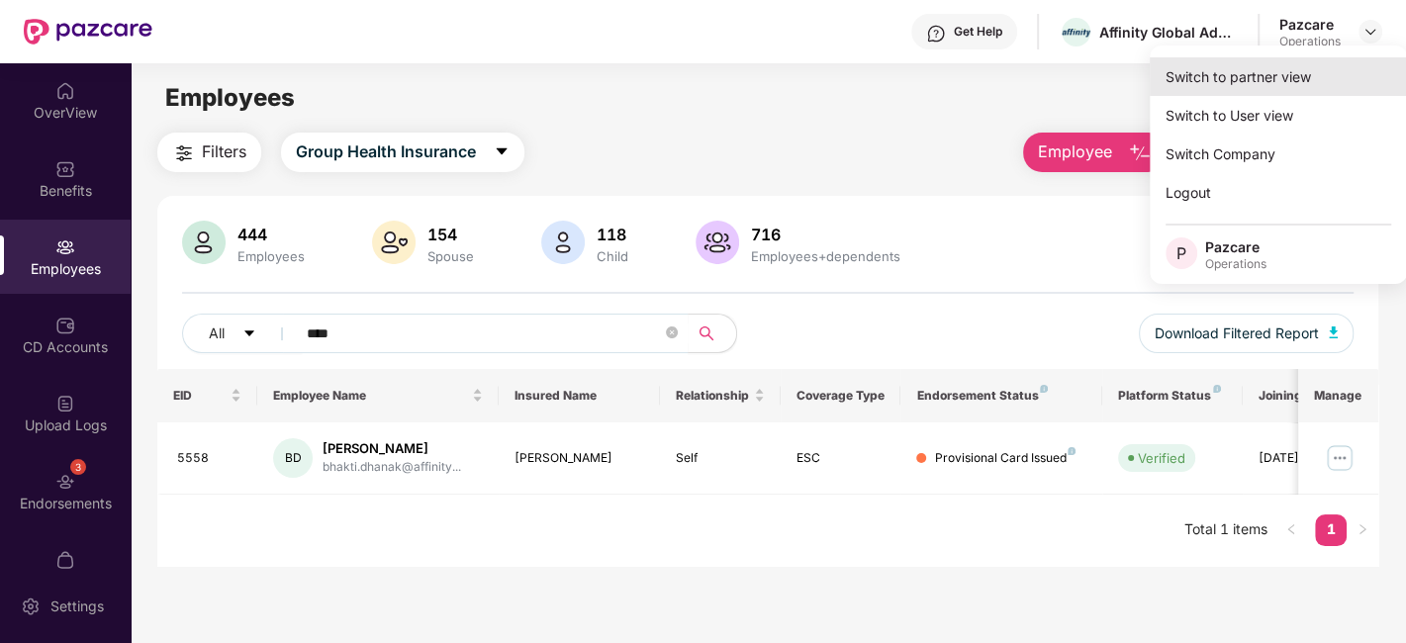
click at [1268, 84] on div "Switch to partner view" at bounding box center [1278, 76] width 257 height 39
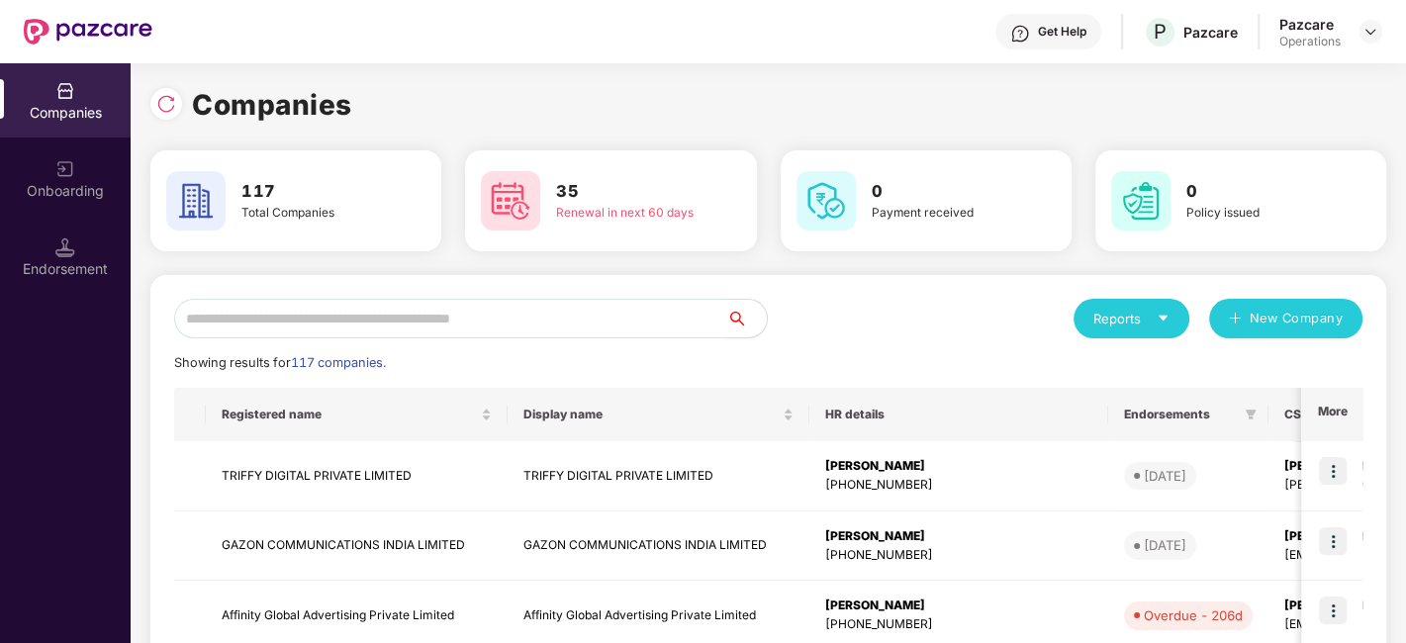
click at [552, 307] on input "text" at bounding box center [450, 319] width 553 height 40
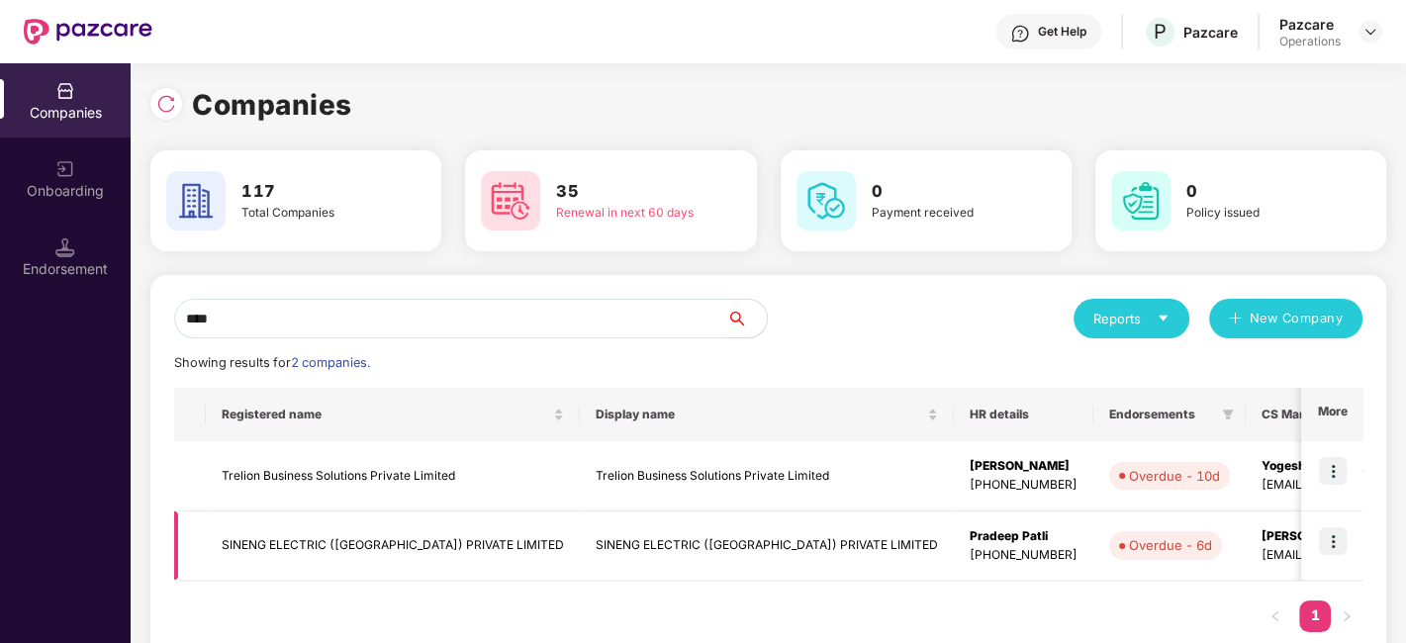
type input "****"
click at [1325, 537] on img at bounding box center [1333, 541] width 28 height 28
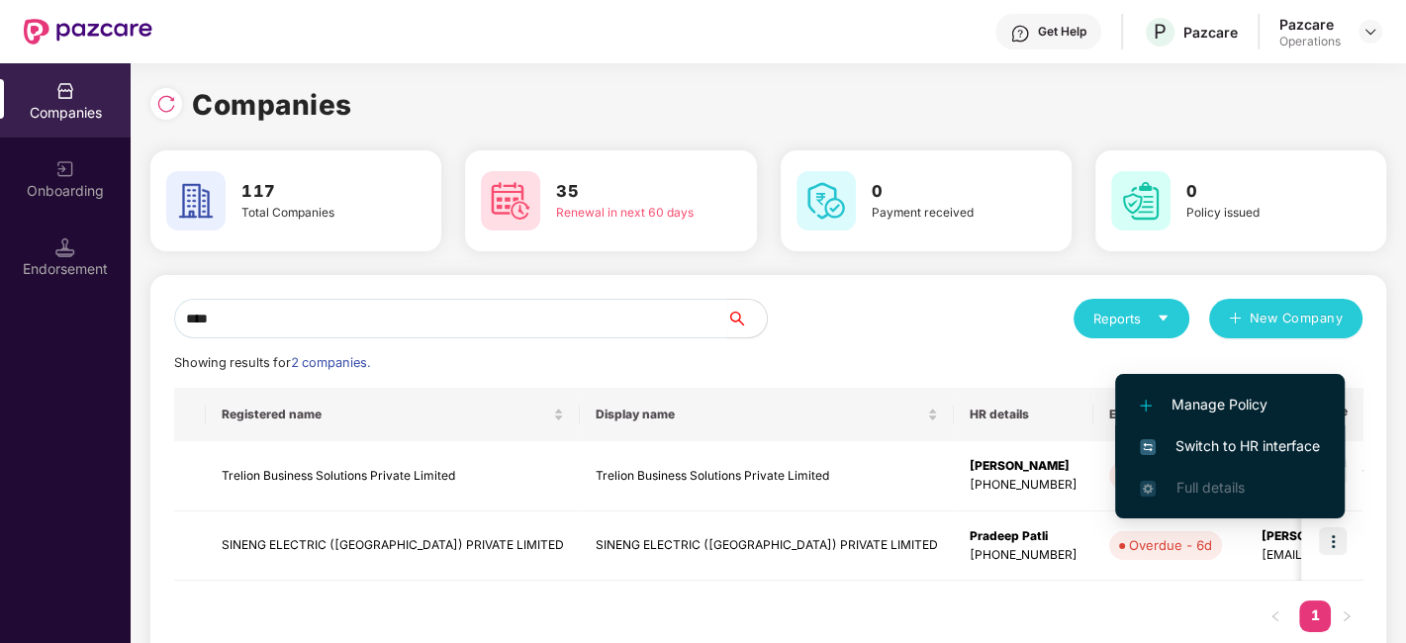
click at [1222, 456] on span "Switch to HR interface" at bounding box center [1230, 446] width 180 height 22
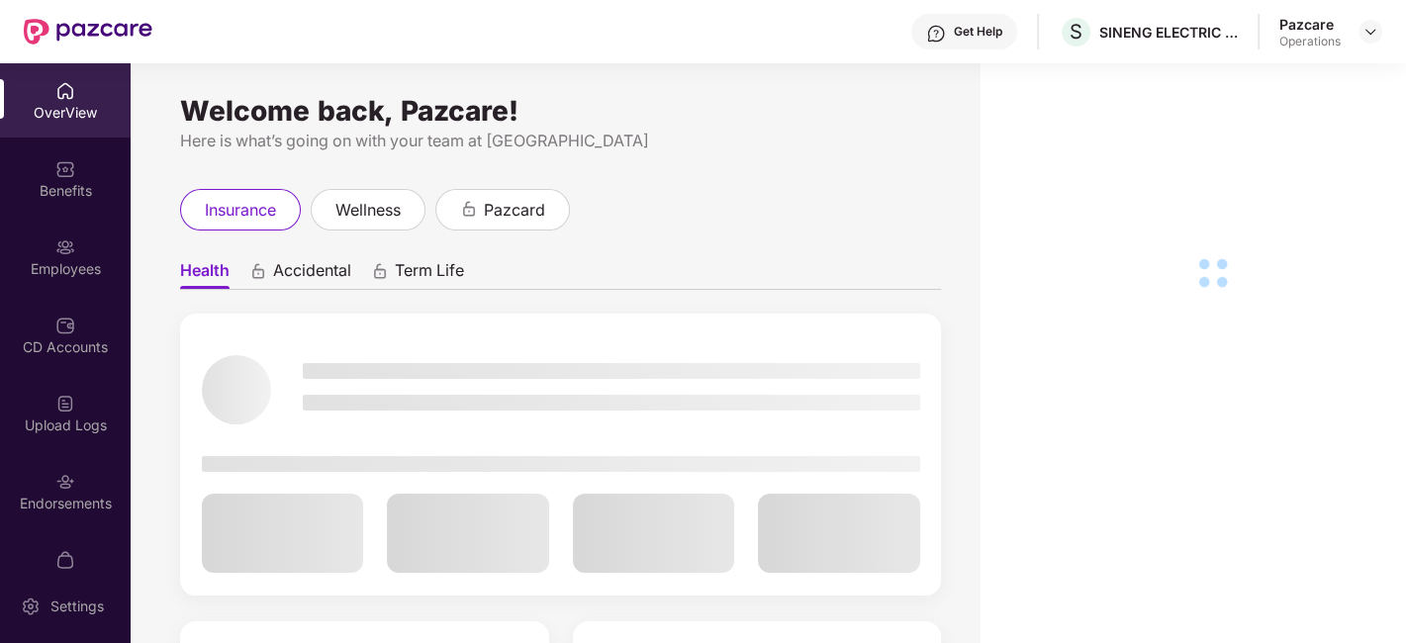
click at [47, 247] on div "Employees" at bounding box center [65, 257] width 131 height 74
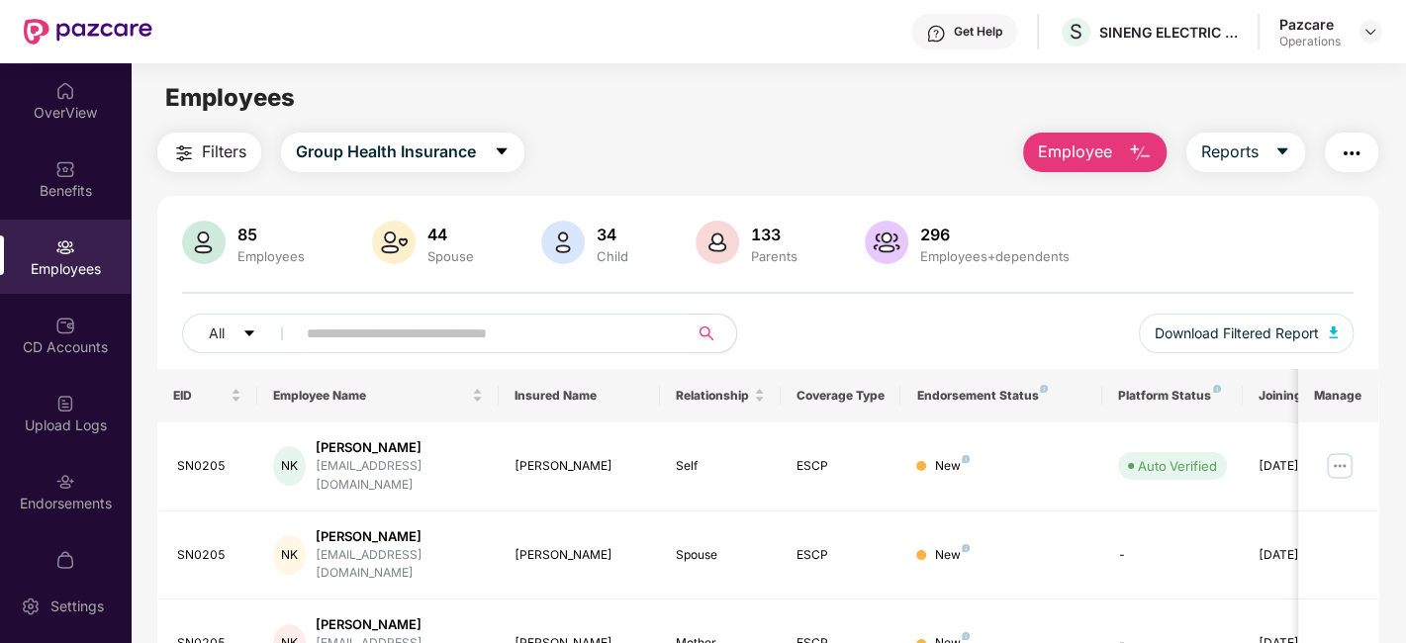
paste input "******"
click at [537, 330] on input "******" at bounding box center [484, 334] width 355 height 30
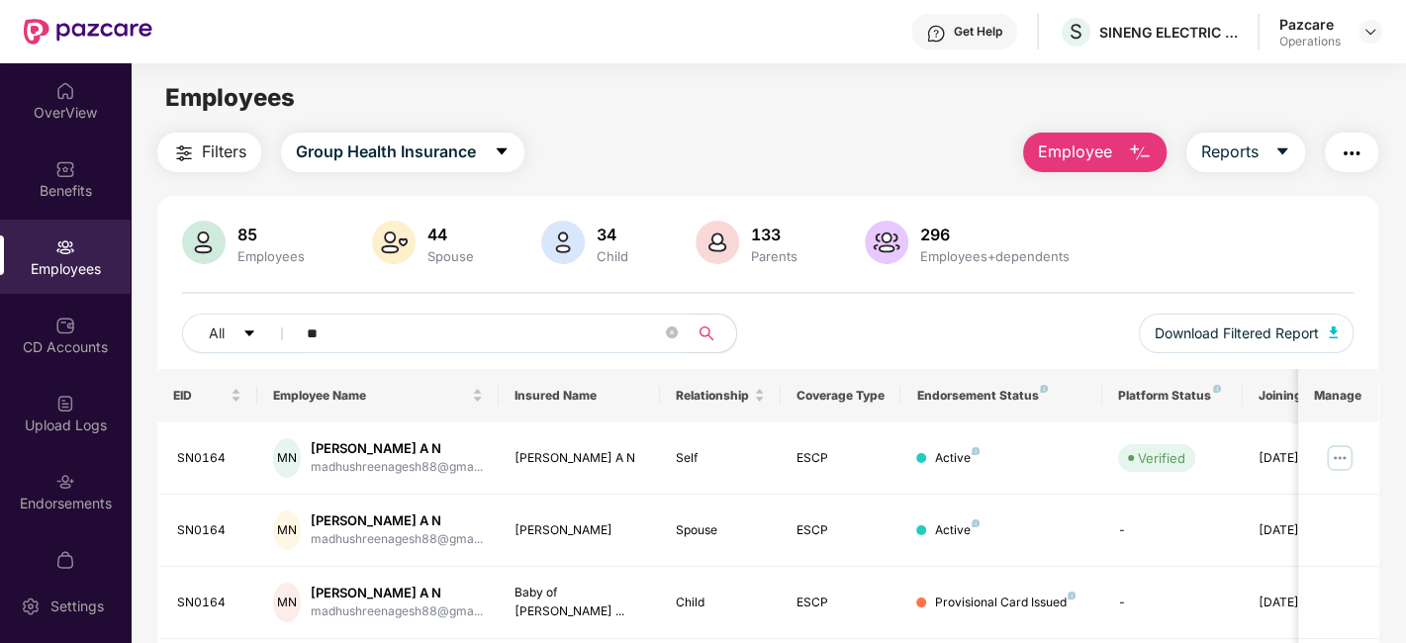
type input "*"
paste input "******"
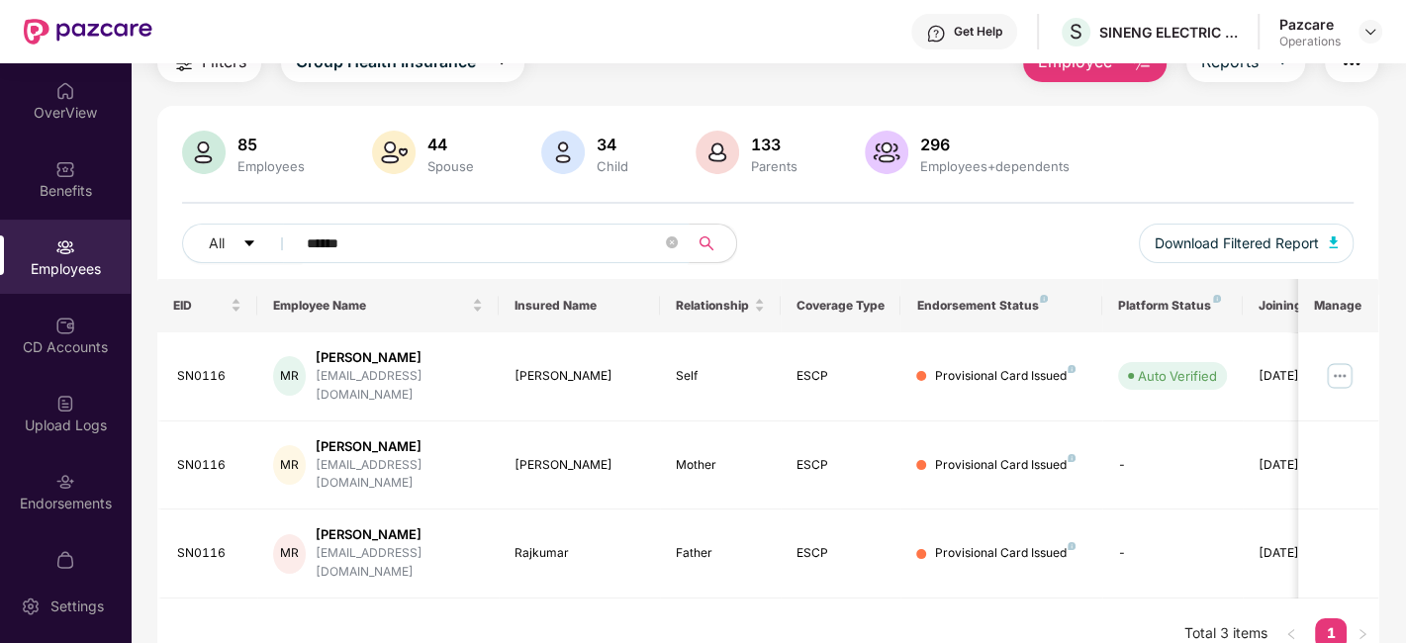
scroll to position [64, 0]
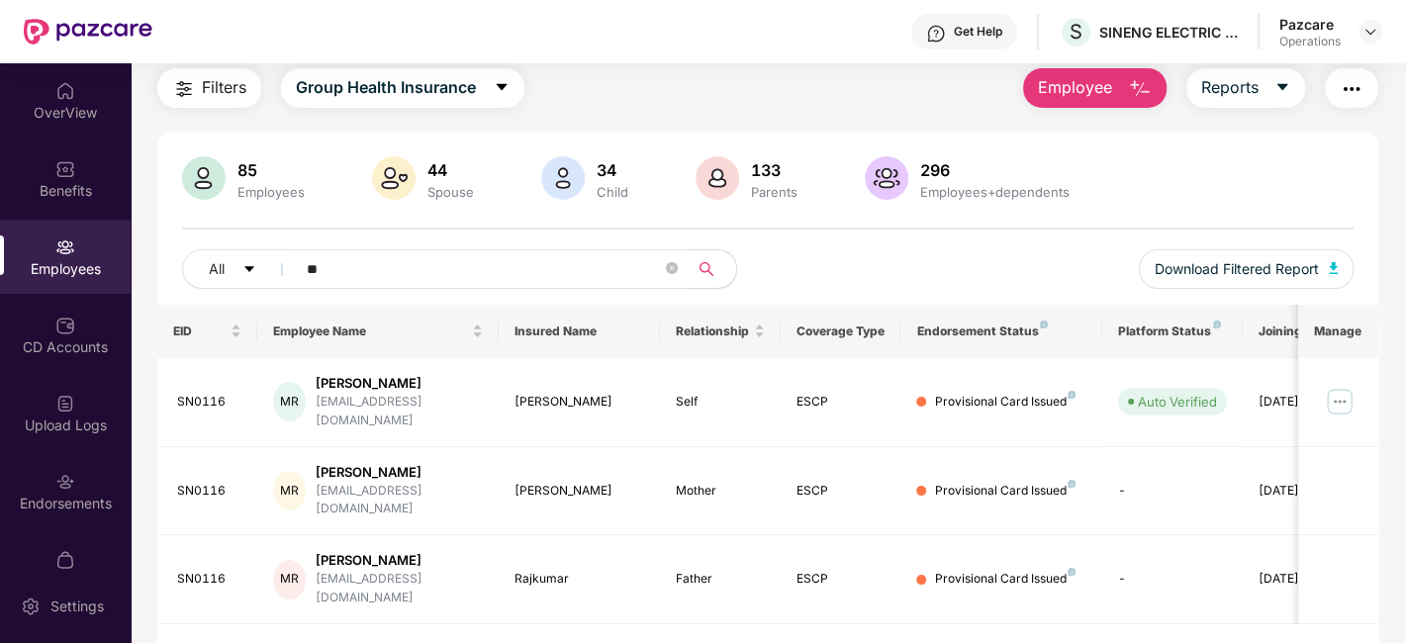
type input "*"
paste input "******"
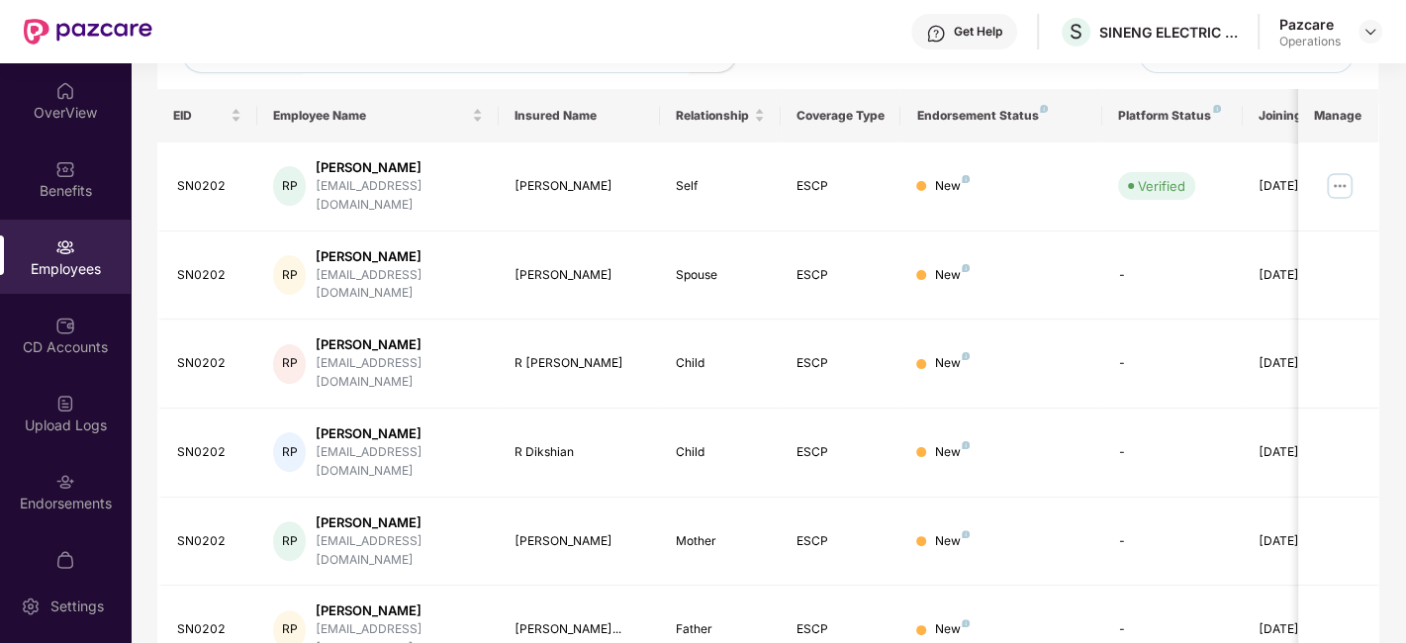
scroll to position [0, 0]
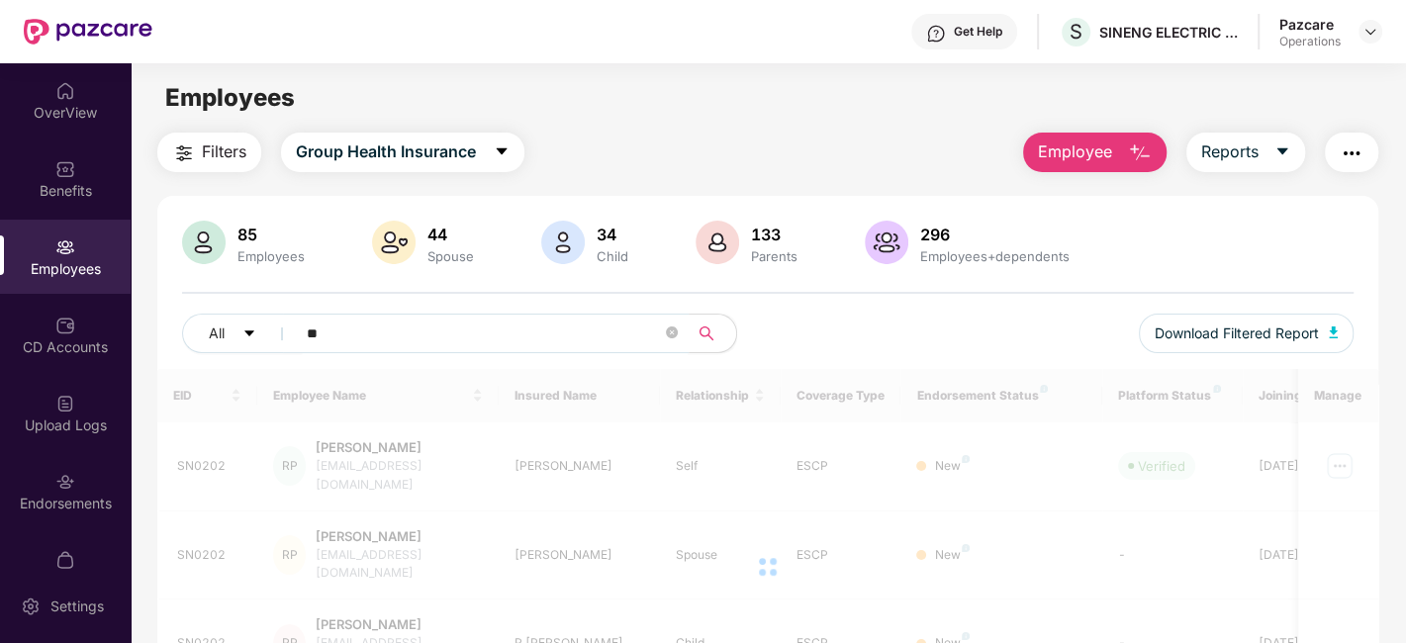
type input "*"
paste input "******"
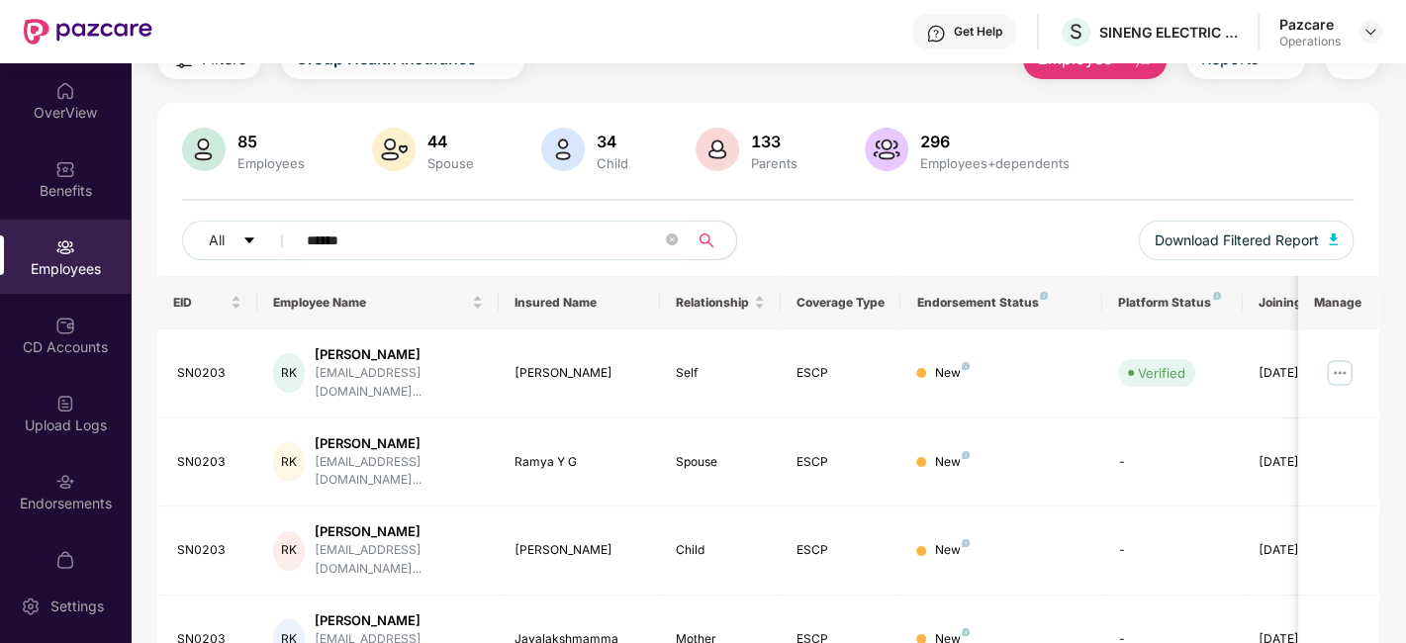
scroll to position [137, 0]
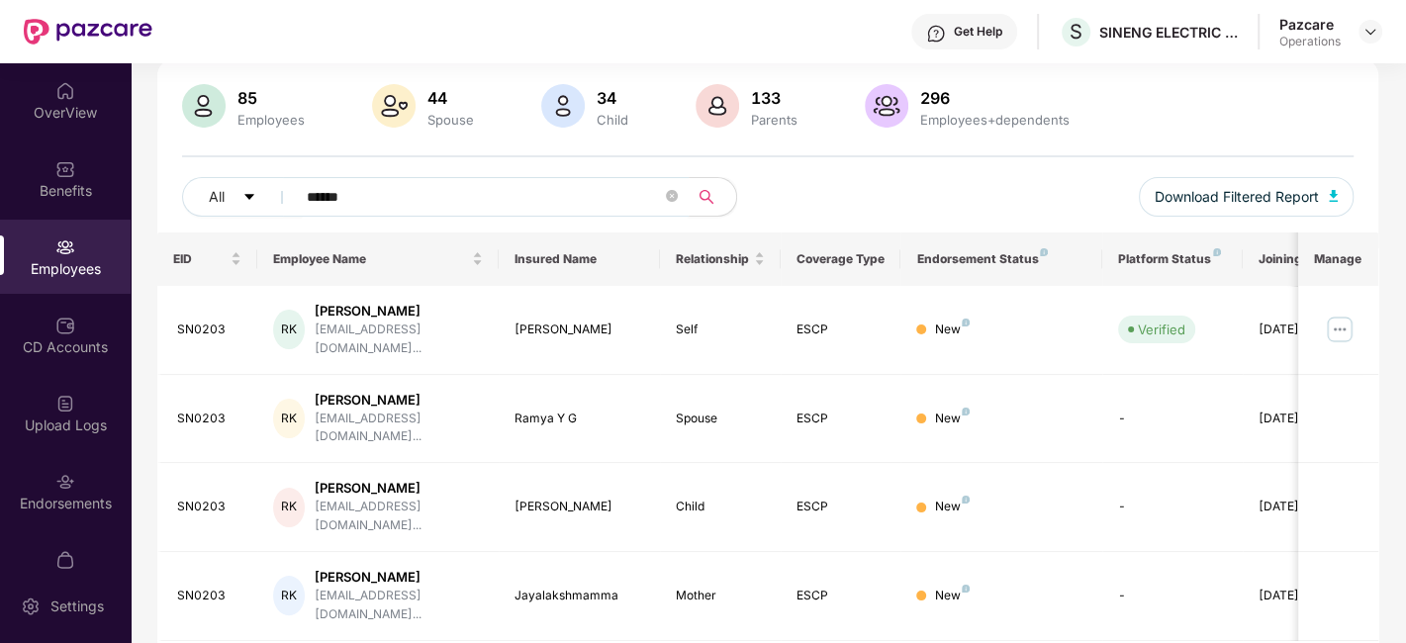
type input "******"
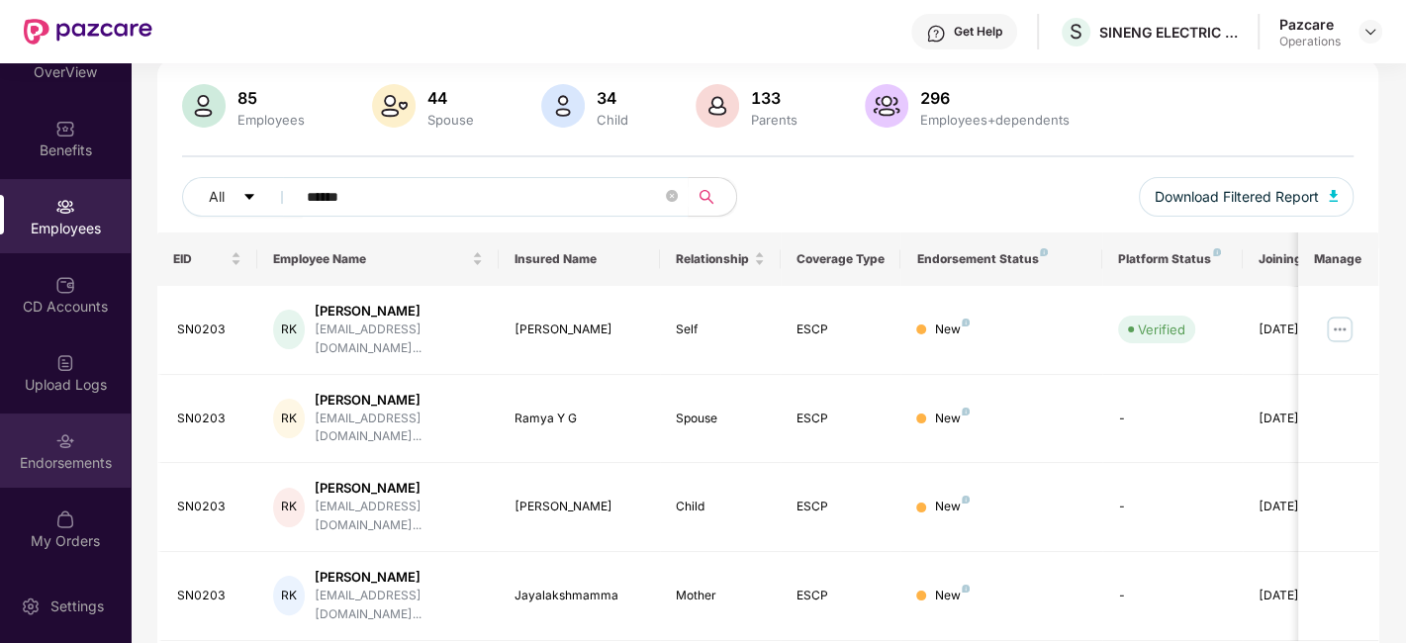
click at [37, 428] on div "Endorsements" at bounding box center [65, 451] width 131 height 74
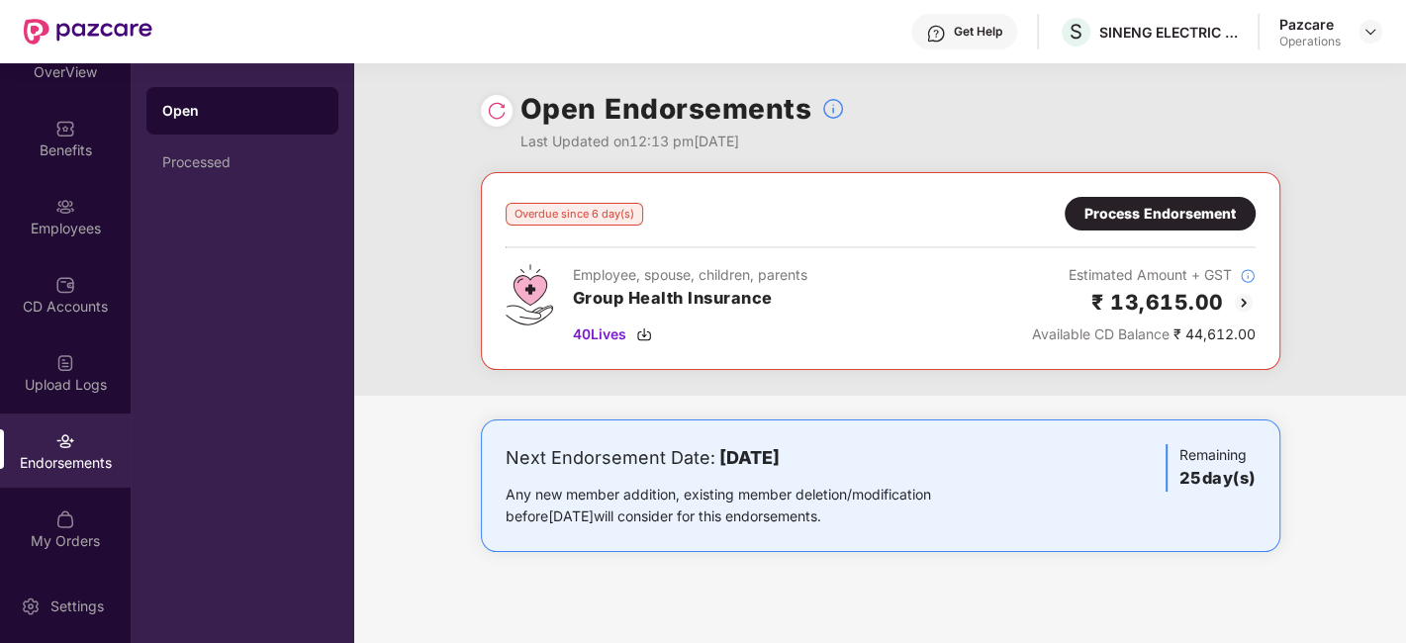
click at [1189, 216] on div "Process Endorsement" at bounding box center [1159, 214] width 151 height 22
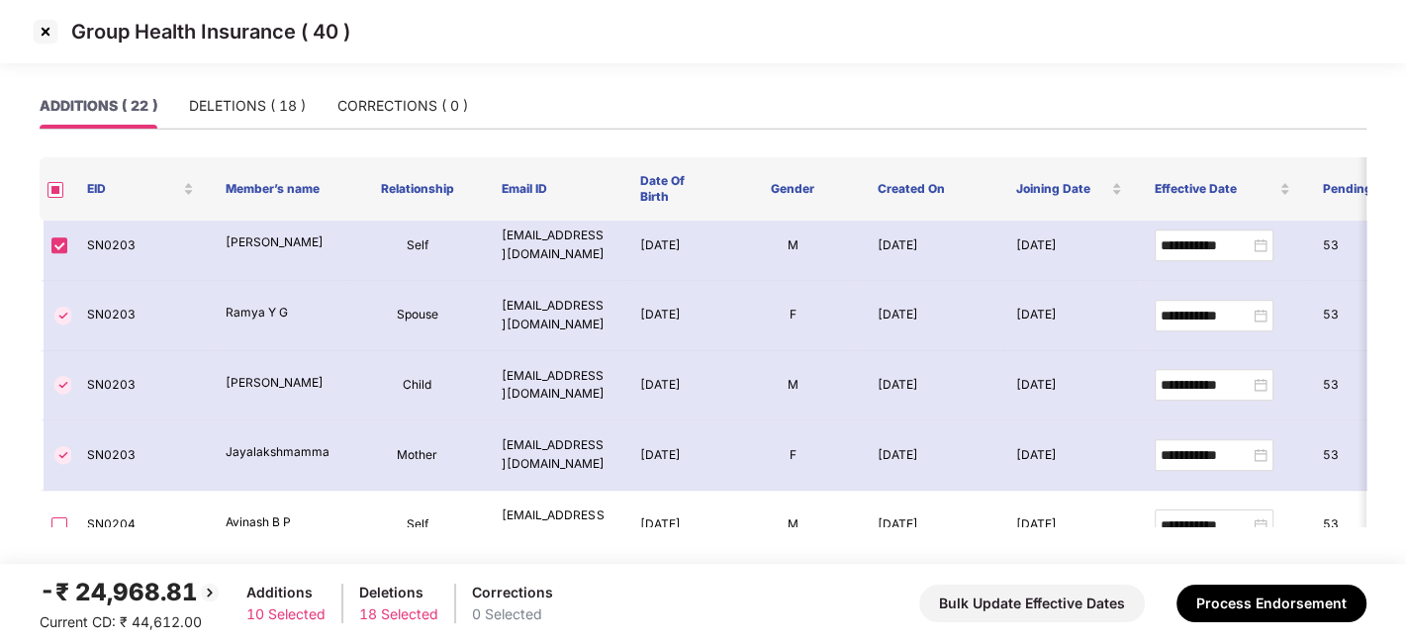
scroll to position [862, 0]
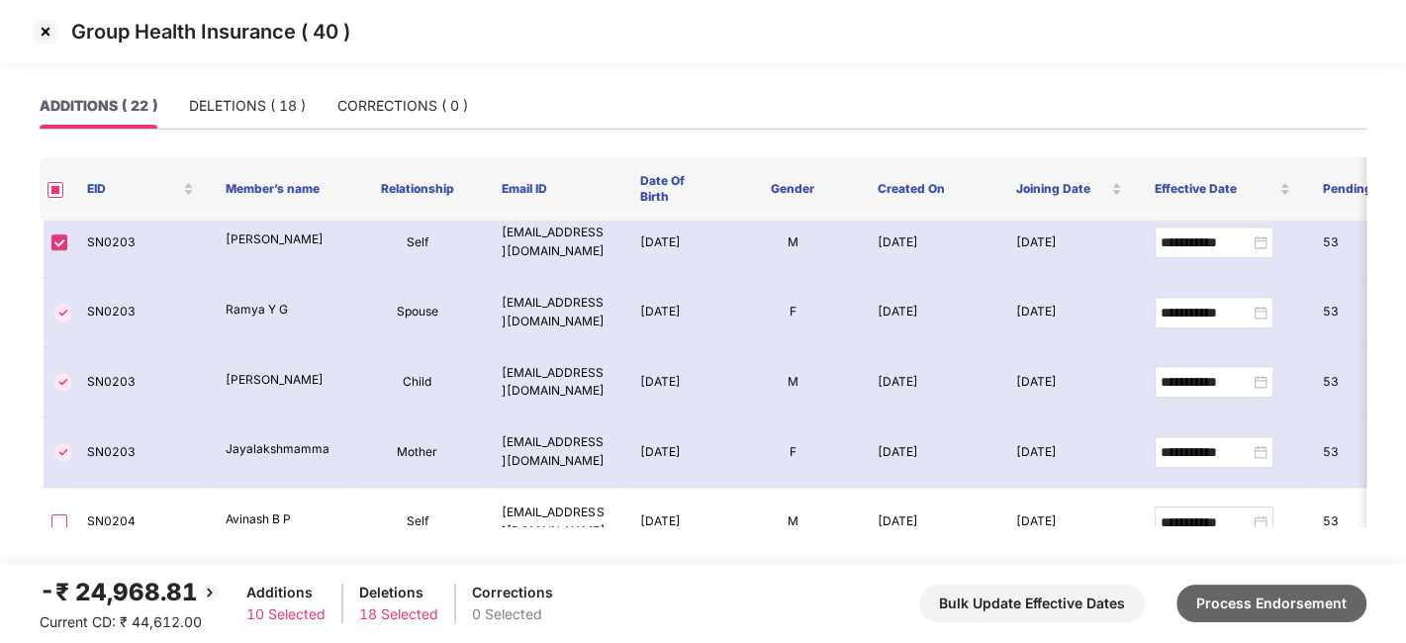
click at [1229, 597] on button "Process Endorsement" at bounding box center [1271, 604] width 190 height 38
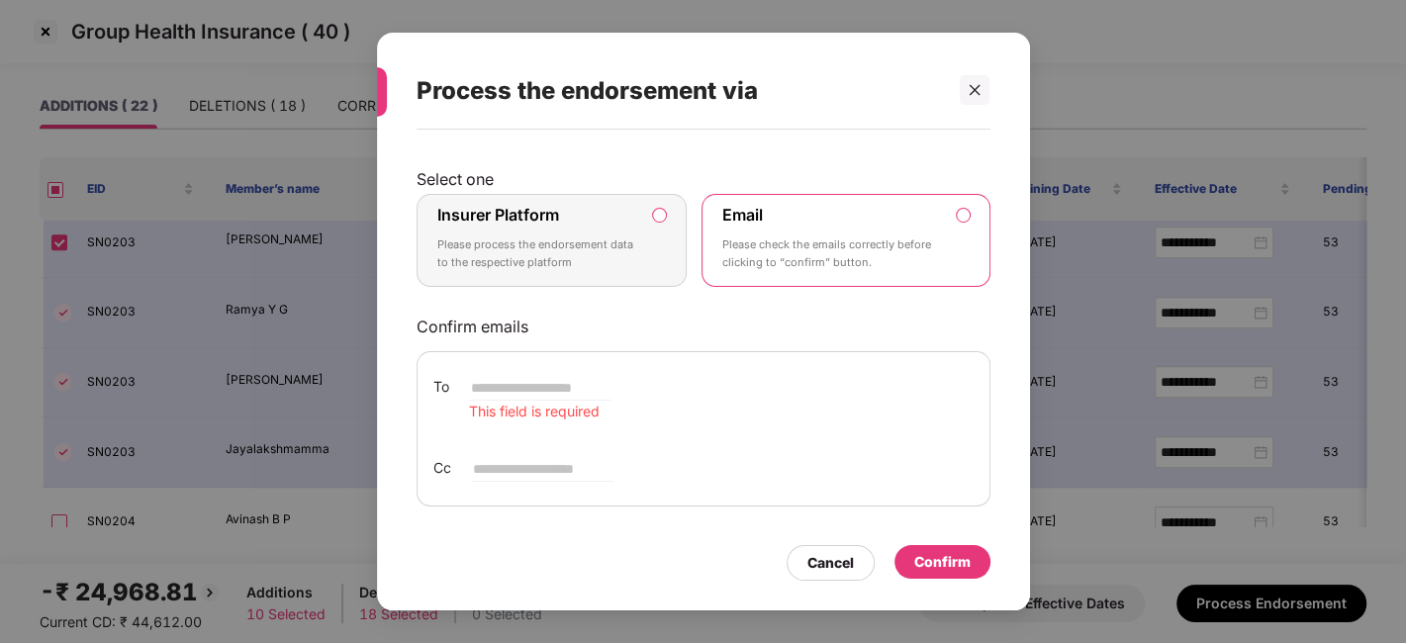
click at [602, 202] on label "Insurer Platform Please process the endorsement data to the respective platform" at bounding box center [552, 240] width 271 height 93
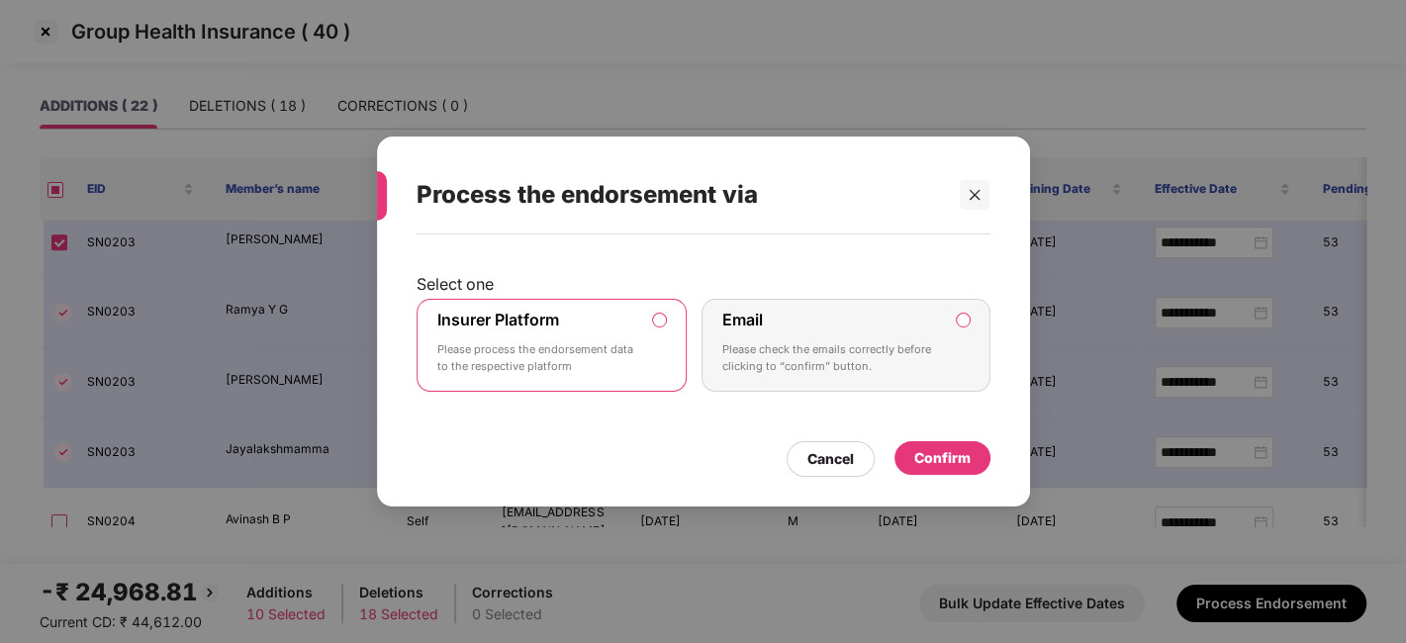
click at [935, 454] on div "Confirm" at bounding box center [942, 458] width 56 height 22
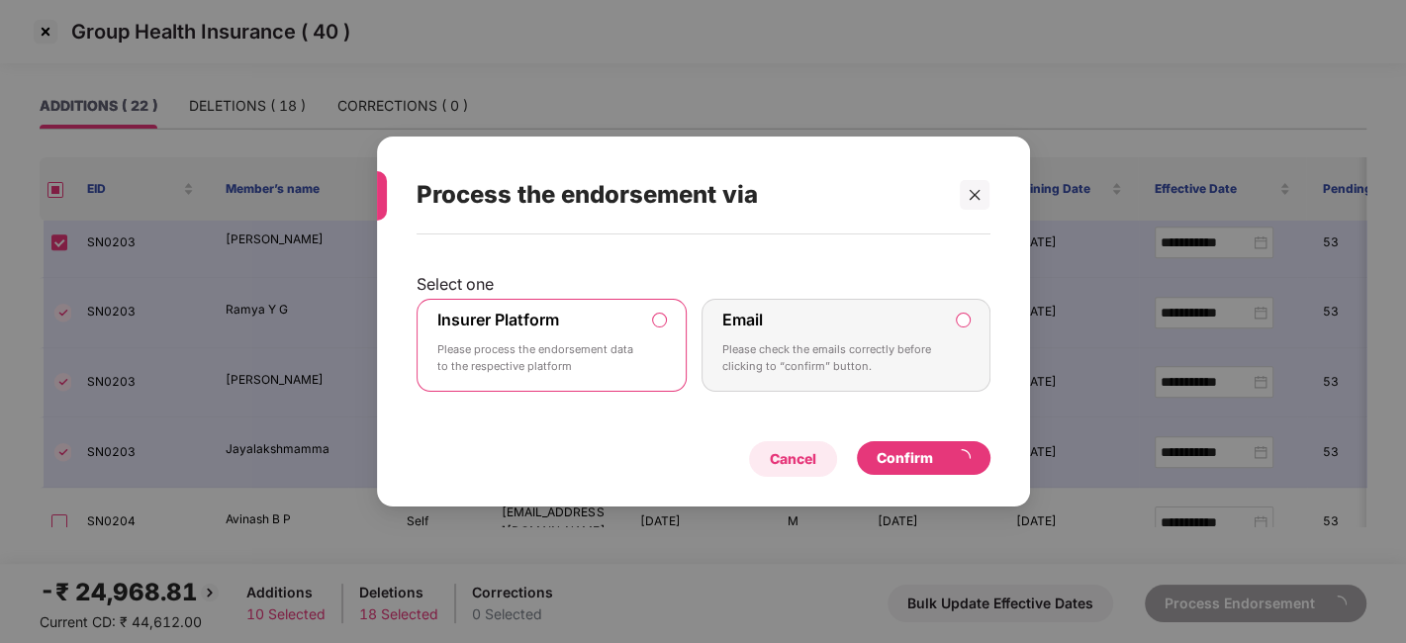
click at [770, 462] on div "Cancel" at bounding box center [793, 459] width 47 height 22
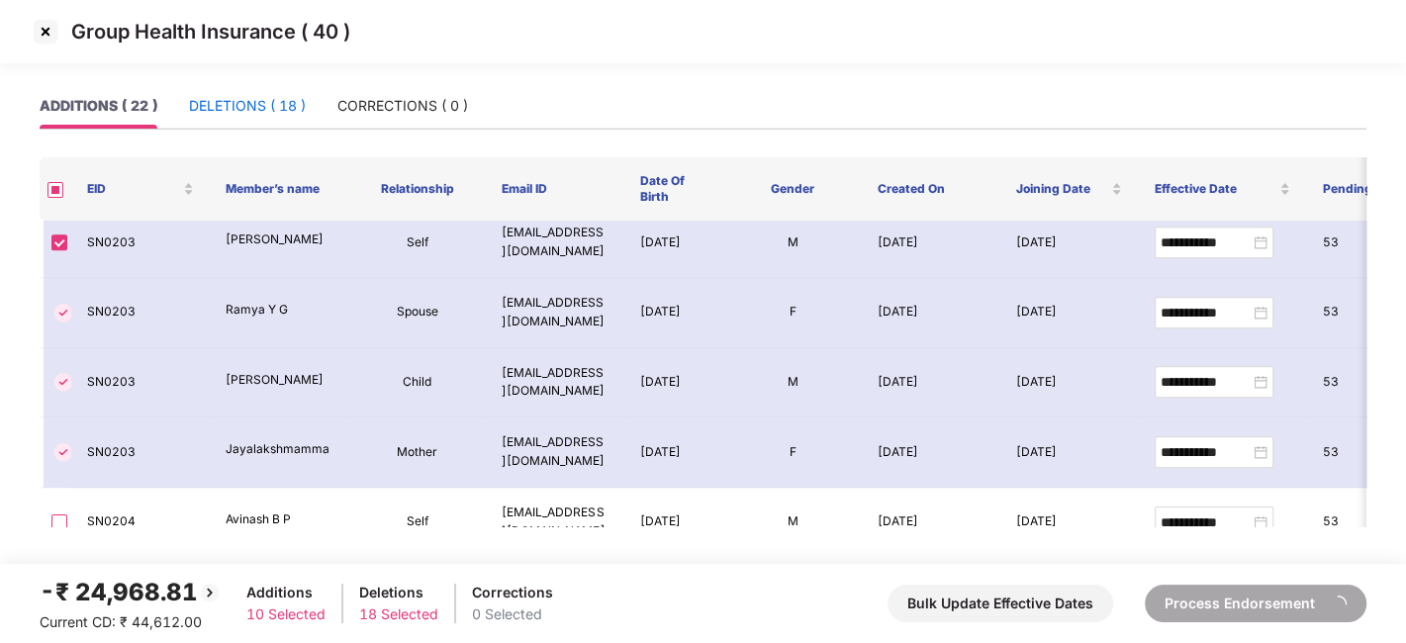
click at [248, 106] on div "DELETIONS ( 18 )" at bounding box center [247, 106] width 117 height 22
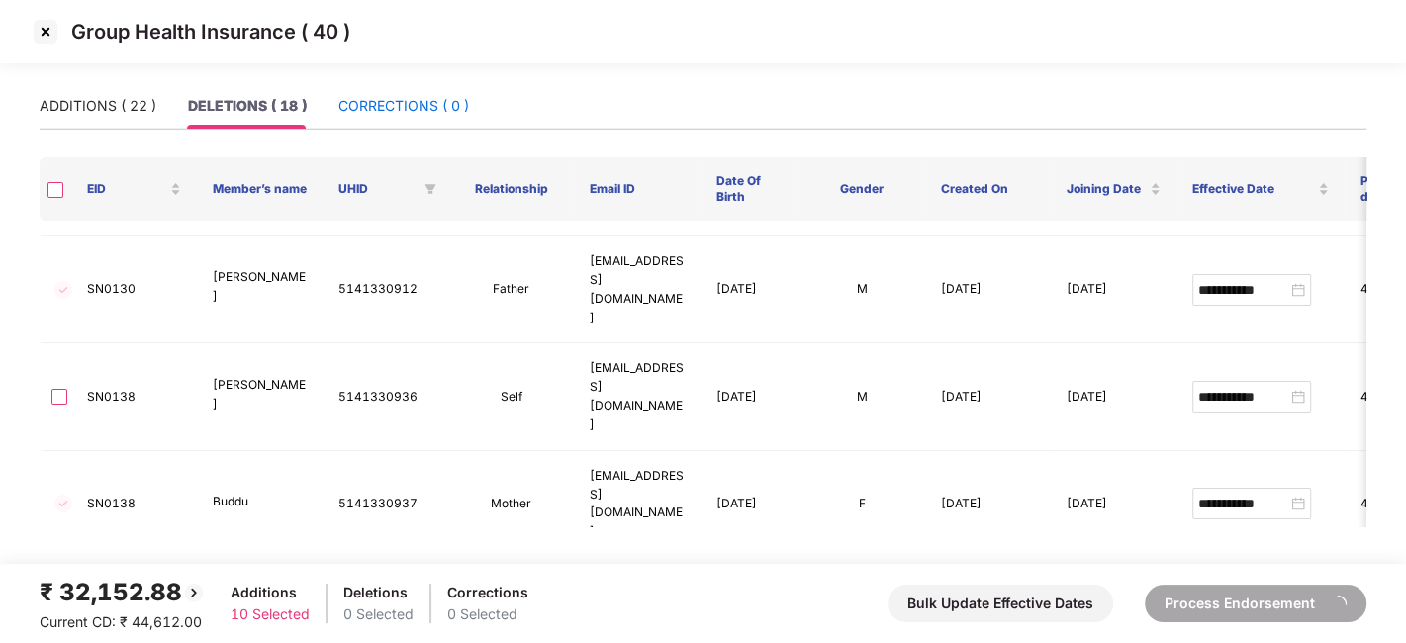
click at [382, 109] on div "CORRECTIONS ( 0 )" at bounding box center [403, 106] width 131 height 22
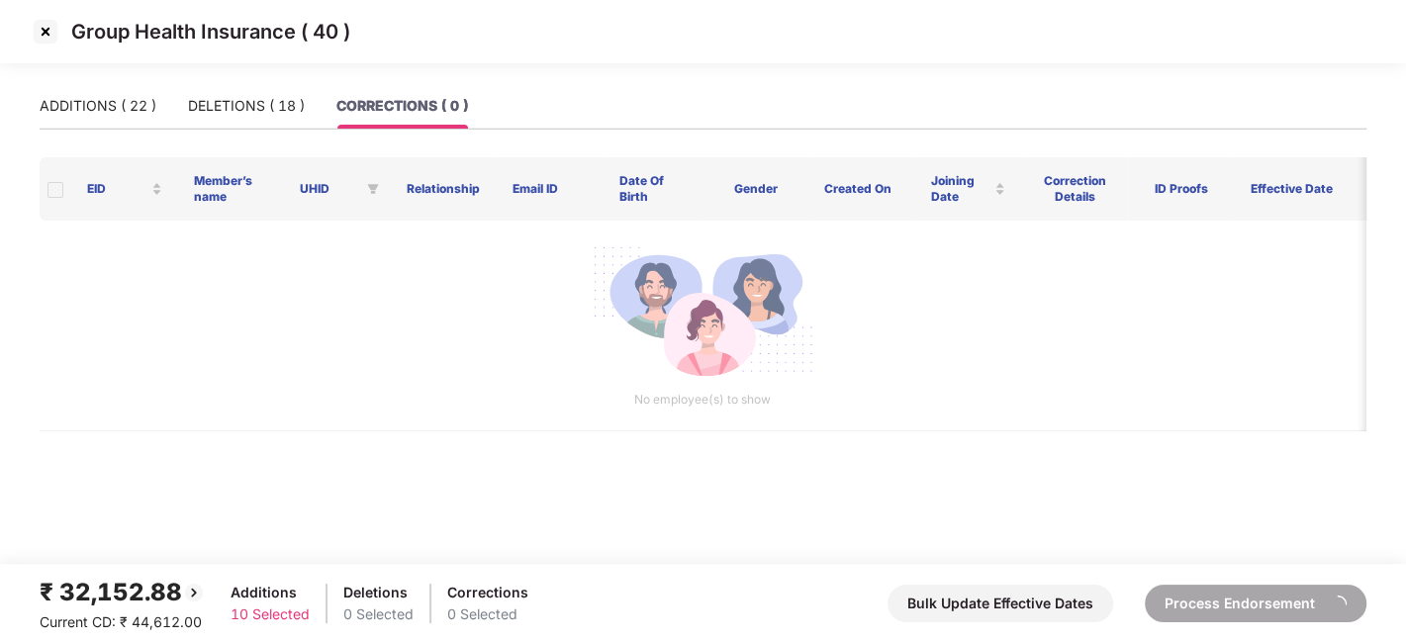
scroll to position [0, 0]
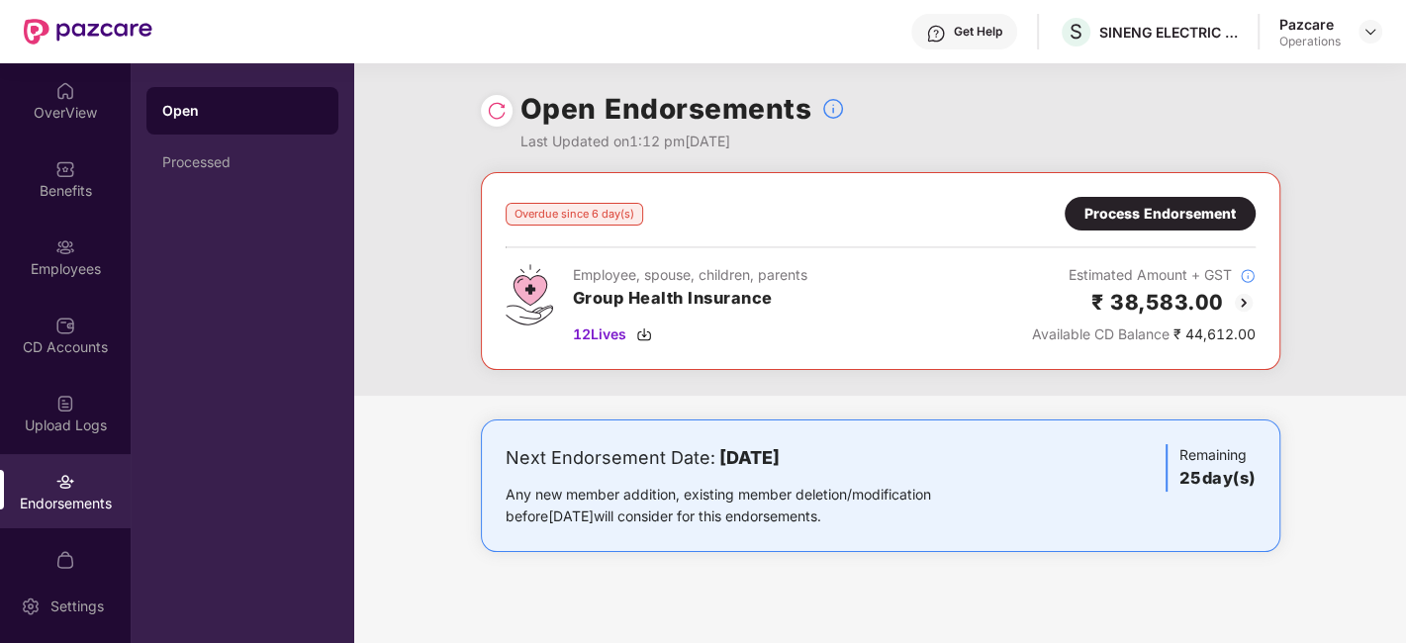
click at [1121, 216] on div "Process Endorsement" at bounding box center [1159, 214] width 151 height 22
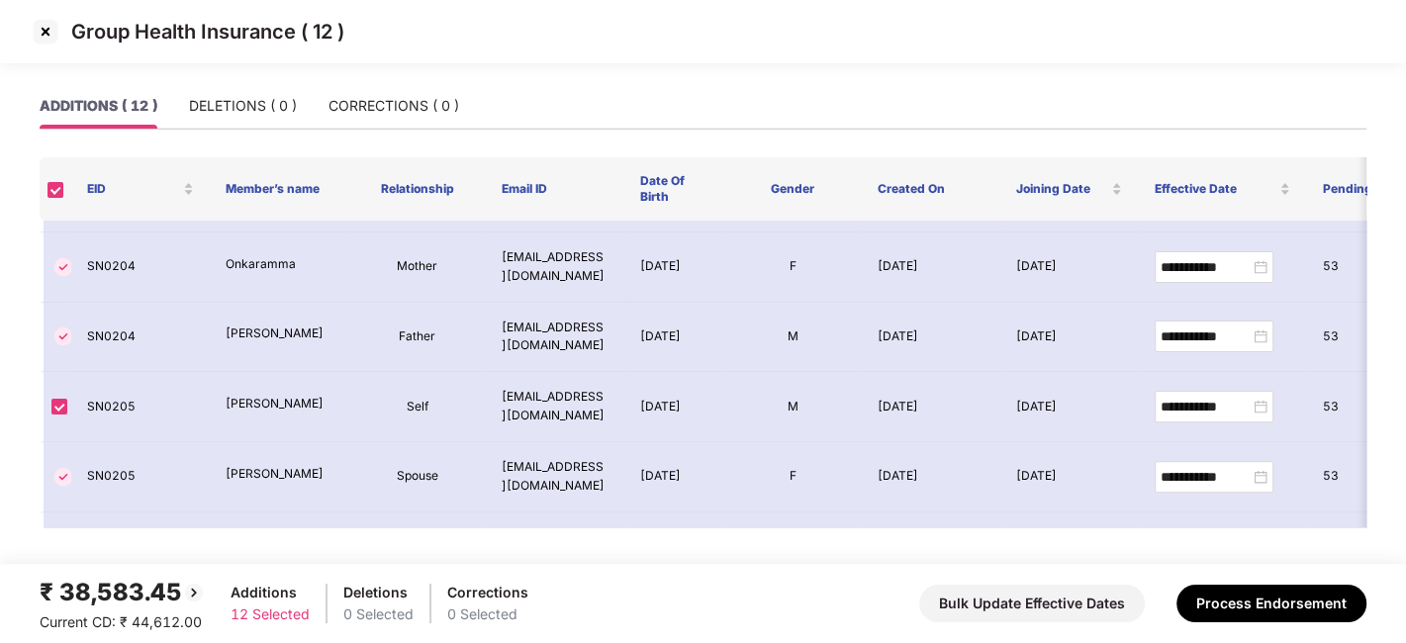
scroll to position [528, 0]
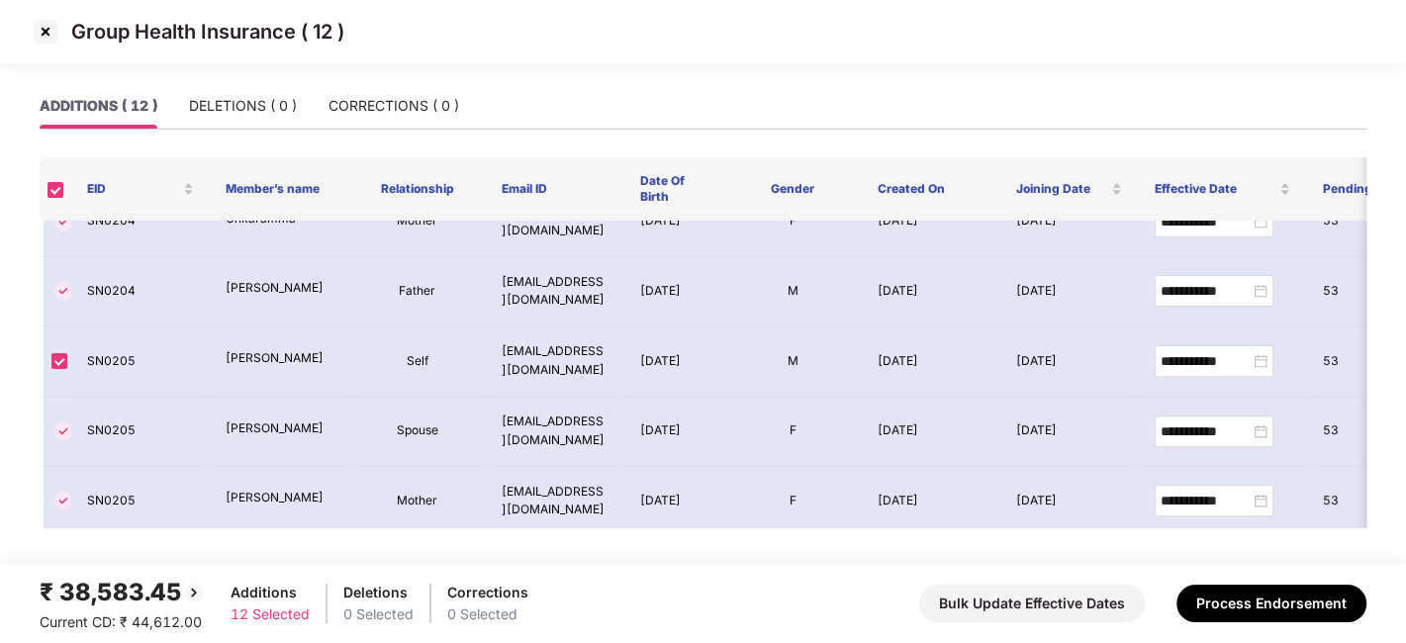
click at [45, 36] on img at bounding box center [46, 32] width 32 height 32
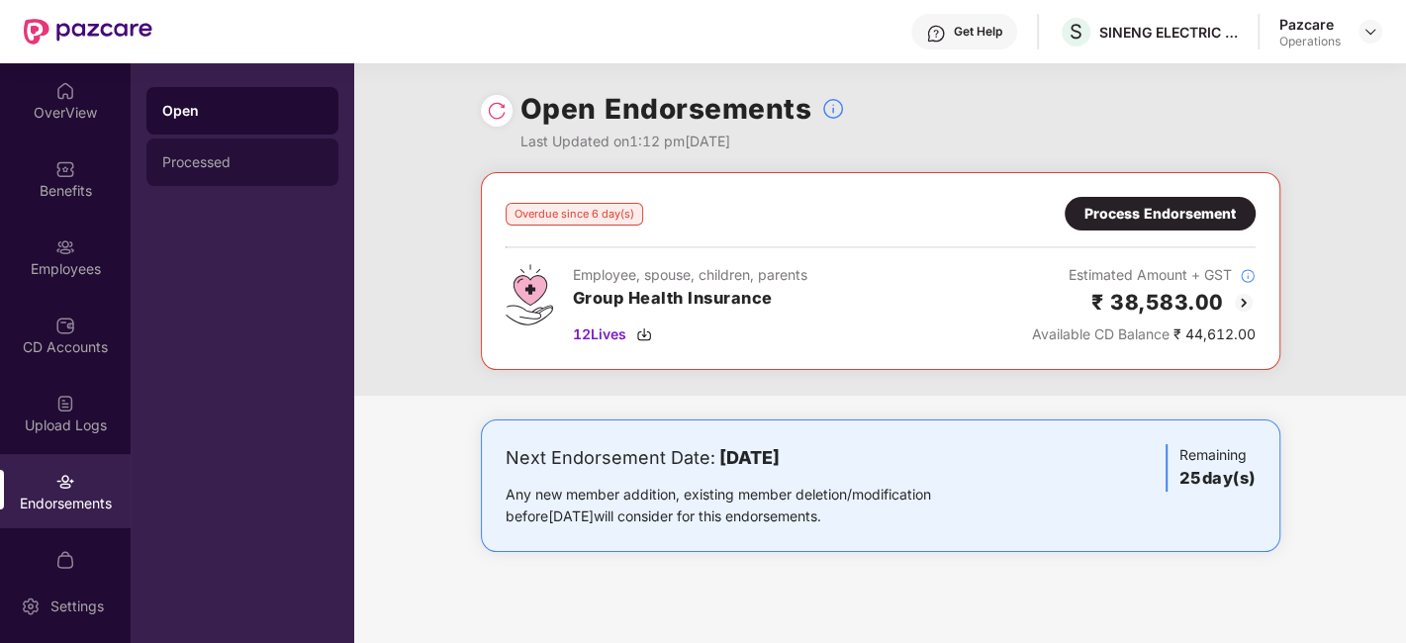
click at [195, 166] on div "Processed" at bounding box center [242, 162] width 160 height 16
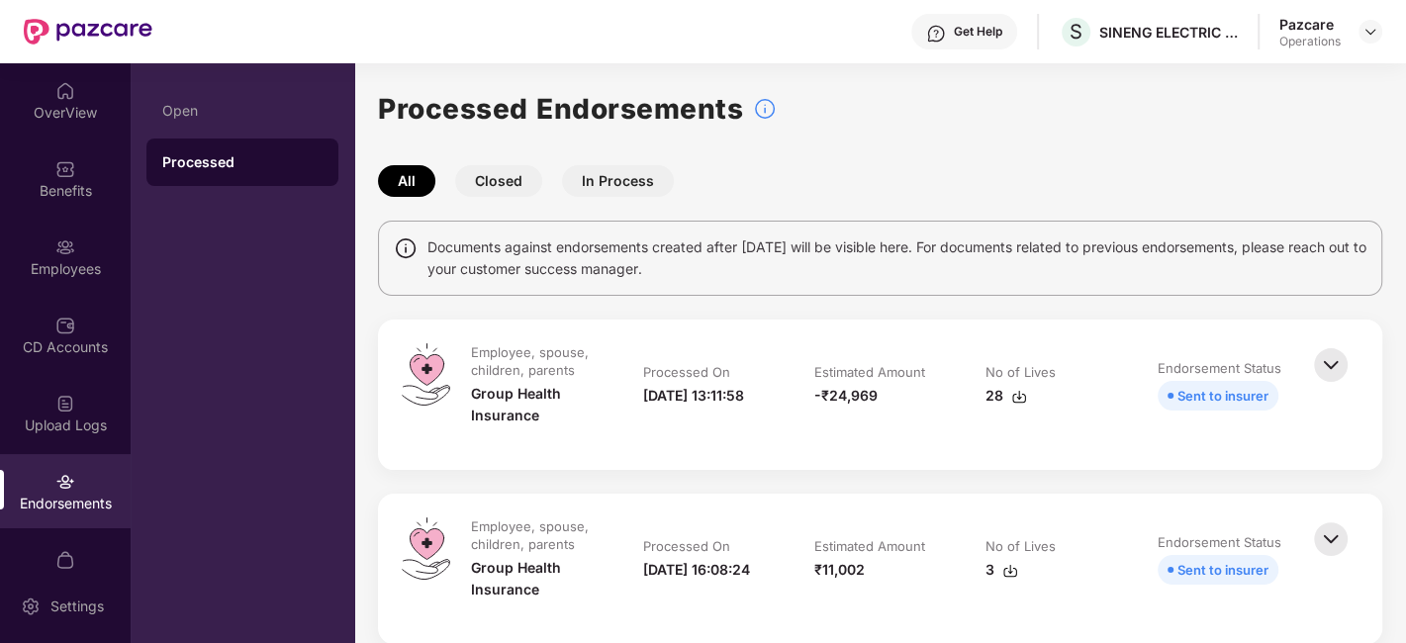
click at [1016, 393] on img at bounding box center [1019, 397] width 16 height 16
click at [1367, 25] on img at bounding box center [1370, 32] width 16 height 16
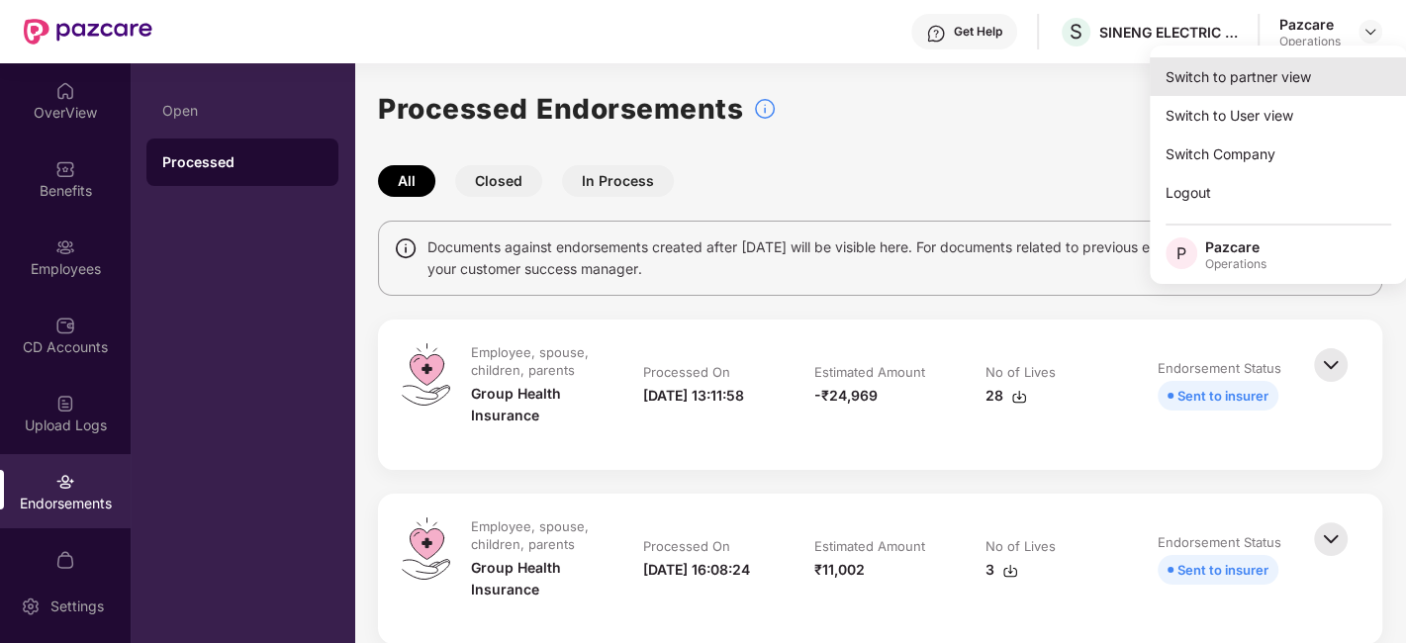
click at [1252, 79] on div "Switch to partner view" at bounding box center [1278, 76] width 257 height 39
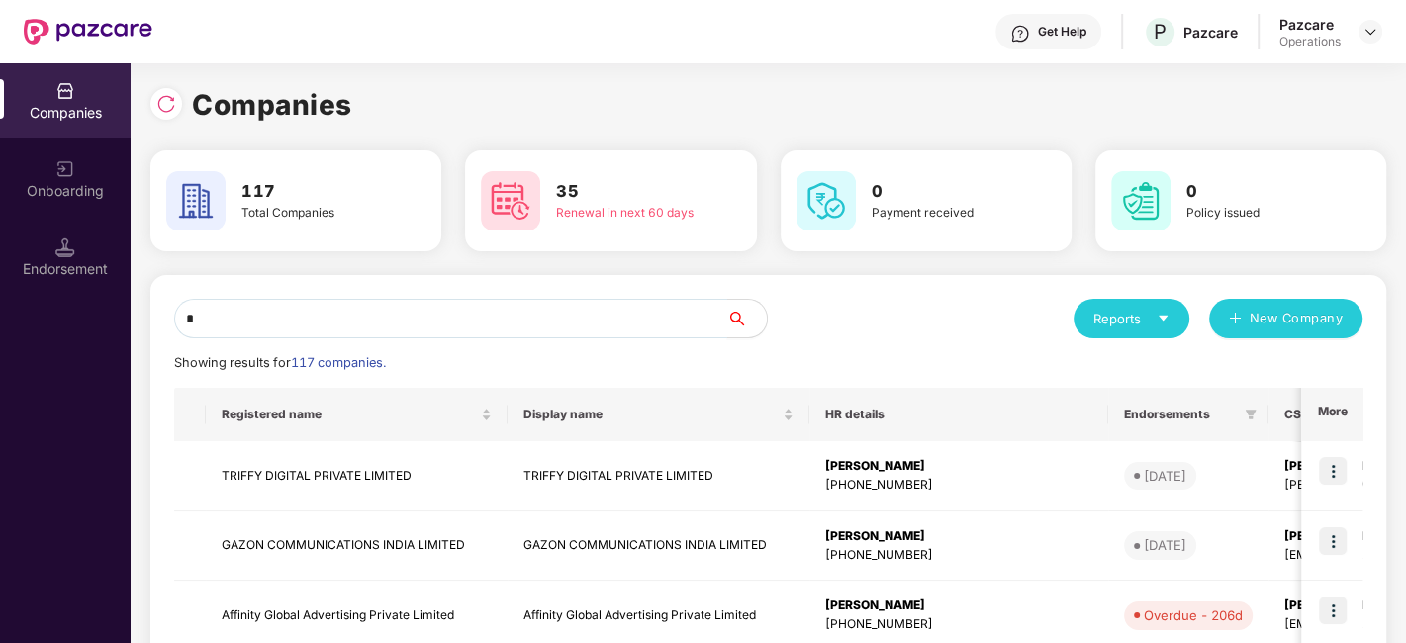
click at [533, 321] on input "*" at bounding box center [450, 319] width 553 height 40
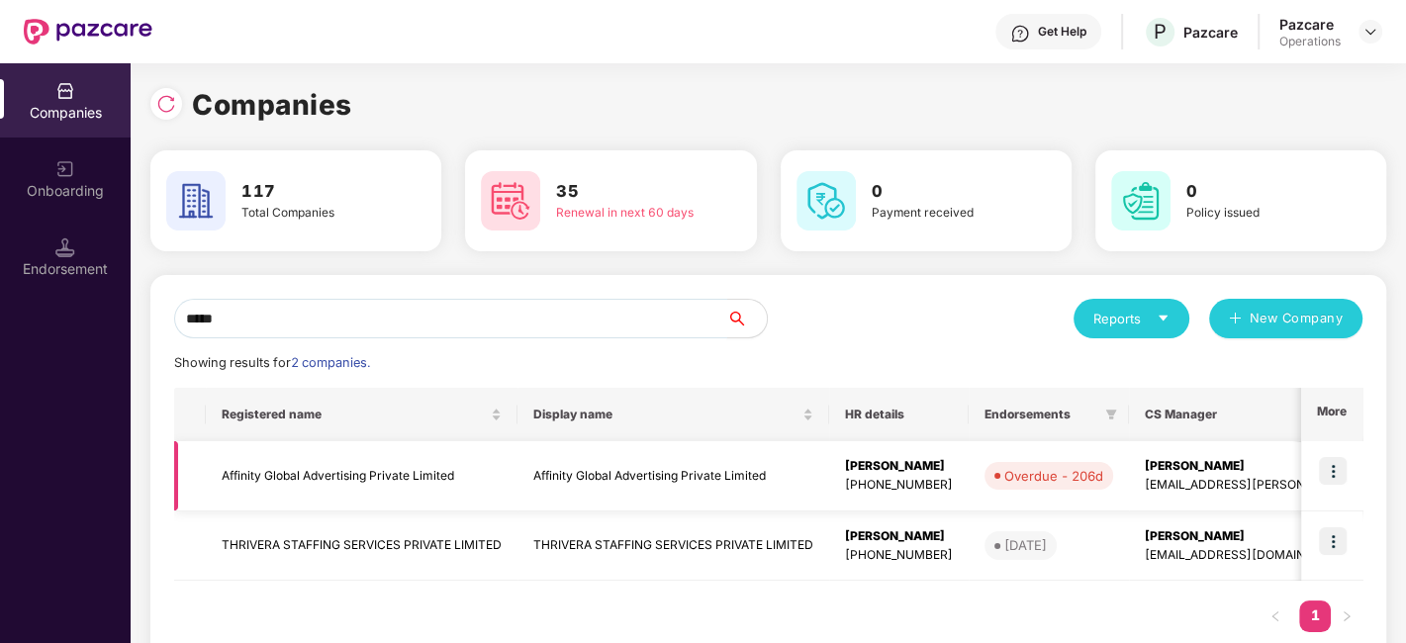
type input "*****"
click at [1333, 467] on img at bounding box center [1333, 471] width 28 height 28
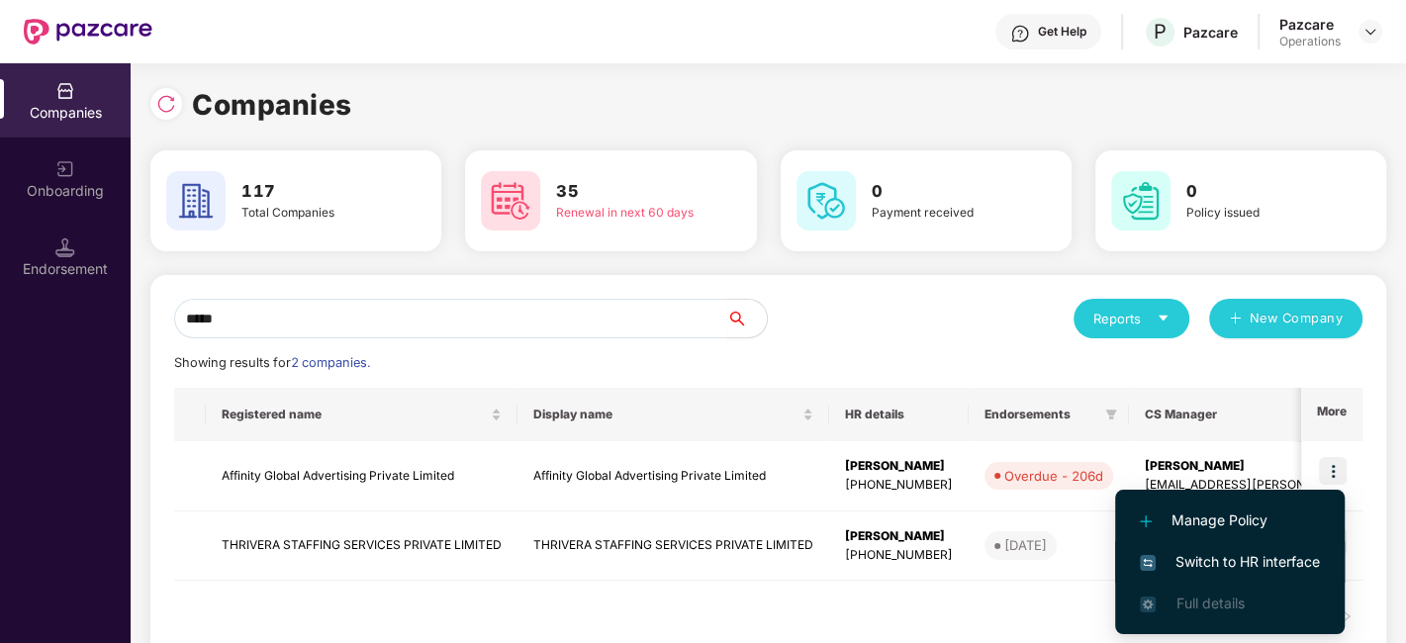
click at [1219, 557] on span "Switch to HR interface" at bounding box center [1230, 562] width 180 height 22
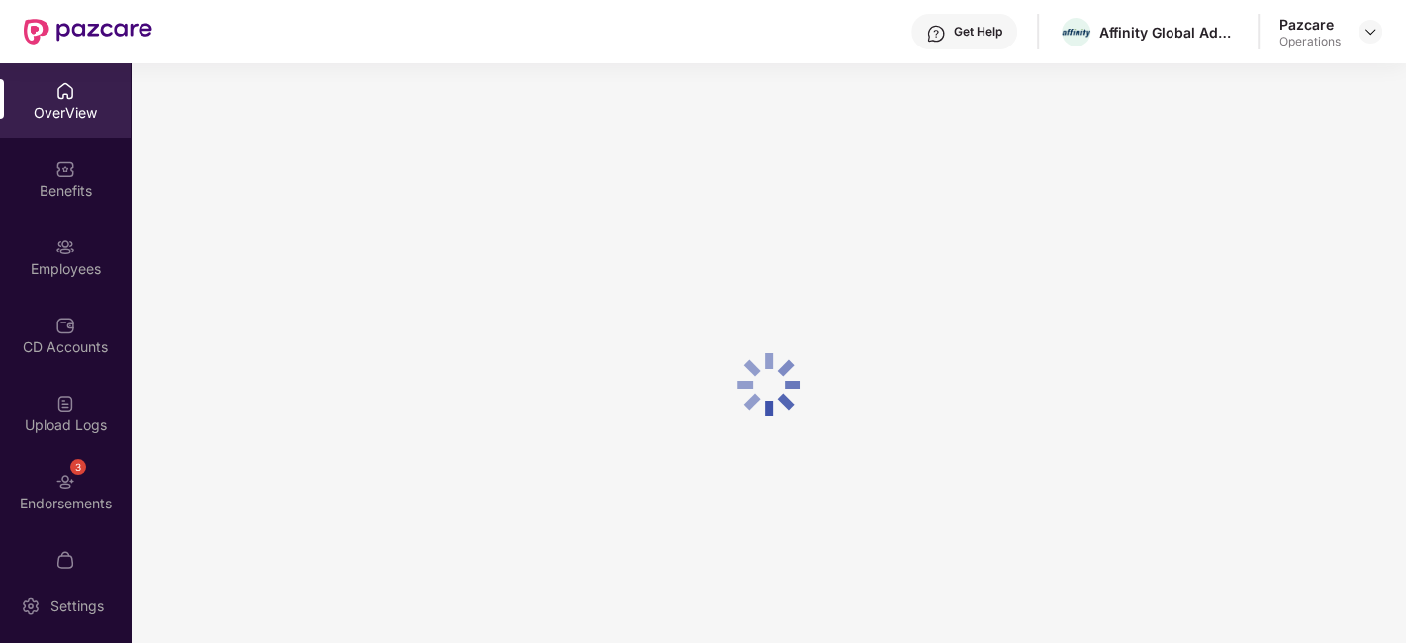
scroll to position [41, 0]
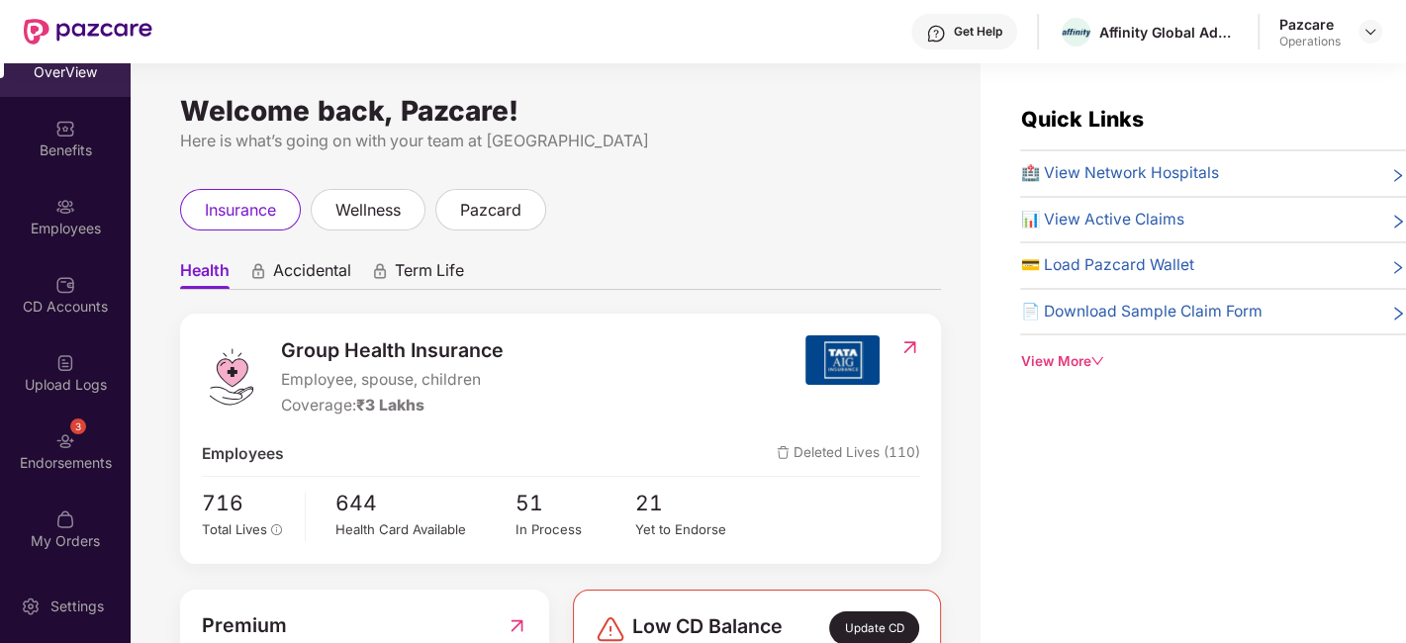
click at [44, 437] on div "3 Endorsements" at bounding box center [65, 451] width 131 height 74
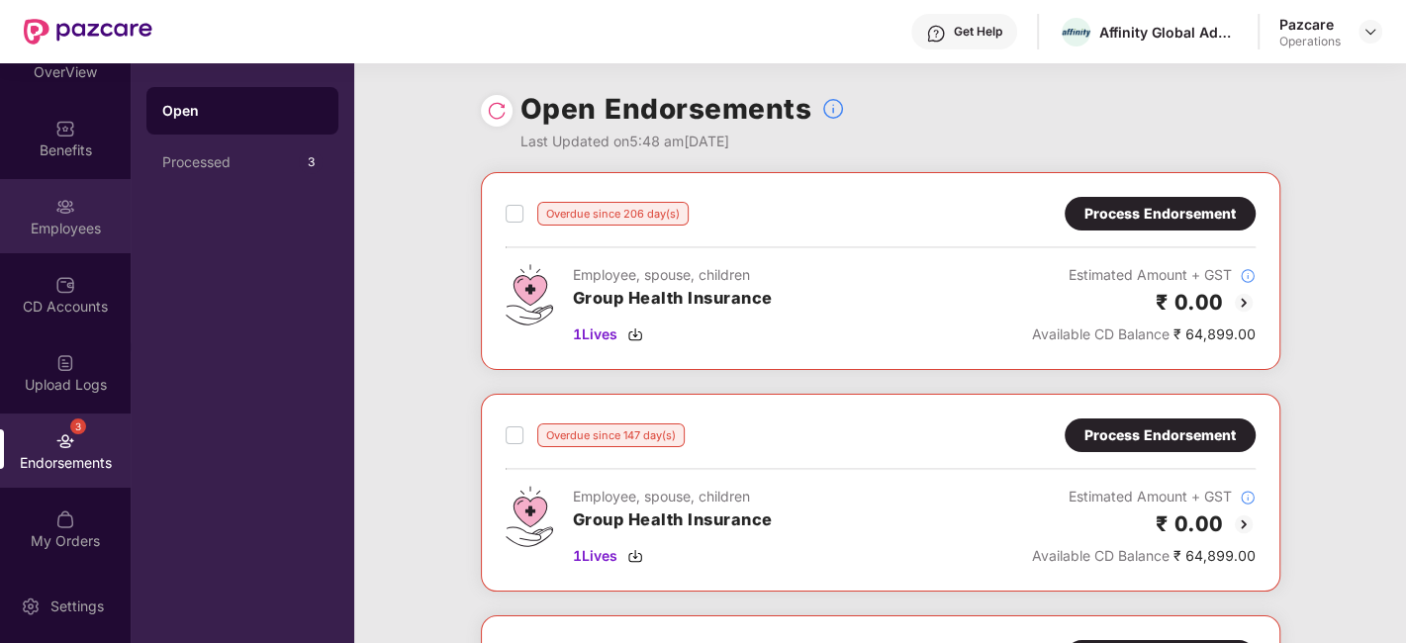
click at [43, 222] on div "Employees" at bounding box center [65, 229] width 131 height 20
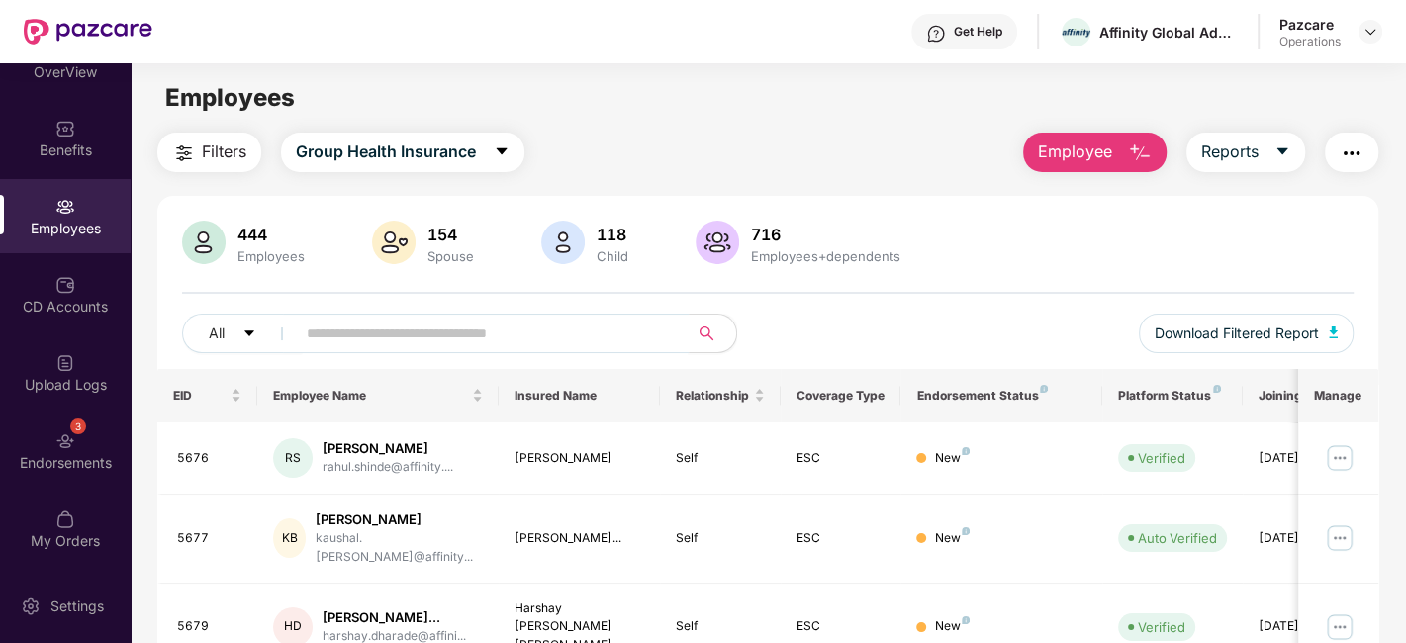
click at [436, 339] on input "text" at bounding box center [484, 334] width 355 height 30
paste input "****"
click at [458, 337] on input "text" at bounding box center [484, 334] width 355 height 30
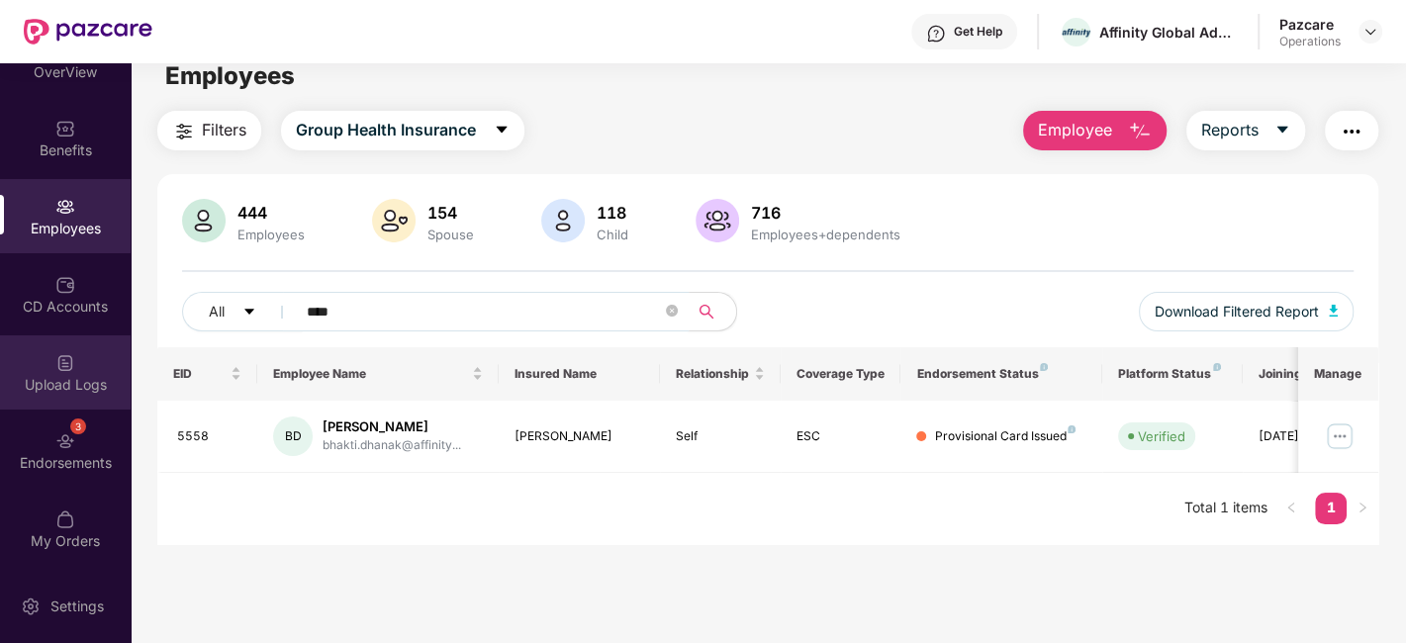
scroll to position [119, 0]
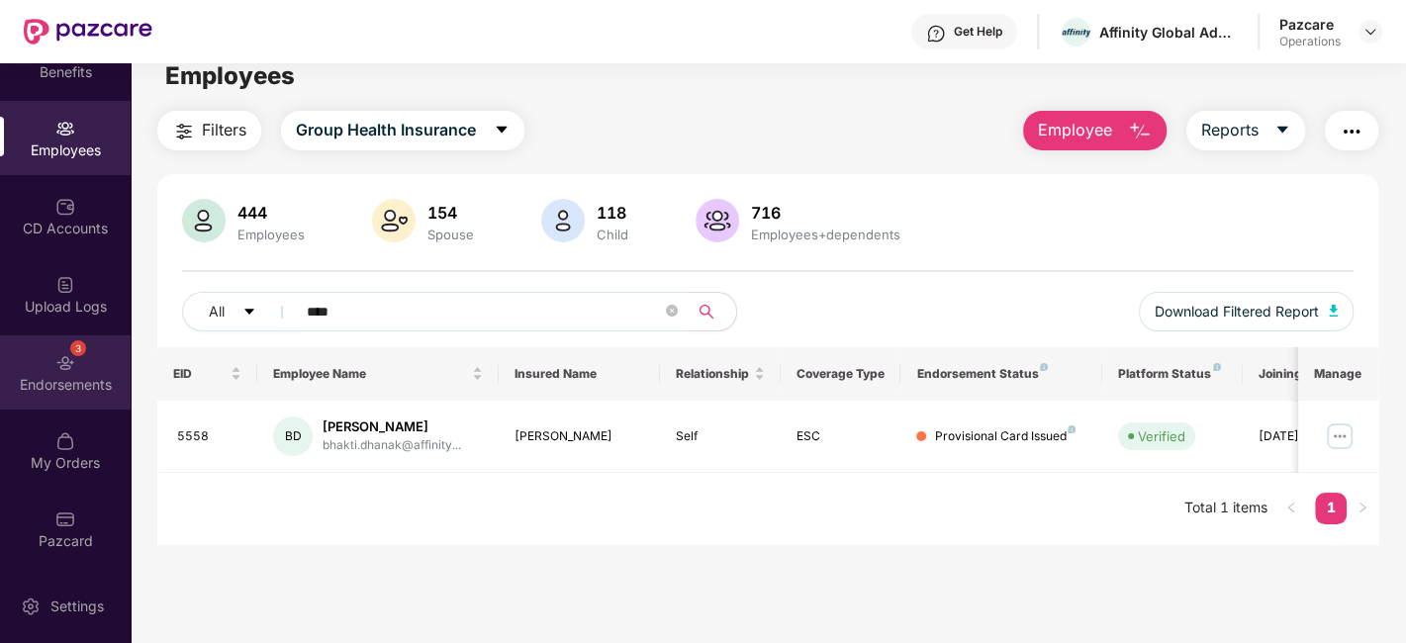
type input "****"
click at [48, 360] on div "3 Endorsements" at bounding box center [65, 372] width 131 height 74
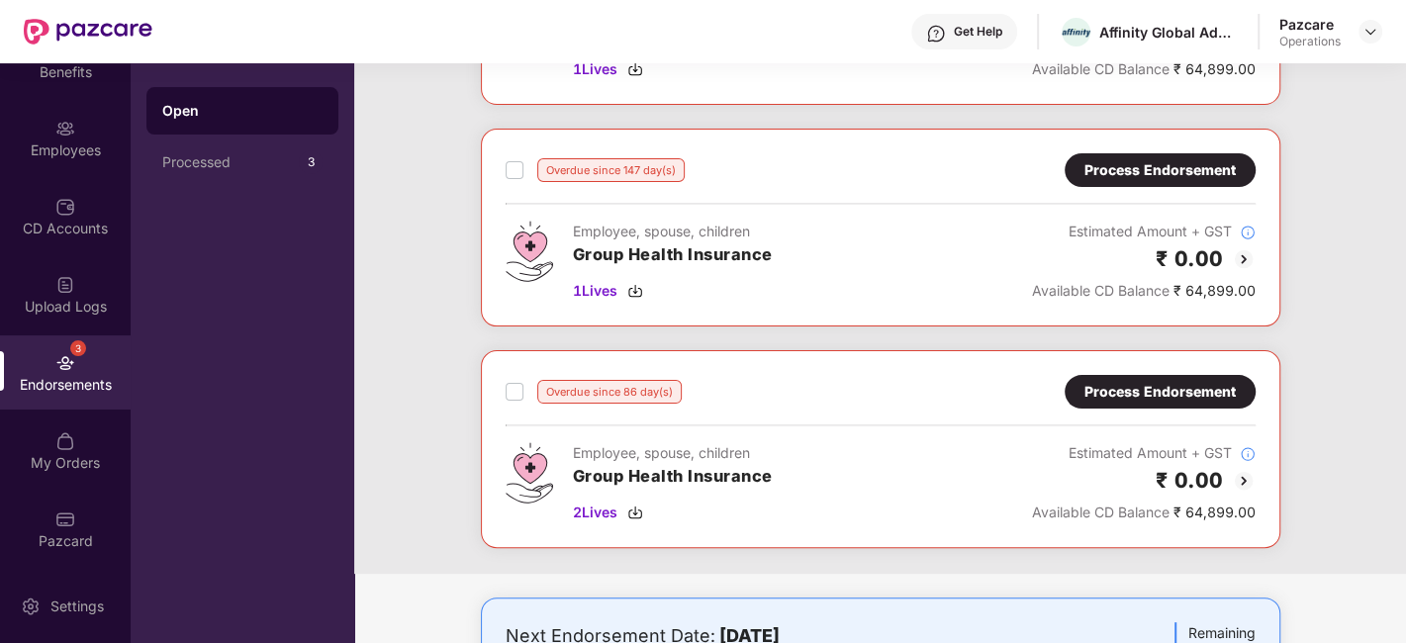
scroll to position [265, 0]
click at [1114, 381] on div "Process Endorsement" at bounding box center [1159, 392] width 151 height 22
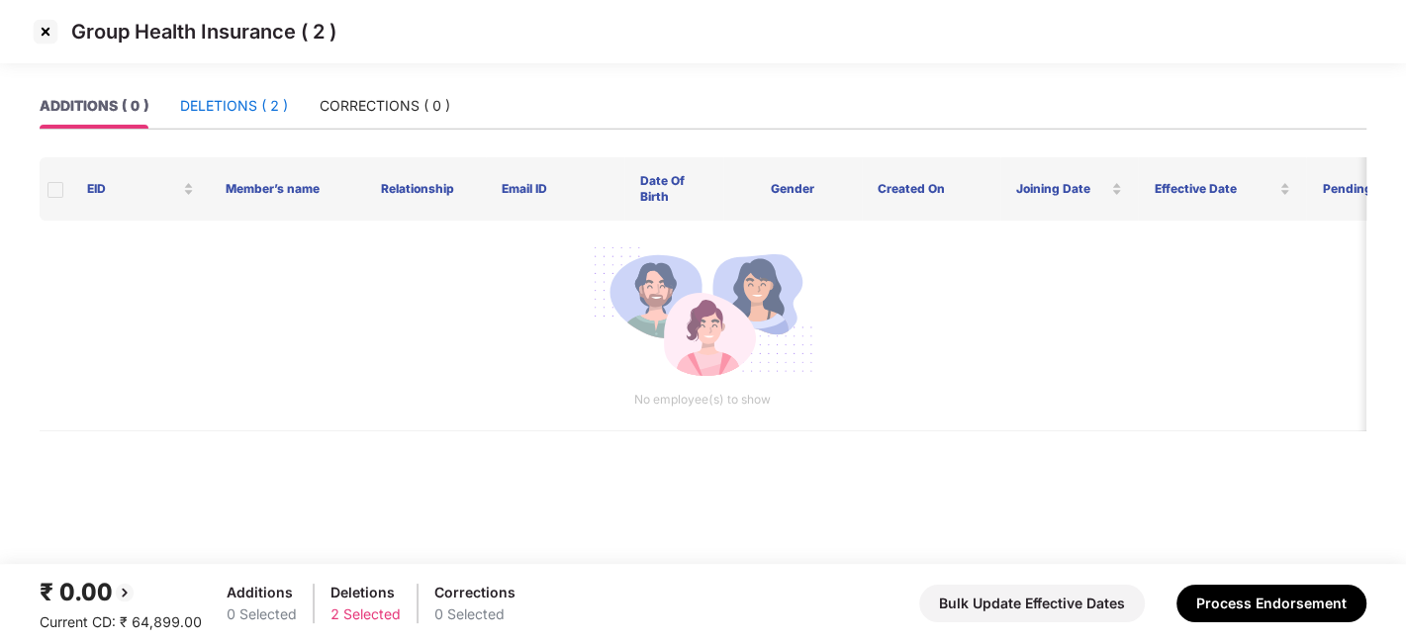
click at [223, 103] on div "DELETIONS ( 2 )" at bounding box center [234, 106] width 108 height 22
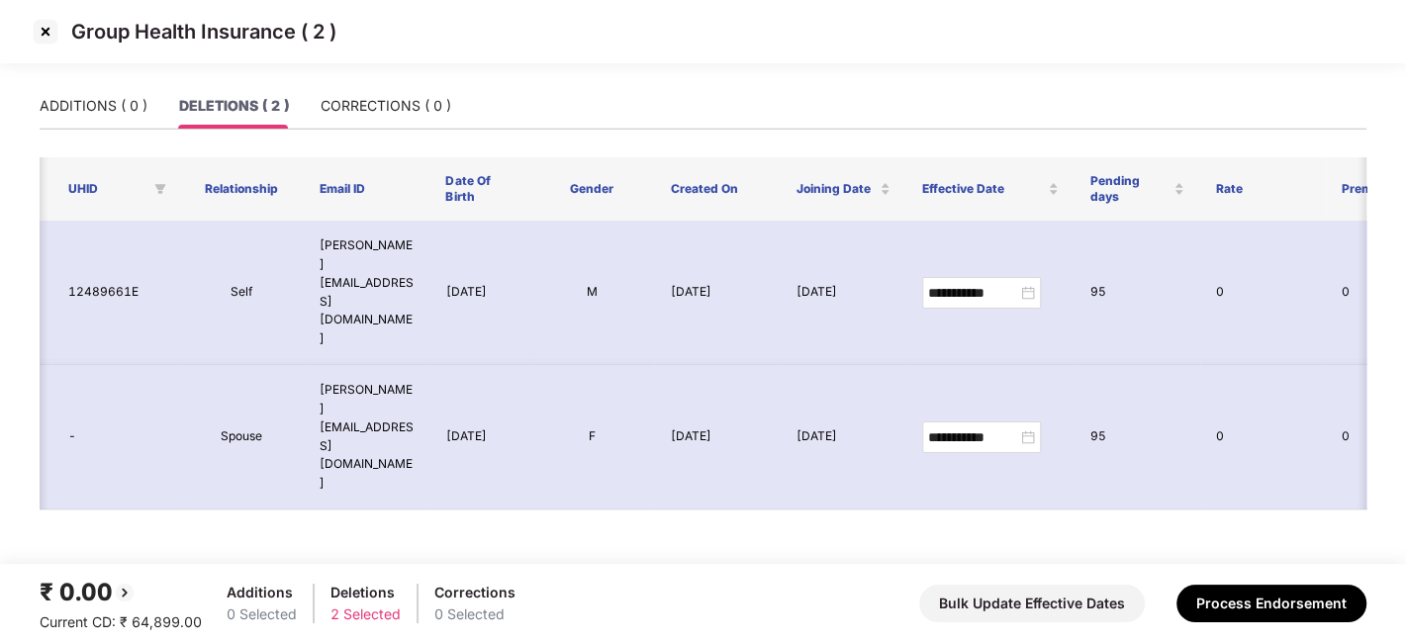
scroll to position [0, 0]
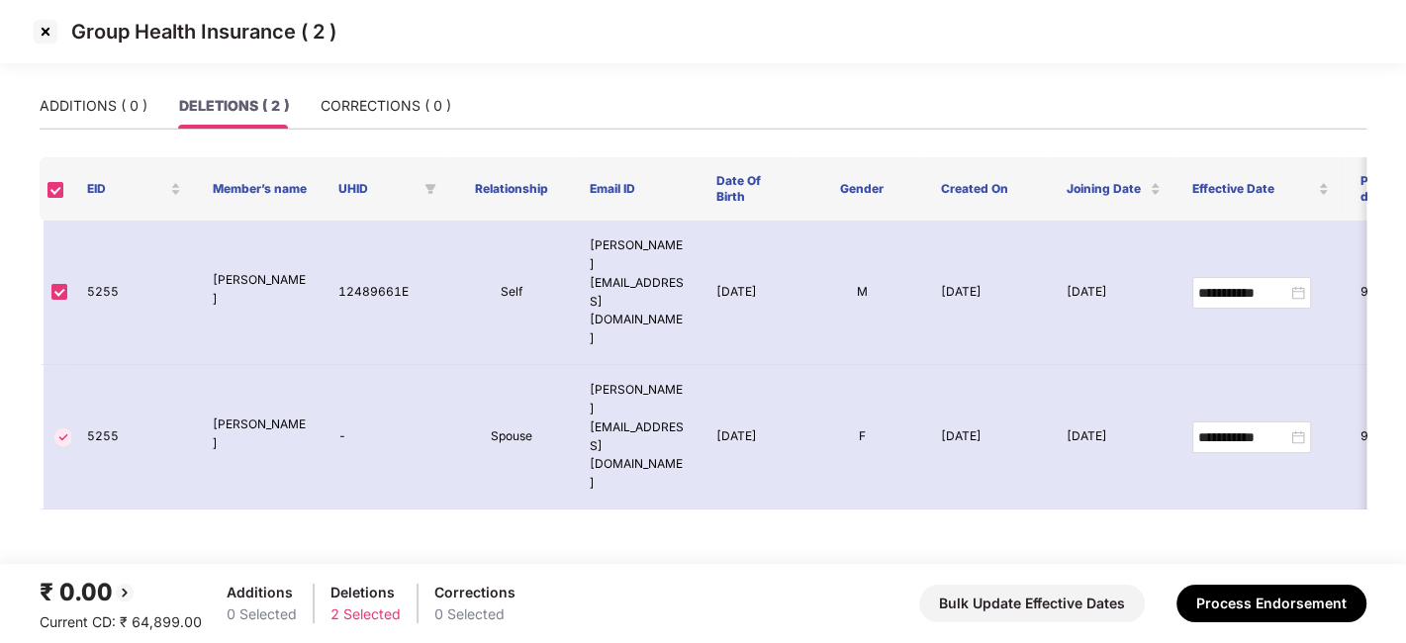
click at [45, 38] on img at bounding box center [46, 32] width 32 height 32
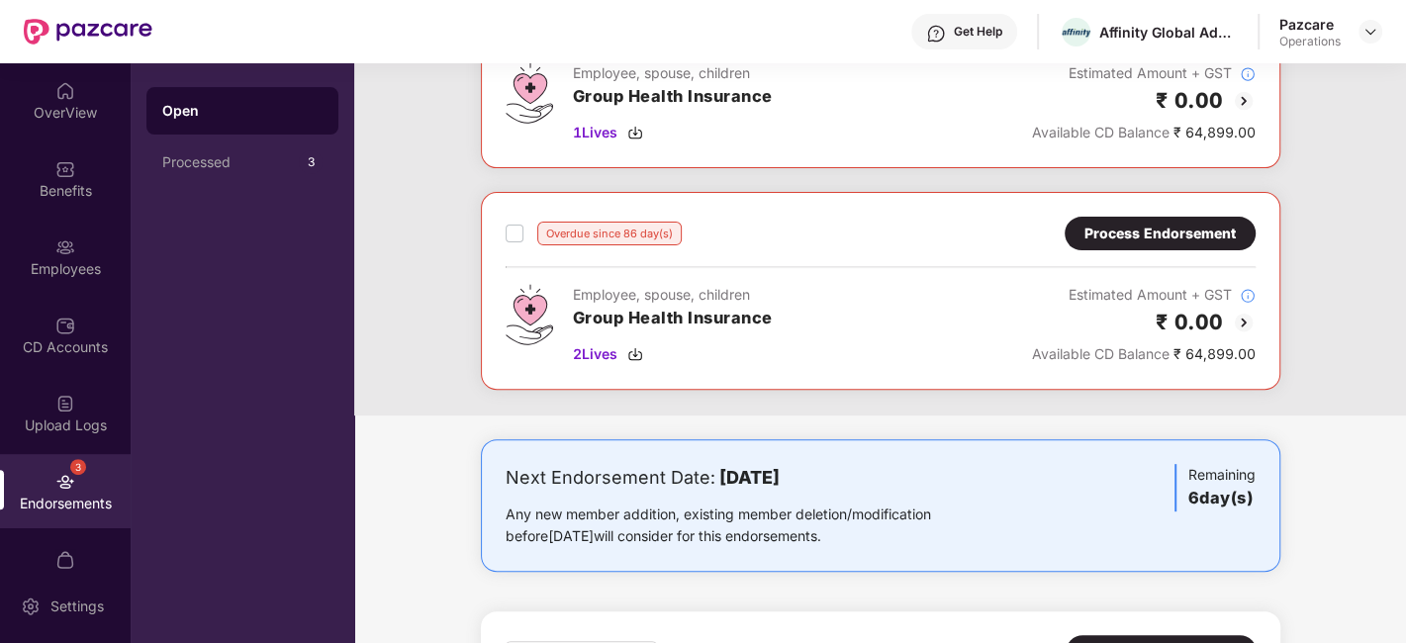
scroll to position [423, 0]
click at [1145, 223] on div "Process Endorsement" at bounding box center [1159, 234] width 151 height 22
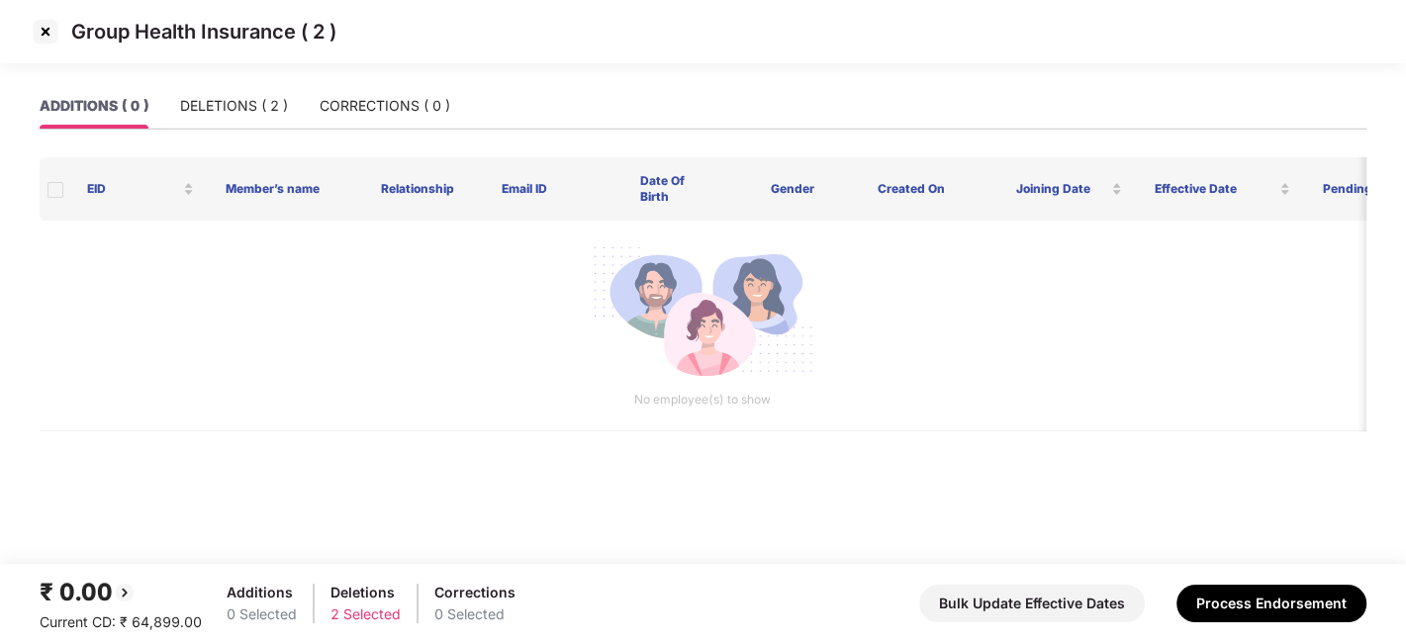
click at [50, 32] on img at bounding box center [46, 32] width 32 height 32
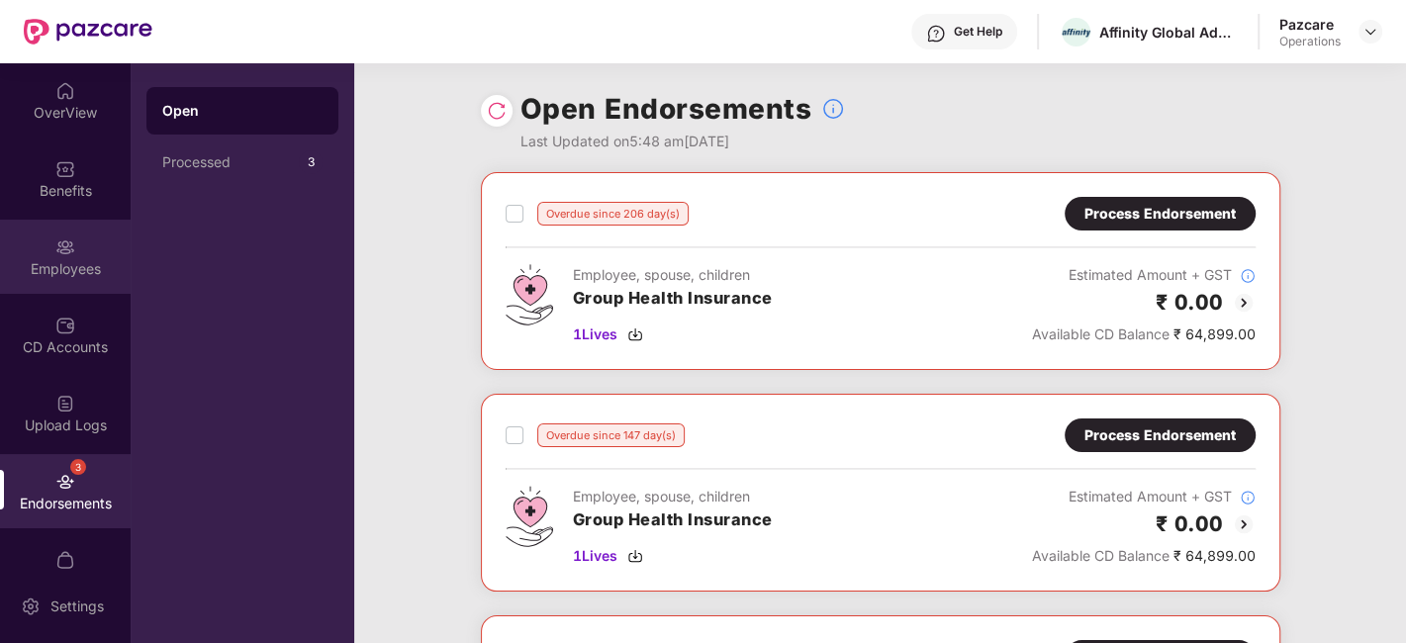
click at [59, 285] on div "Employees" at bounding box center [65, 257] width 131 height 74
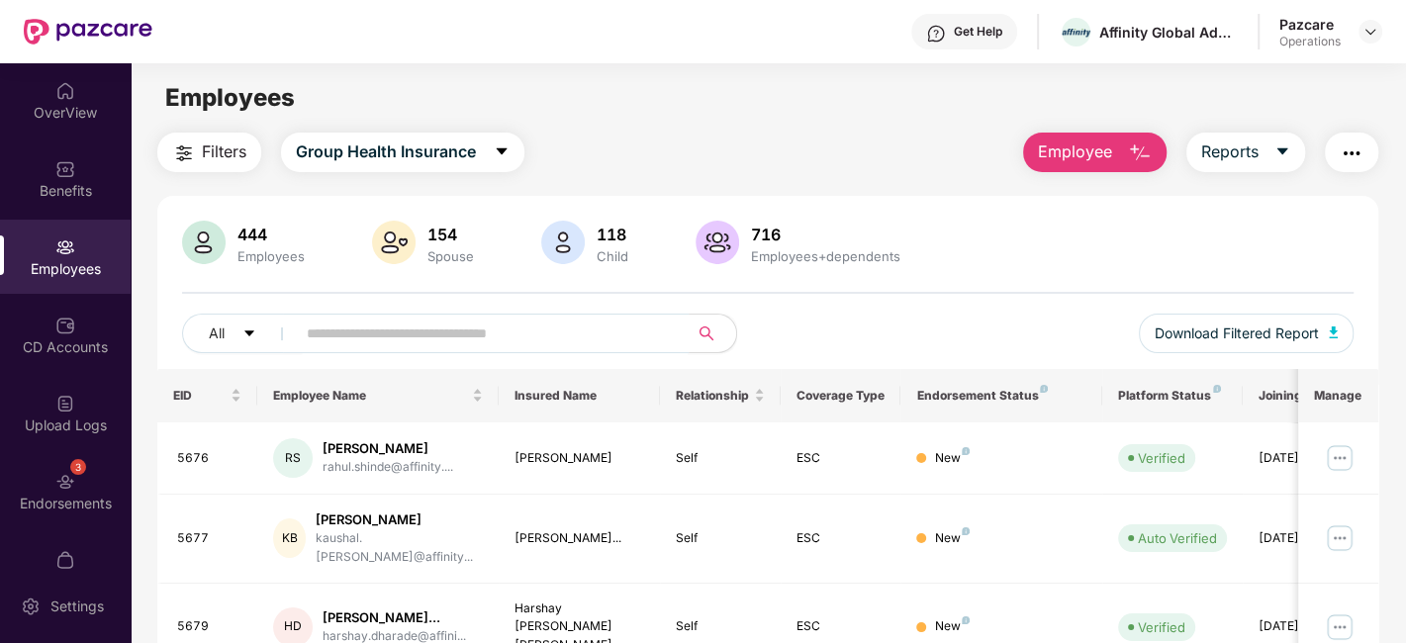
click at [340, 336] on input "text" at bounding box center [484, 334] width 355 height 30
paste input "****"
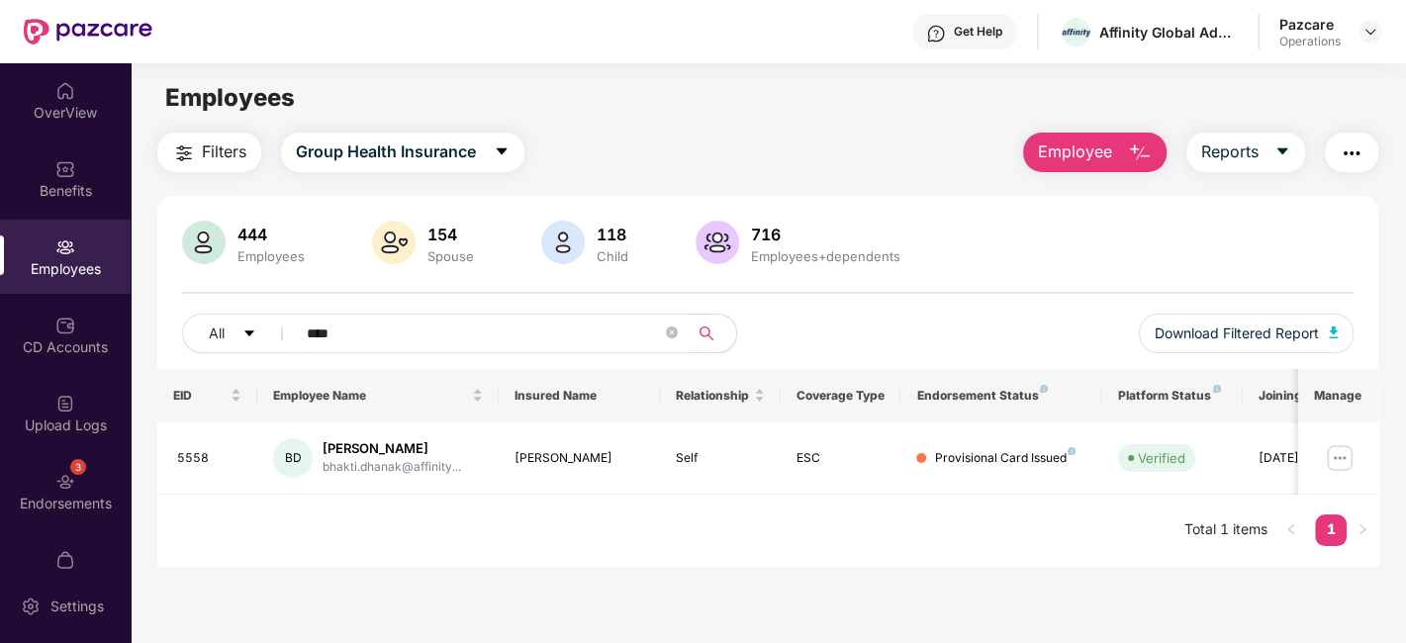
scroll to position [62, 0]
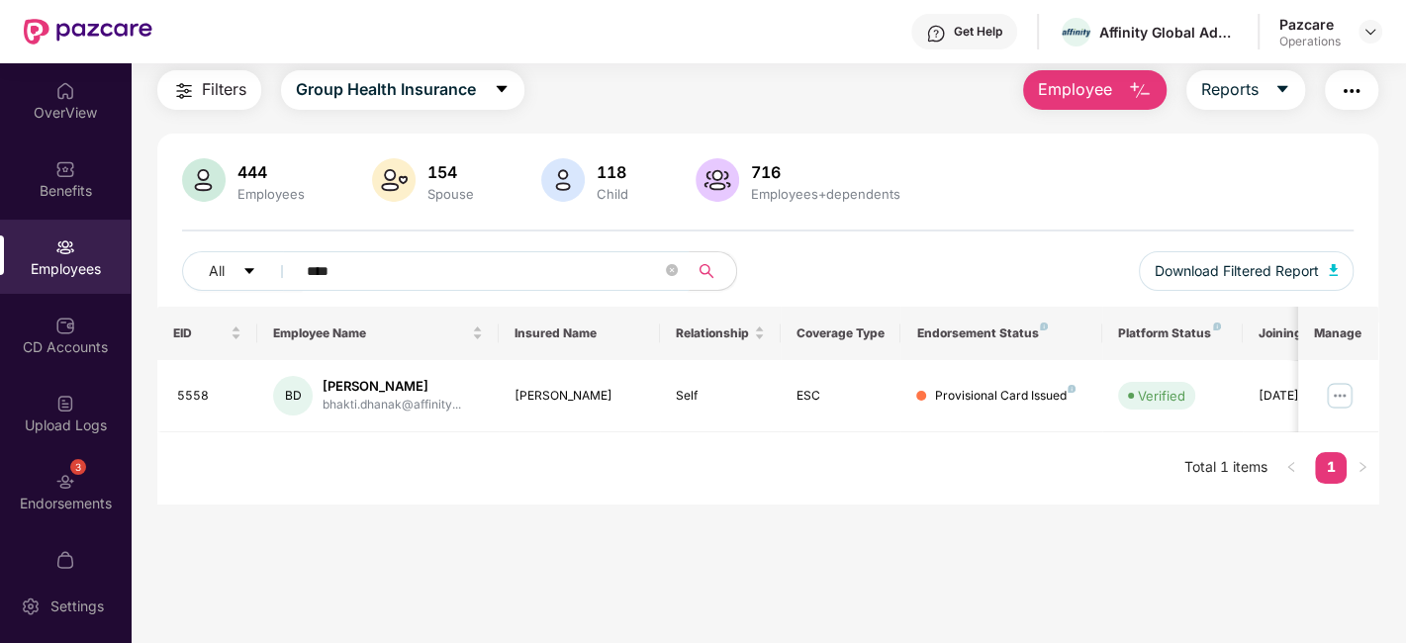
type input "****"
click at [1364, 38] on img at bounding box center [1370, 32] width 16 height 16
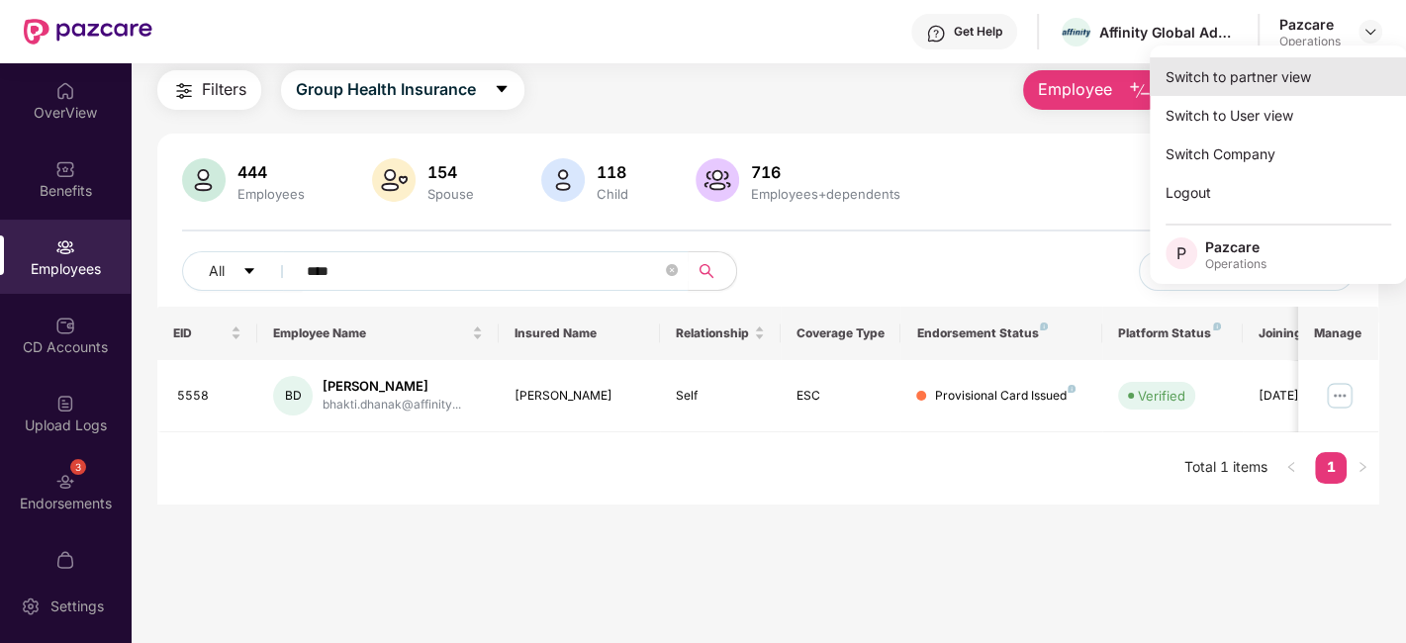
click at [1232, 75] on div "Switch to partner view" at bounding box center [1278, 76] width 257 height 39
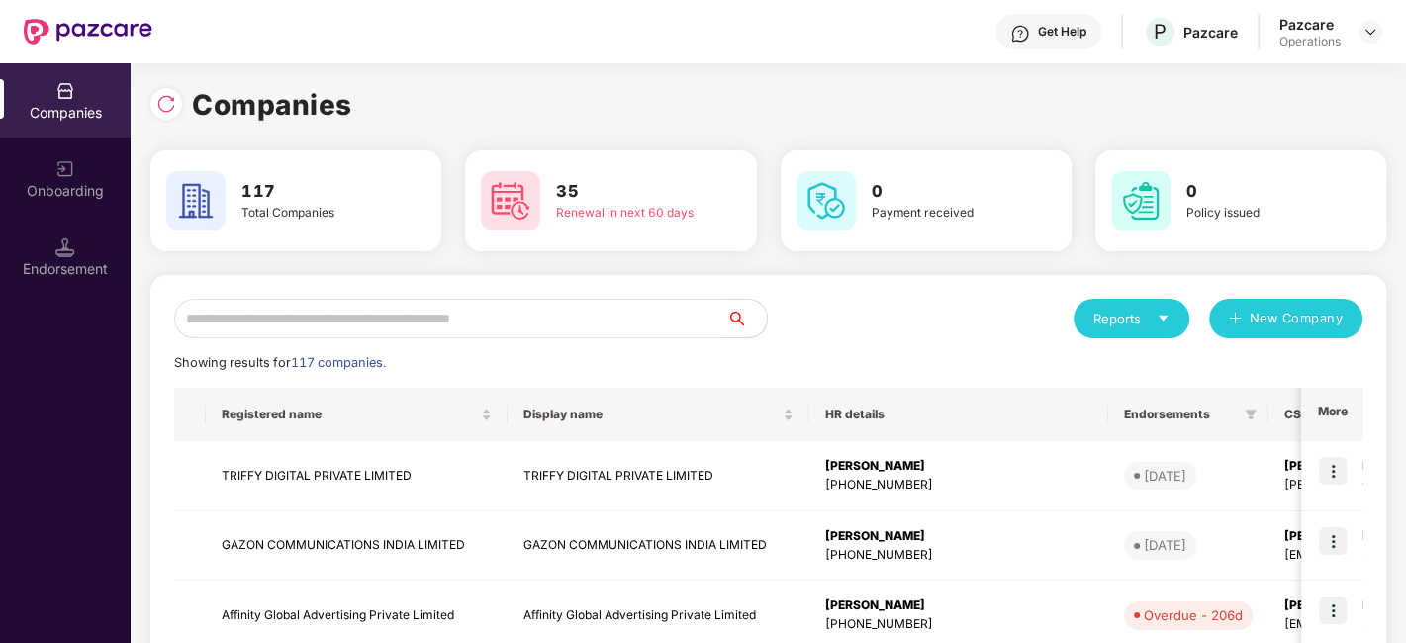
click at [606, 321] on input "text" at bounding box center [450, 319] width 553 height 40
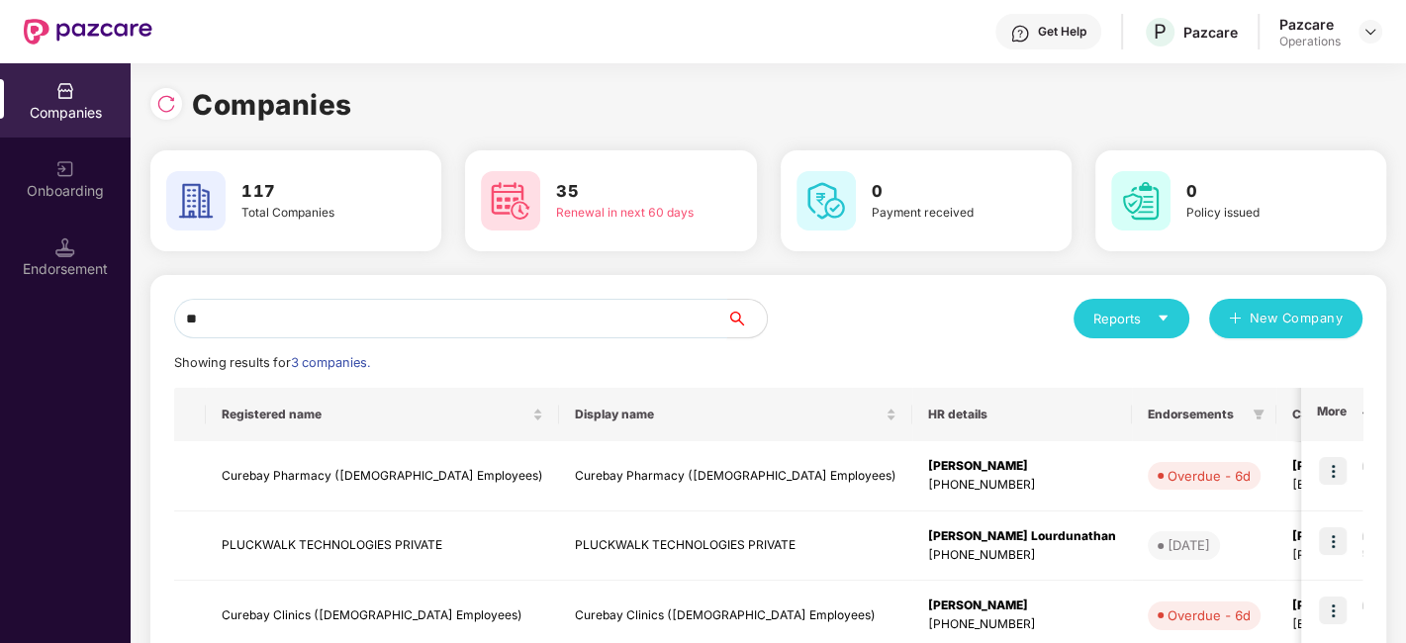
type input "*"
